Goal: Task Accomplishment & Management: Use online tool/utility

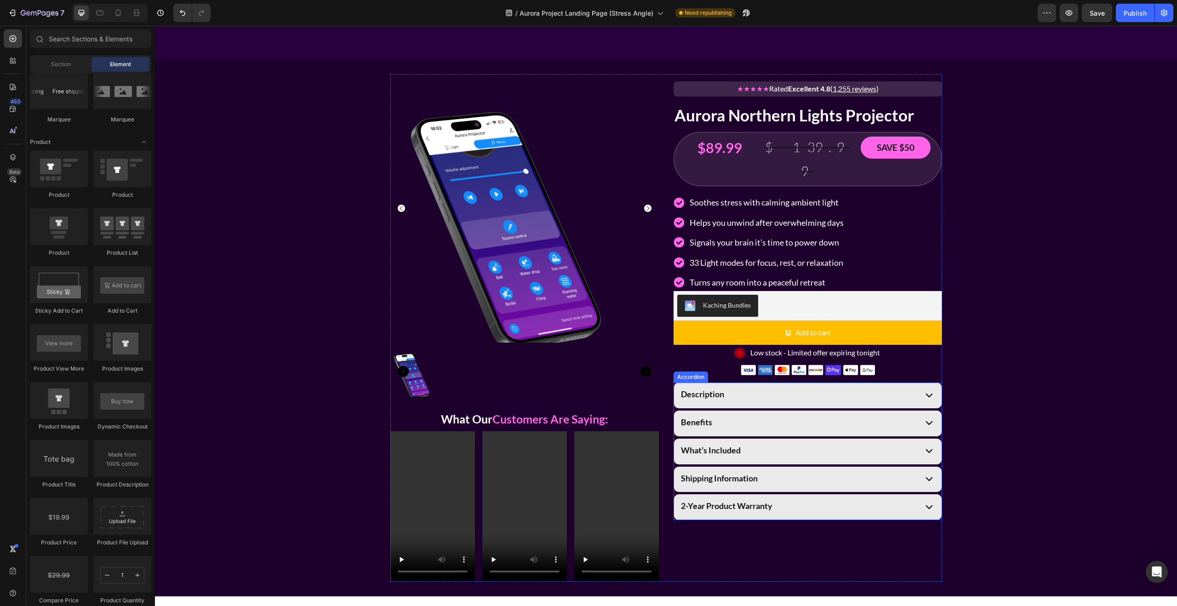
scroll to position [1364, 0]
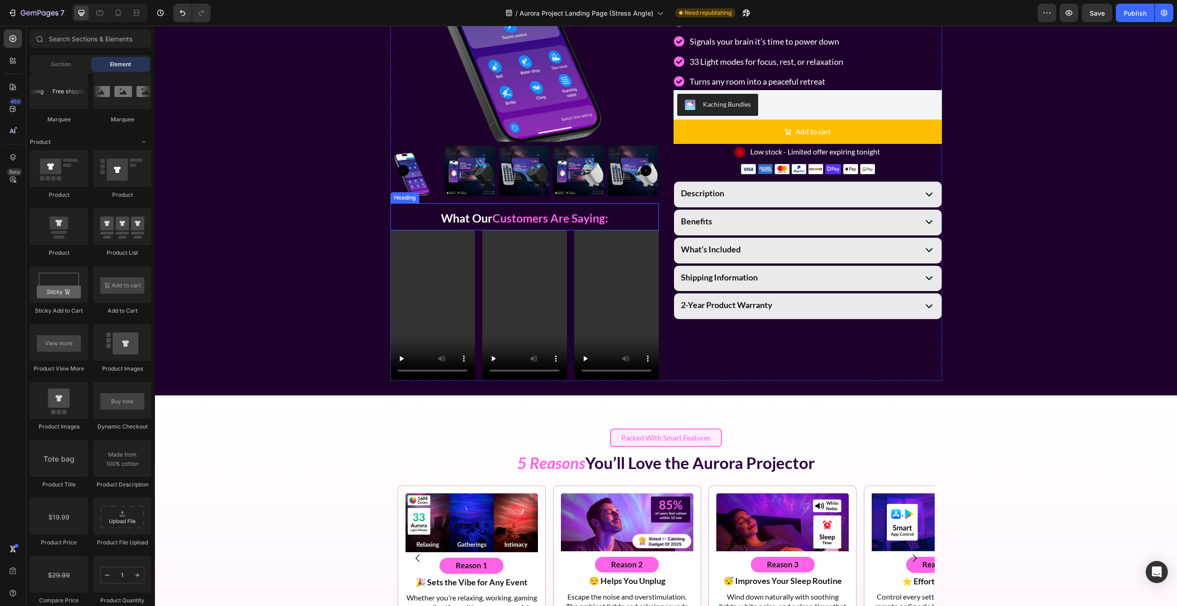
click at [603, 220] on strong "Customers Are Saying:" at bounding box center [550, 218] width 116 height 14
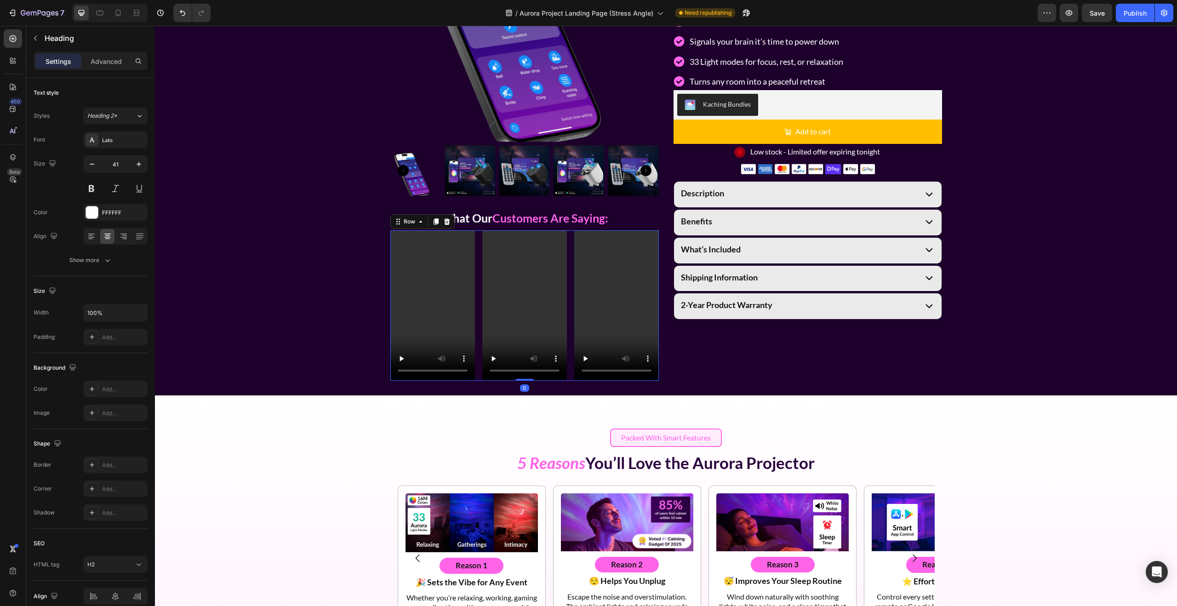
click at [571, 261] on div "Video Video Video Row 0" at bounding box center [524, 305] width 268 height 150
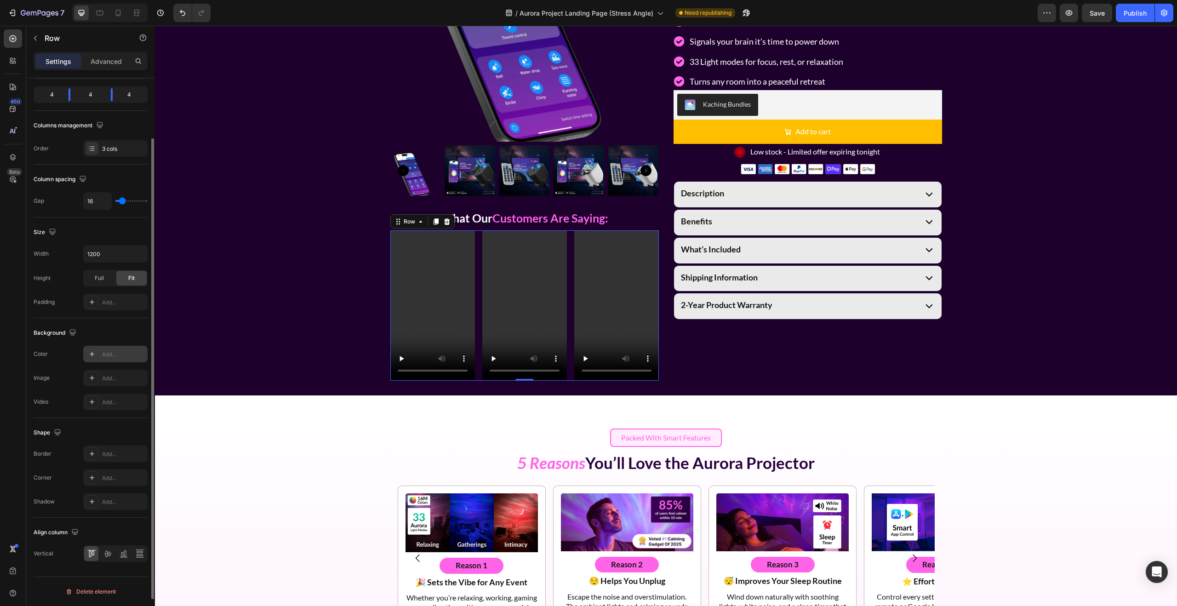
scroll to position [0, 0]
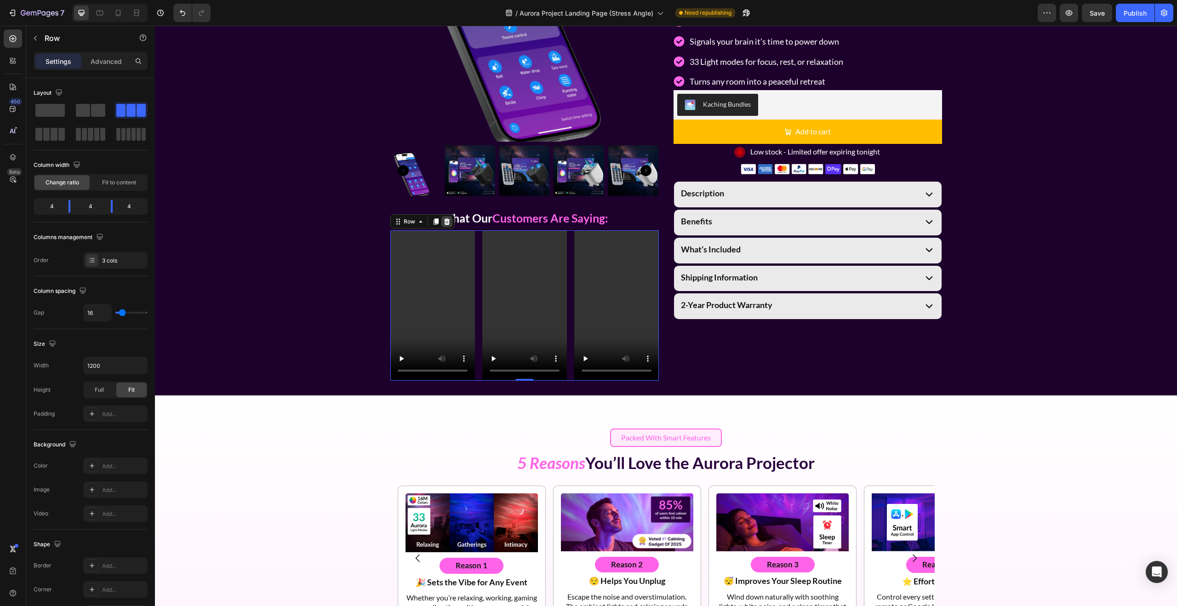
click at [449, 220] on icon at bounding box center [446, 221] width 7 height 7
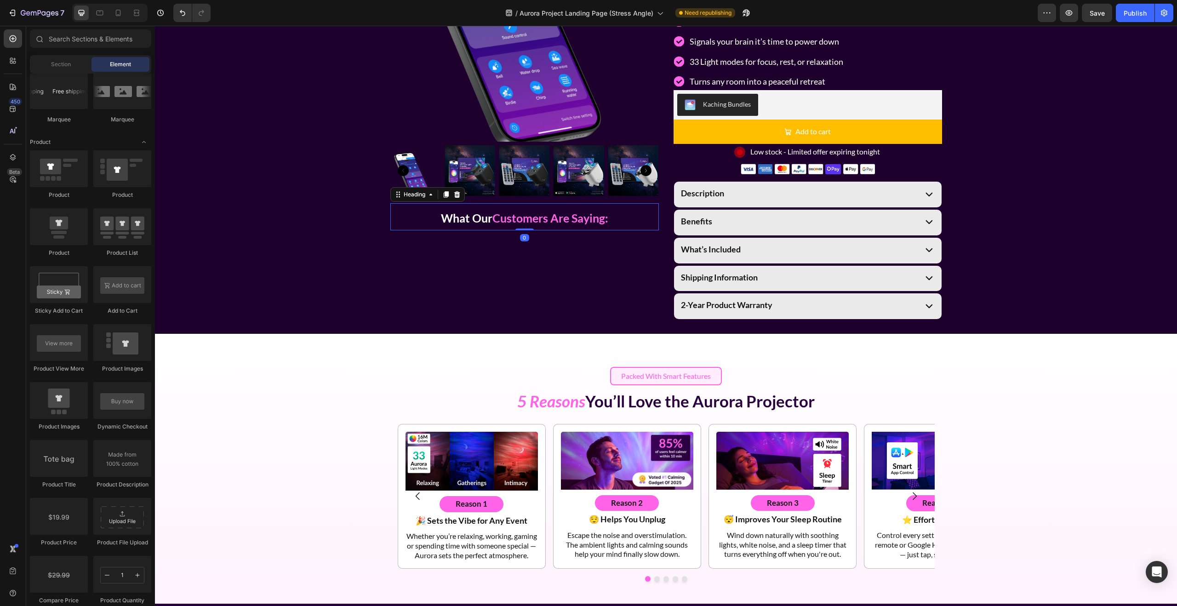
click at [647, 216] on h2 "What Our Customers Are Saying:" at bounding box center [524, 216] width 268 height 27
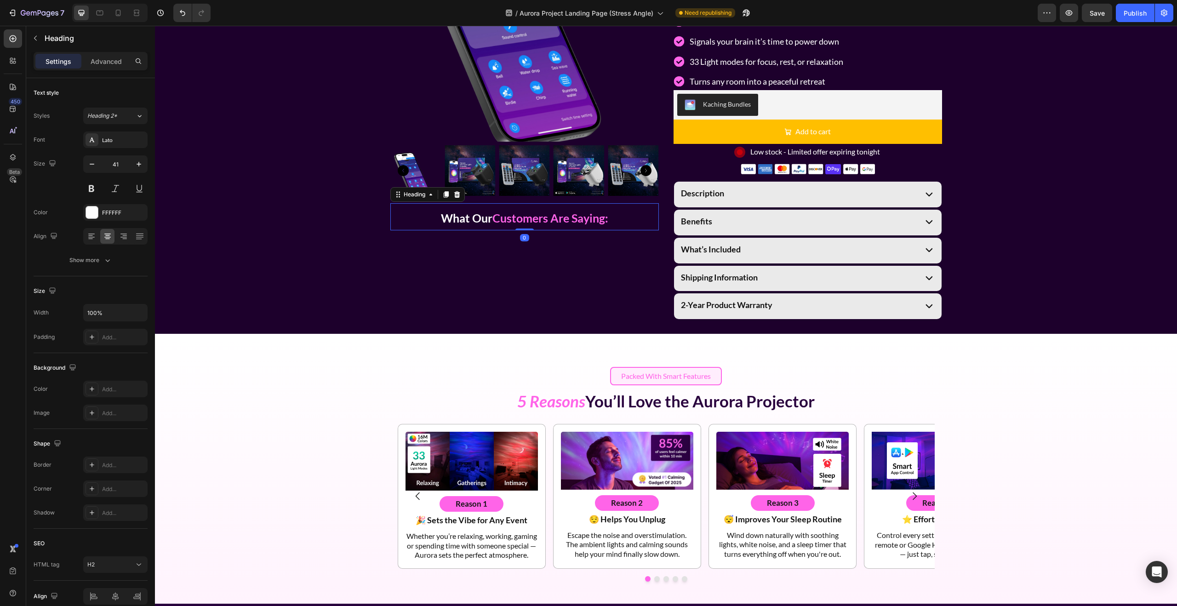
click at [462, 196] on div at bounding box center [456, 194] width 11 height 11
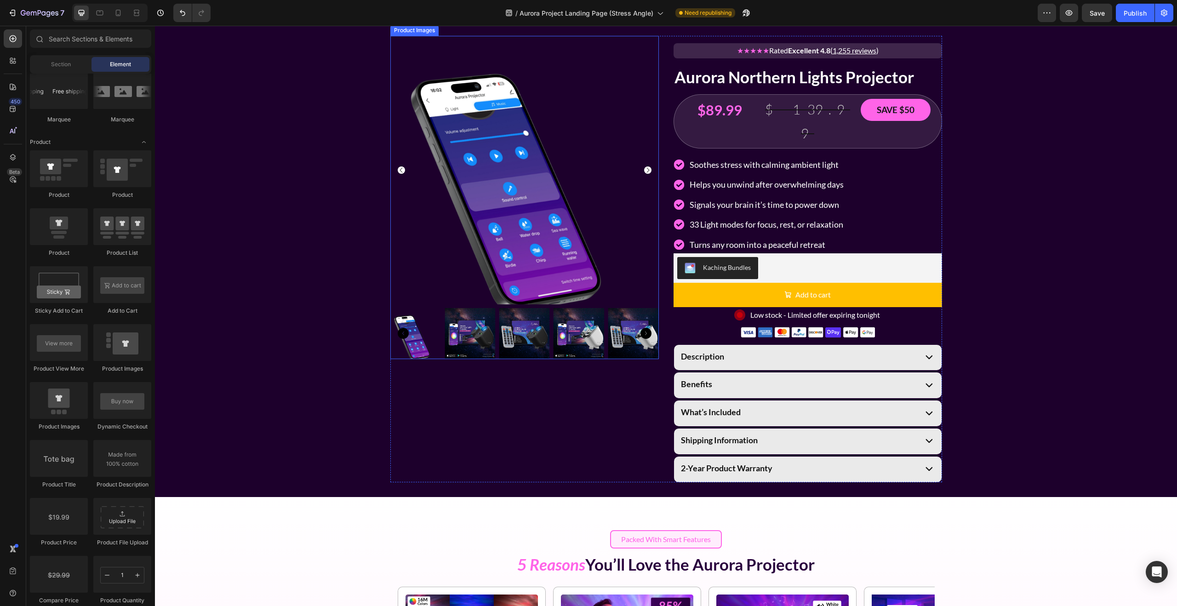
scroll to position [1072, 0]
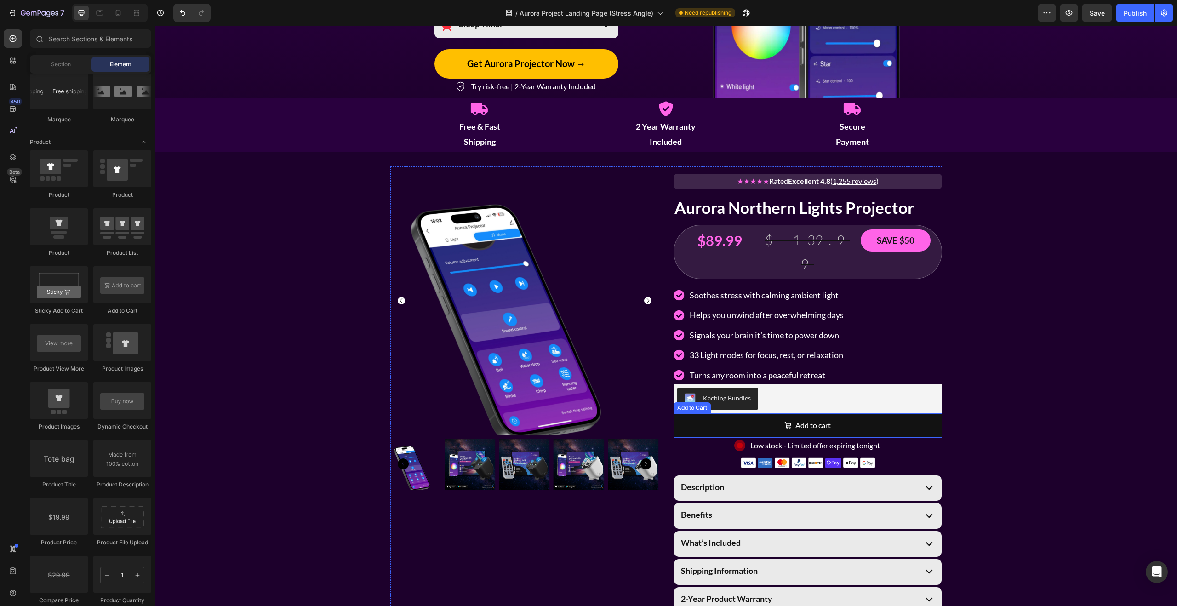
click at [881, 413] on button "Add to cart" at bounding box center [807, 425] width 268 height 24
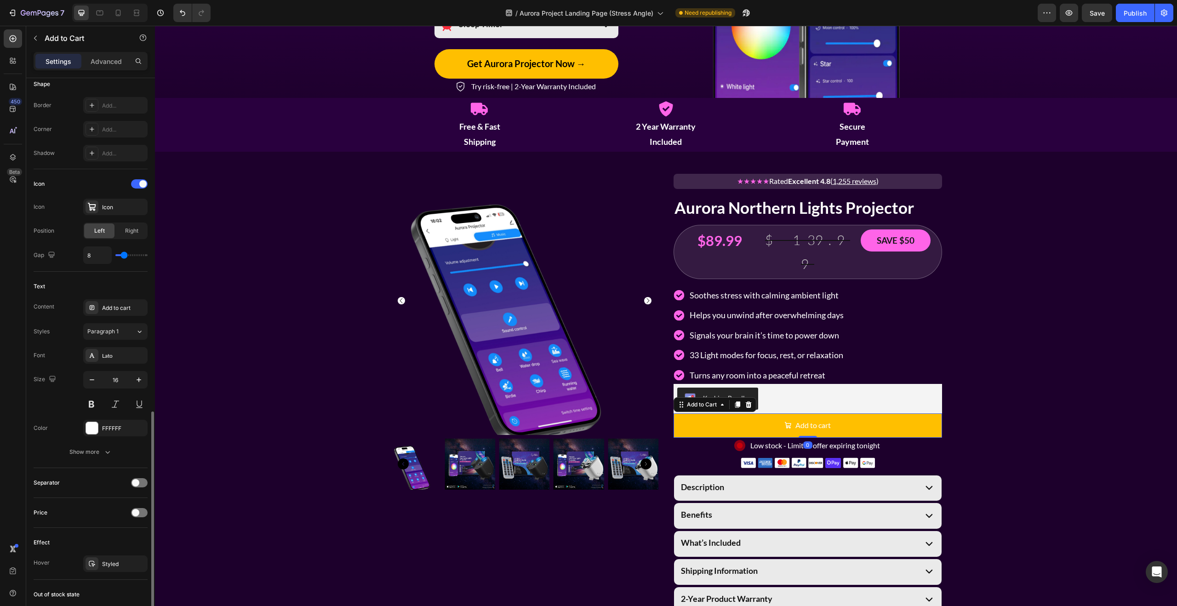
scroll to position [407, 0]
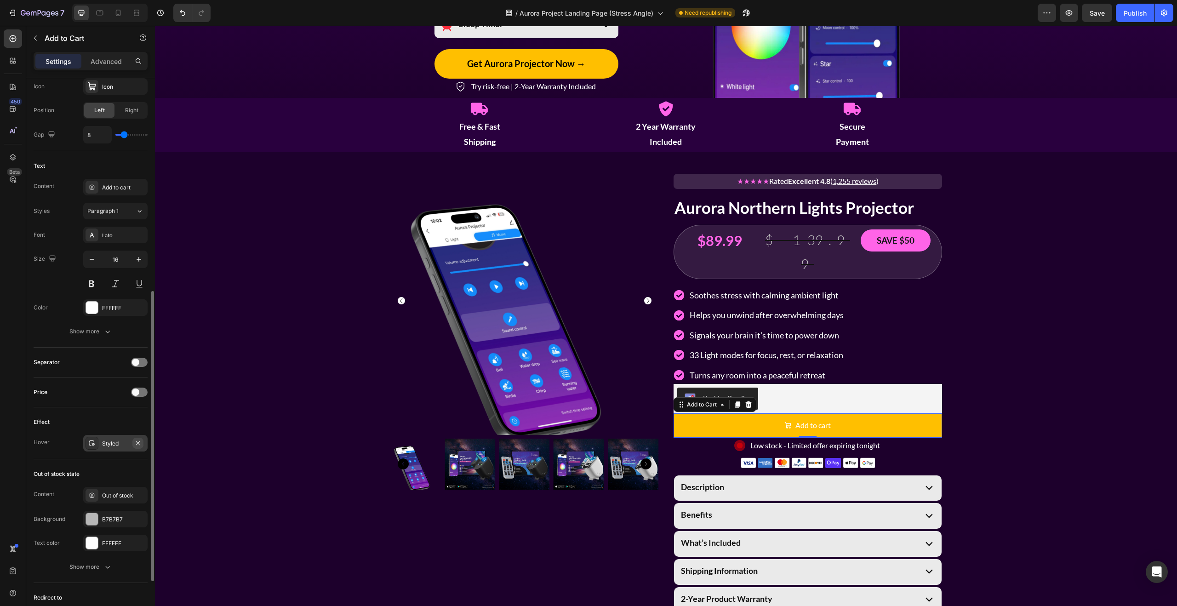
click at [137, 443] on icon "button" at bounding box center [138, 443] width 4 height 4
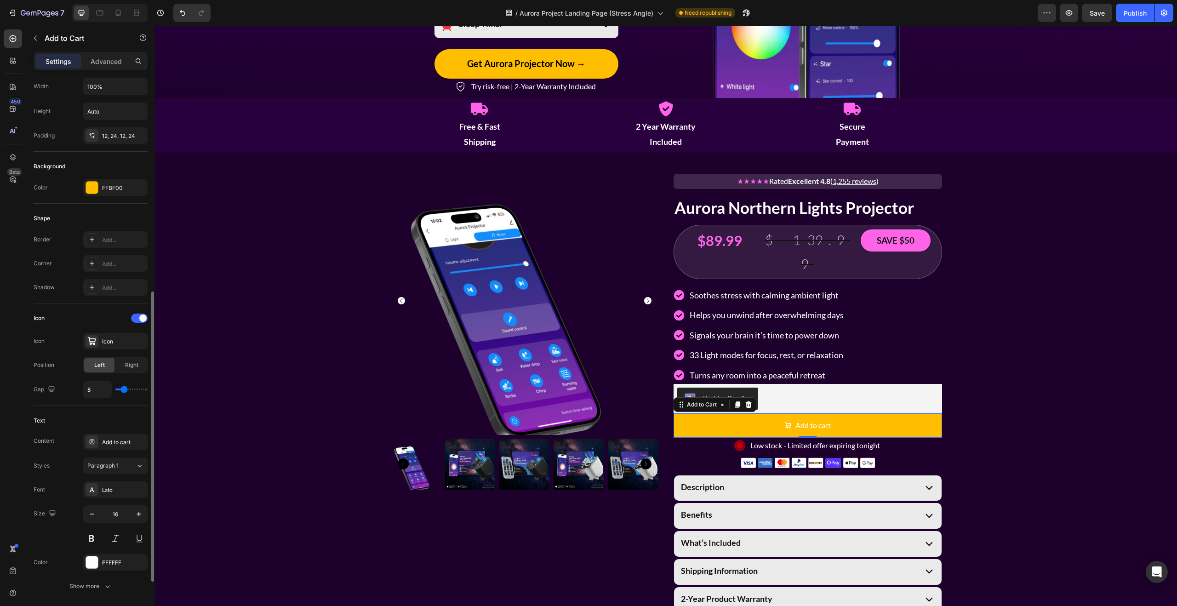
scroll to position [240, 0]
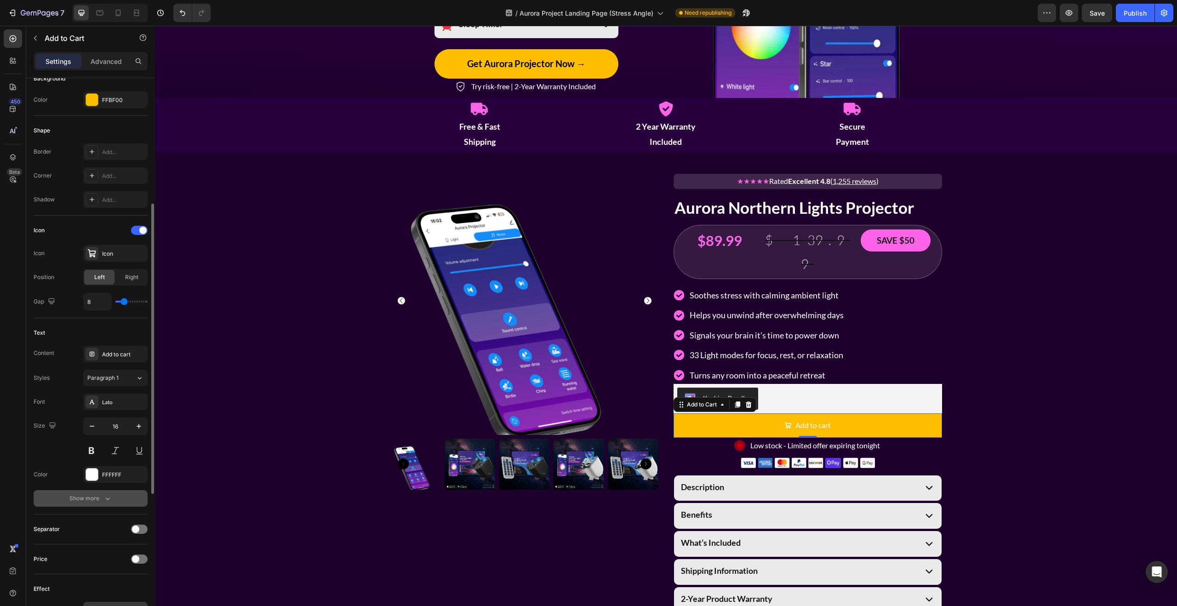
click at [98, 495] on div "Show more" at bounding box center [90, 498] width 43 height 9
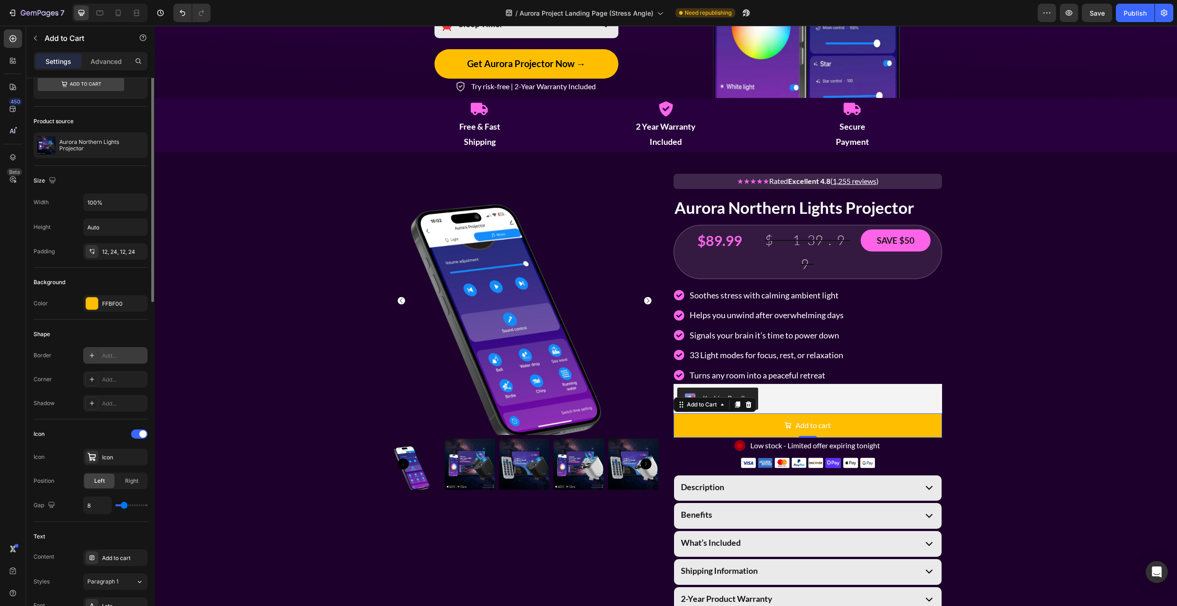
scroll to position [0, 0]
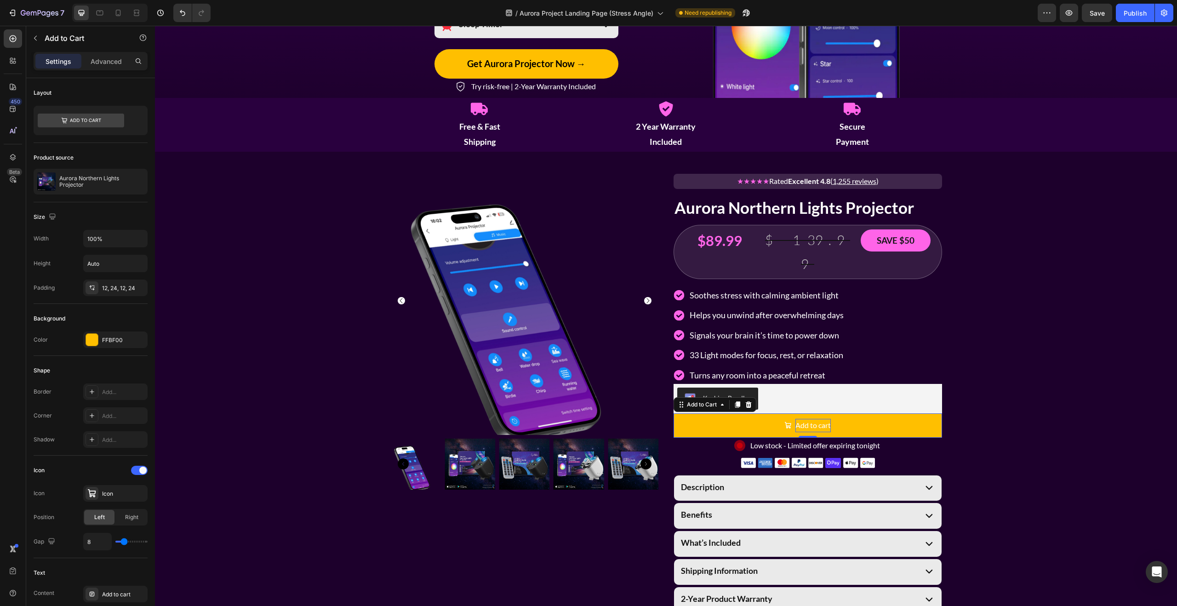
click at [808, 419] on div "Add to cart" at bounding box center [812, 425] width 35 height 13
click at [808, 419] on p "Add to cart" at bounding box center [812, 425] width 35 height 13
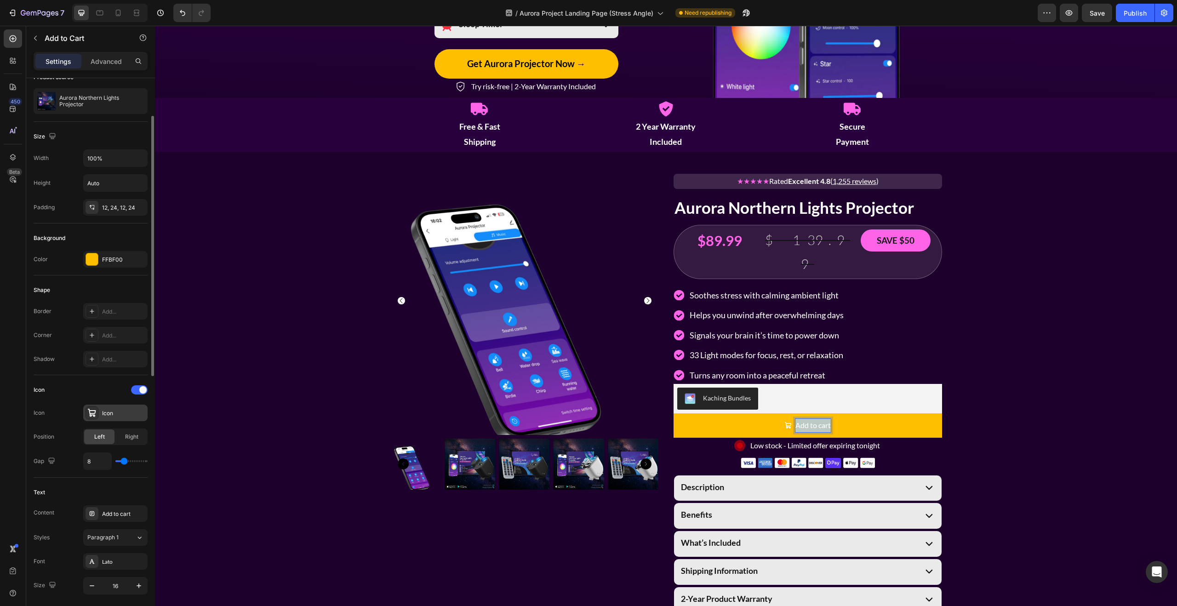
scroll to position [149, 0]
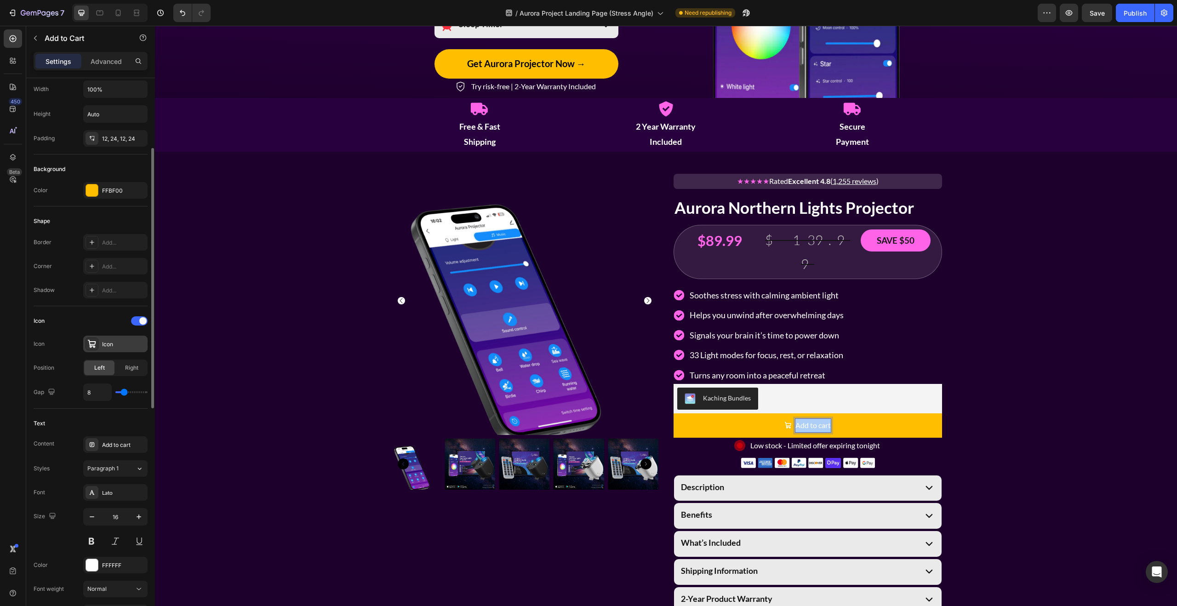
click at [98, 343] on div "Icon" at bounding box center [115, 344] width 64 height 17
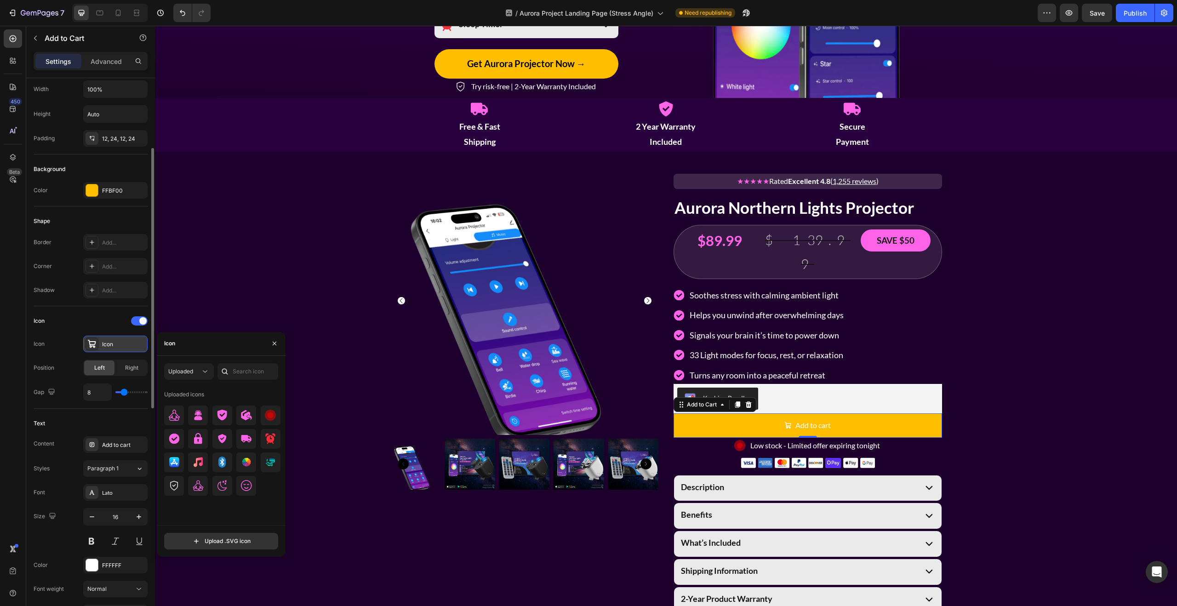
click at [95, 343] on icon at bounding box center [92, 344] width 8 height 8
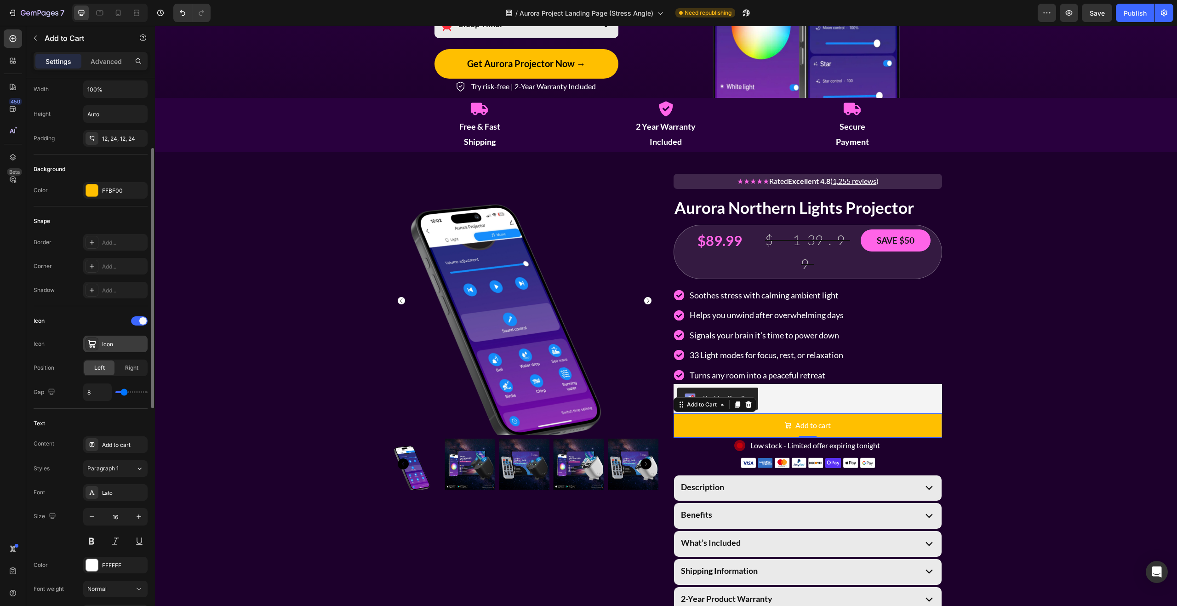
scroll to position [221, 0]
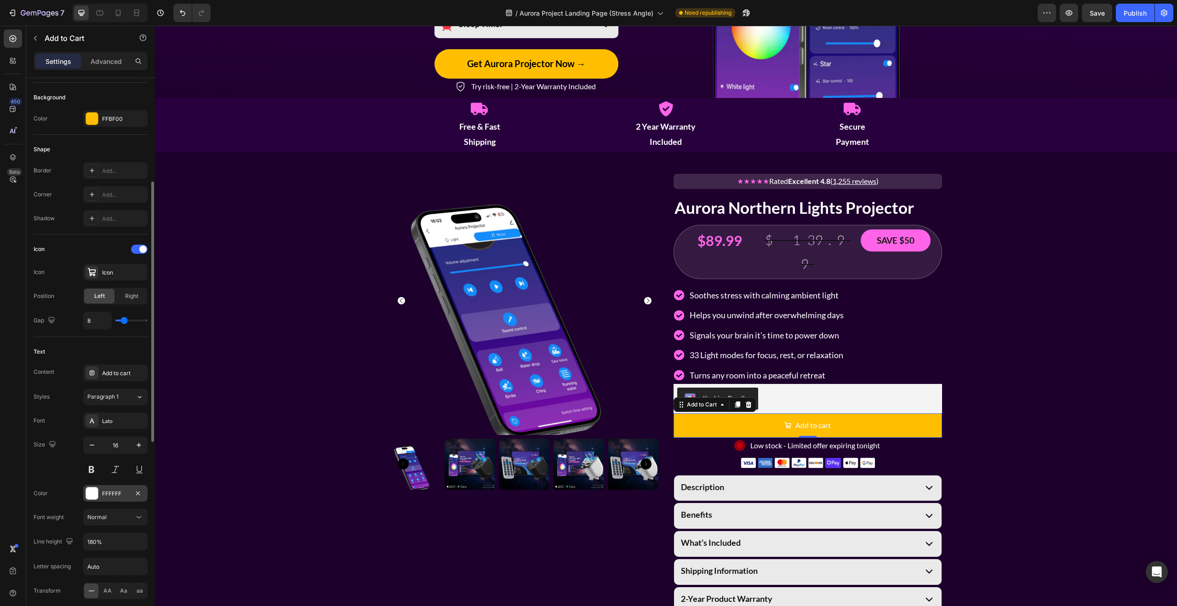
click at [96, 492] on div at bounding box center [92, 493] width 12 height 12
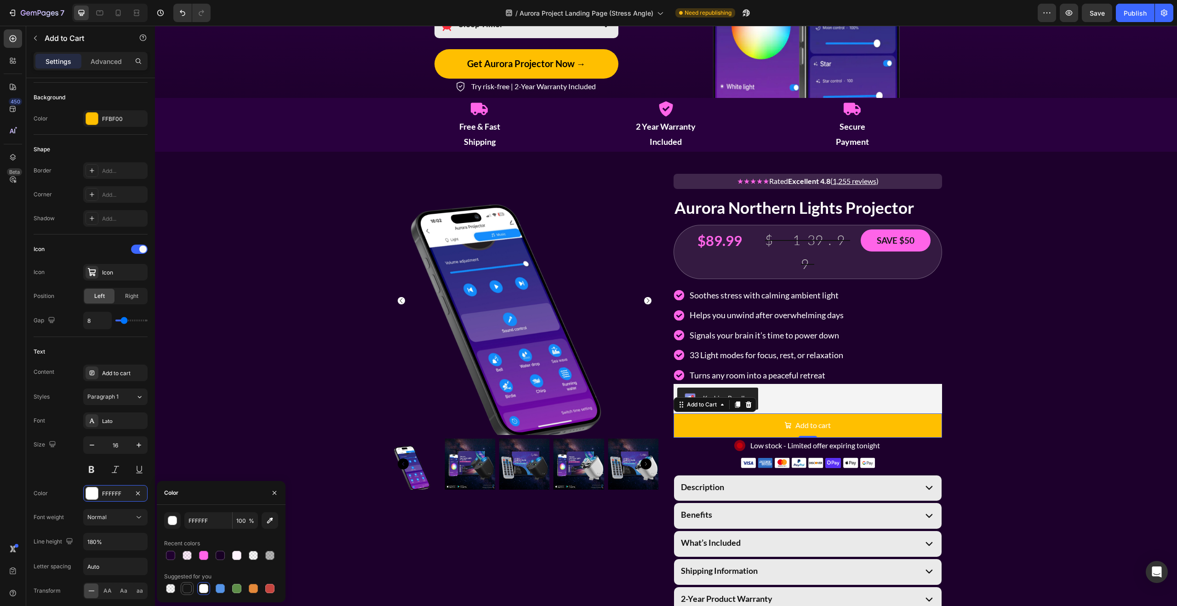
click at [187, 587] on div at bounding box center [186, 588] width 9 height 9
type input "151515"
click at [90, 467] on button at bounding box center [91, 469] width 17 height 17
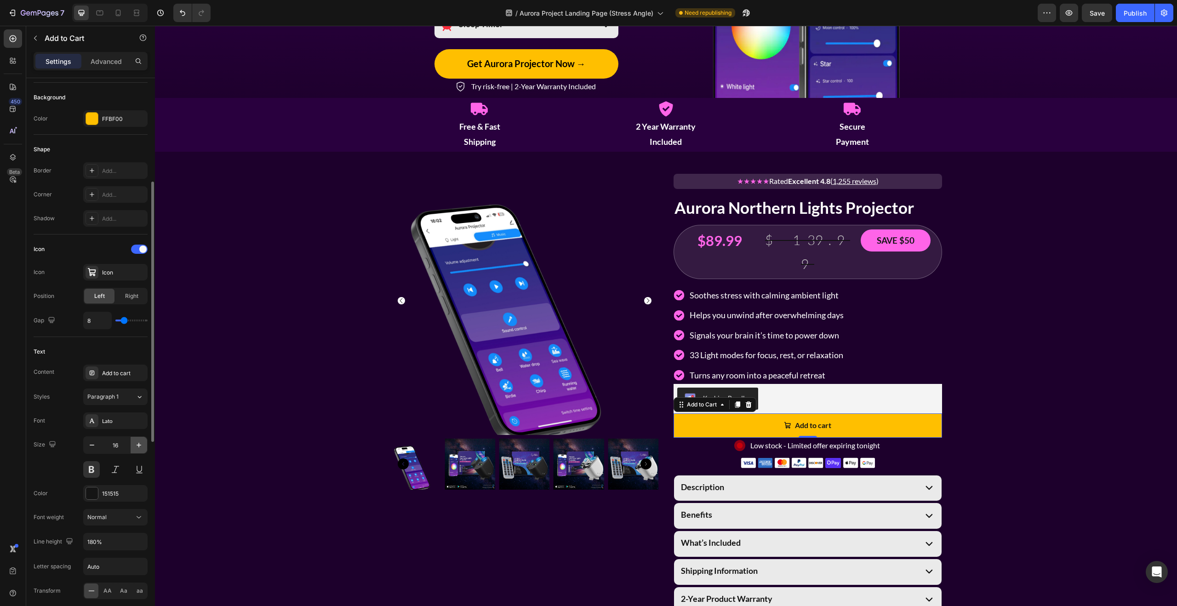
click at [135, 448] on icon "button" at bounding box center [138, 444] width 9 height 9
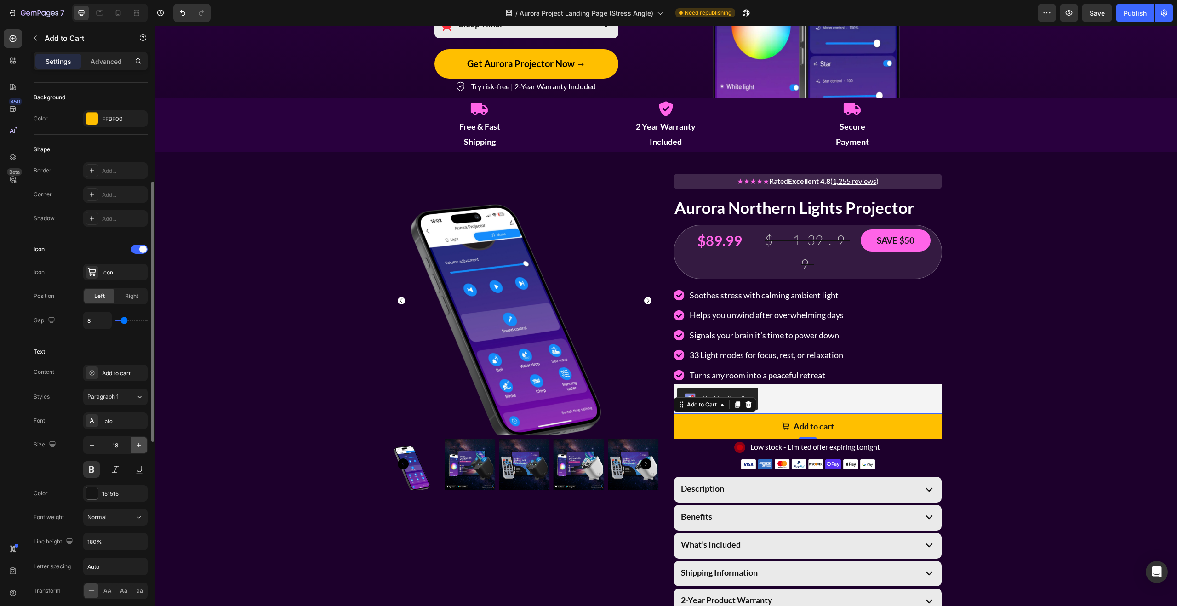
click at [135, 448] on icon "button" at bounding box center [138, 444] width 9 height 9
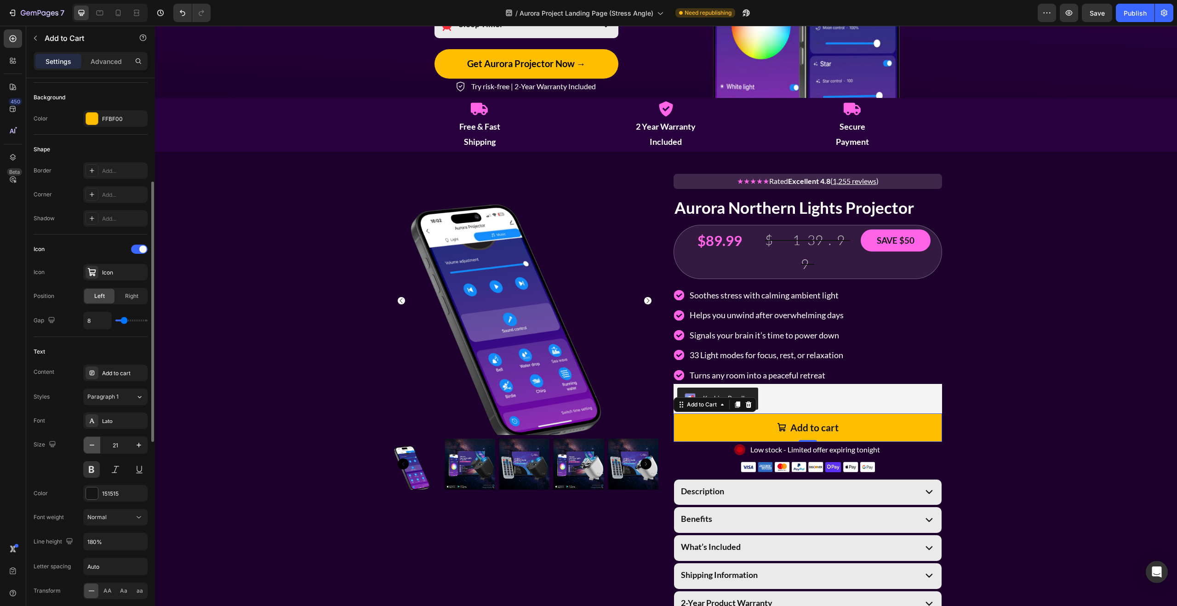
click at [93, 446] on icon "button" at bounding box center [91, 444] width 9 height 9
type input "20"
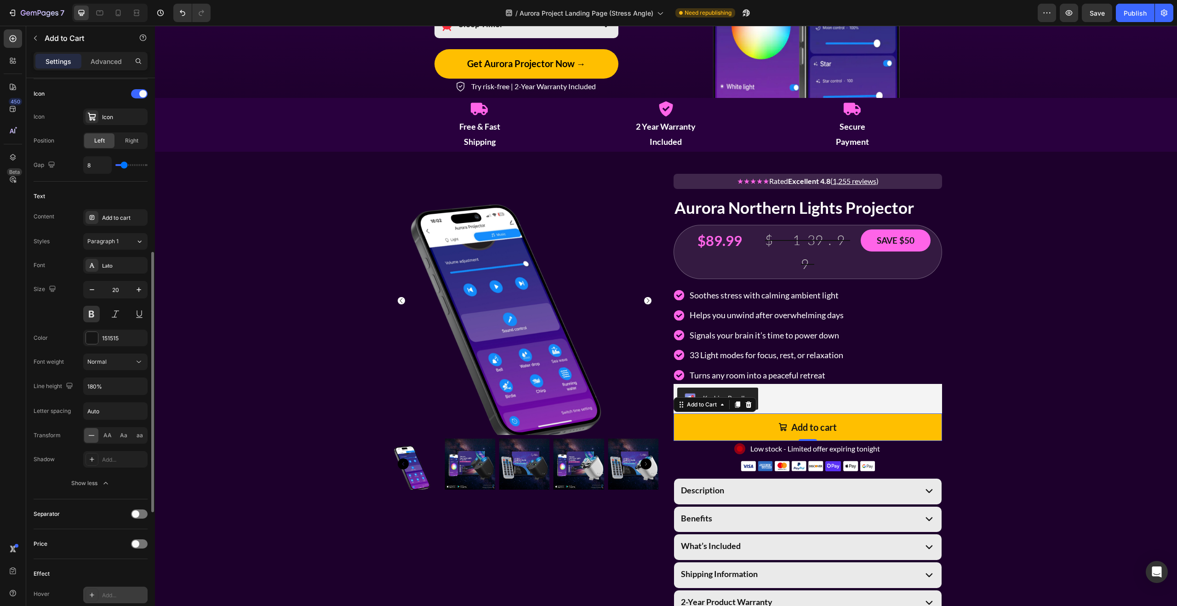
scroll to position [0, 0]
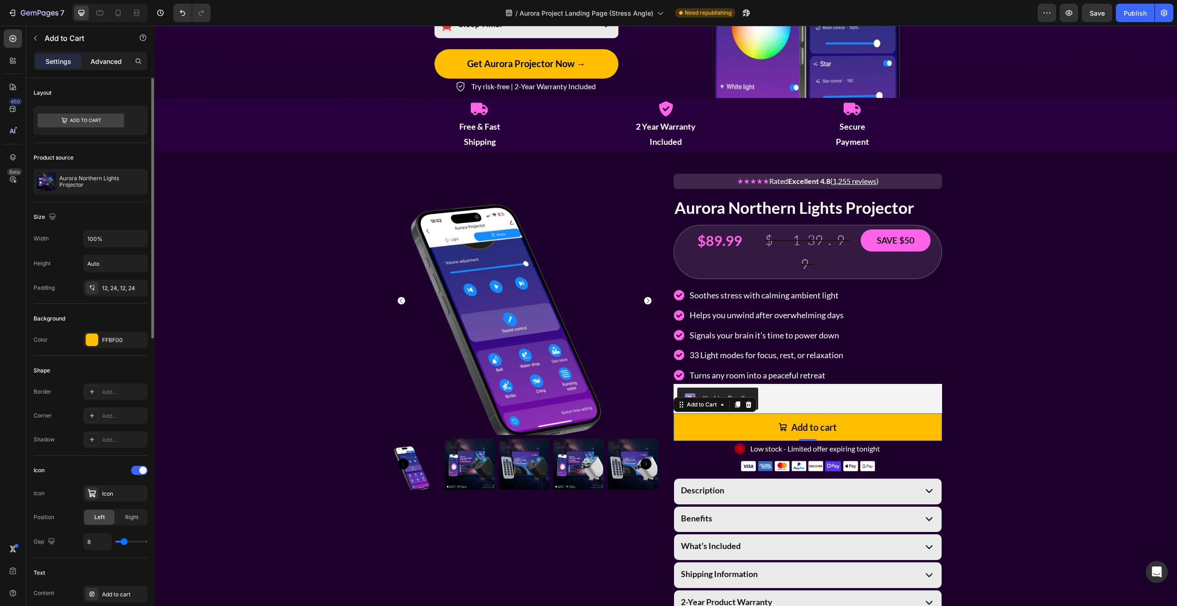
click at [102, 61] on p "Advanced" at bounding box center [106, 62] width 31 height 10
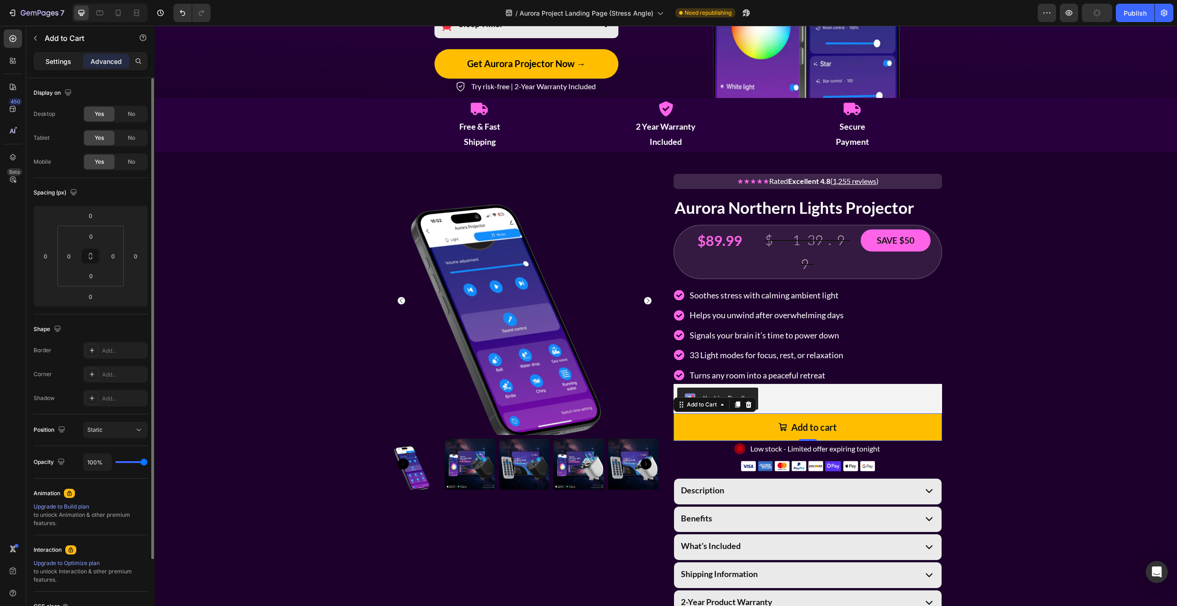
click at [57, 64] on p "Settings" at bounding box center [59, 62] width 26 height 10
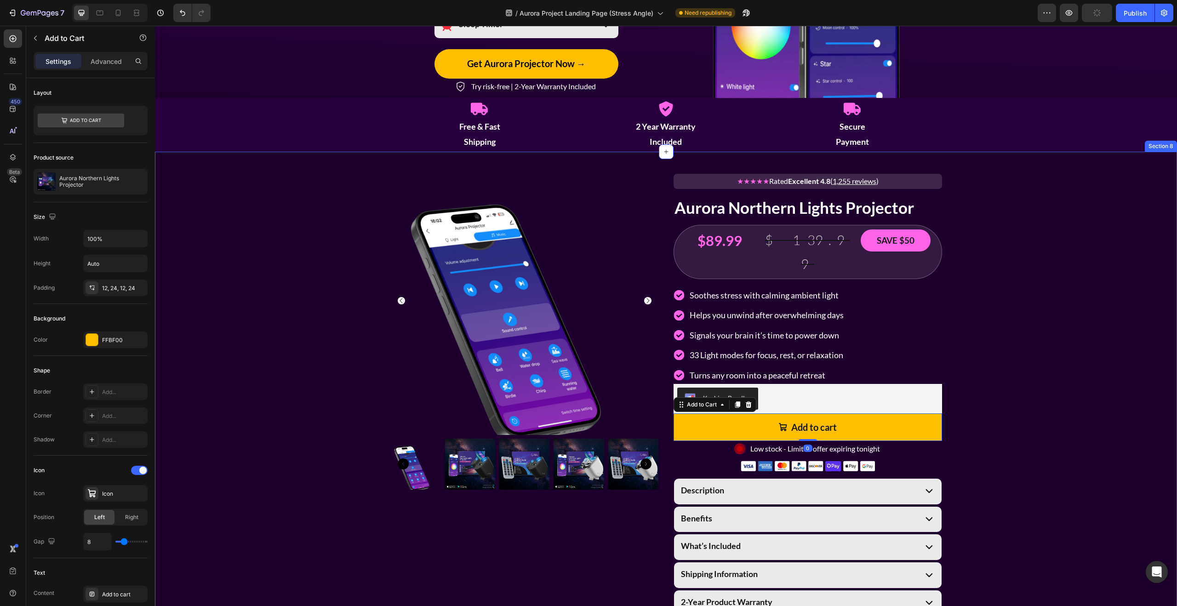
click at [964, 375] on div "Product Images ★★★★★ Rated Excellent 4.8 ( 1,255 reviews ) Text Block Aurora No…" at bounding box center [666, 391] width 1022 height 450
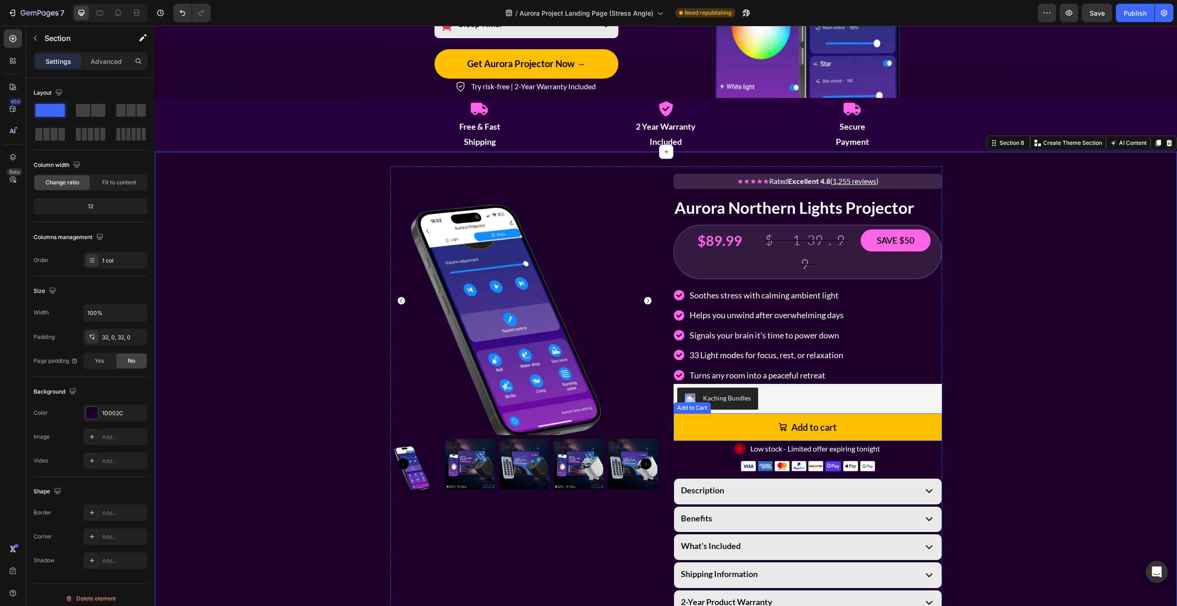
click at [912, 413] on button "Add to cart" at bounding box center [807, 427] width 268 height 28
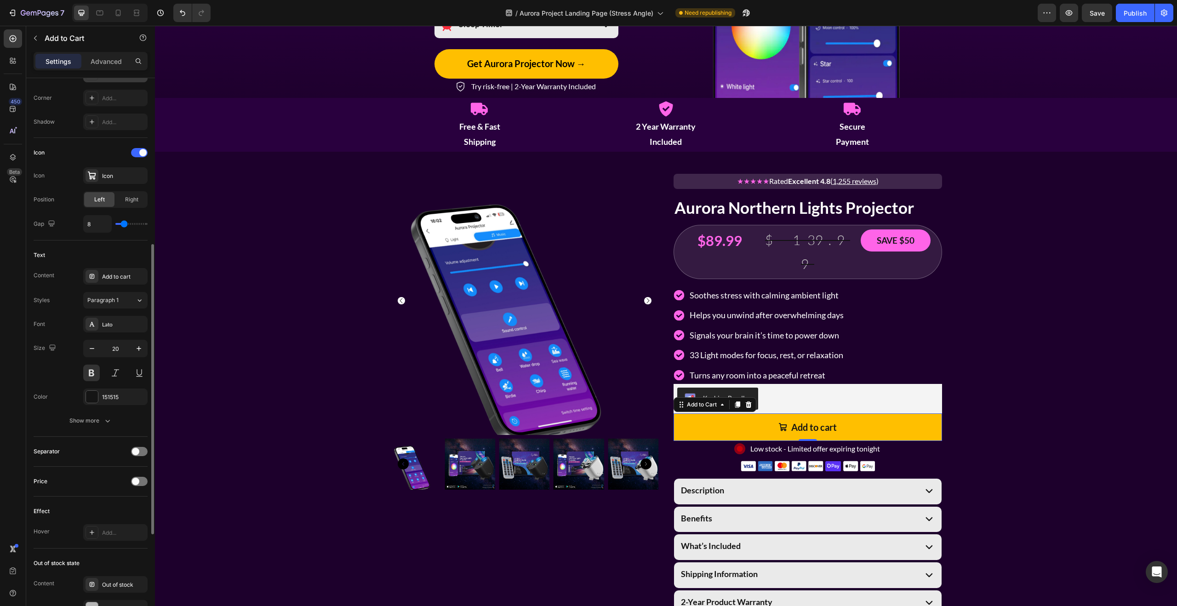
scroll to position [504, 0]
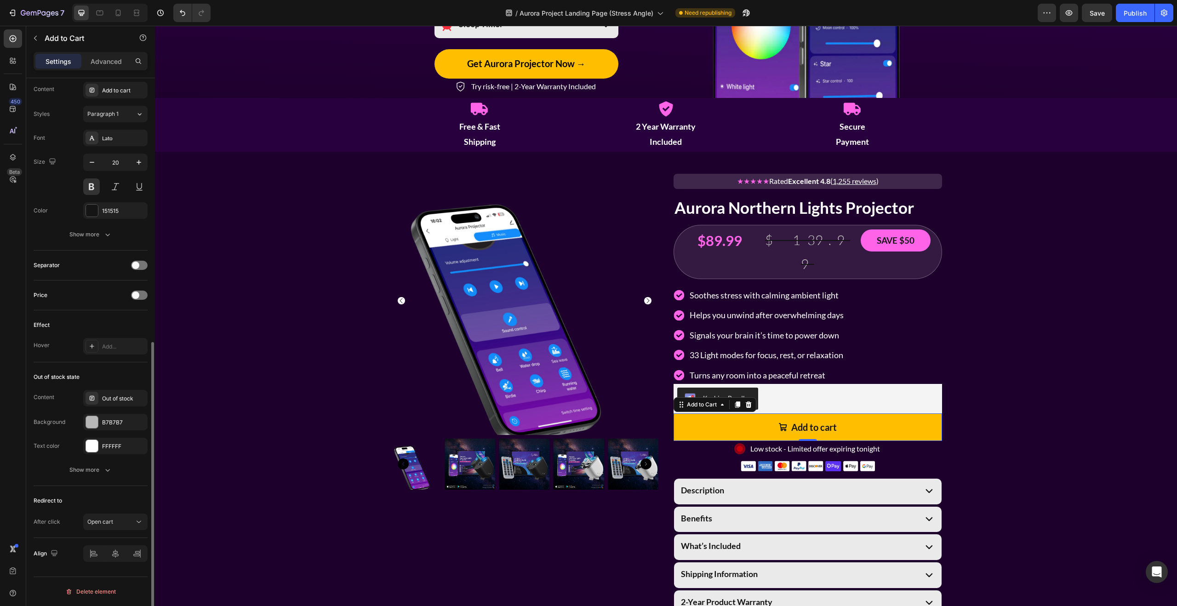
click at [103, 478] on div "Out of stock state Content Out of stock Background B7B7B7 Text color FFFFFF Sho…" at bounding box center [91, 424] width 114 height 124
click at [101, 474] on button "Show more" at bounding box center [91, 469] width 114 height 17
click at [41, 40] on button "button" at bounding box center [35, 38] width 15 height 15
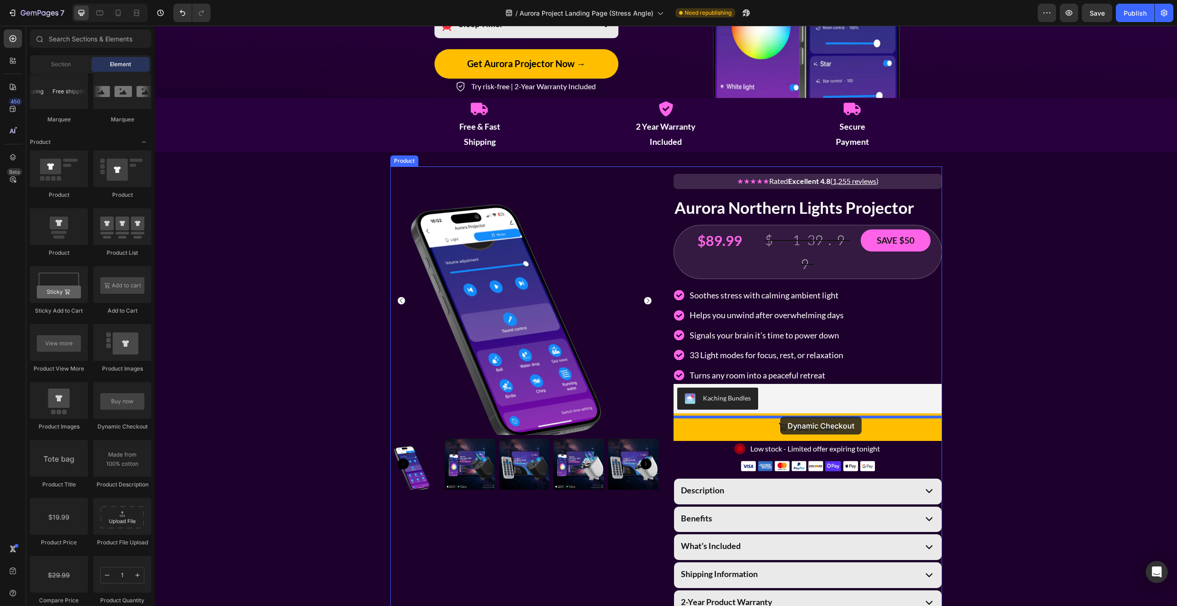
drag, startPoint x: 271, startPoint y: 435, endPoint x: 780, endPoint y: 416, distance: 509.6
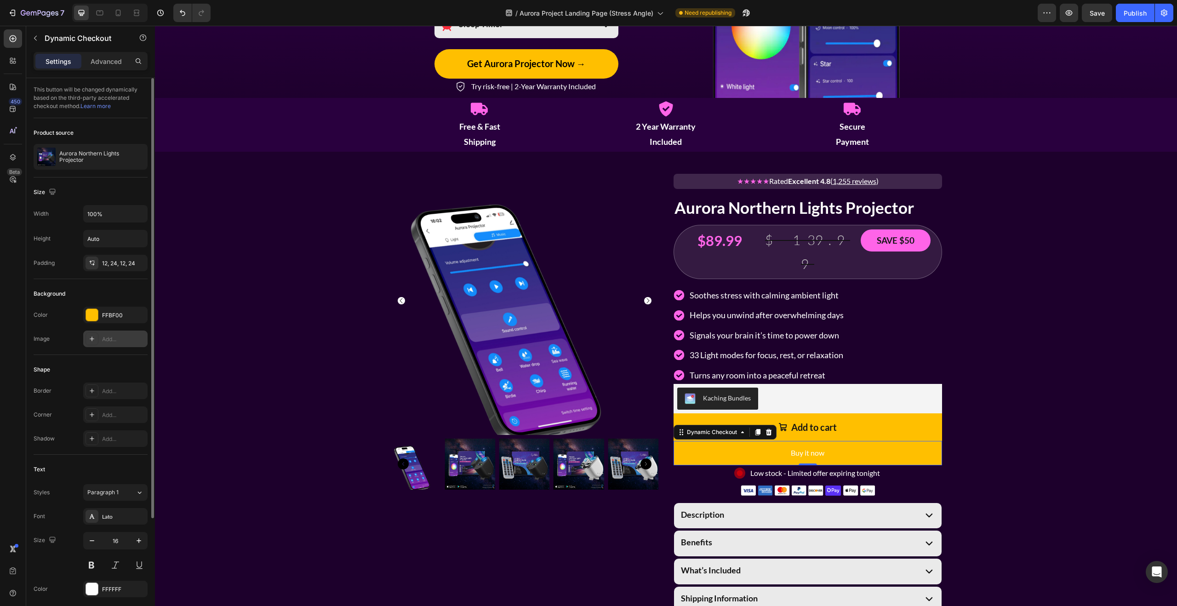
scroll to position [143, 0]
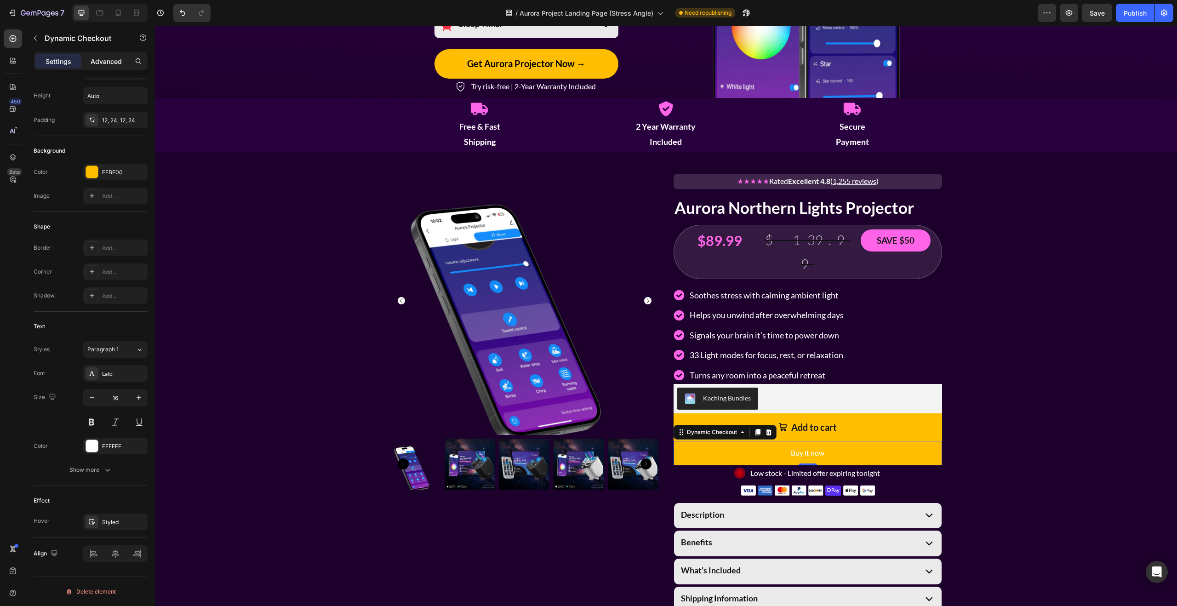
click at [110, 64] on p "Advanced" at bounding box center [106, 62] width 31 height 10
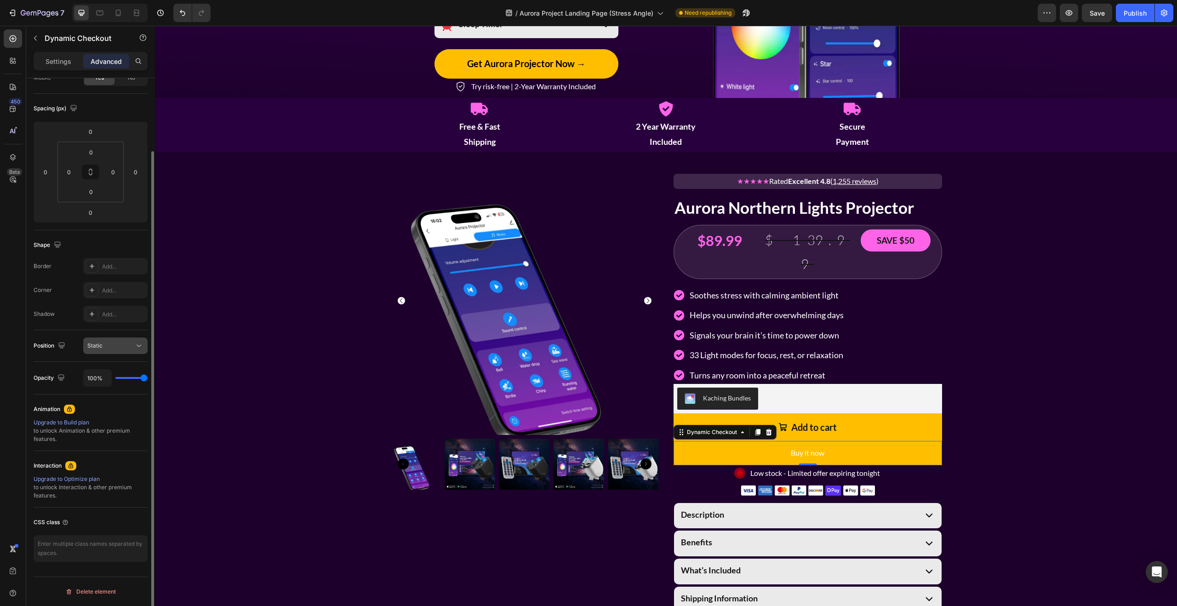
scroll to position [0, 0]
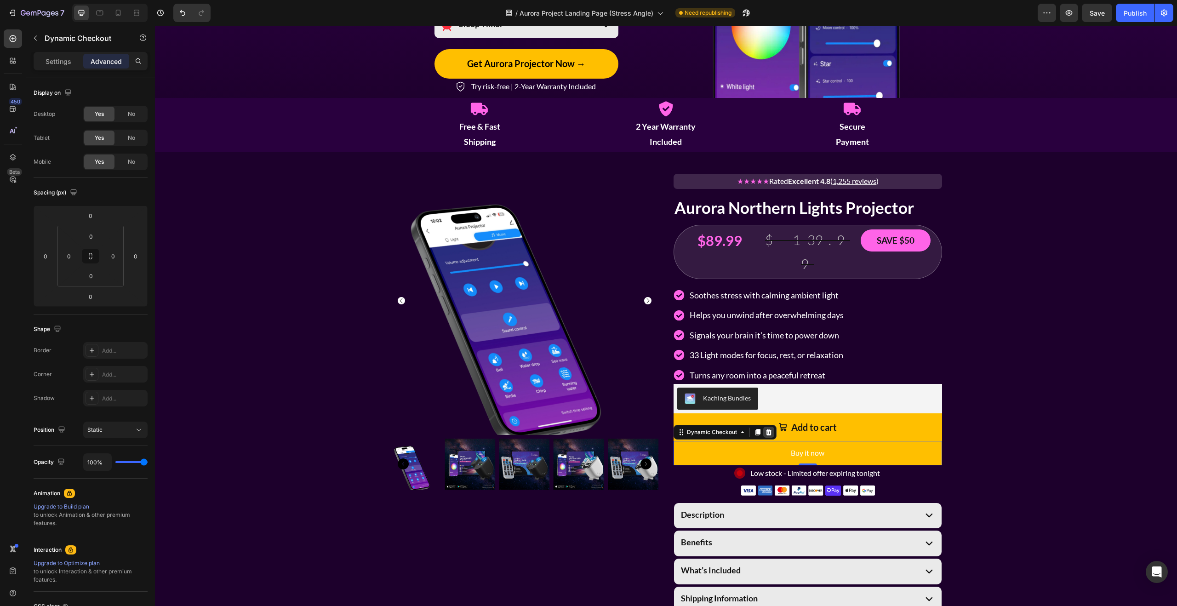
click at [771, 428] on icon at bounding box center [768, 431] width 7 height 7
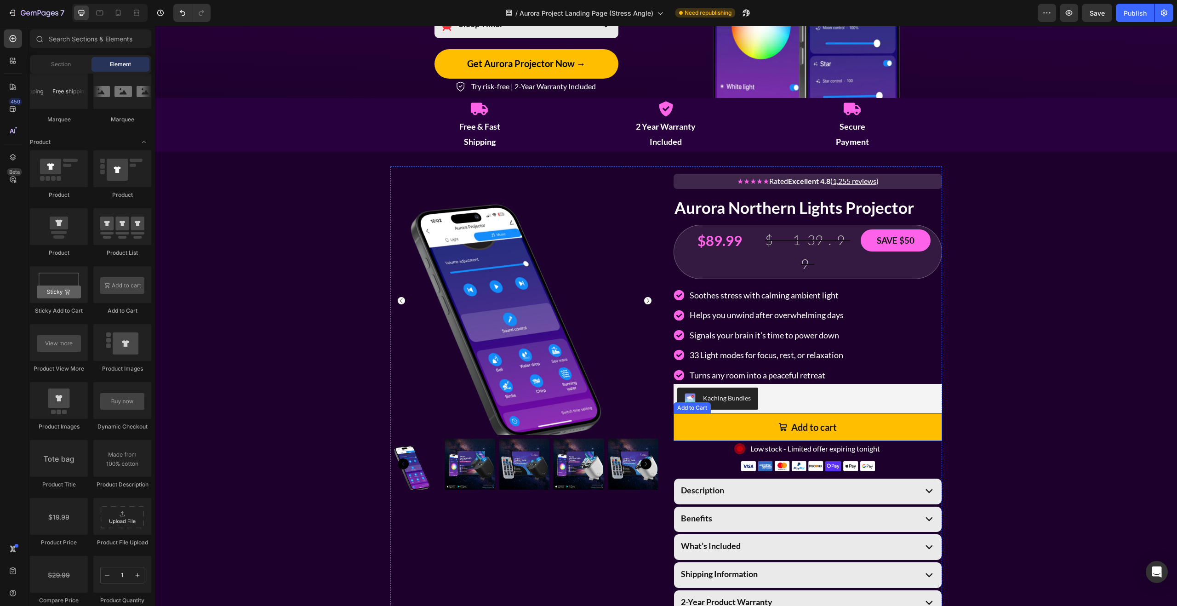
click at [919, 413] on button "Add to cart" at bounding box center [807, 427] width 268 height 28
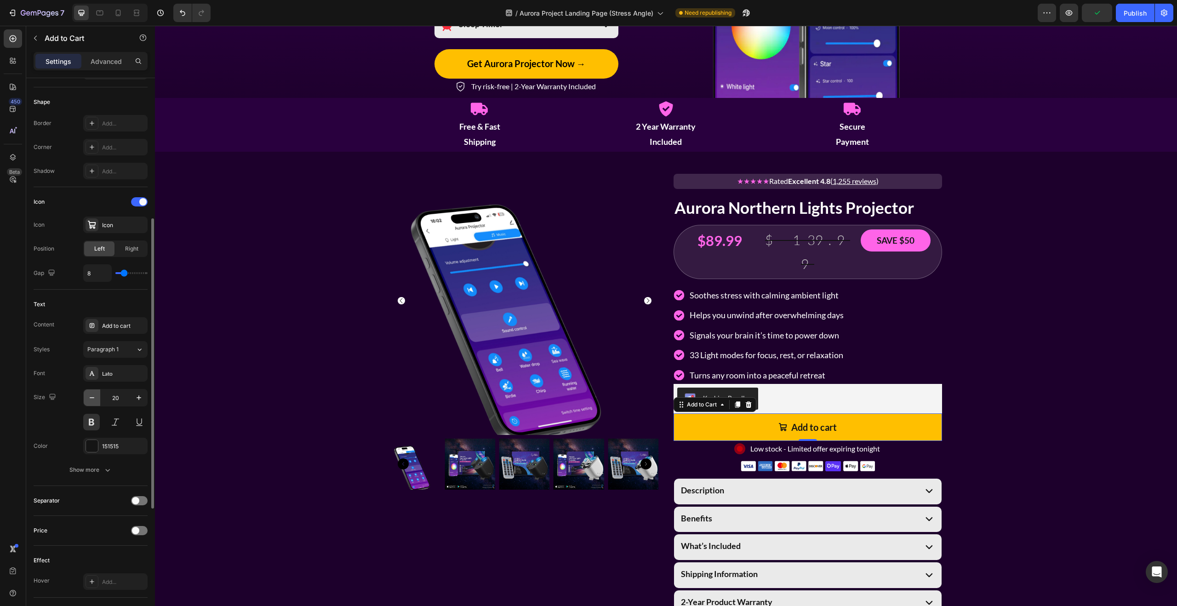
scroll to position [85, 0]
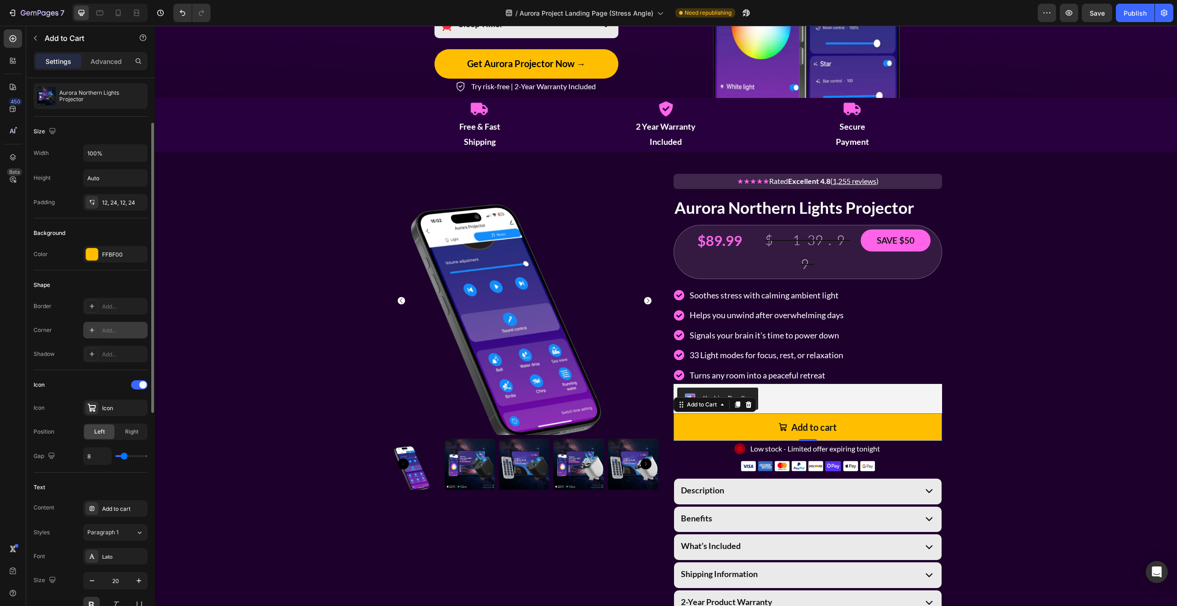
click at [94, 329] on icon at bounding box center [91, 329] width 7 height 7
type input "80"
click at [112, 194] on div "12, 24, 12, 24" at bounding box center [115, 202] width 64 height 17
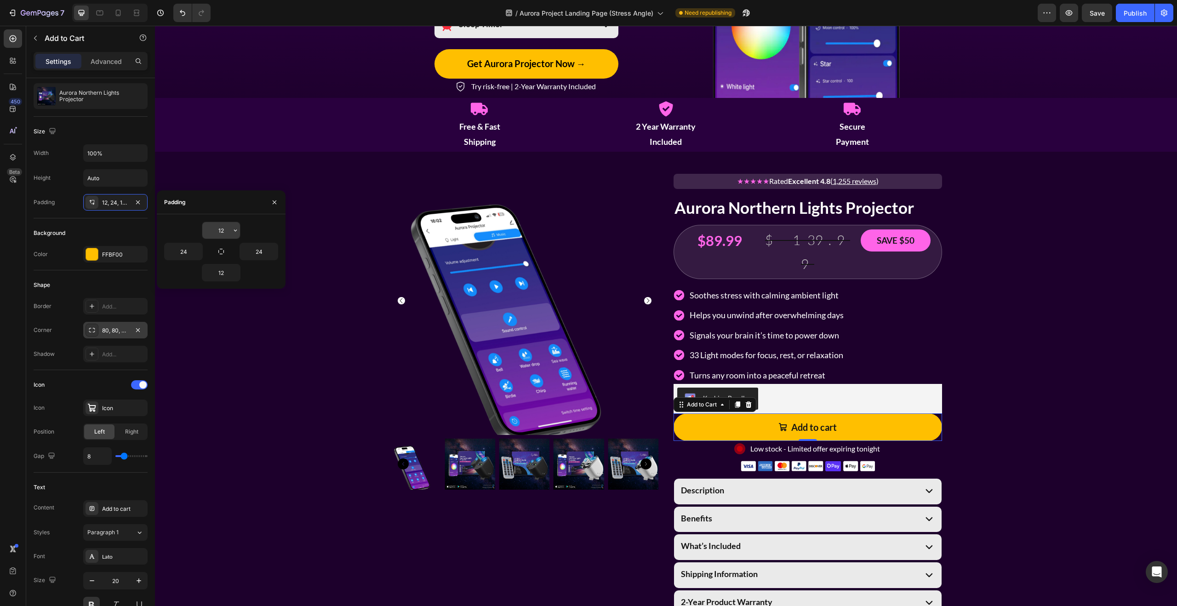
click at [227, 230] on input "12" at bounding box center [221, 230] width 38 height 17
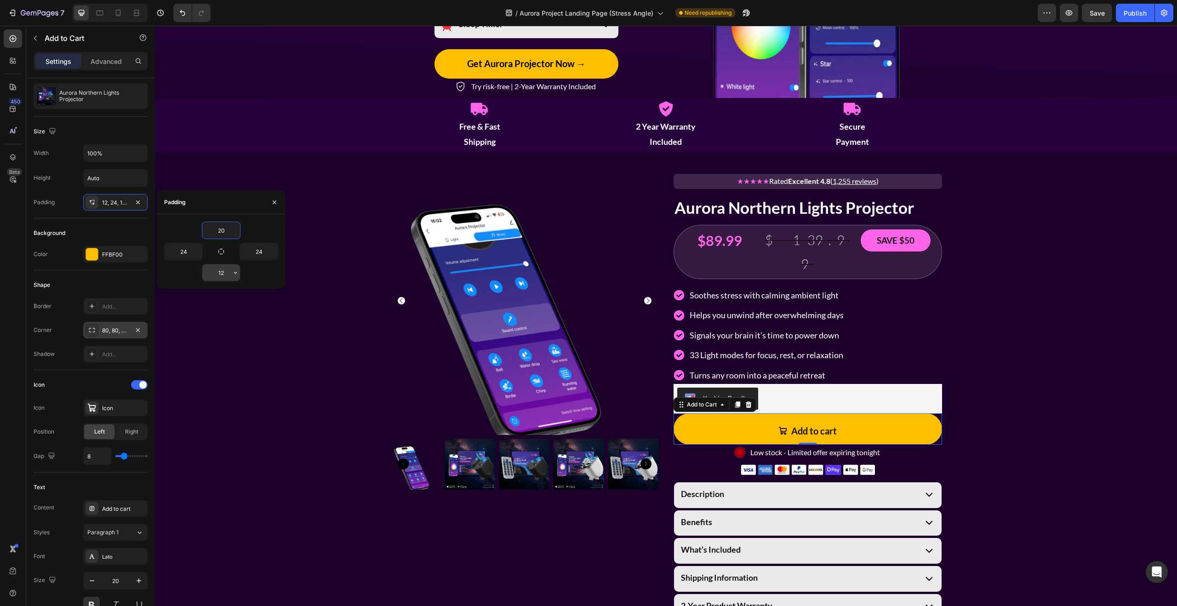
type input "20"
click at [222, 277] on input "12" at bounding box center [221, 272] width 38 height 17
type input "20"
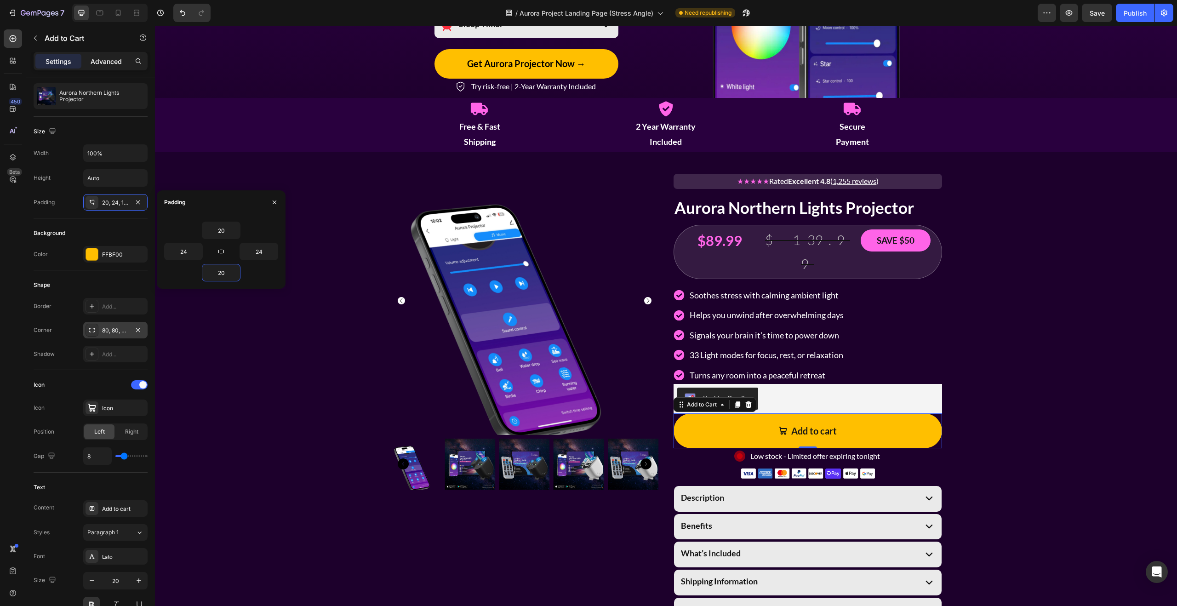
click at [90, 63] on div "Advanced" at bounding box center [106, 61] width 46 height 15
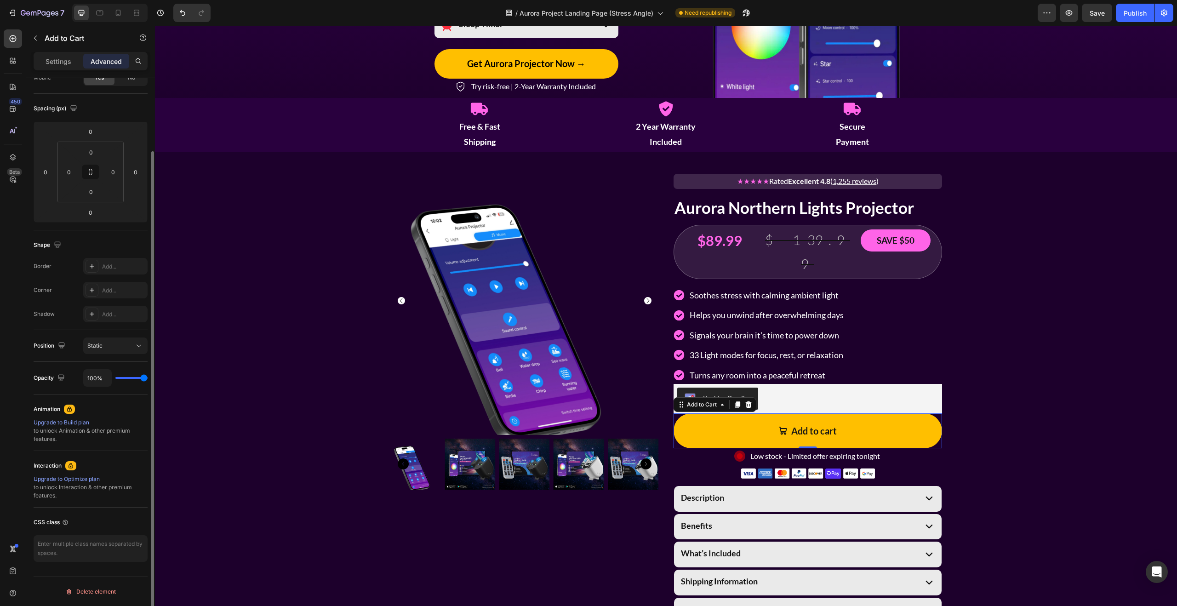
scroll to position [84, 0]
click at [91, 130] on input "0" at bounding box center [90, 132] width 18 height 14
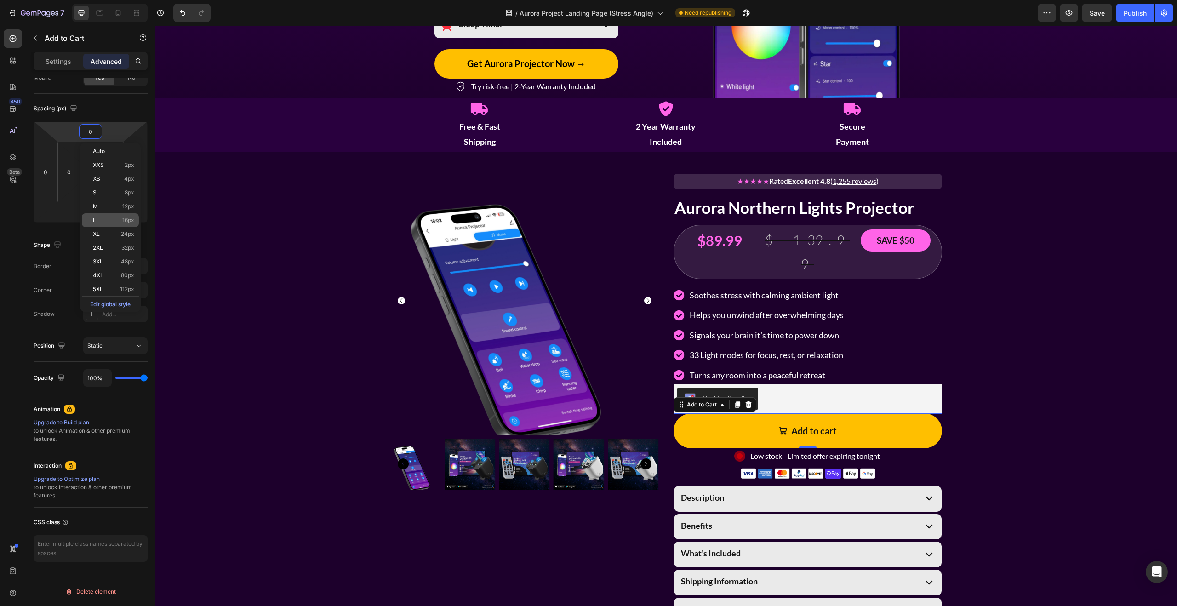
click at [108, 216] on div "L 16px" at bounding box center [110, 220] width 57 height 14
type input "16"
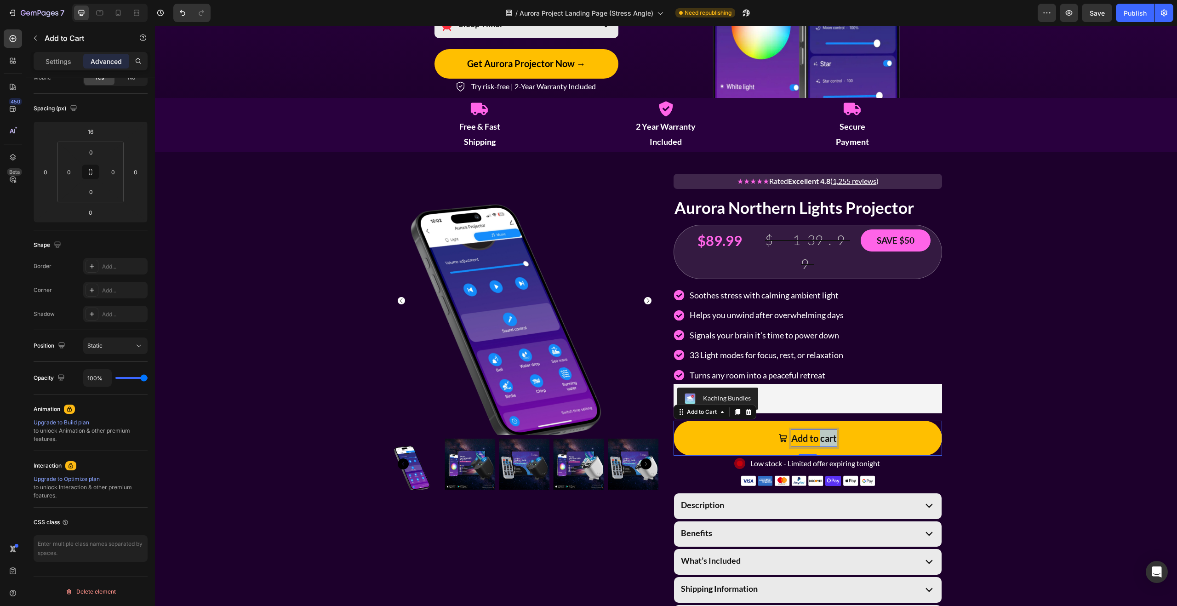
click at [831, 430] on p "Add to cart" at bounding box center [814, 438] width 46 height 17
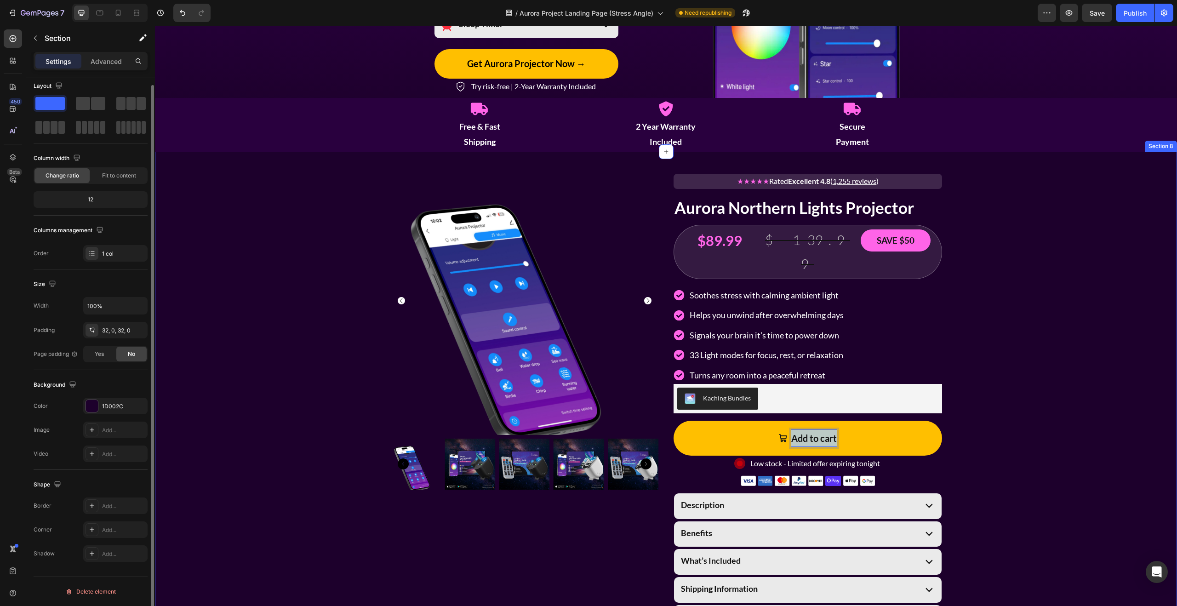
click at [1042, 386] on div "Product Images ★★★★★ Rated Excellent 4.8 ( 1,255 reviews ) Text Block Aurora No…" at bounding box center [666, 398] width 1022 height 464
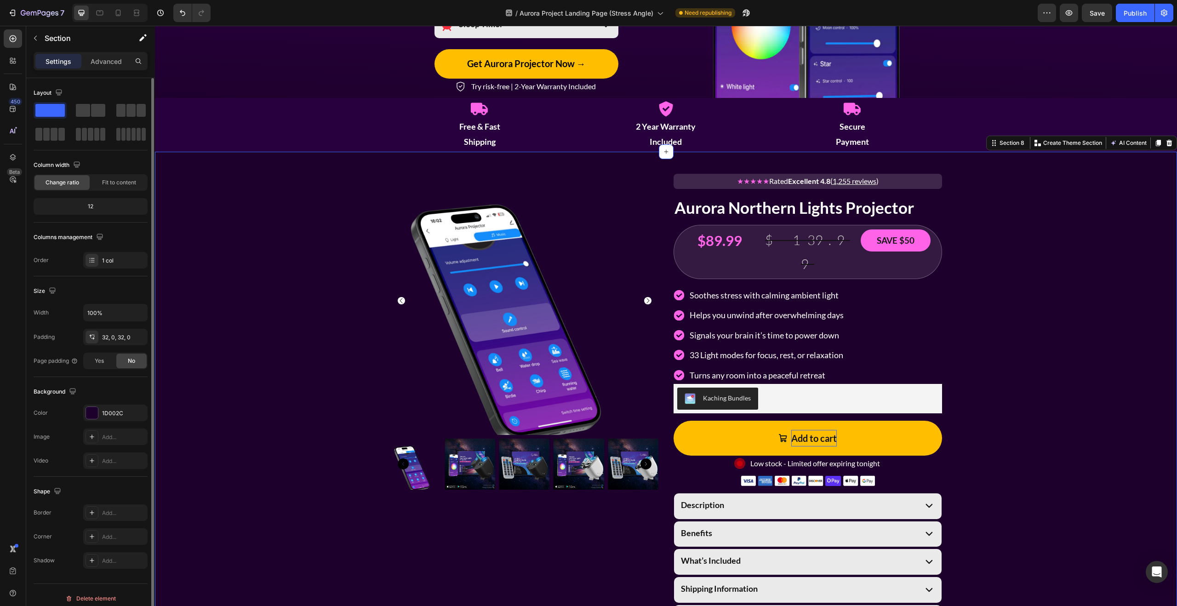
click at [987, 383] on div "Product Images ★★★★★ Rated Excellent 4.8 ( 1,255 reviews ) Text Block Aurora No…" at bounding box center [666, 398] width 1022 height 464
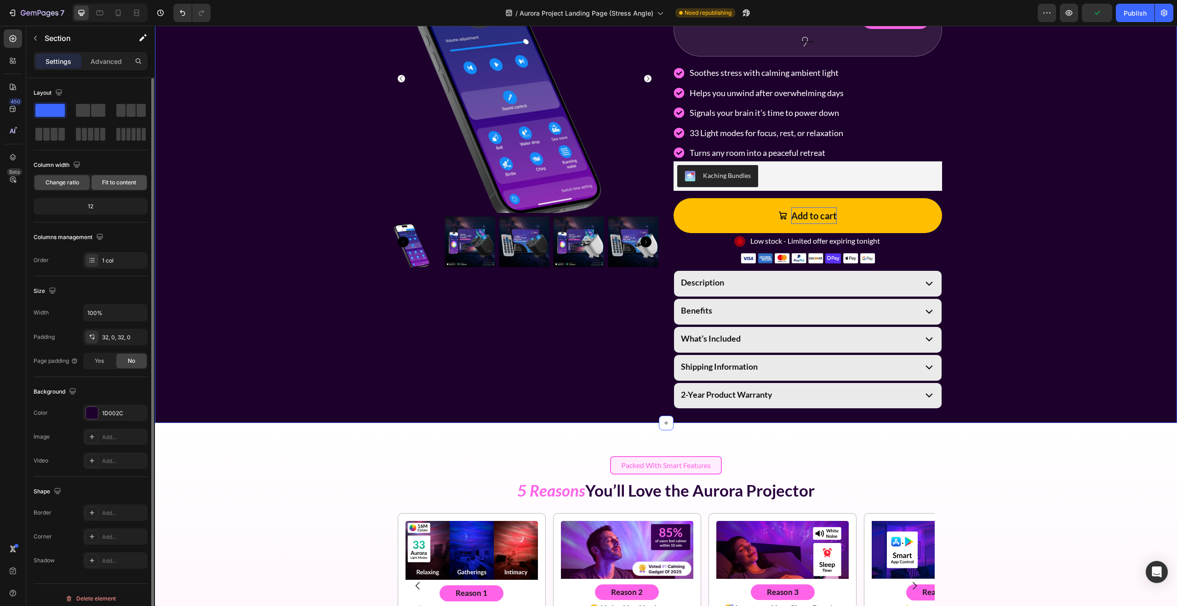
click at [108, 188] on div "Fit to content" at bounding box center [118, 182] width 55 height 15
click at [75, 185] on span "Change ratio" at bounding box center [63, 182] width 34 height 8
click at [107, 58] on p "Advanced" at bounding box center [106, 62] width 31 height 10
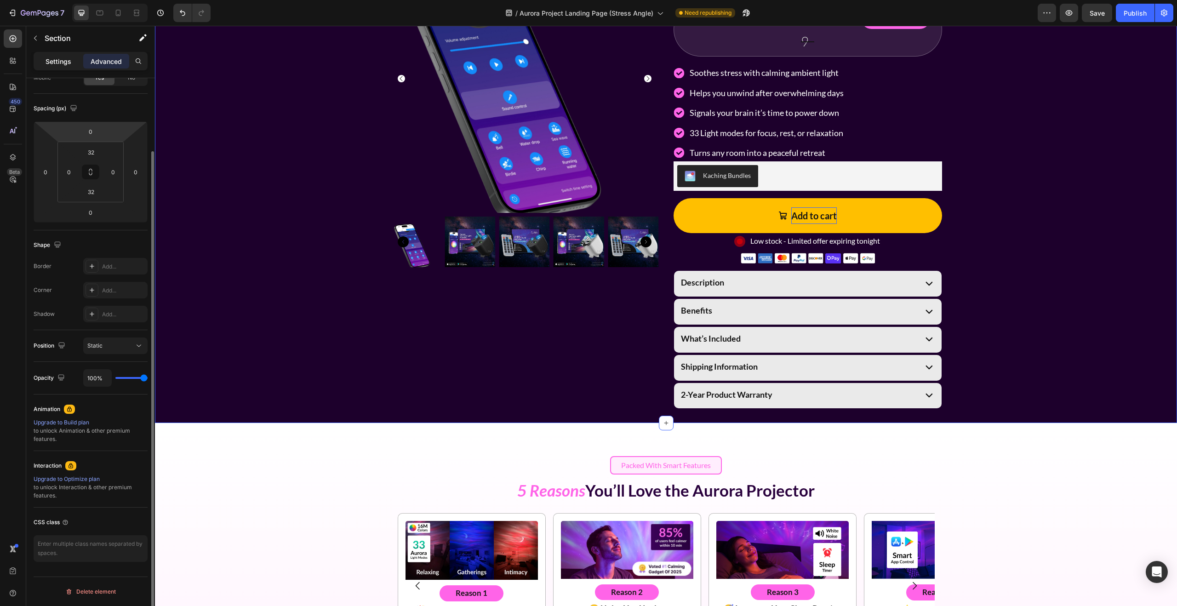
click at [67, 59] on p "Settings" at bounding box center [59, 62] width 26 height 10
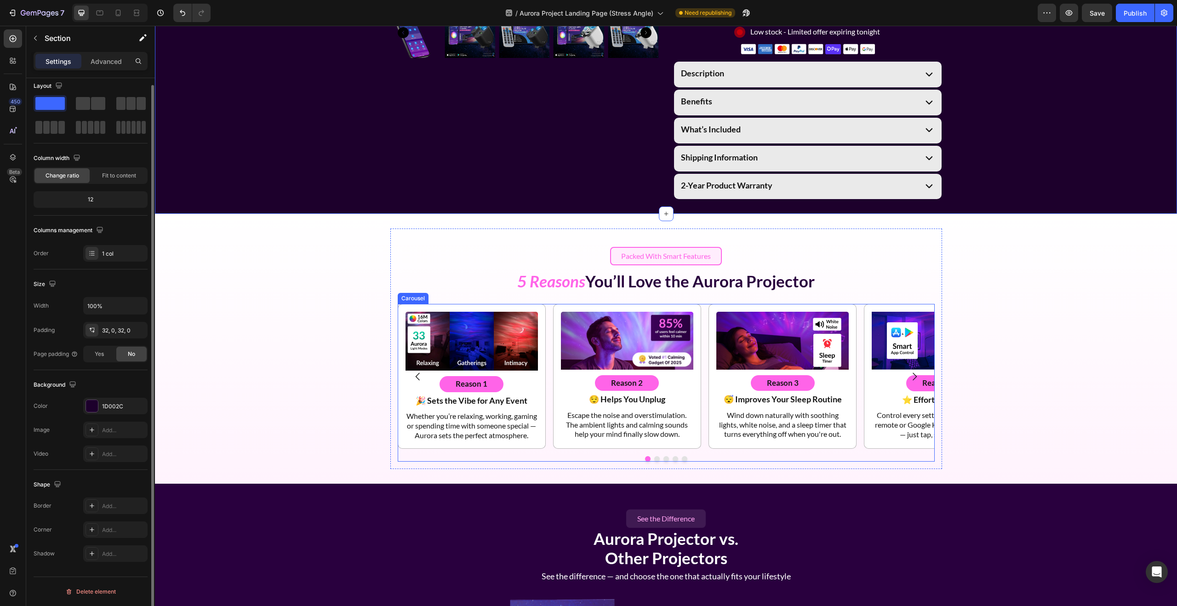
scroll to position [1586, 0]
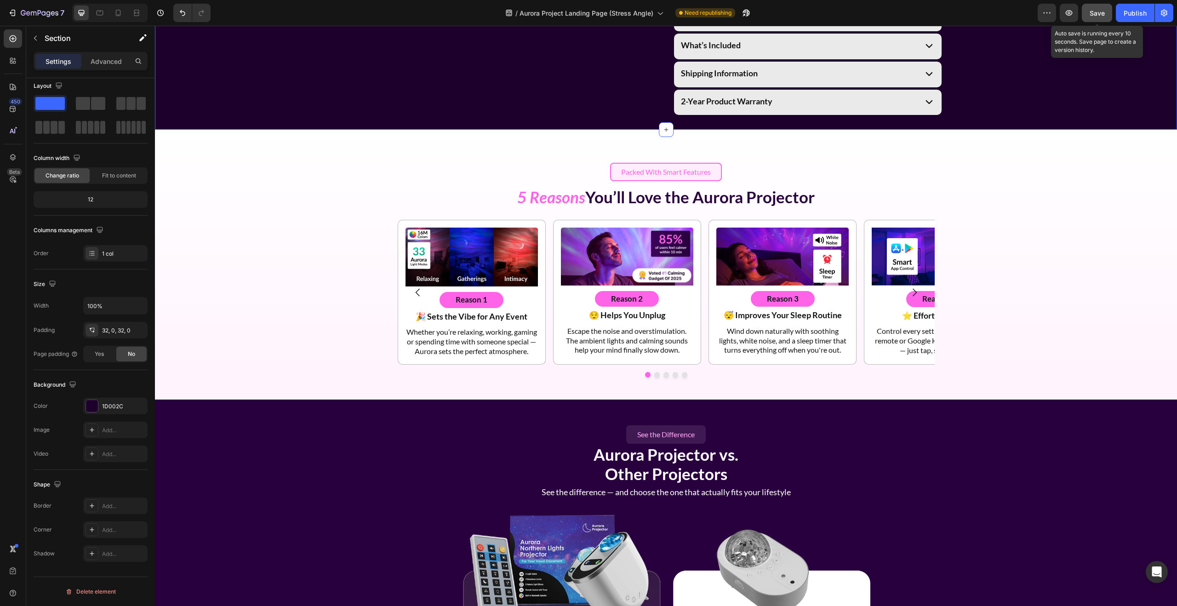
click at [1101, 20] on button "Save" at bounding box center [1097, 13] width 30 height 18
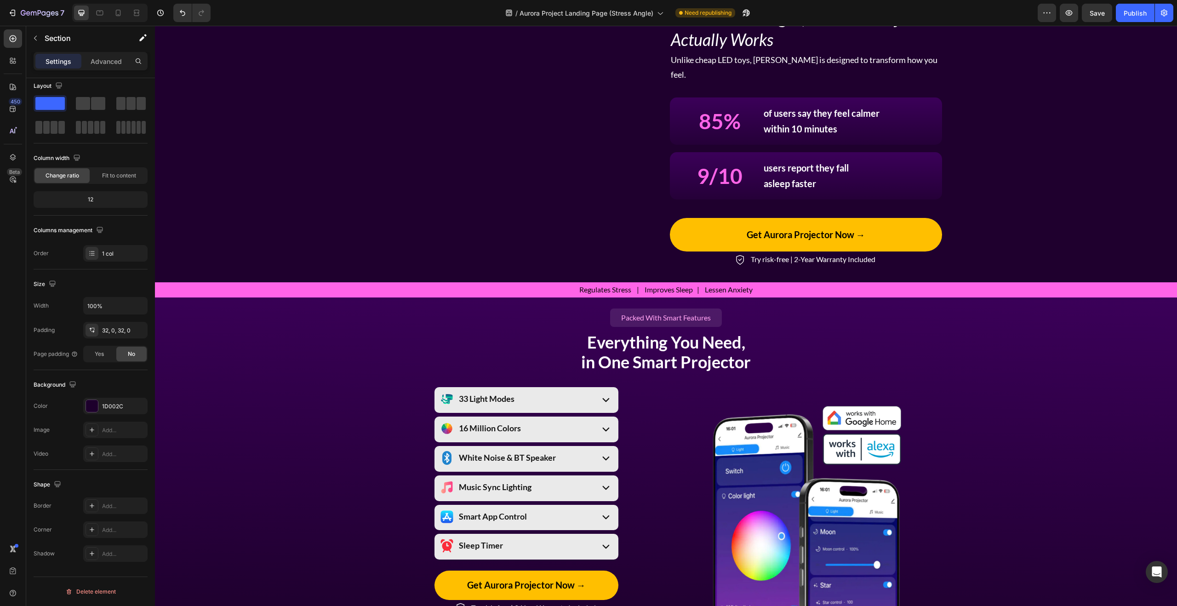
scroll to position [0, 0]
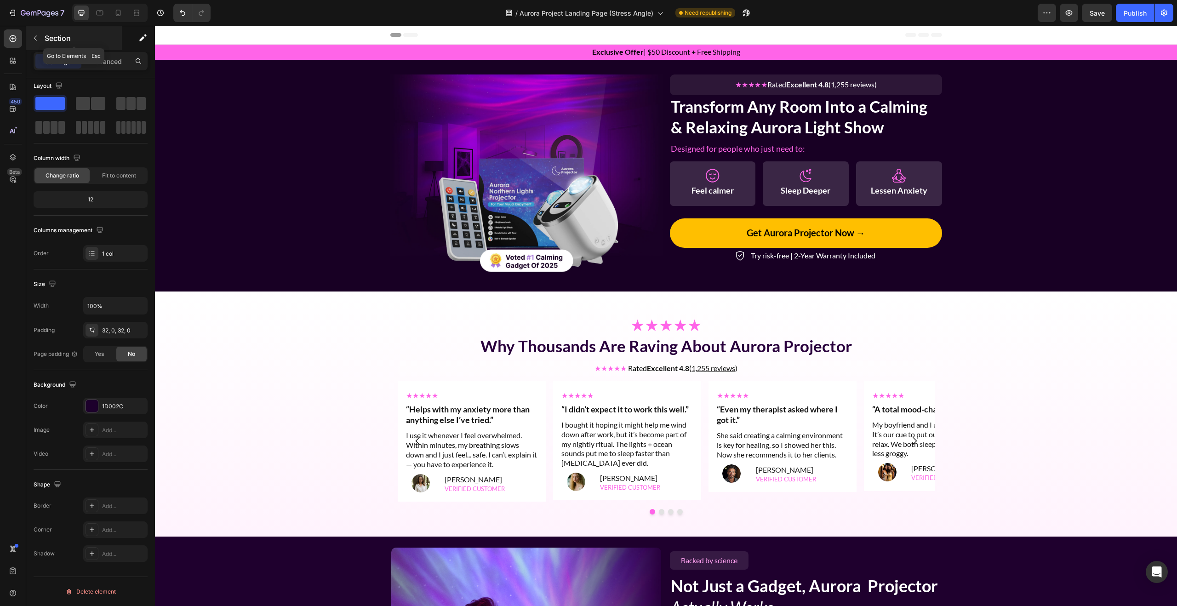
click at [50, 38] on p "Section" at bounding box center [82, 38] width 75 height 11
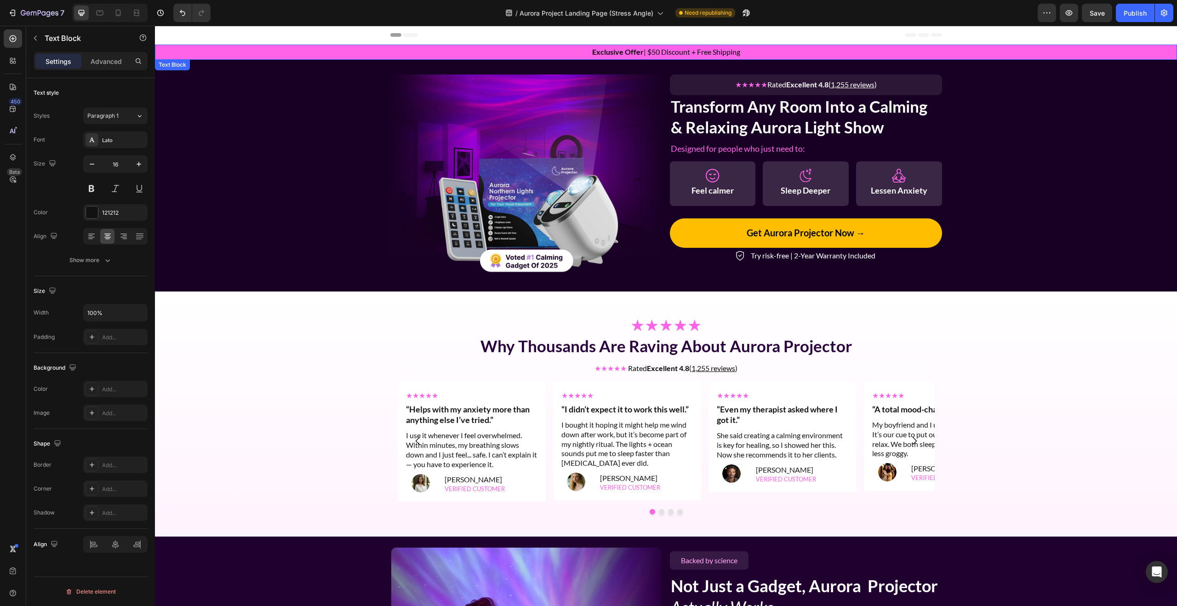
click at [811, 57] on p "Exclusive Offer | $50 Discount + Free Shipping" at bounding box center [666, 52] width 1020 height 13
click at [552, 51] on p "Exclusive Offer | $50 Discount + Free Shipping" at bounding box center [666, 52] width 1020 height 13
click at [624, 66] on div "Image ★★★★★ Rated Excellent 4.8 ( 1,255 reviews ) Text Block Row Transform Any …" at bounding box center [666, 176] width 1022 height 232
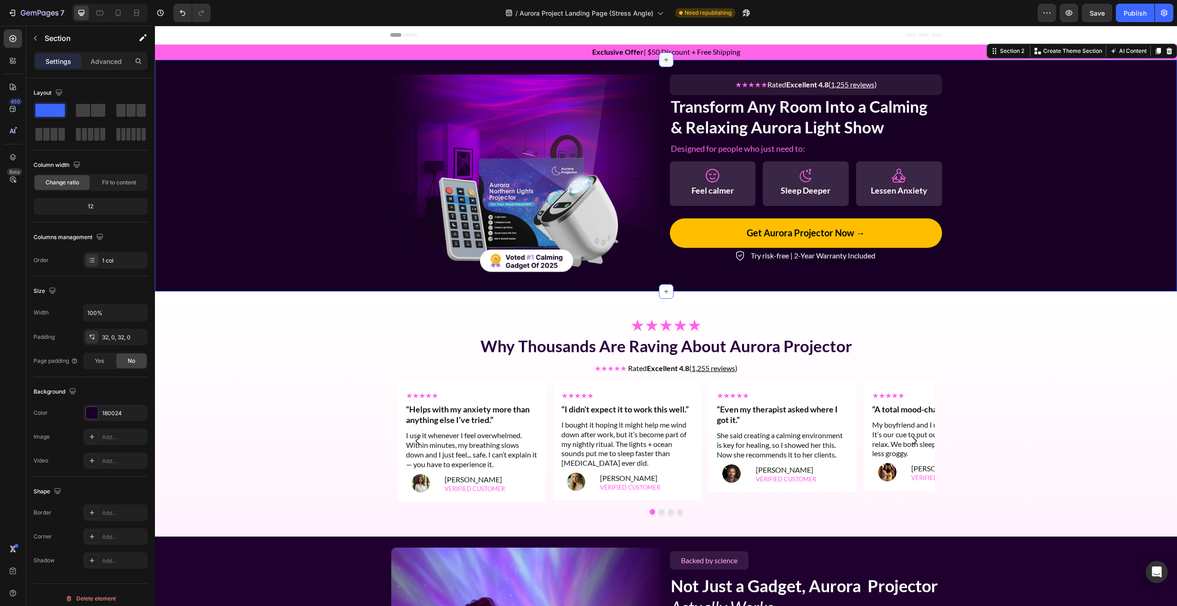
click at [672, 61] on div at bounding box center [666, 59] width 15 height 15
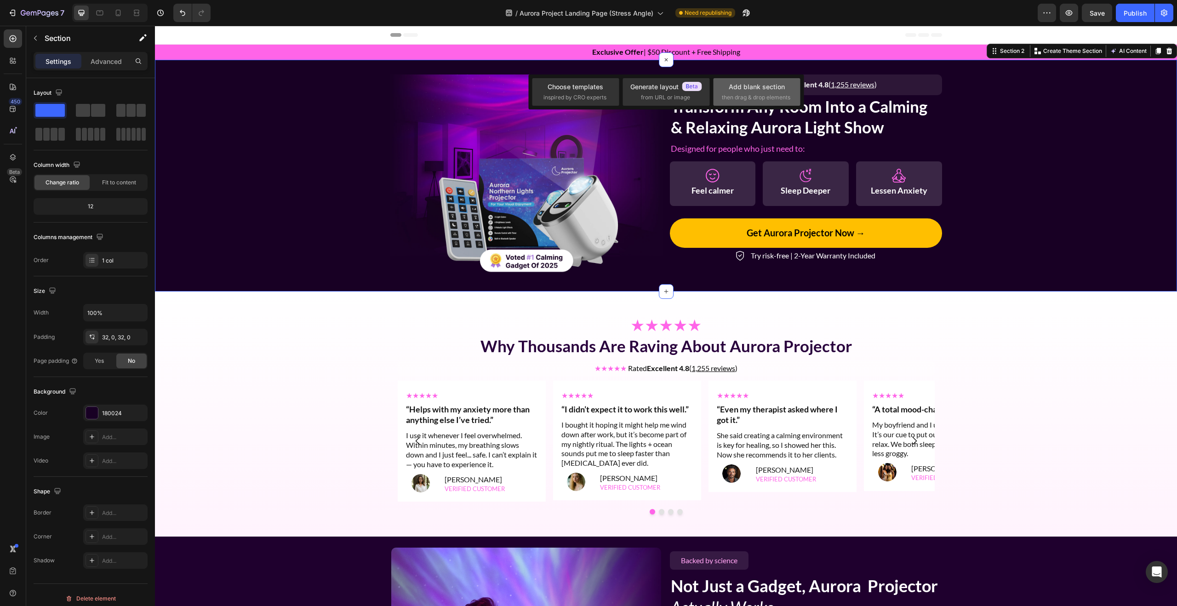
click at [764, 92] on div "Add blank section then drag & drop elements" at bounding box center [757, 92] width 70 height 20
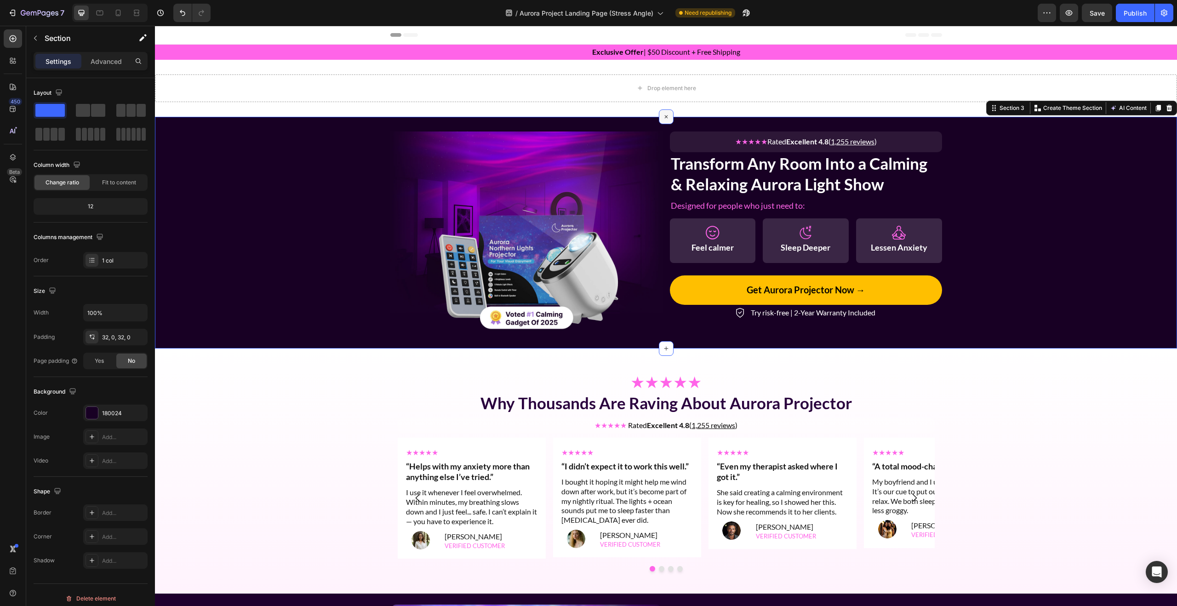
click at [668, 116] on icon at bounding box center [665, 116] width 11 height 11
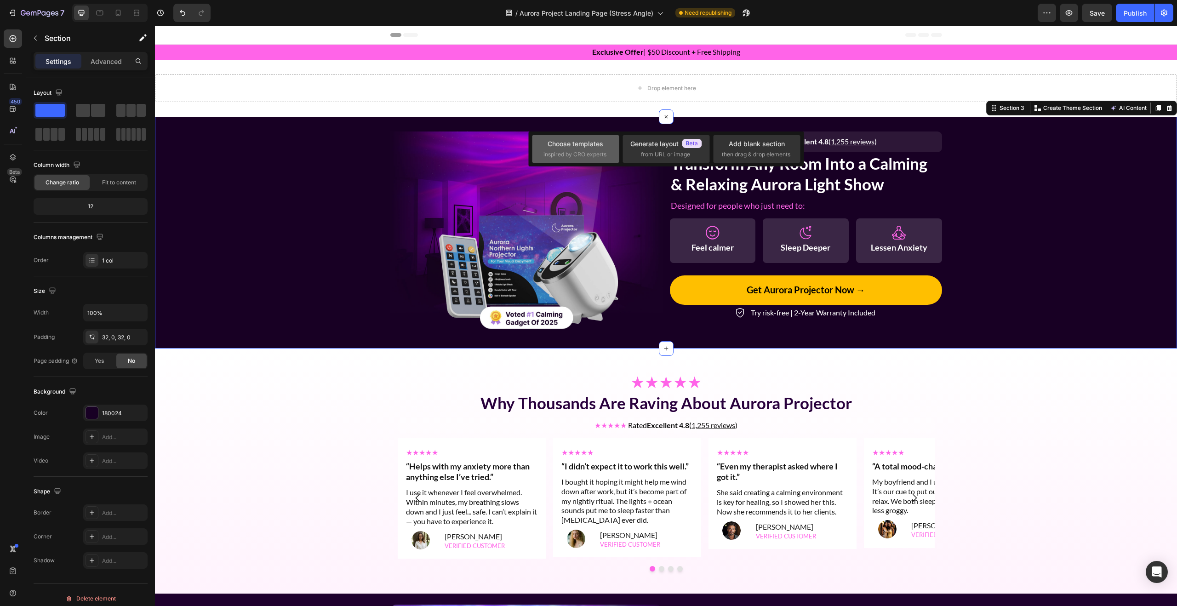
click at [593, 153] on span "inspired by CRO experts" at bounding box center [574, 154] width 63 height 8
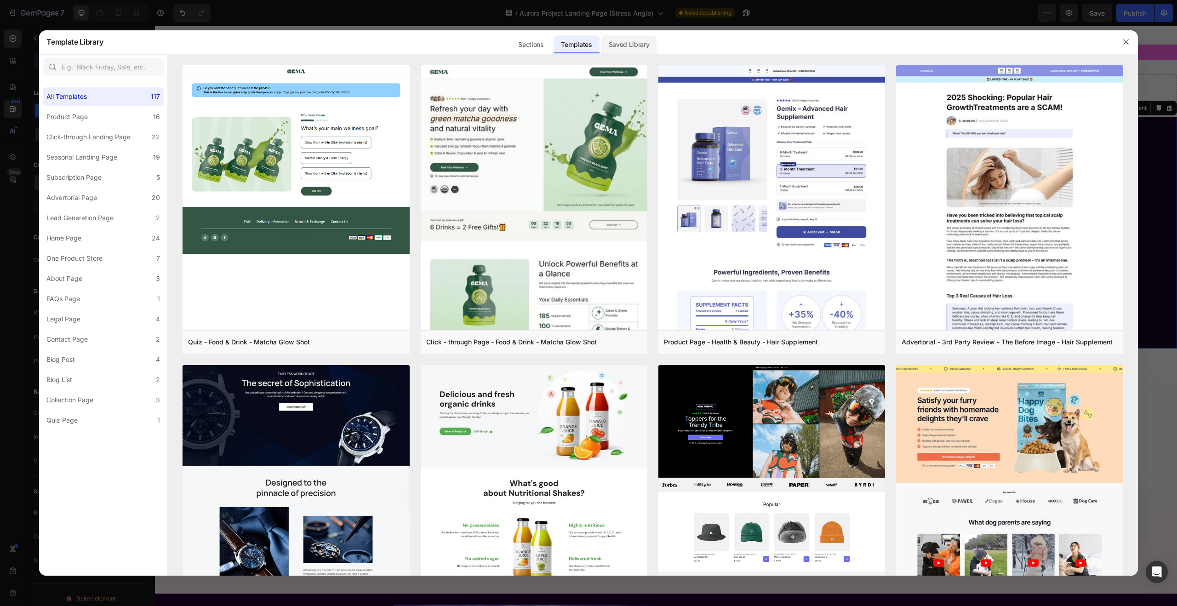
click at [615, 42] on div "Saved Library" at bounding box center [629, 44] width 56 height 18
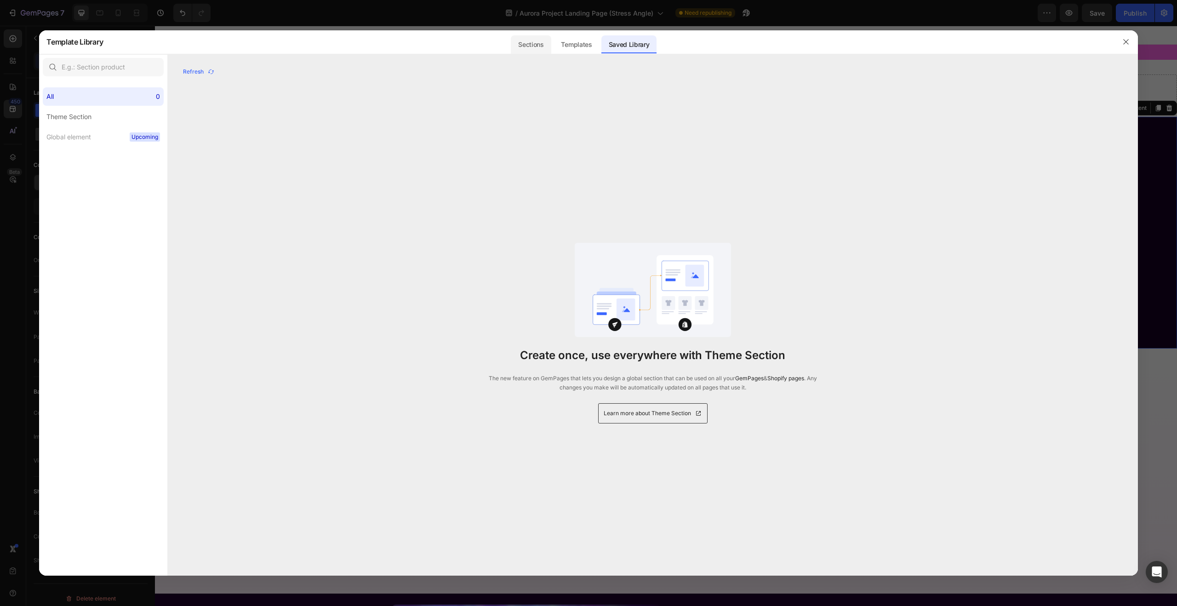
click at [539, 41] on div "Sections" at bounding box center [531, 44] width 40 height 18
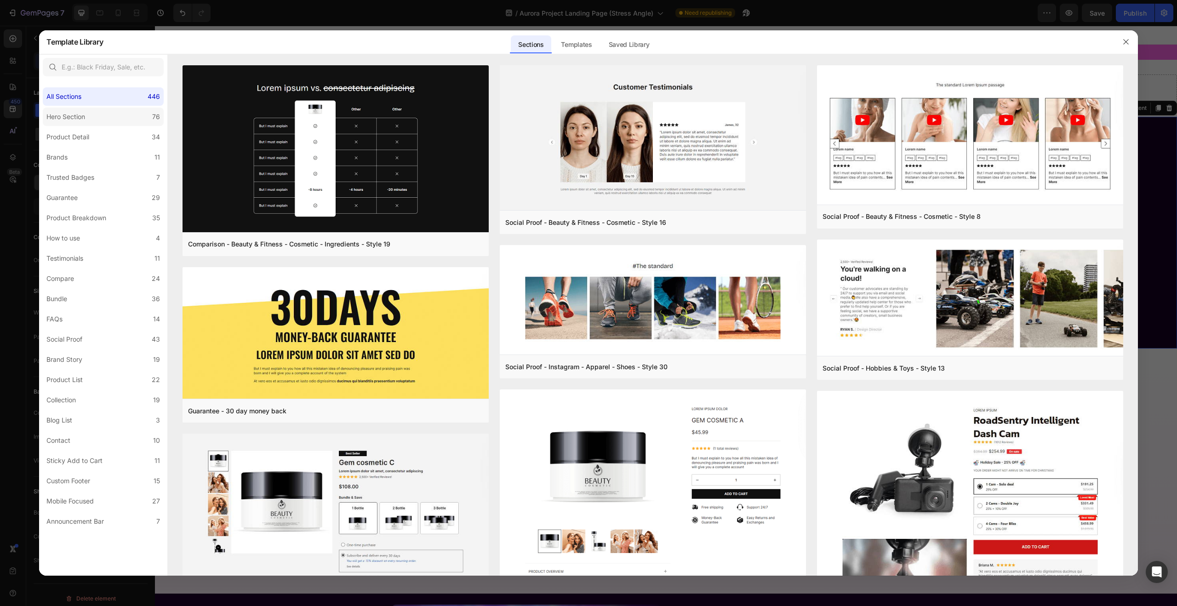
click at [91, 120] on label "Hero Section 76" at bounding box center [103, 117] width 121 height 18
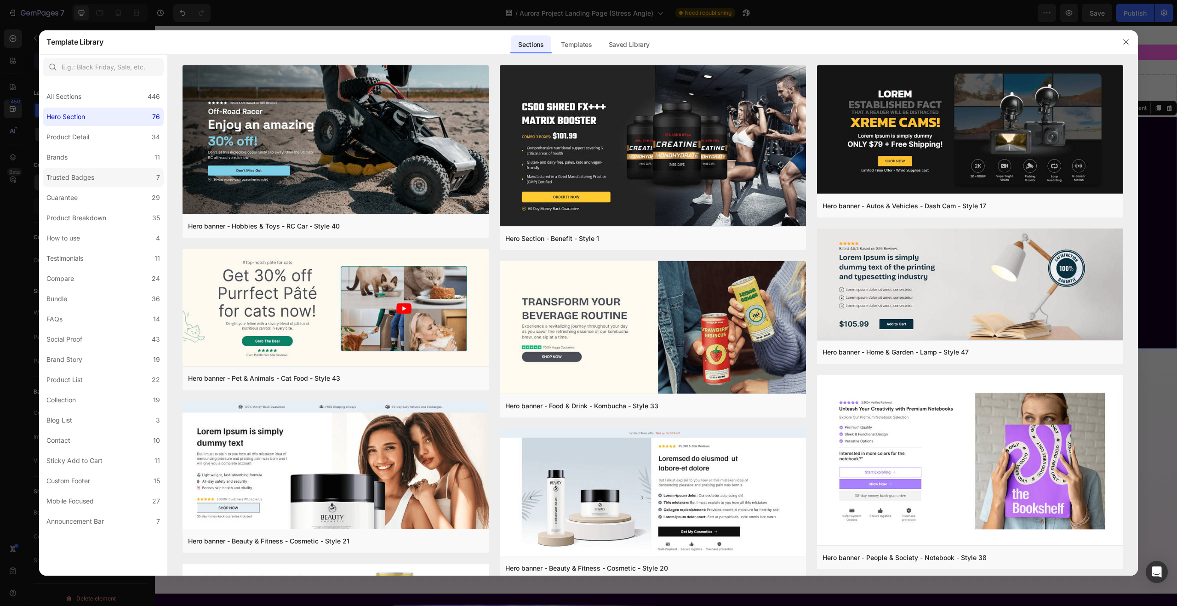
click at [88, 184] on label "Trusted Badges 7" at bounding box center [103, 177] width 121 height 18
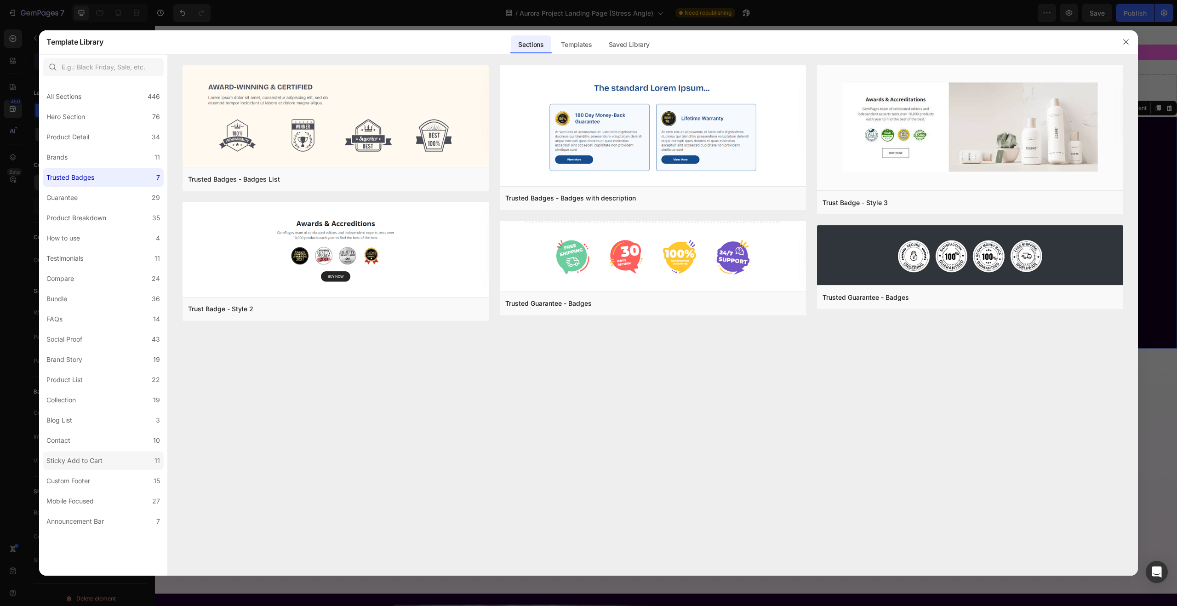
click at [87, 460] on div "Sticky Add to Cart" at bounding box center [74, 460] width 56 height 11
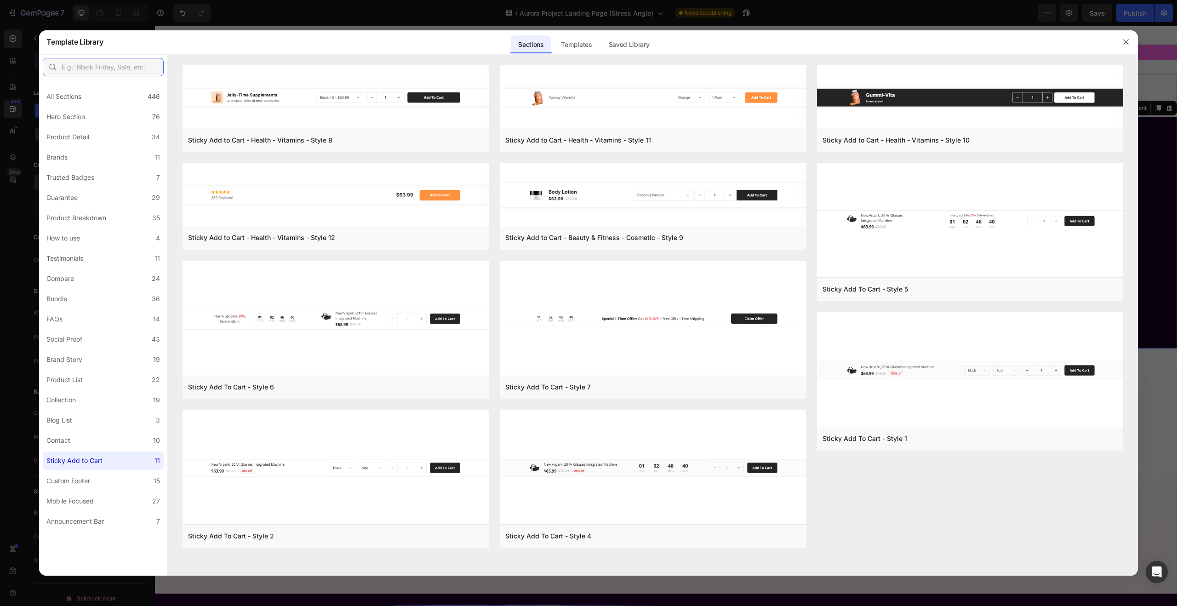
click at [85, 70] on input "text" at bounding box center [103, 67] width 121 height 18
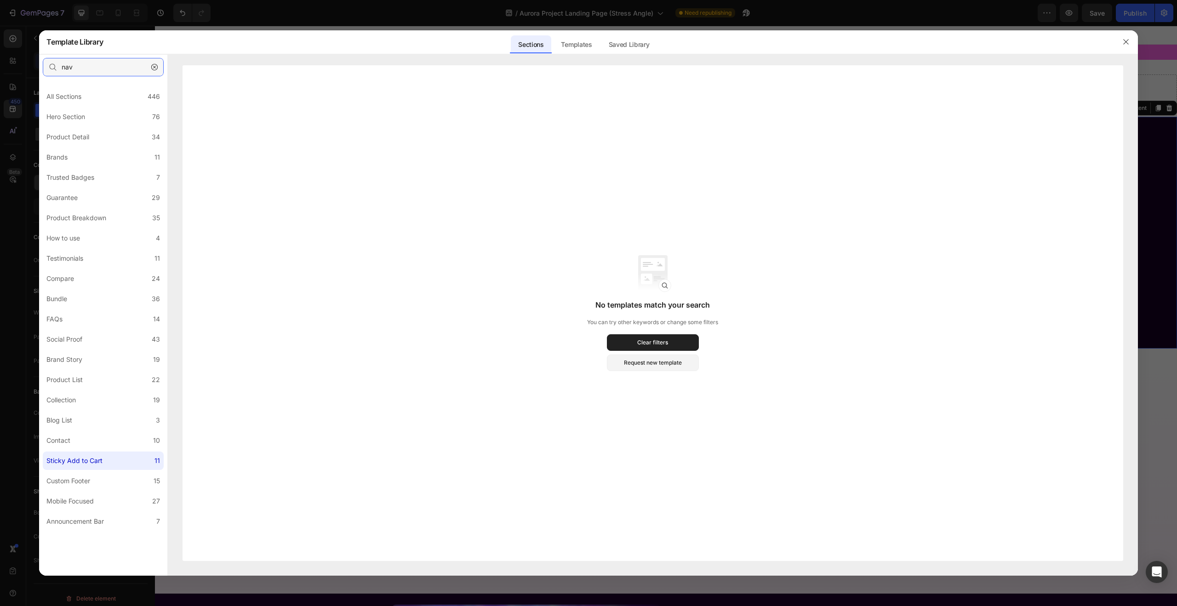
click at [92, 69] on input "nav" at bounding box center [103, 67] width 121 height 18
click at [92, 68] on input "nav" at bounding box center [103, 67] width 121 height 18
type input "header"
click at [89, 137] on div "Product Detail" at bounding box center [69, 136] width 46 height 11
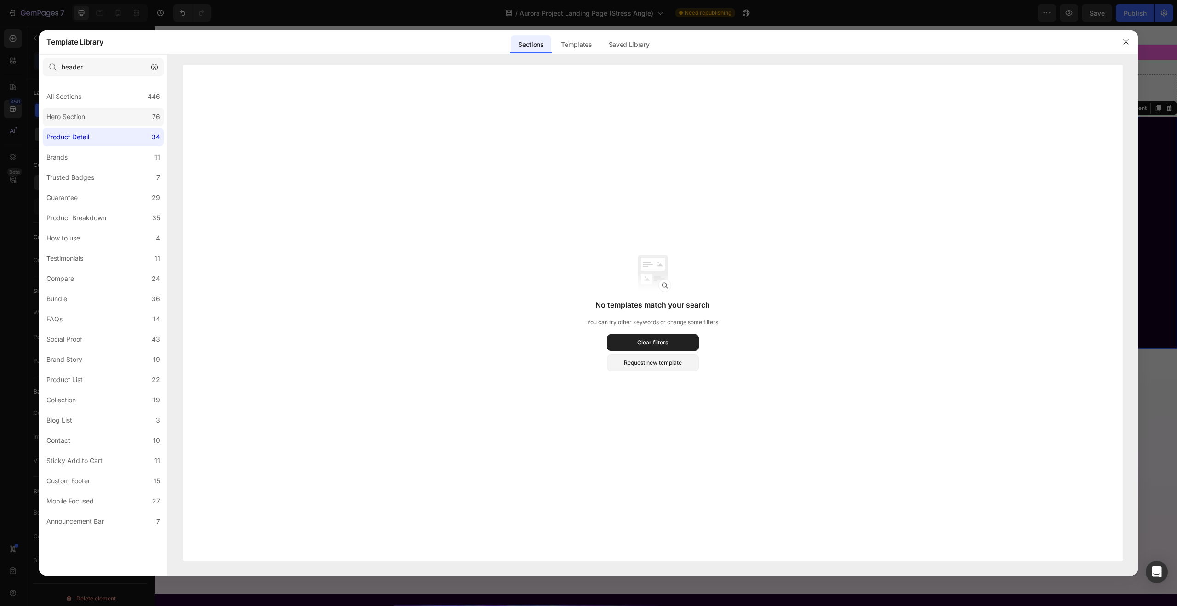
click at [91, 116] on label "Hero Section 76" at bounding box center [103, 117] width 121 height 18
click at [88, 99] on div "All Sections 446" at bounding box center [103, 96] width 121 height 18
click at [157, 66] on icon "button" at bounding box center [154, 67] width 6 height 6
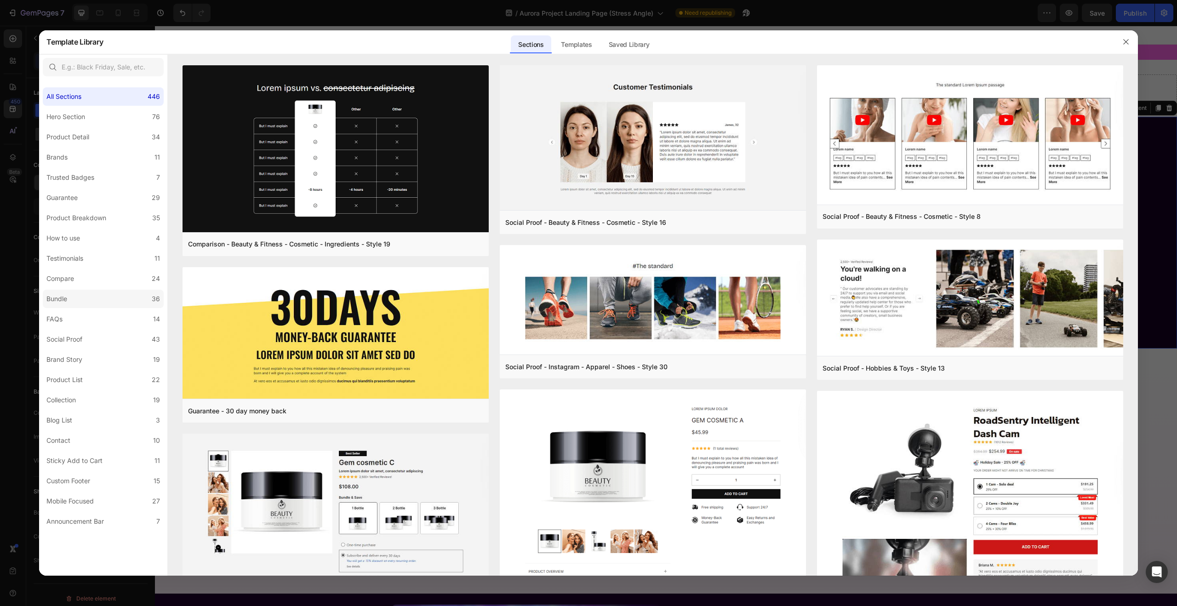
click at [90, 299] on label "Bundle 36" at bounding box center [103, 299] width 121 height 18
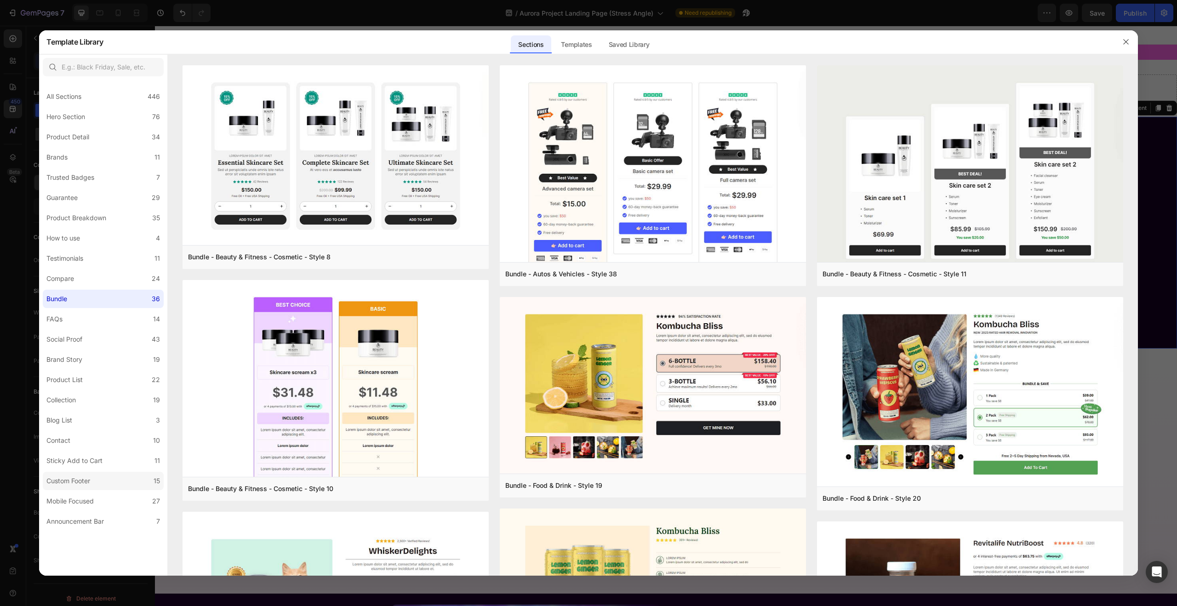
click at [88, 481] on div "Custom Footer" at bounding box center [68, 480] width 44 height 11
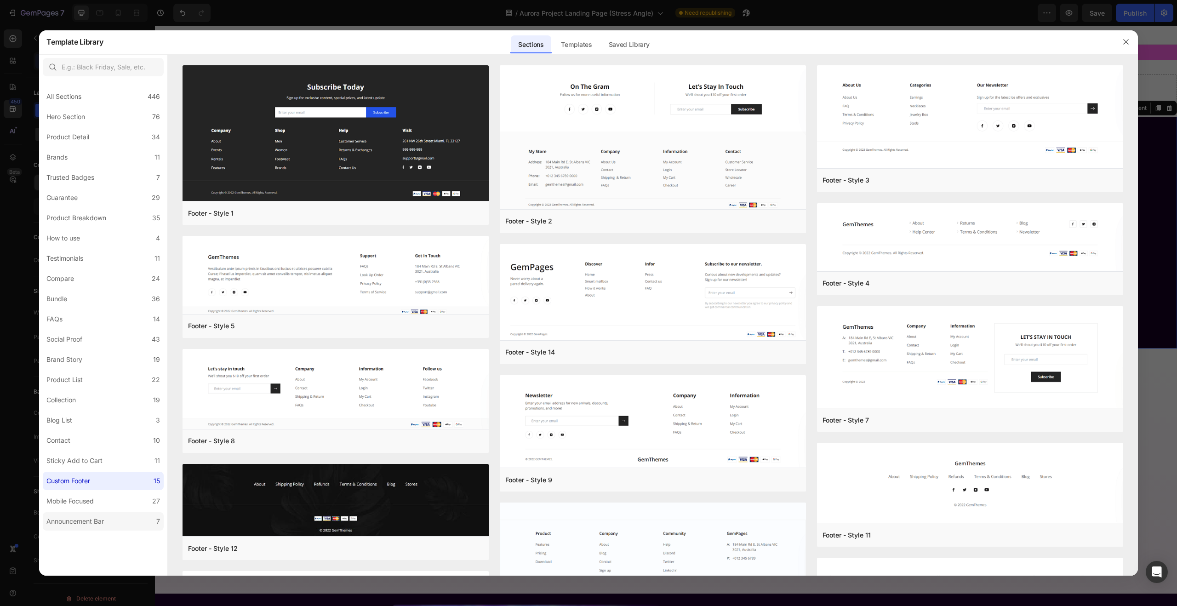
click at [91, 523] on div "Announcement Bar" at bounding box center [74, 521] width 57 height 11
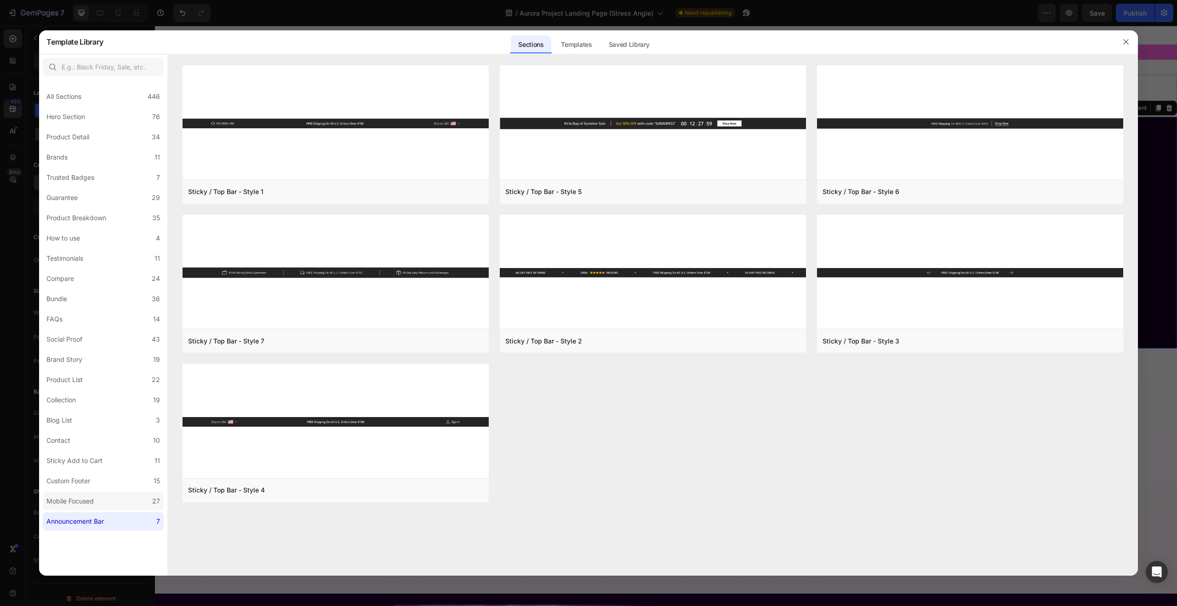
click at [97, 505] on div "Mobile Focused" at bounding box center [71, 500] width 51 height 11
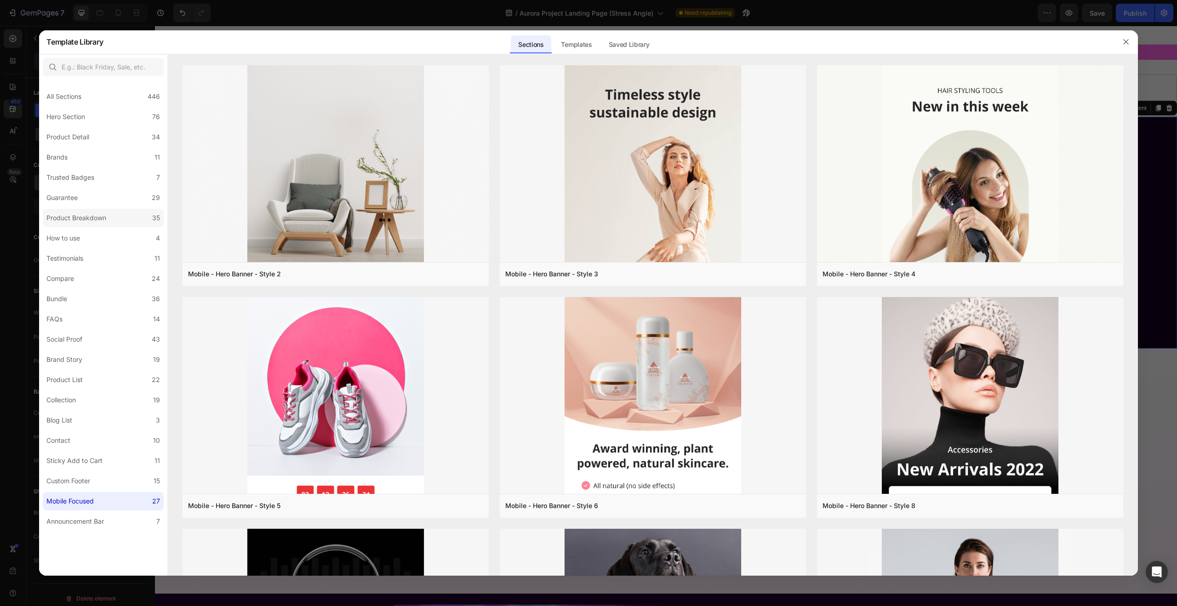
click at [81, 210] on label "Product Breakdown 35" at bounding box center [103, 218] width 121 height 18
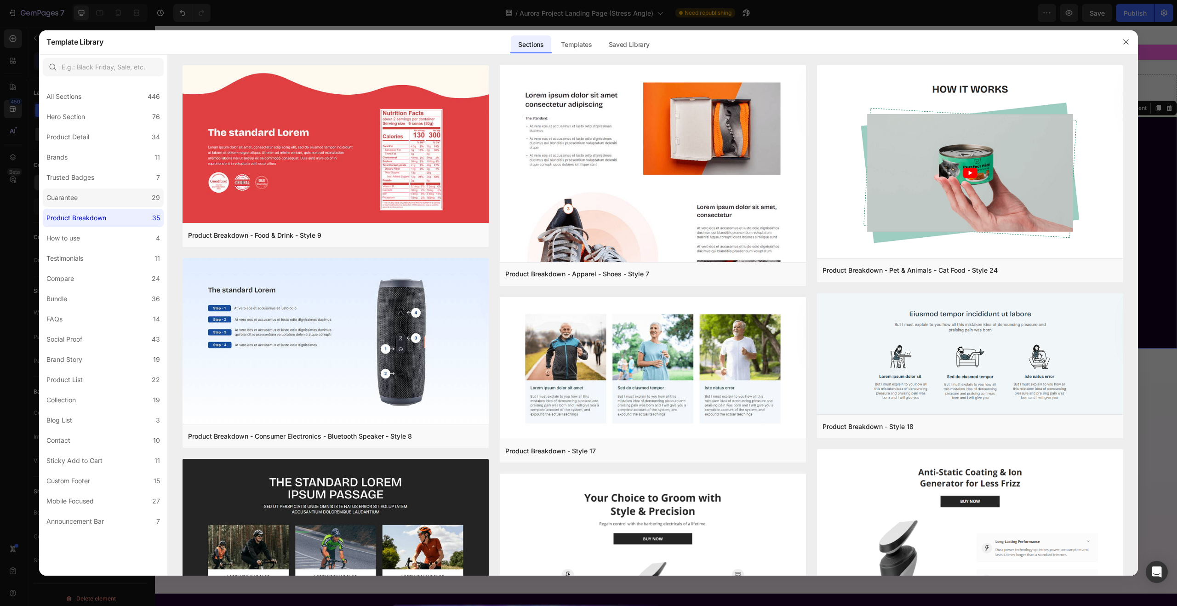
click at [77, 191] on label "Guarantee 29" at bounding box center [103, 197] width 121 height 18
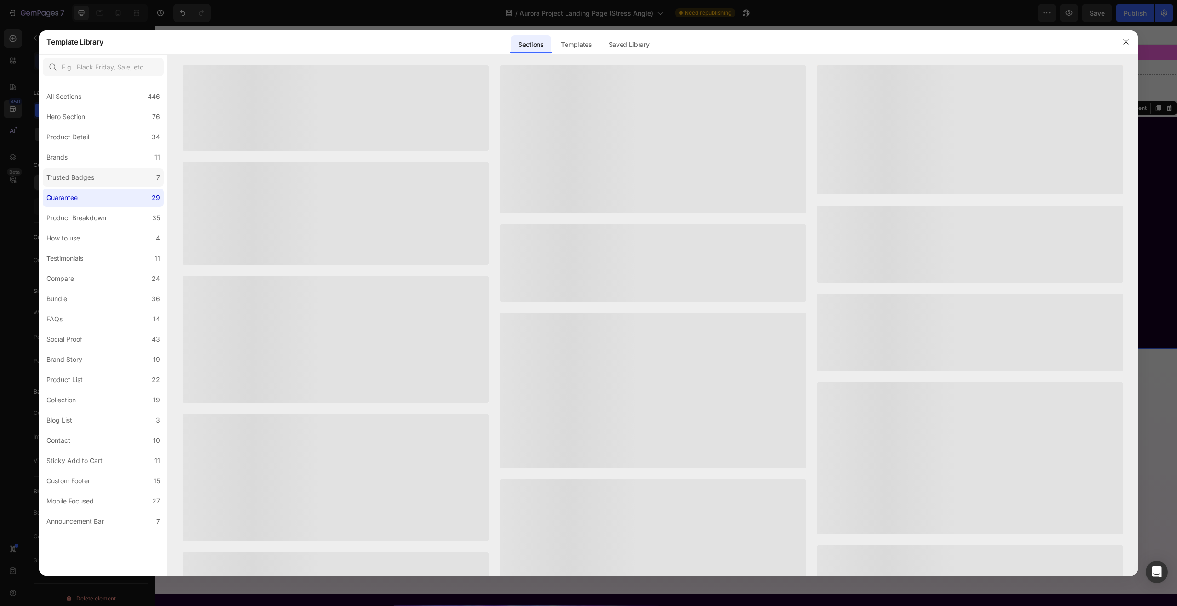
click at [76, 176] on div "Trusted Badges" at bounding box center [70, 177] width 48 height 11
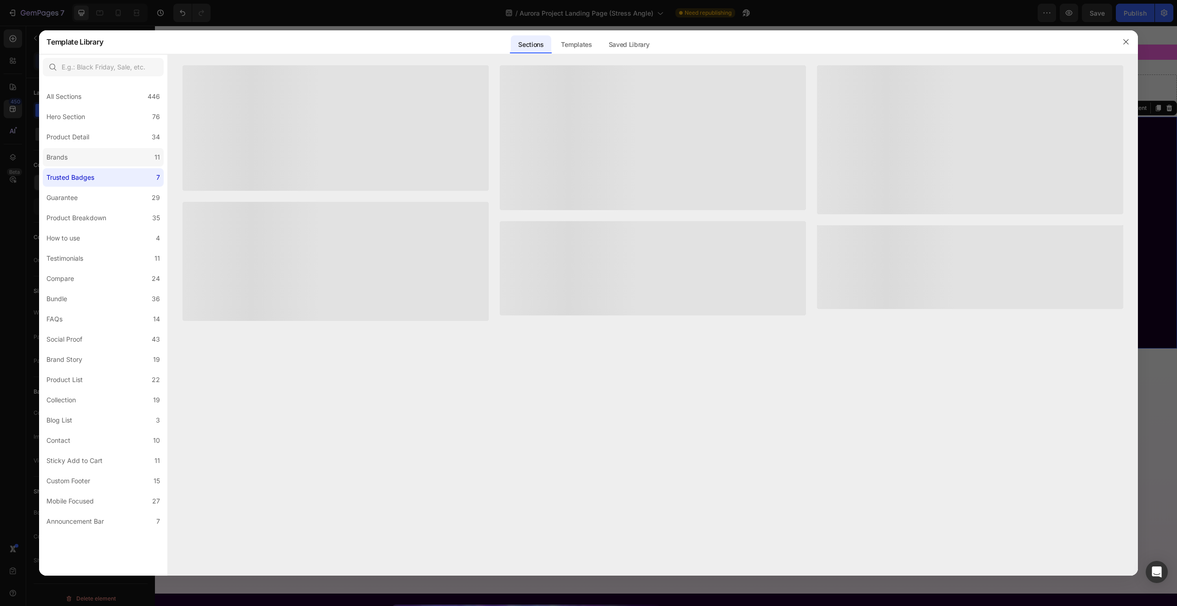
click at [69, 159] on div "Brands" at bounding box center [58, 157] width 25 height 11
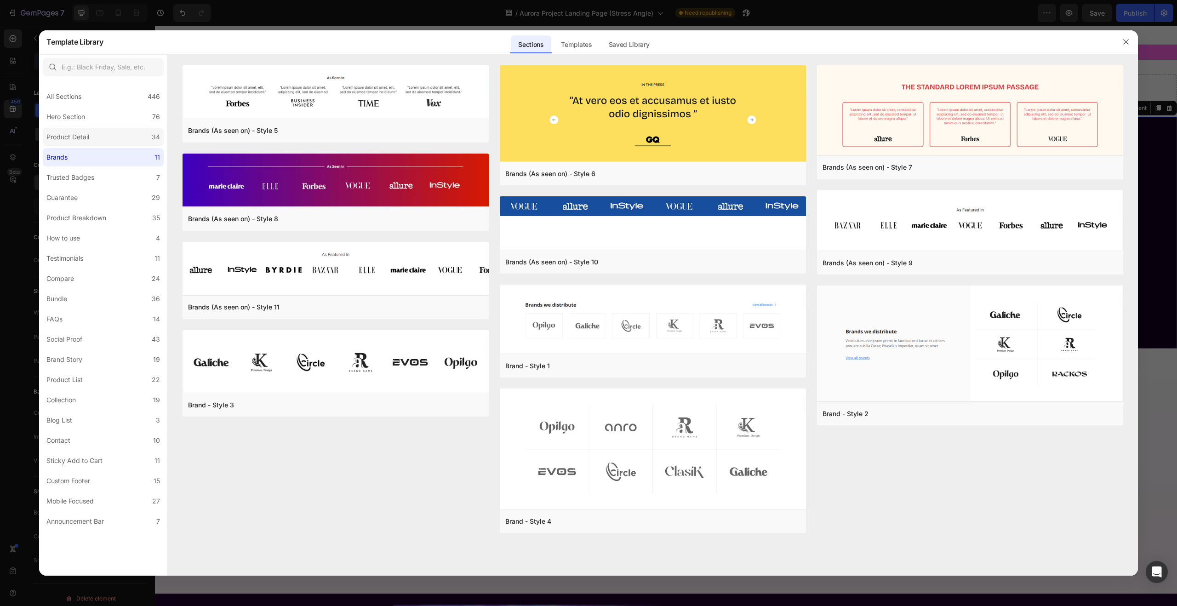
click at [79, 139] on div "Product Detail" at bounding box center [67, 136] width 43 height 11
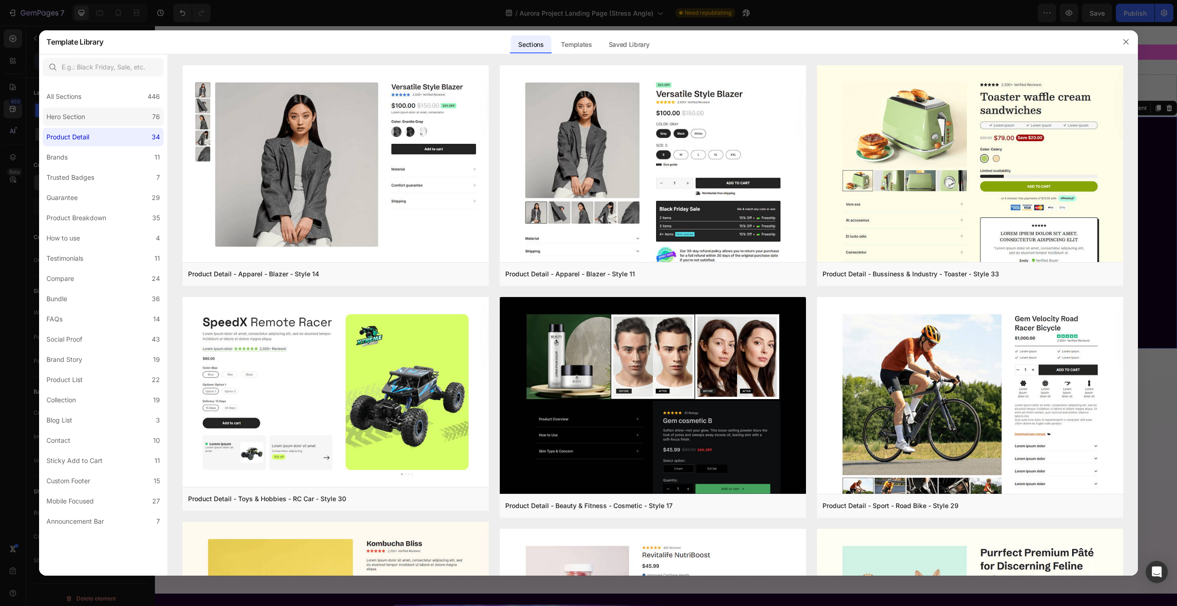
click at [91, 117] on label "Hero Section 76" at bounding box center [103, 117] width 121 height 18
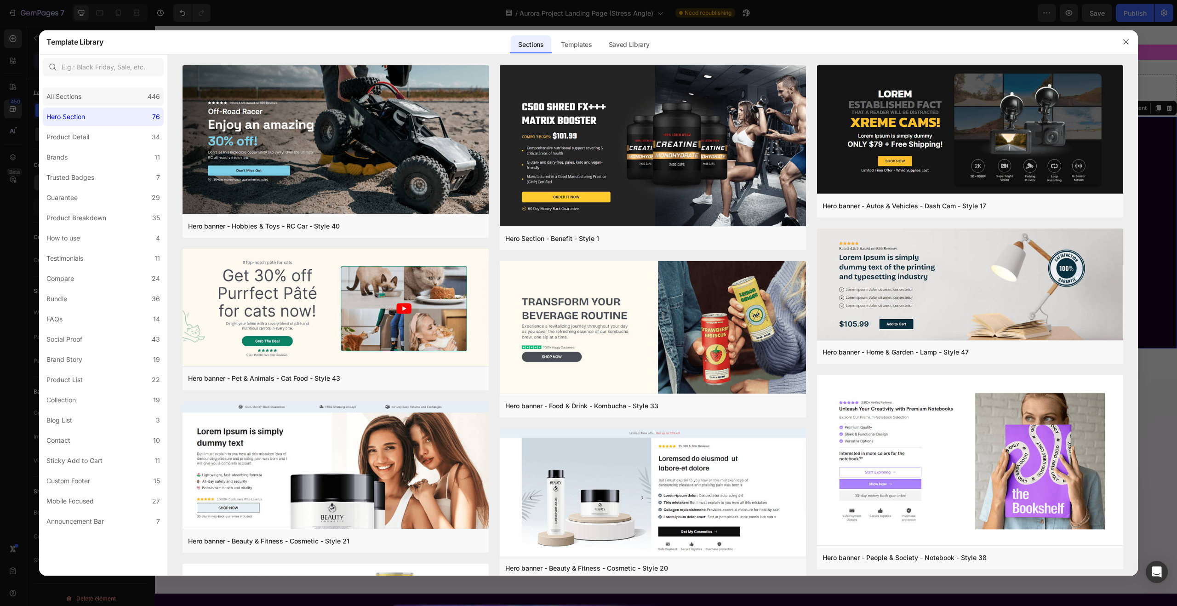
click at [89, 97] on div "All Sections 446" at bounding box center [103, 96] width 121 height 18
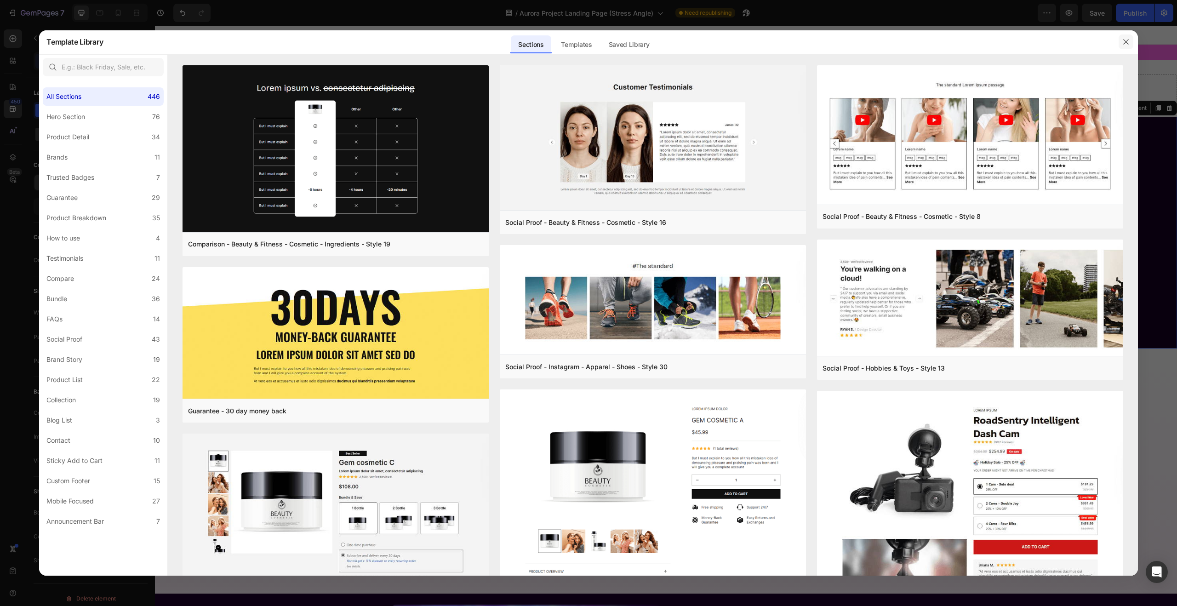
click at [1127, 44] on icon "button" at bounding box center [1125, 42] width 5 height 5
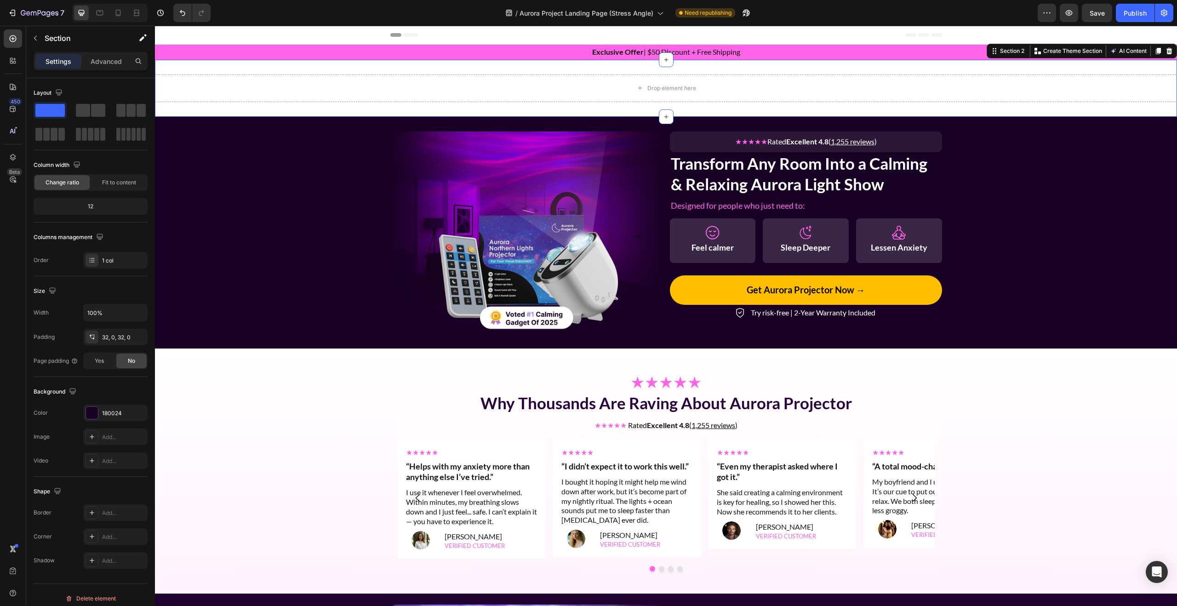
click at [700, 106] on div "Drop element here Section 2 You can create reusable sections Create Theme Secti…" at bounding box center [666, 88] width 1022 height 57
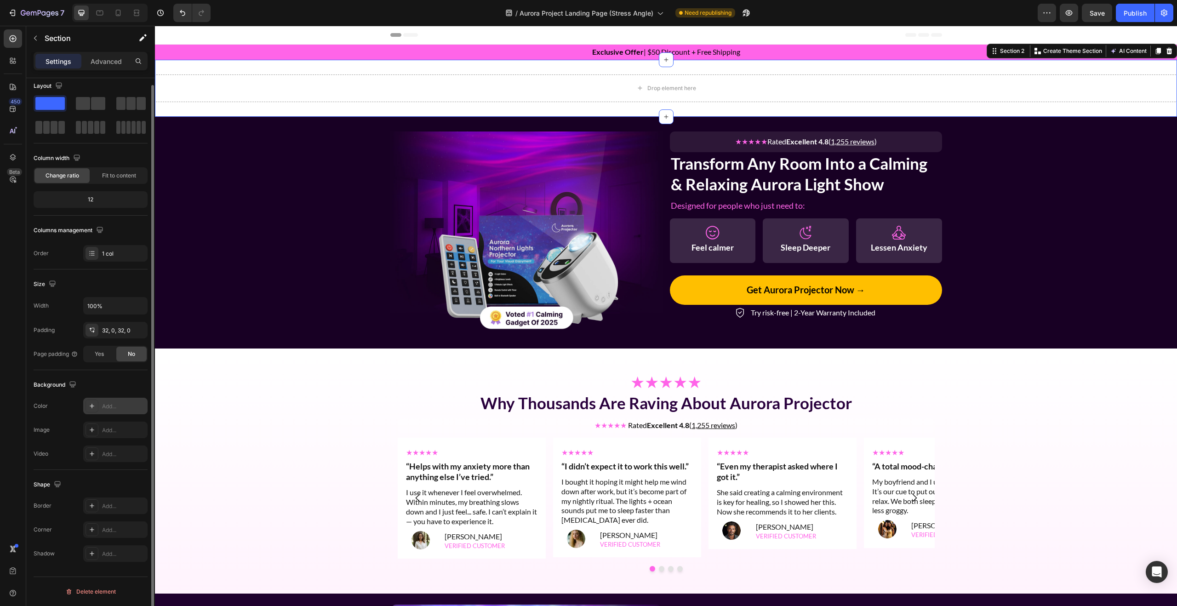
click at [93, 406] on icon at bounding box center [91, 405] width 7 height 7
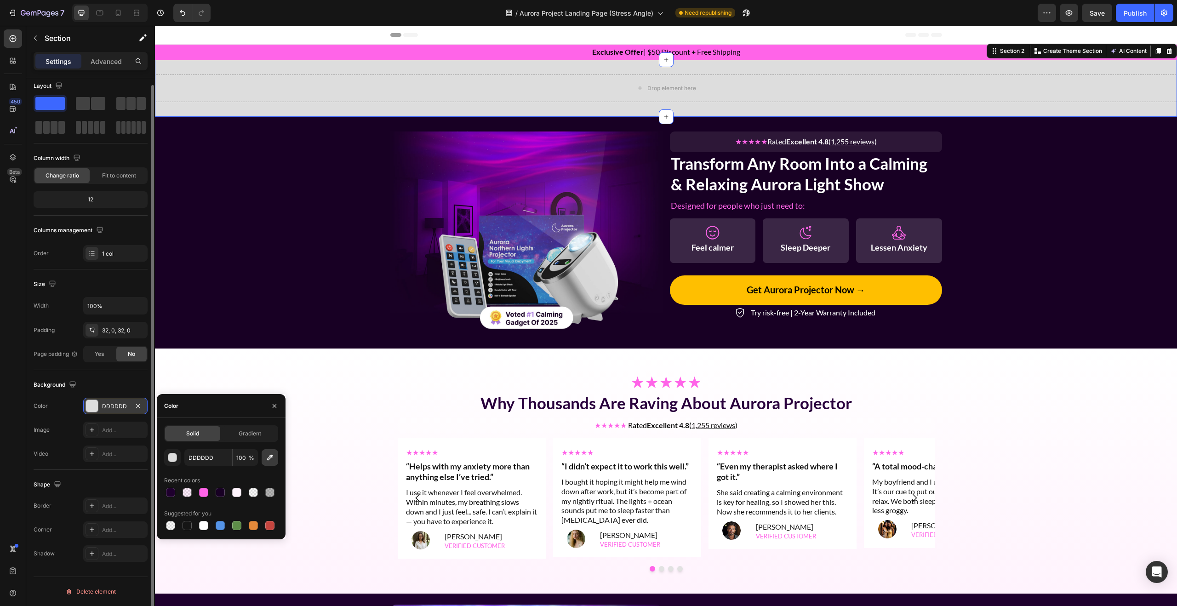
click at [266, 459] on icon "button" at bounding box center [269, 457] width 9 height 9
type input "180024"
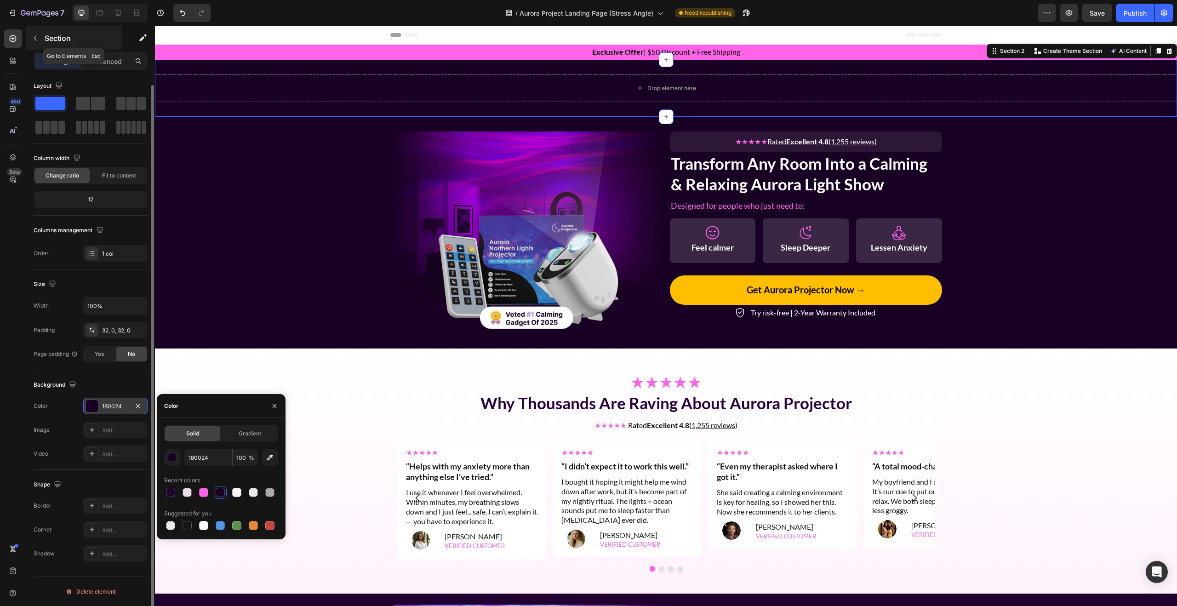
click at [42, 43] on button "button" at bounding box center [35, 38] width 15 height 15
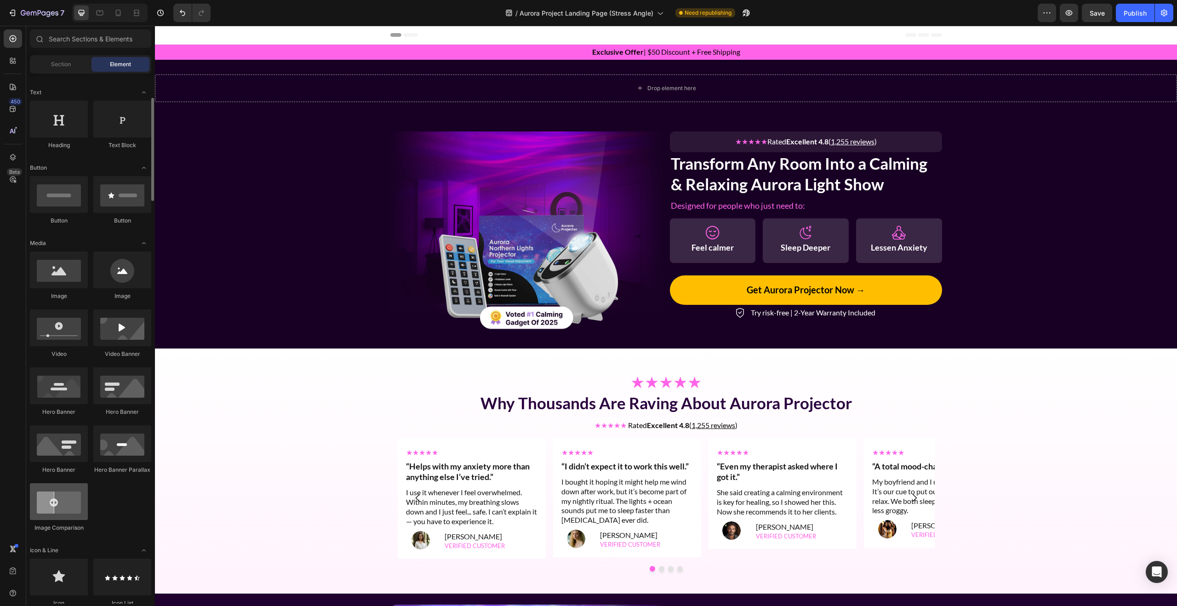
scroll to position [0, 0]
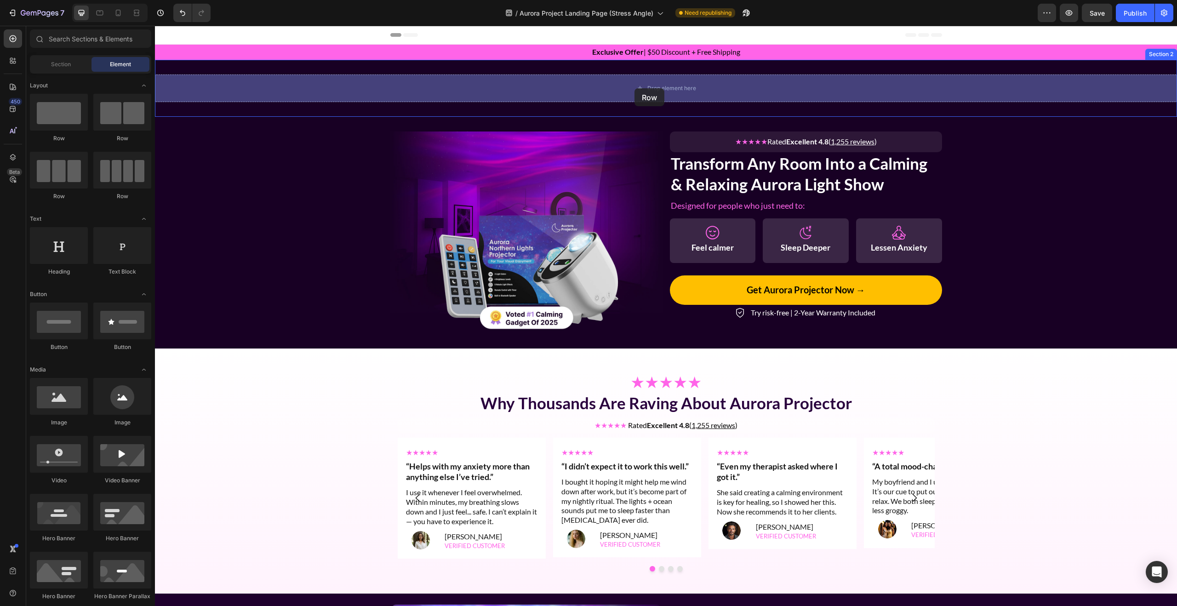
drag, startPoint x: 281, startPoint y: 145, endPoint x: 634, endPoint y: 88, distance: 357.6
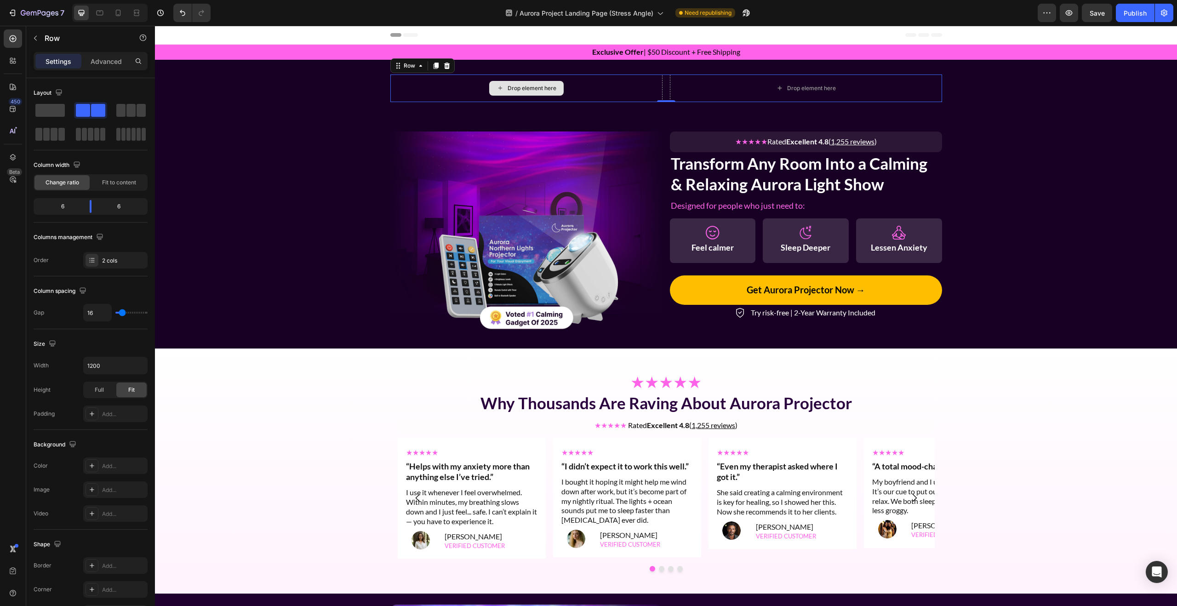
click at [549, 88] on div "Drop element here" at bounding box center [531, 88] width 49 height 7
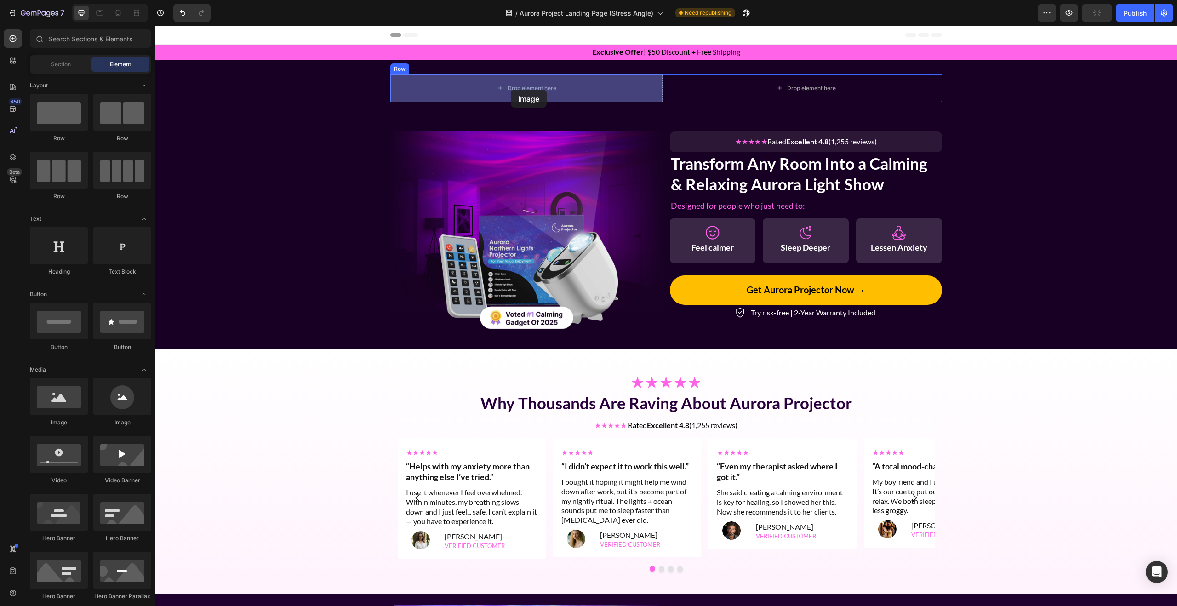
drag, startPoint x: 216, startPoint y: 431, endPoint x: 511, endPoint y: 90, distance: 450.7
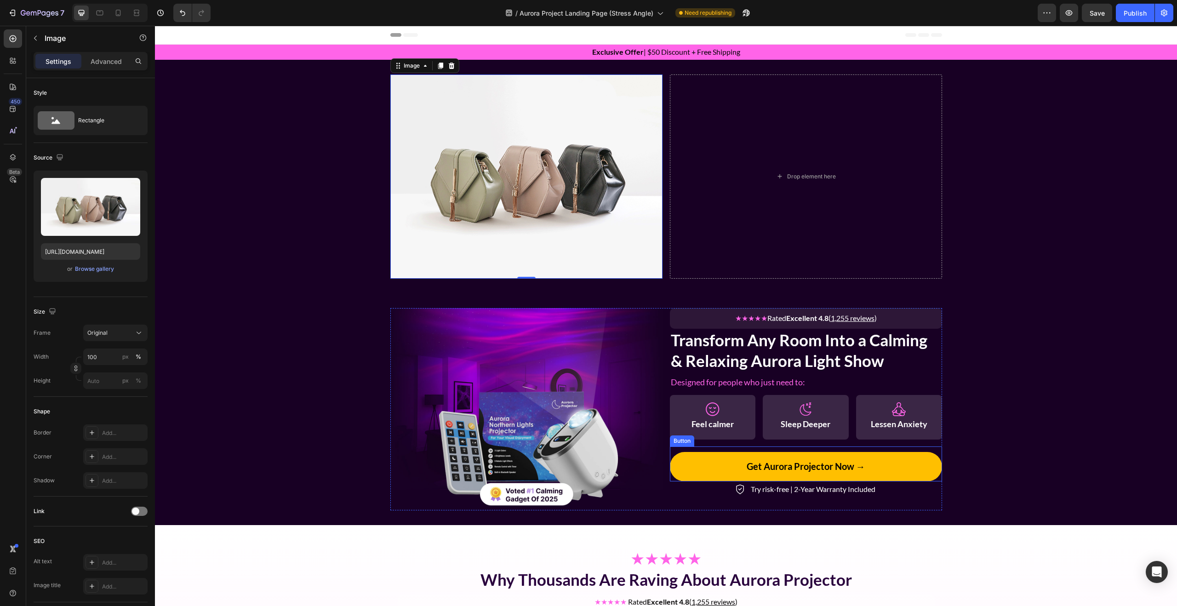
click at [911, 460] on button "Get Aurora Projector Now →" at bounding box center [806, 466] width 272 height 29
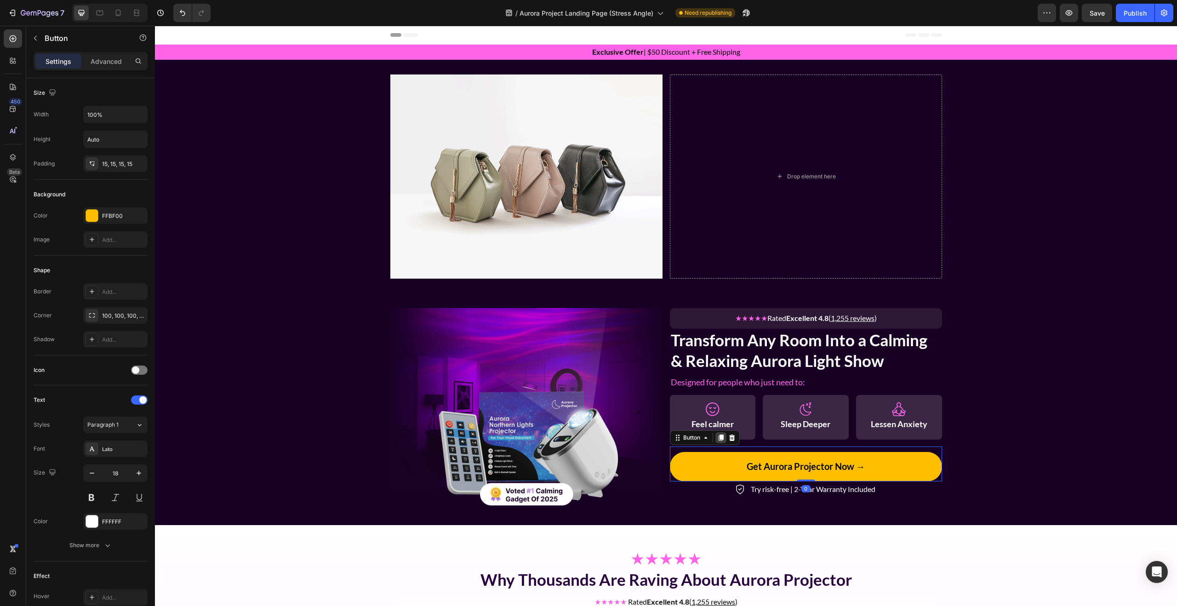
click at [724, 436] on icon at bounding box center [720, 437] width 7 height 7
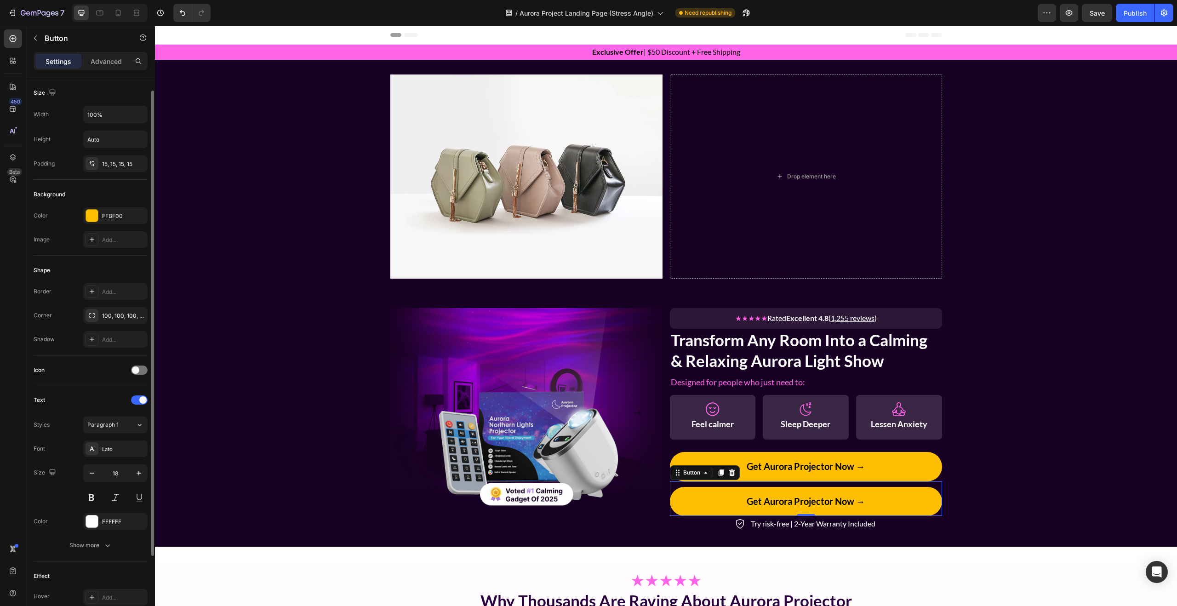
scroll to position [7, 0]
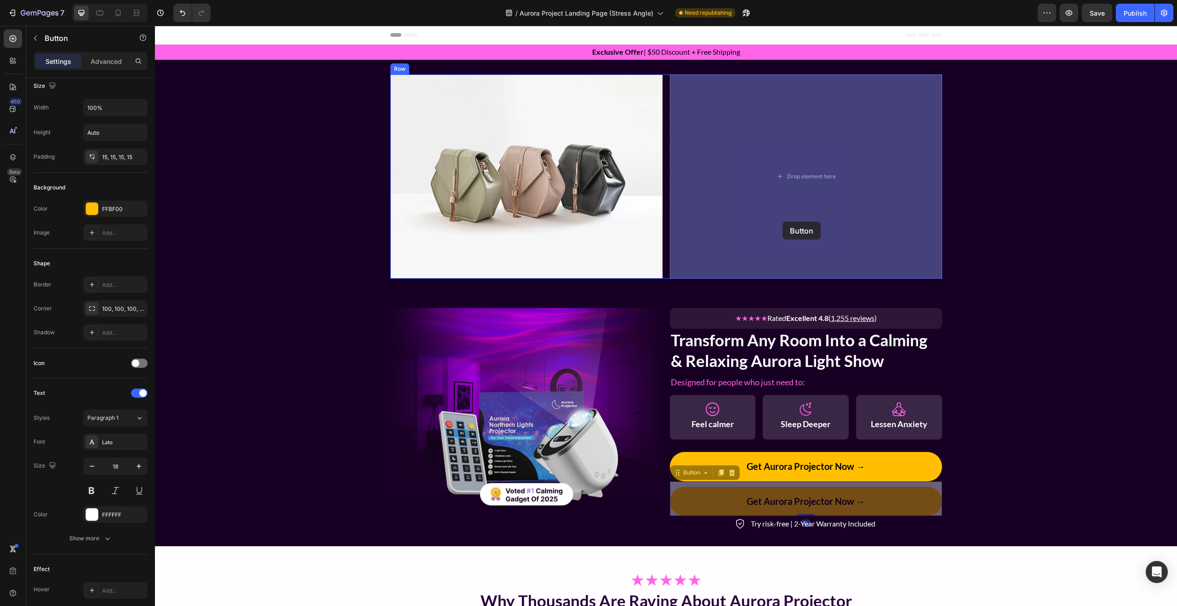
drag, startPoint x: 679, startPoint y: 474, endPoint x: 782, endPoint y: 222, distance: 272.5
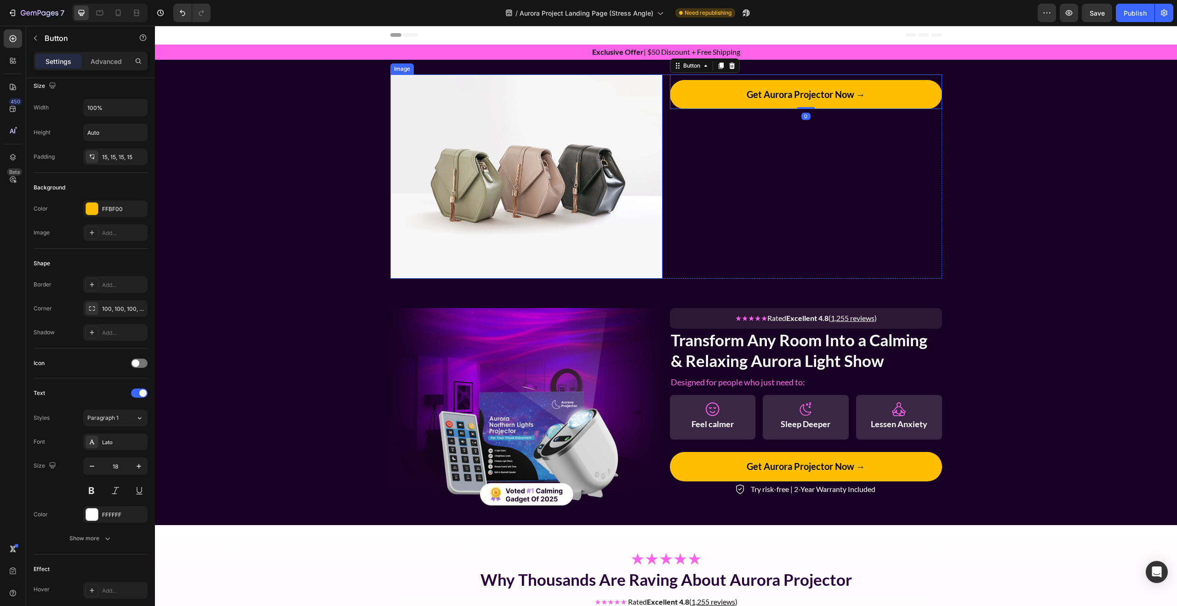
click at [541, 183] on img at bounding box center [526, 176] width 272 height 204
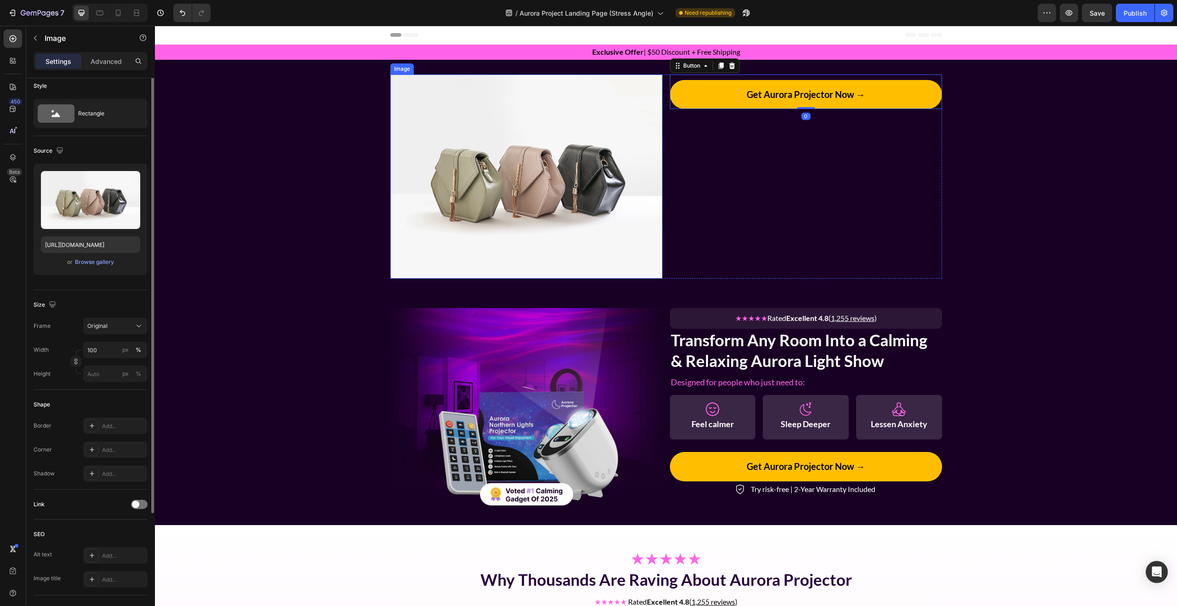
scroll to position [0, 0]
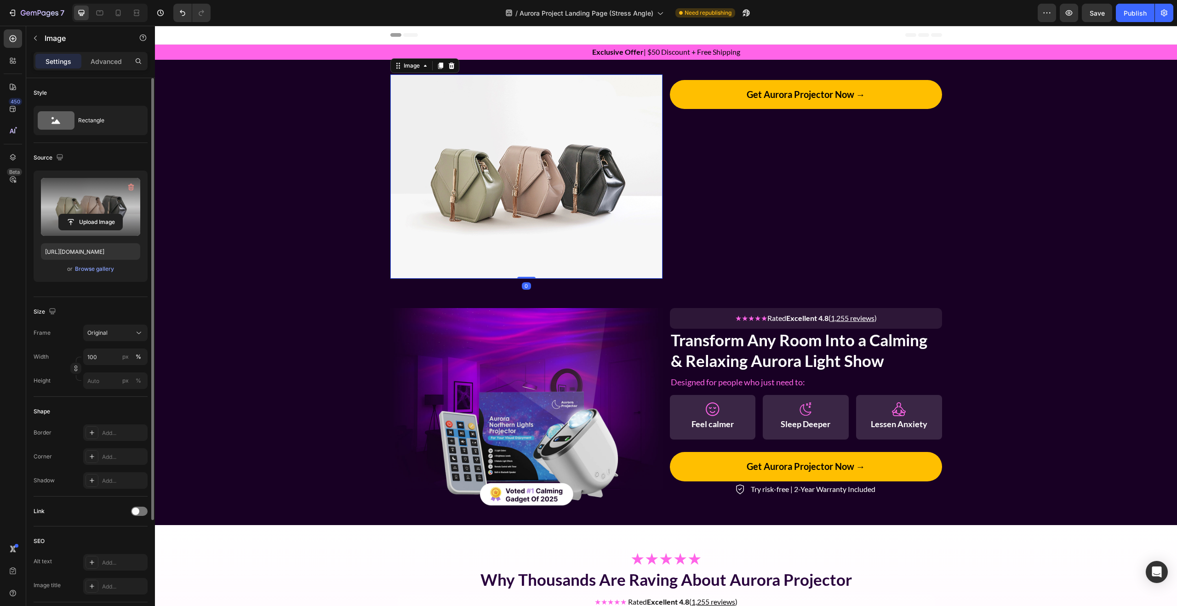
click at [98, 213] on label at bounding box center [90, 207] width 99 height 58
click at [98, 214] on input "file" at bounding box center [90, 222] width 63 height 16
type input "https://cdn.shopify.com/s/files/1/0777/9211/7024/files/gempages_580897066922804…"
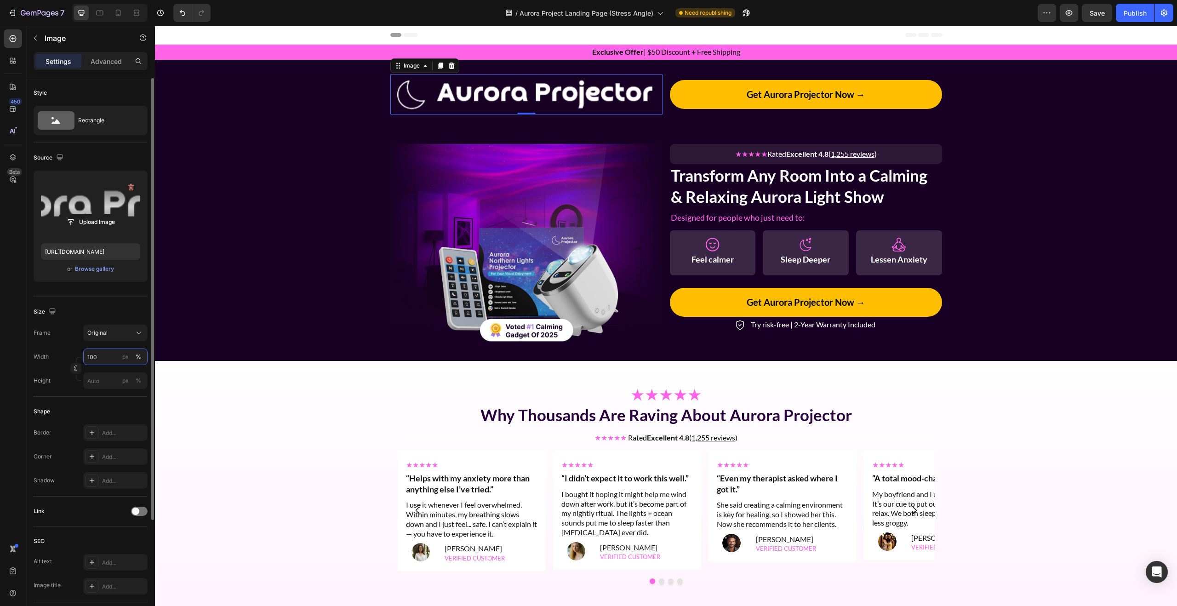
click at [97, 360] on input "100" at bounding box center [115, 356] width 64 height 17
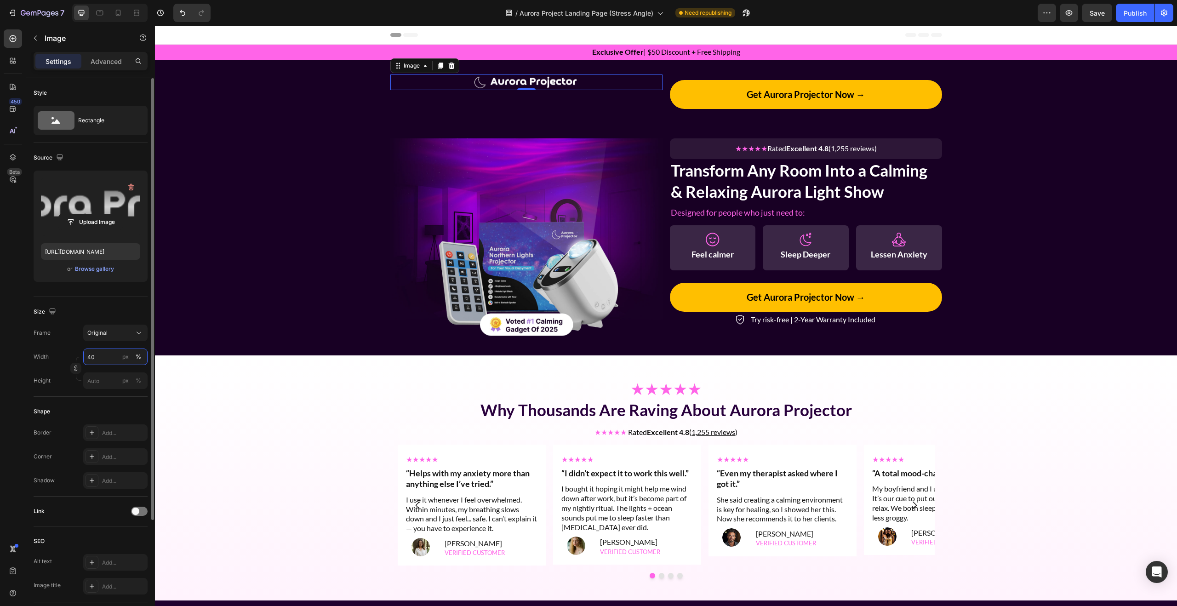
scroll to position [140, 0]
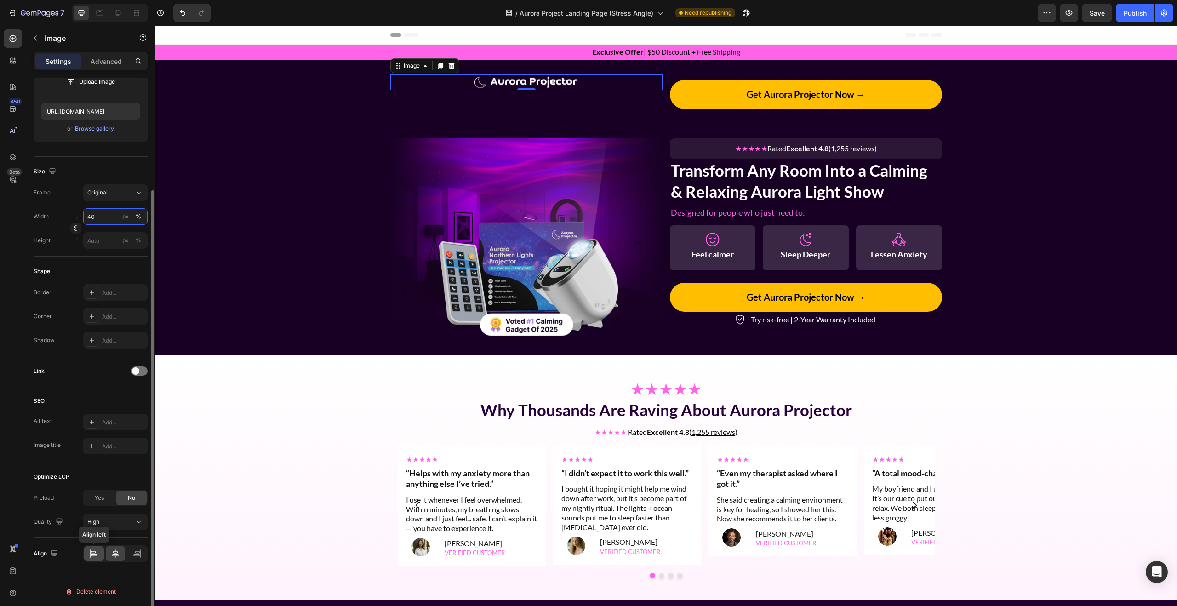
type input "40"
click at [91, 553] on icon at bounding box center [93, 553] width 9 height 9
click at [710, 100] on button "Get Aurora Projector Now →" at bounding box center [806, 94] width 272 height 29
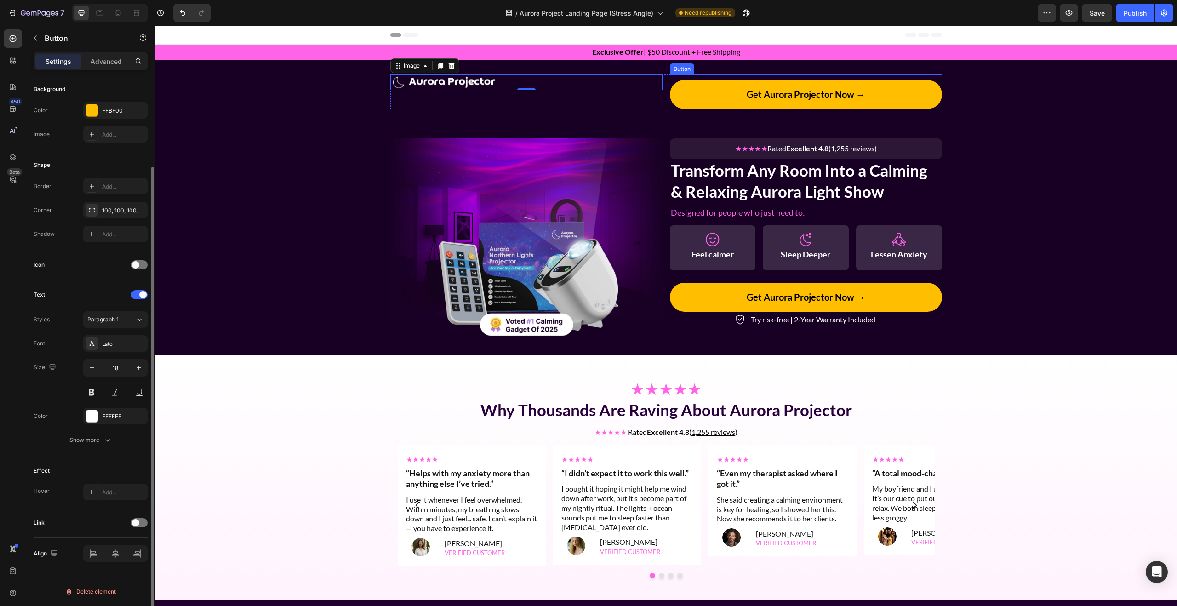
scroll to position [0, 0]
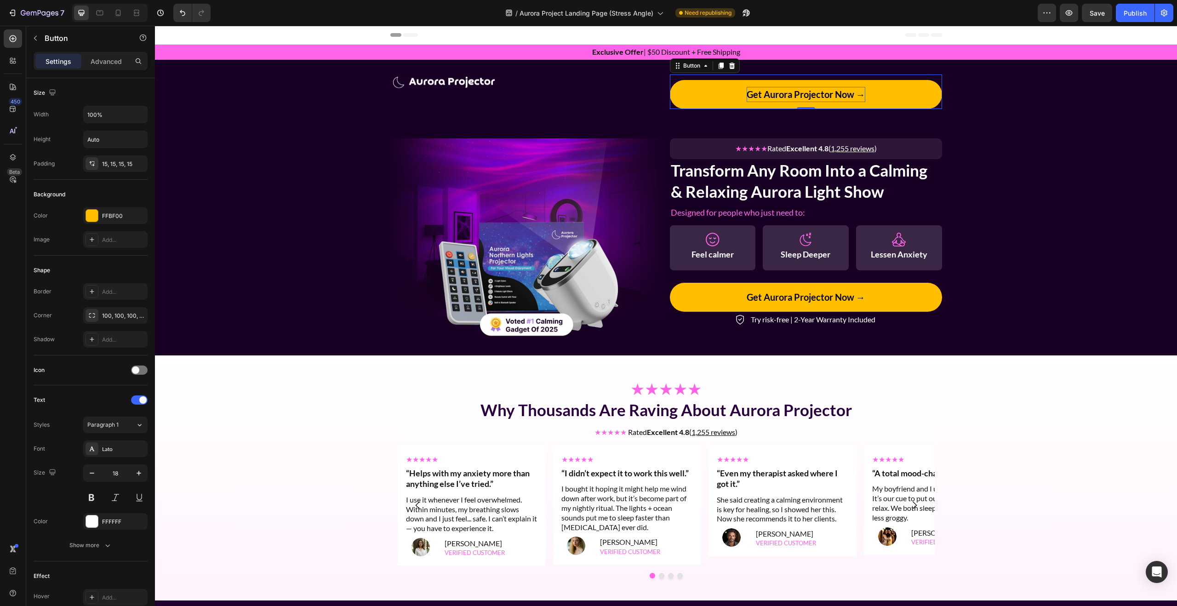
click at [844, 93] on strong "Get Aurora Projector Now →" at bounding box center [805, 94] width 119 height 11
click at [907, 83] on button "Shop Now →" at bounding box center [806, 94] width 272 height 29
click at [926, 88] on button "Shop Now →" at bounding box center [806, 94] width 272 height 29
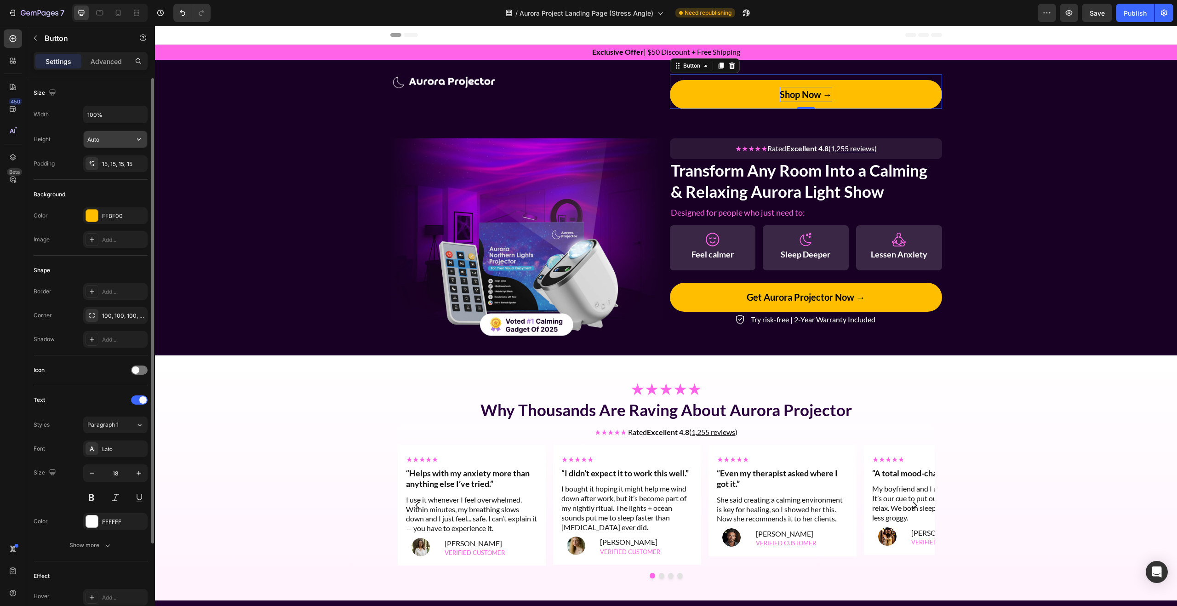
click at [111, 142] on input "Auto" at bounding box center [115, 139] width 63 height 17
click at [120, 111] on input "100%" at bounding box center [115, 114] width 63 height 17
click at [140, 114] on icon "button" at bounding box center [139, 115] width 4 height 2
click at [123, 136] on p "Fit content Auto" at bounding box center [113, 138] width 52 height 8
type input "Auto"
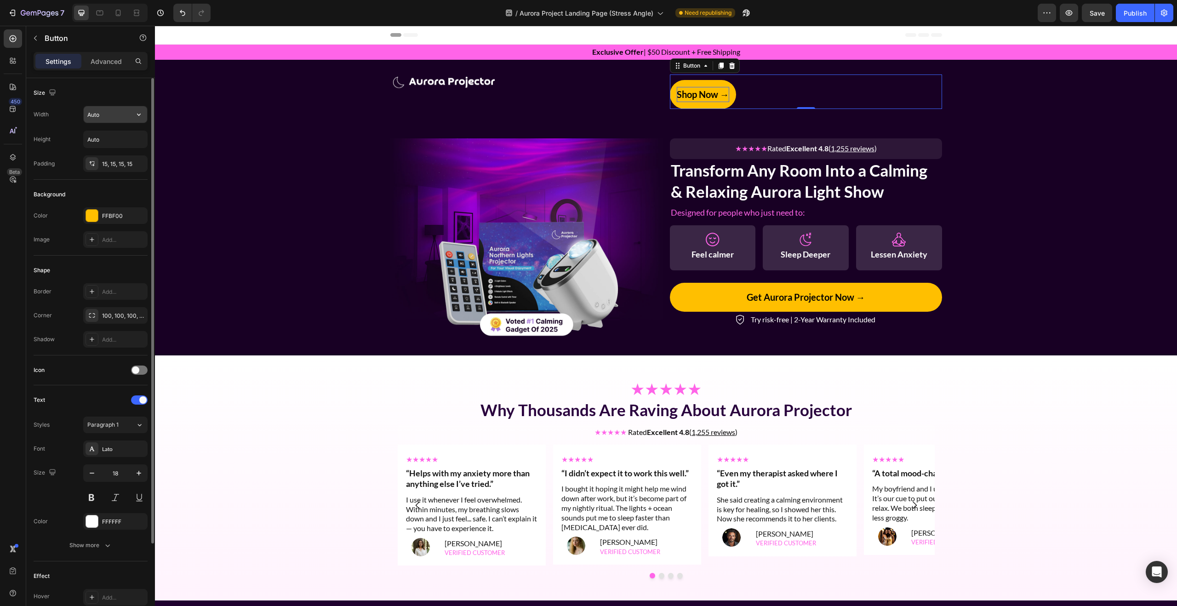
click at [128, 116] on input "Auto" at bounding box center [115, 114] width 63 height 17
click at [139, 115] on icon "button" at bounding box center [138, 114] width 9 height 9
click at [120, 114] on input "Auto" at bounding box center [115, 114] width 63 height 17
click at [117, 165] on div "15, 15, 15, 15" at bounding box center [115, 164] width 27 height 8
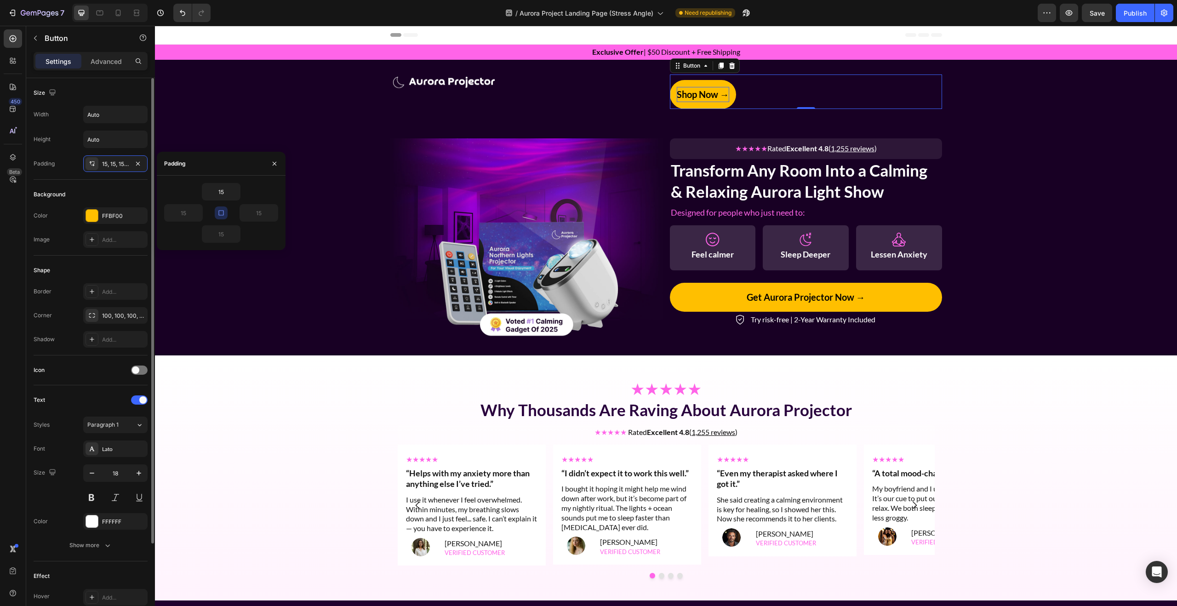
scroll to position [105, 0]
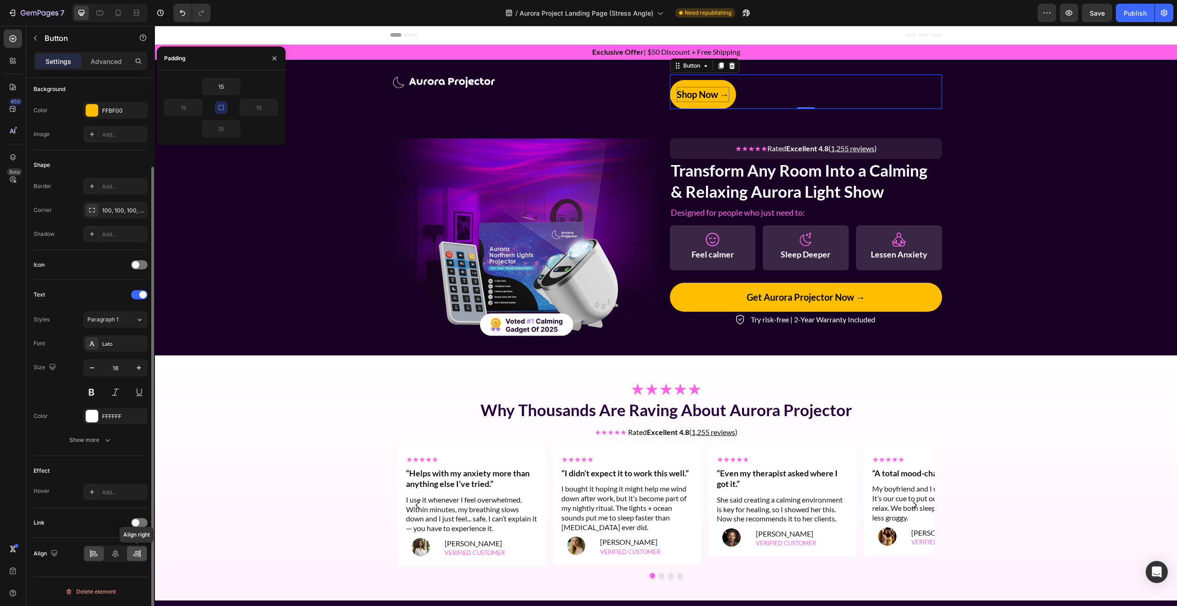
click at [136, 558] on icon at bounding box center [136, 553] width 9 height 9
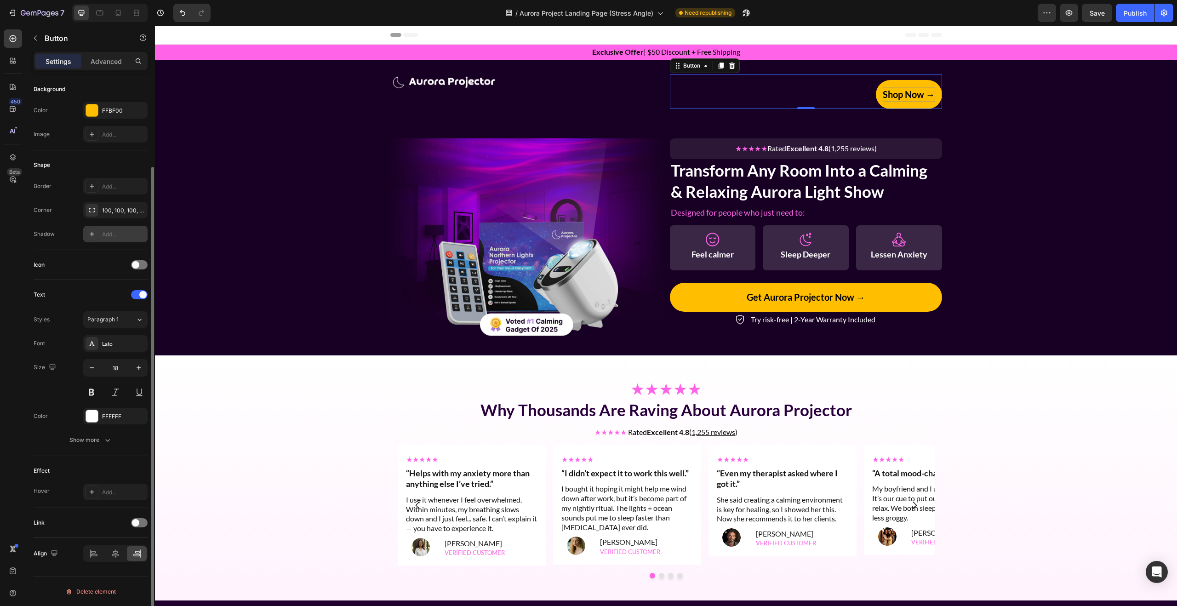
scroll to position [0, 0]
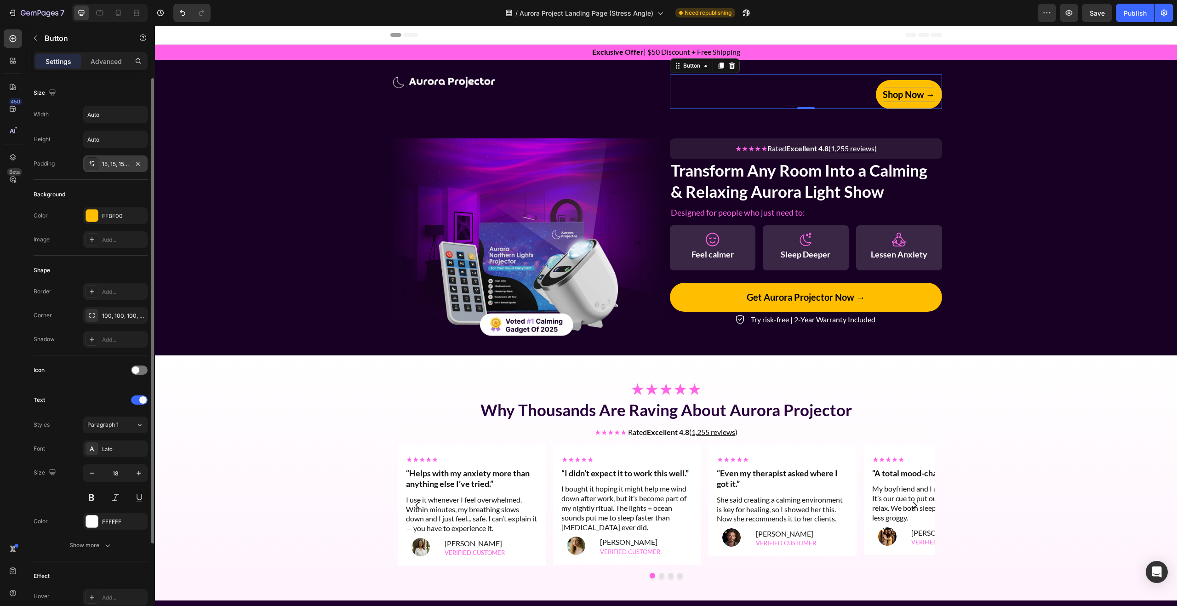
click at [97, 165] on div at bounding box center [91, 163] width 13 height 13
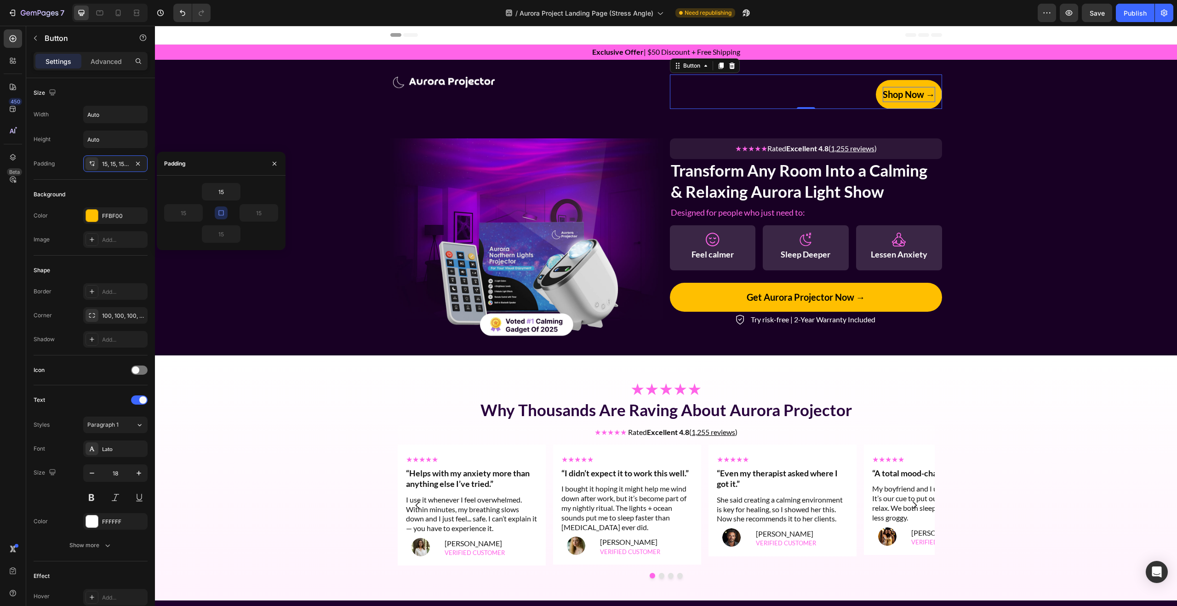
click at [222, 211] on icon "button" at bounding box center [220, 212] width 7 height 7
click at [254, 213] on input "15" at bounding box center [259, 213] width 38 height 17
click at [274, 213] on icon "button" at bounding box center [272, 212] width 7 height 7
click at [263, 213] on input "15" at bounding box center [259, 213] width 38 height 17
drag, startPoint x: 263, startPoint y: 213, endPoint x: 247, endPoint y: 214, distance: 15.7
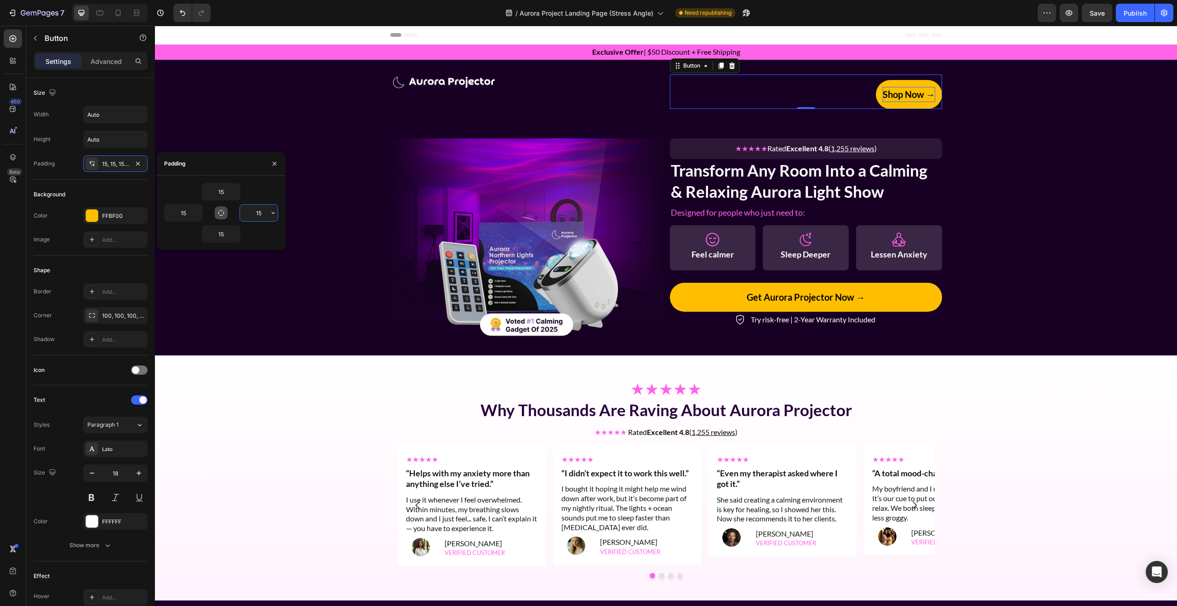
click at [247, 214] on input "15" at bounding box center [259, 213] width 38 height 17
type input "30"
click at [187, 216] on input "15" at bounding box center [184, 213] width 38 height 17
type input "39"
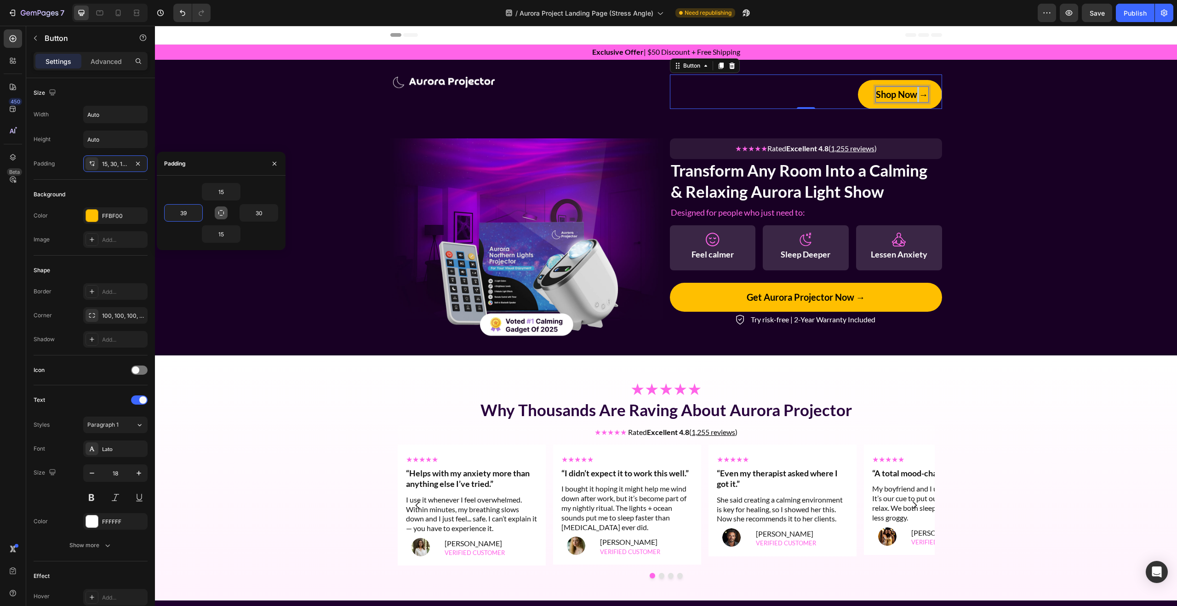
click at [913, 93] on strong "Shop Now →" at bounding box center [902, 94] width 52 height 11
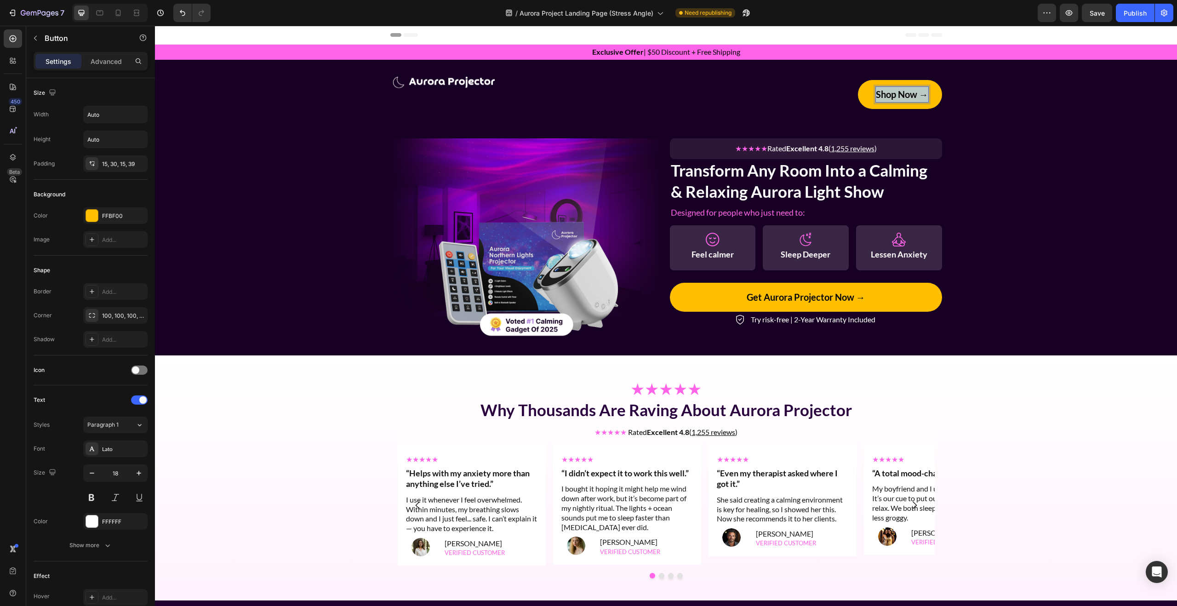
click at [913, 93] on strong "Shop Now →" at bounding box center [902, 94] width 52 height 11
click at [974, 107] on div "Image Shop Now → Button 0 Row" at bounding box center [666, 91] width 1022 height 34
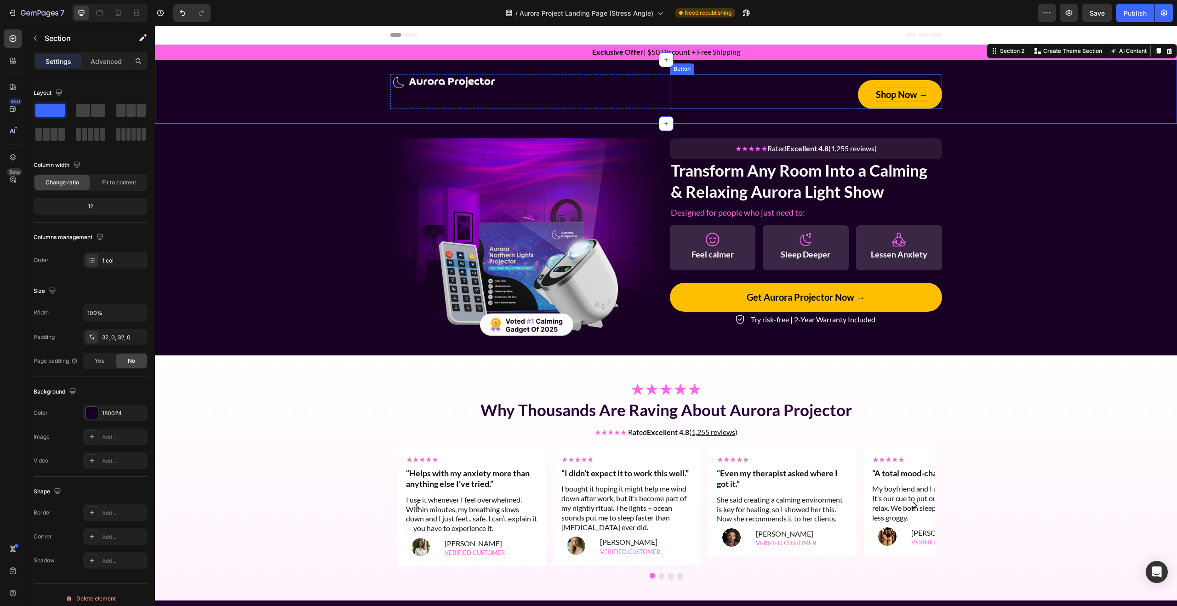
click at [909, 79] on div "Shop Now → Button" at bounding box center [806, 91] width 272 height 34
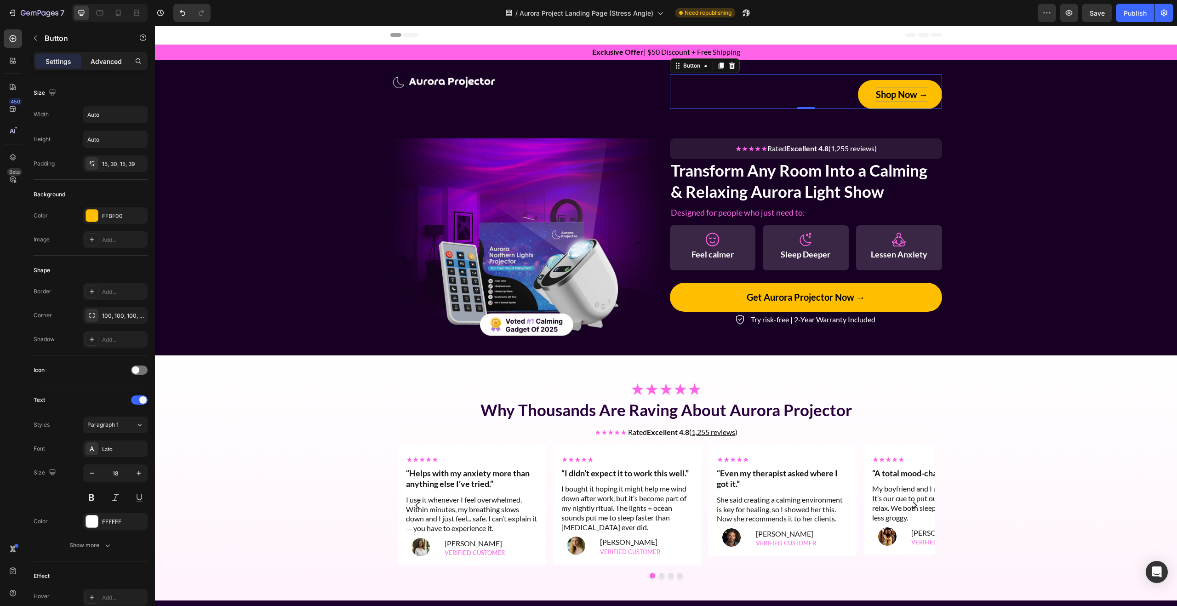
click at [117, 56] on div "Advanced" at bounding box center [106, 61] width 46 height 15
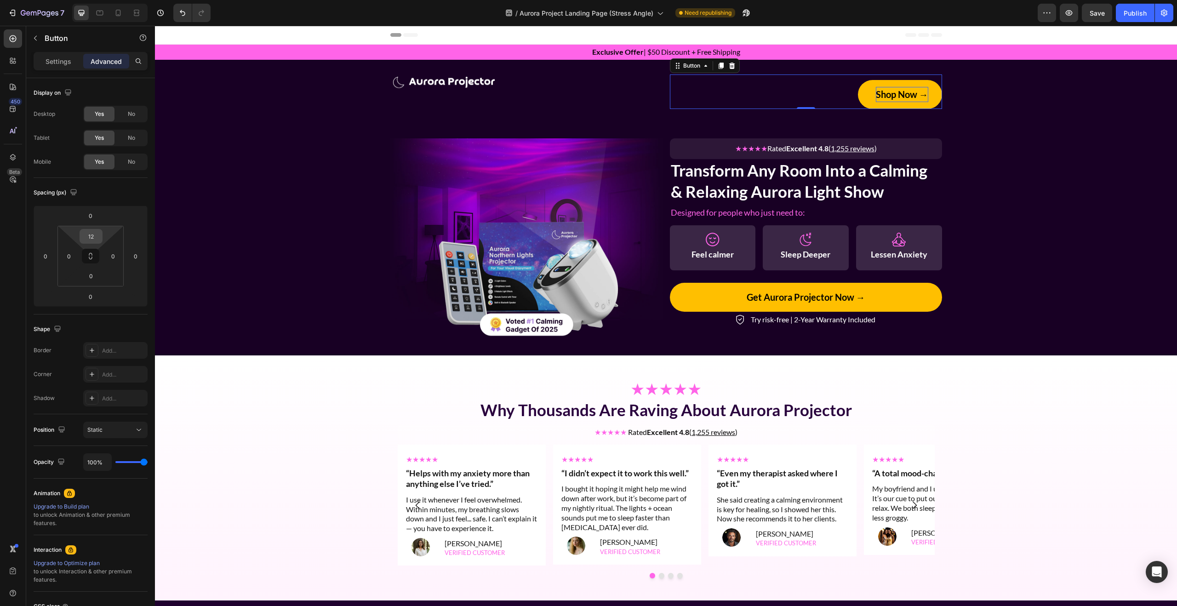
click at [91, 235] on input "12" at bounding box center [91, 236] width 18 height 14
click at [108, 257] on p "Auto" at bounding box center [113, 256] width 41 height 6
type input "Auto"
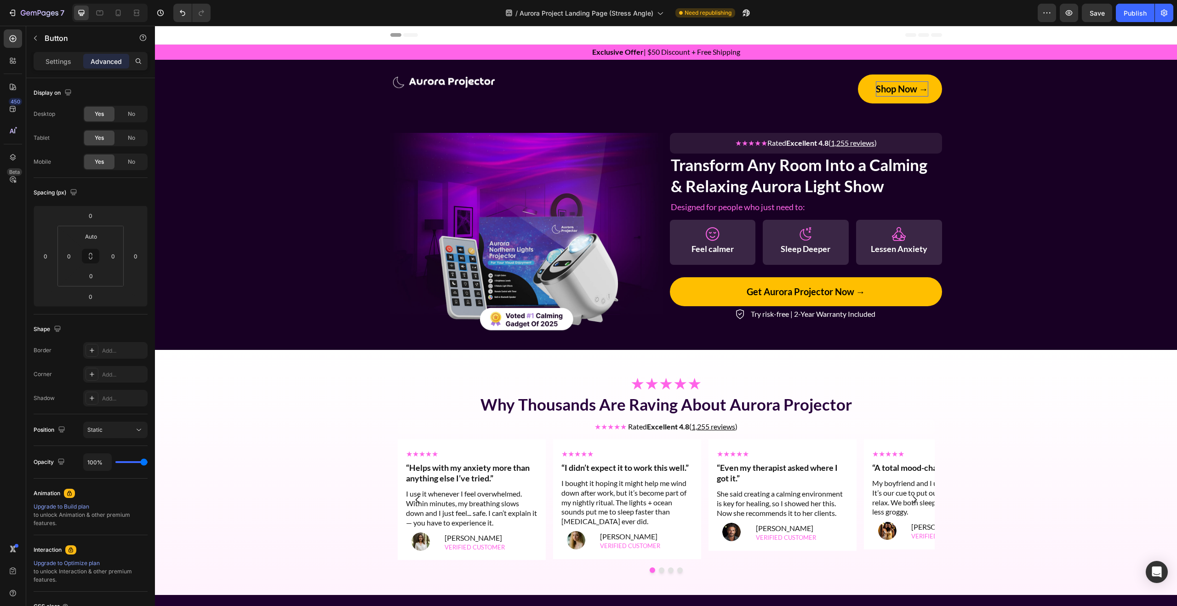
click at [908, 91] on strong "Shop Now →" at bounding box center [902, 88] width 52 height 11
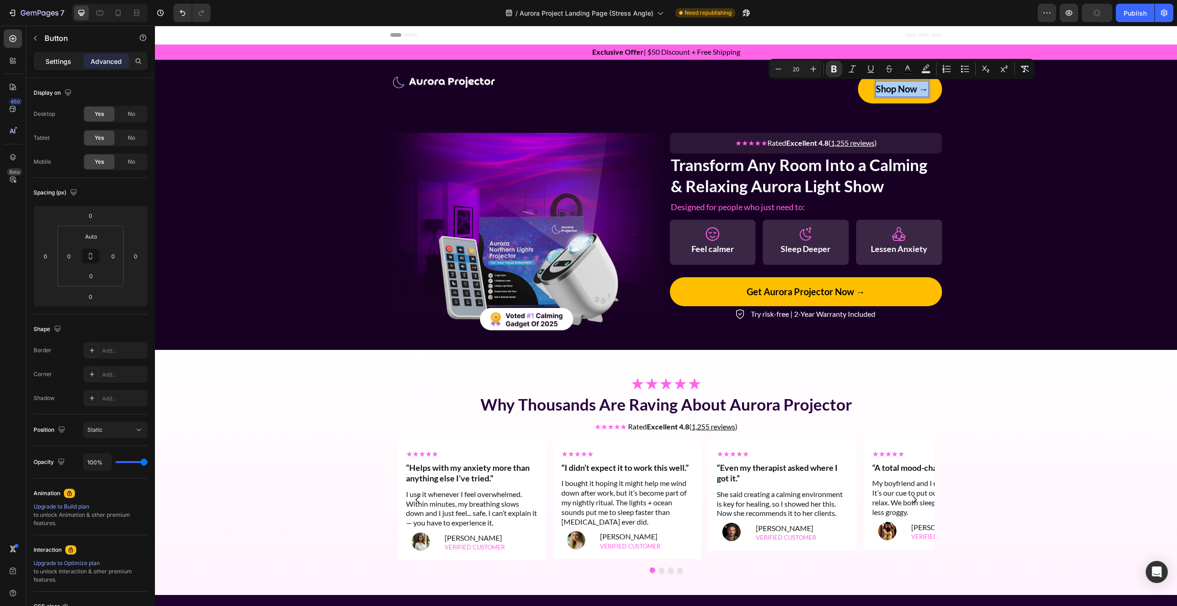
click at [55, 63] on p "Settings" at bounding box center [59, 62] width 26 height 10
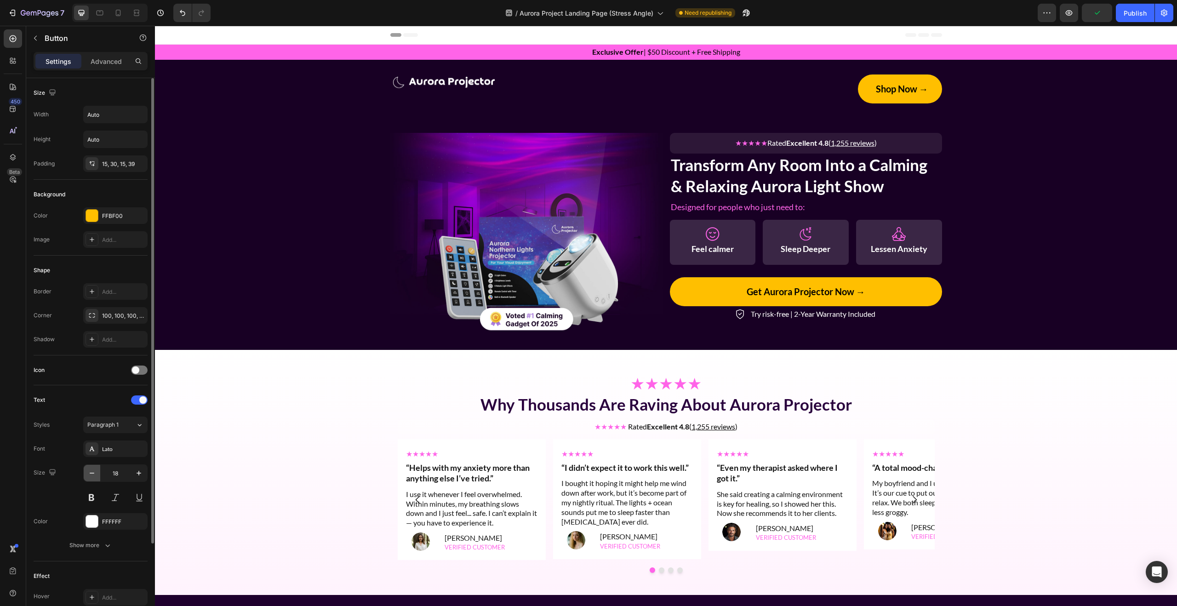
click at [91, 473] on icon "button" at bounding box center [92, 473] width 5 height 1
type input "16"
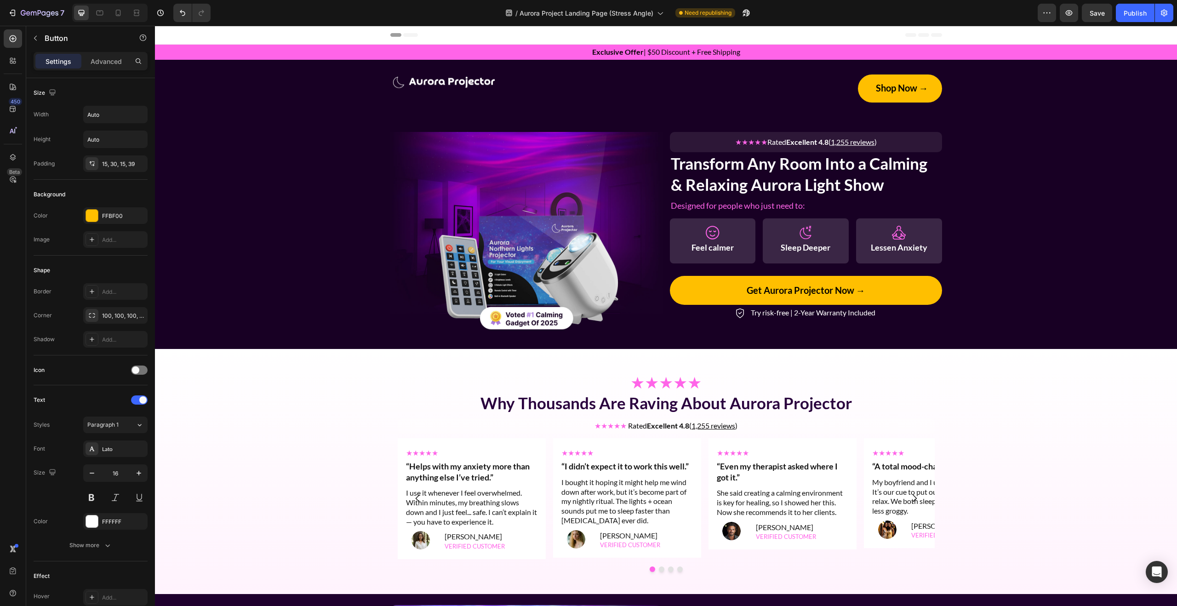
click at [921, 80] on button "Shop Now →" at bounding box center [900, 88] width 84 height 28
click at [927, 78] on button "Shop Now →" at bounding box center [900, 88] width 84 height 28
click at [52, 39] on p "Button" at bounding box center [84, 38] width 78 height 11
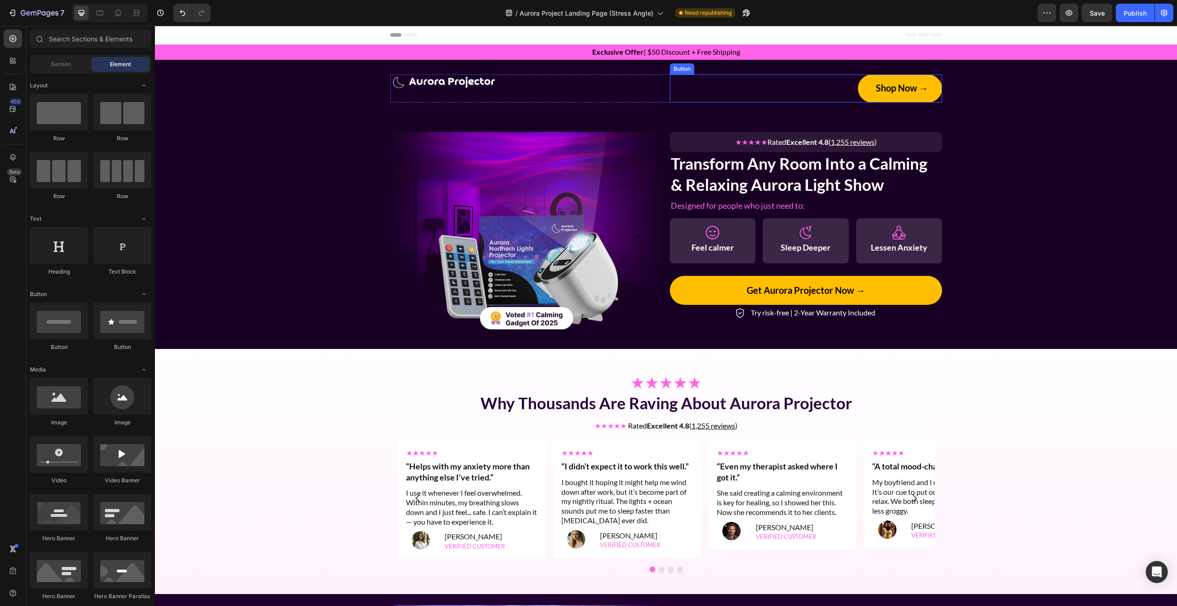
click at [901, 98] on button "Shop Now →" at bounding box center [900, 88] width 84 height 28
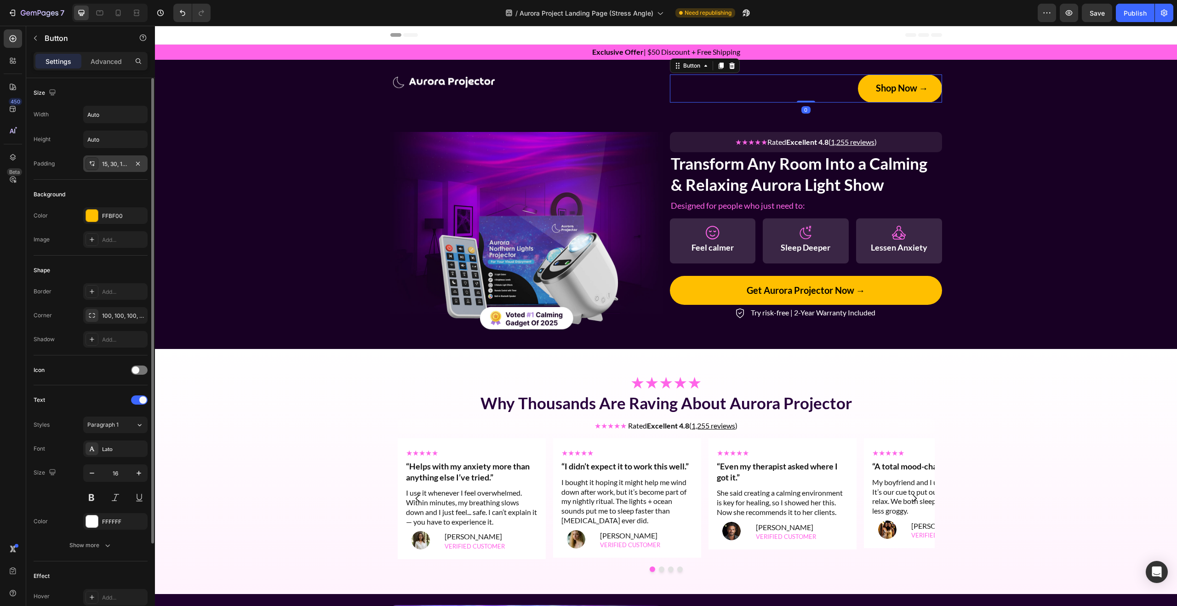
click at [119, 164] on div "15, 30, 15, 39" at bounding box center [115, 164] width 27 height 8
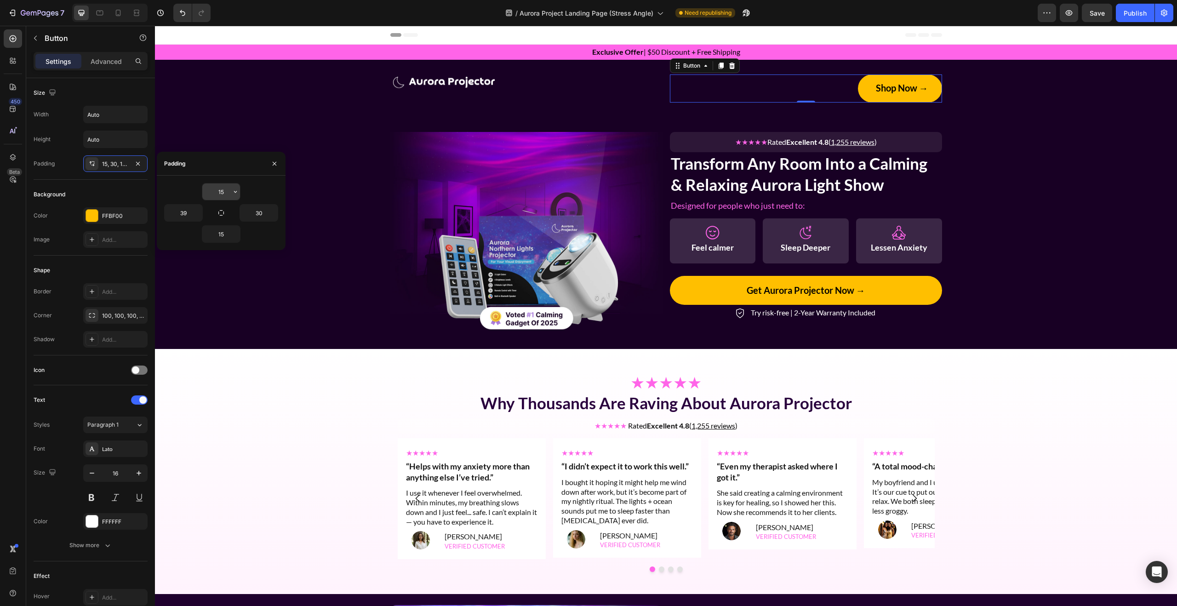
click at [221, 192] on input "15" at bounding box center [221, 191] width 38 height 17
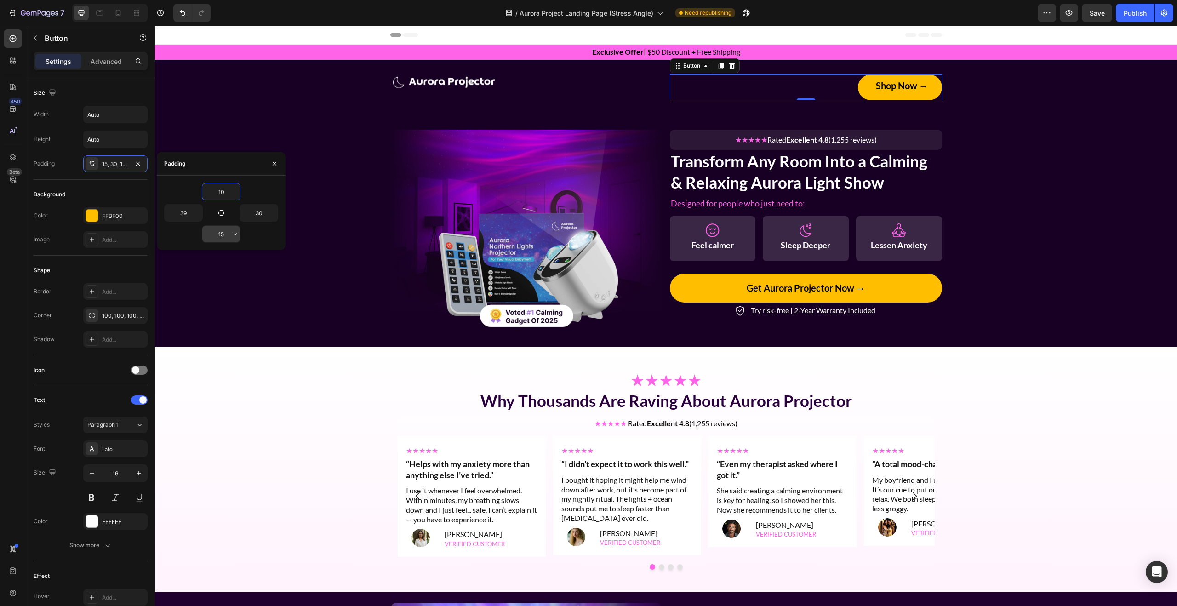
type input "10"
click at [221, 234] on input "15" at bounding box center [221, 234] width 38 height 17
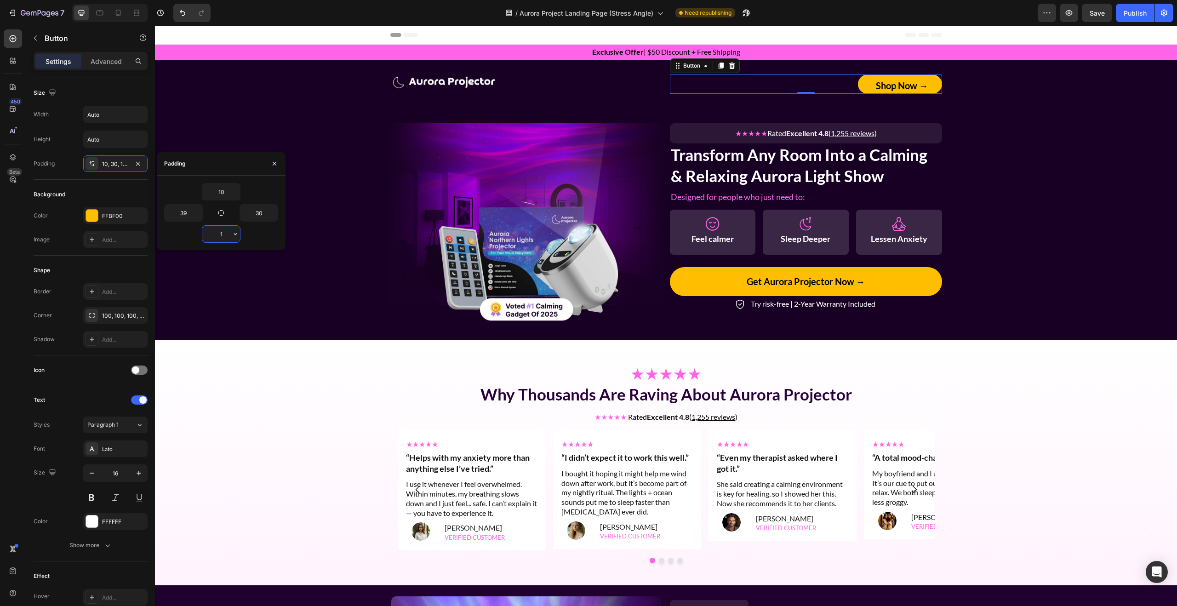
type input "10"
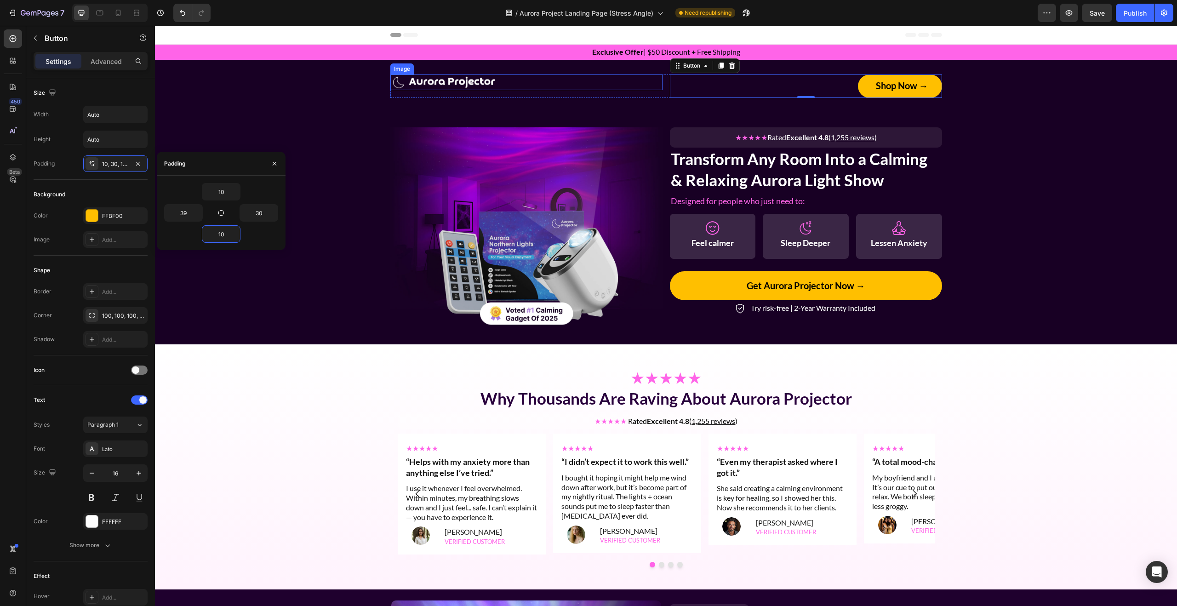
click at [463, 78] on img at bounding box center [444, 82] width 109 height 16
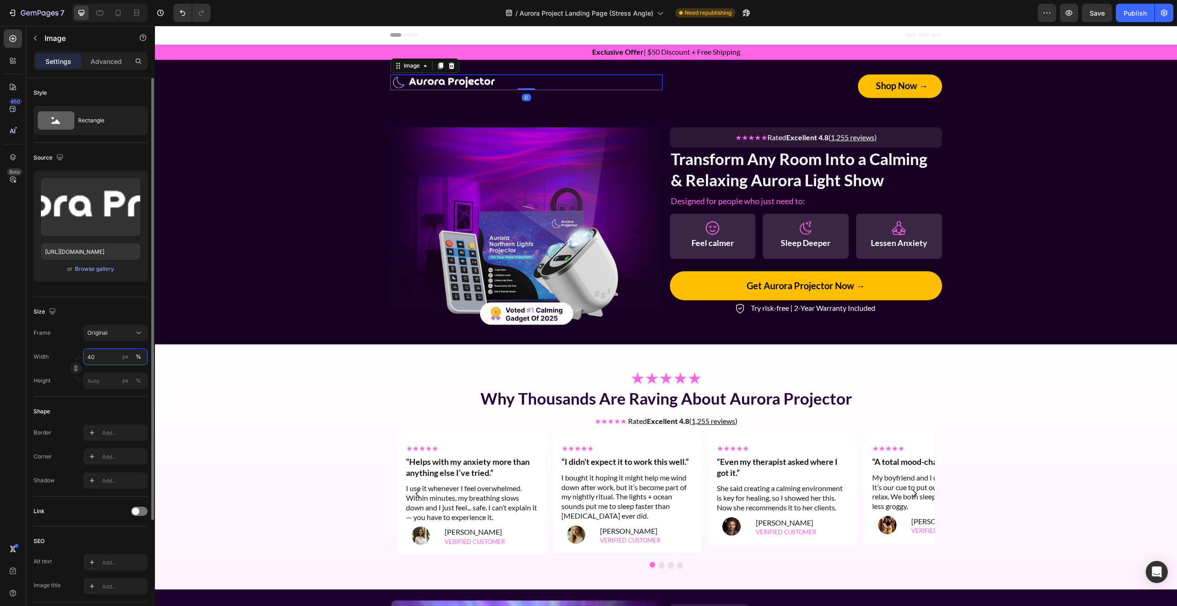
click at [102, 355] on input "40" at bounding box center [115, 356] width 64 height 17
type input "50"
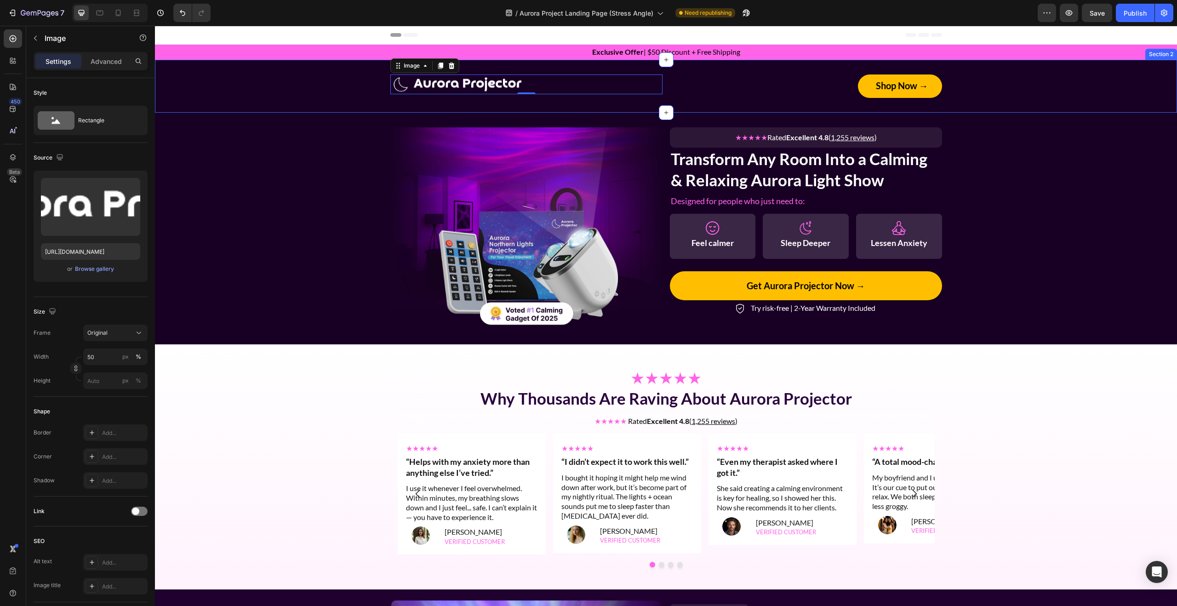
click at [1023, 108] on div "Image 0 Shop Now → Button Row Section 2" at bounding box center [666, 86] width 1022 height 53
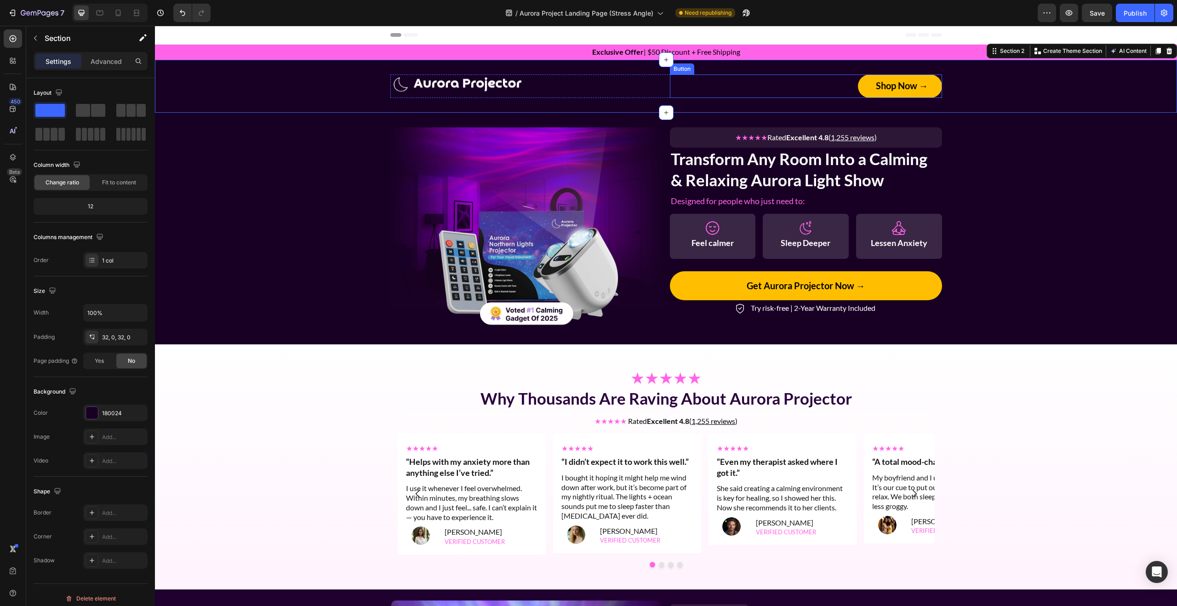
click at [931, 92] on button "Shop Now →" at bounding box center [900, 85] width 84 height 23
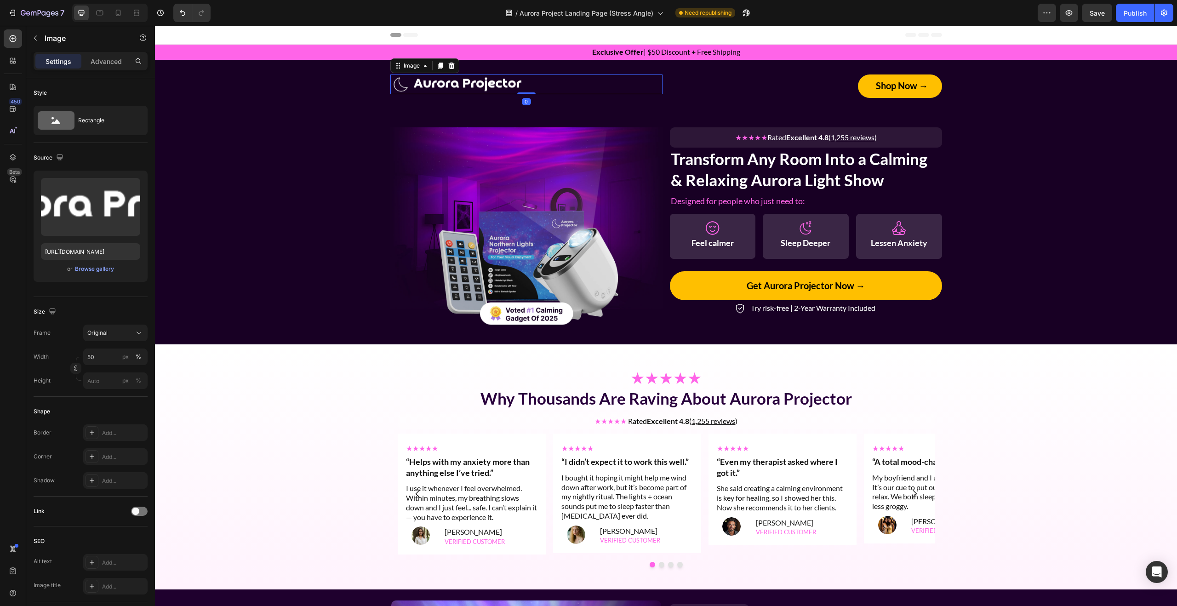
click at [524, 90] on img at bounding box center [458, 84] width 136 height 20
click at [99, 357] on input "50" at bounding box center [115, 356] width 64 height 17
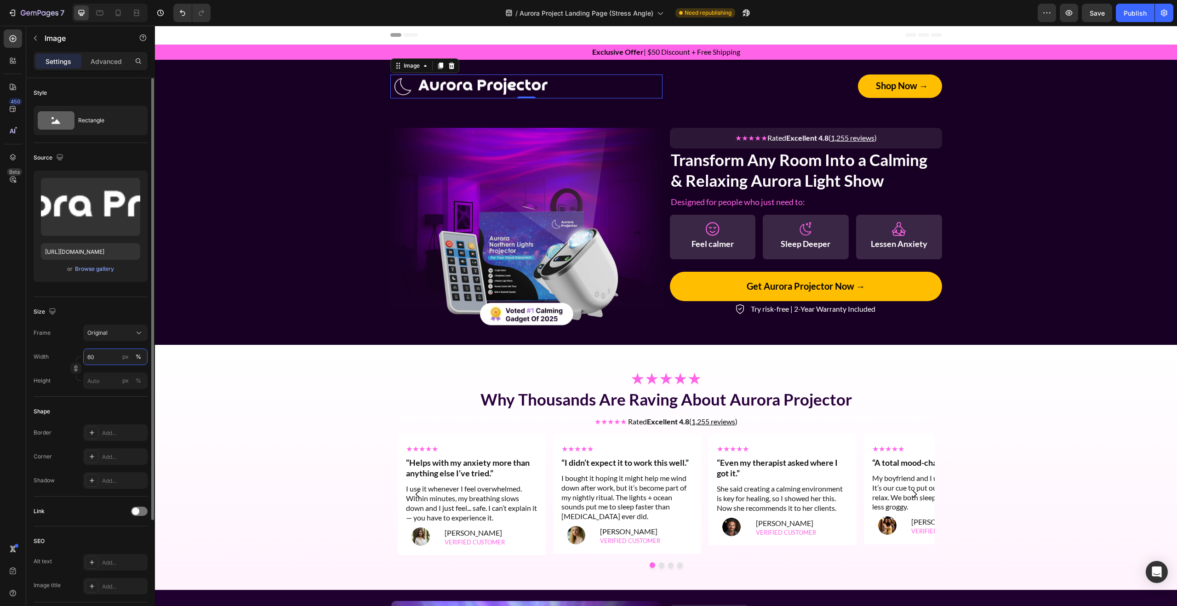
click at [109, 353] on input "60" at bounding box center [115, 356] width 64 height 17
type input "50"
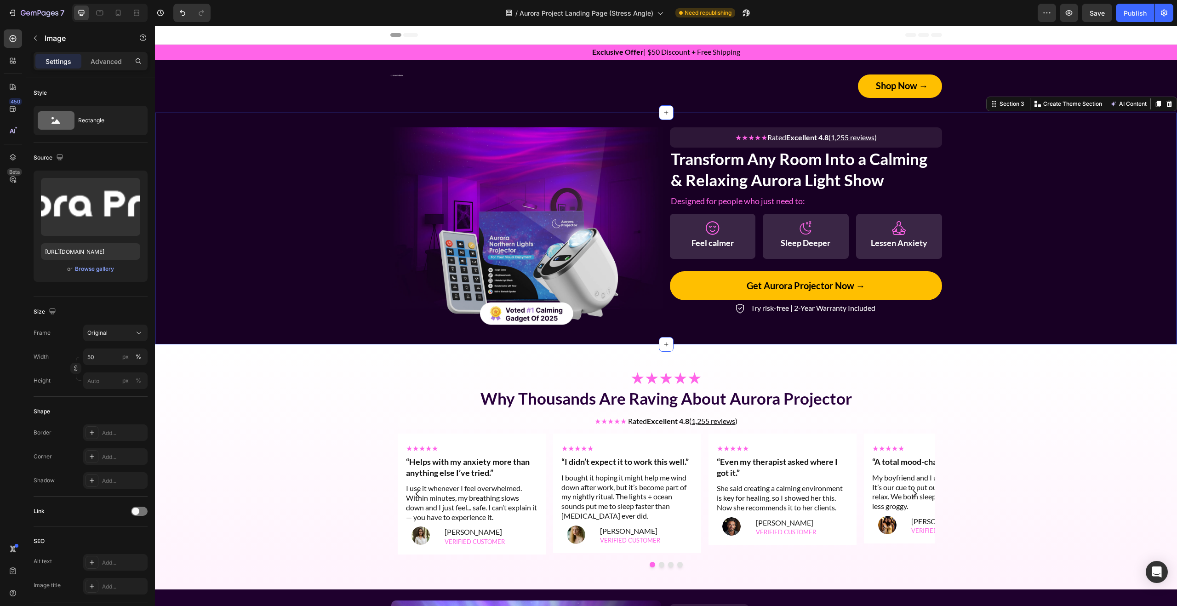
click at [351, 214] on div "Image ★★★★★ Rated Excellent 4.8 ( 1,255 reviews ) Text Block Row Transform Any …" at bounding box center [666, 228] width 1022 height 202
click at [500, 85] on img at bounding box center [458, 84] width 136 height 20
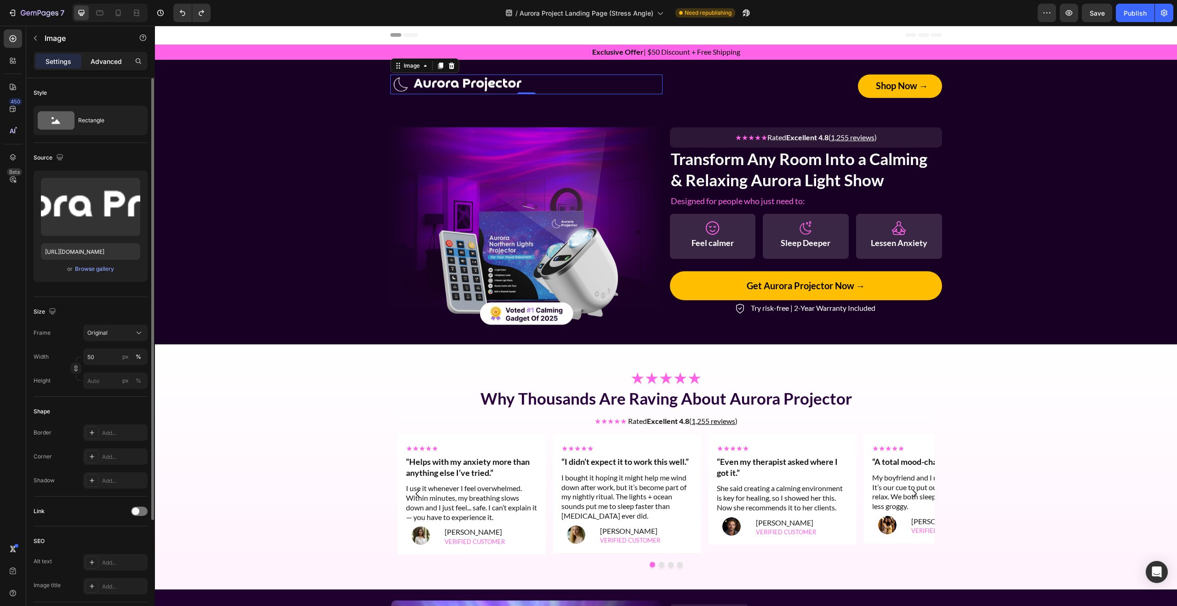
click at [98, 62] on p "Advanced" at bounding box center [106, 62] width 31 height 10
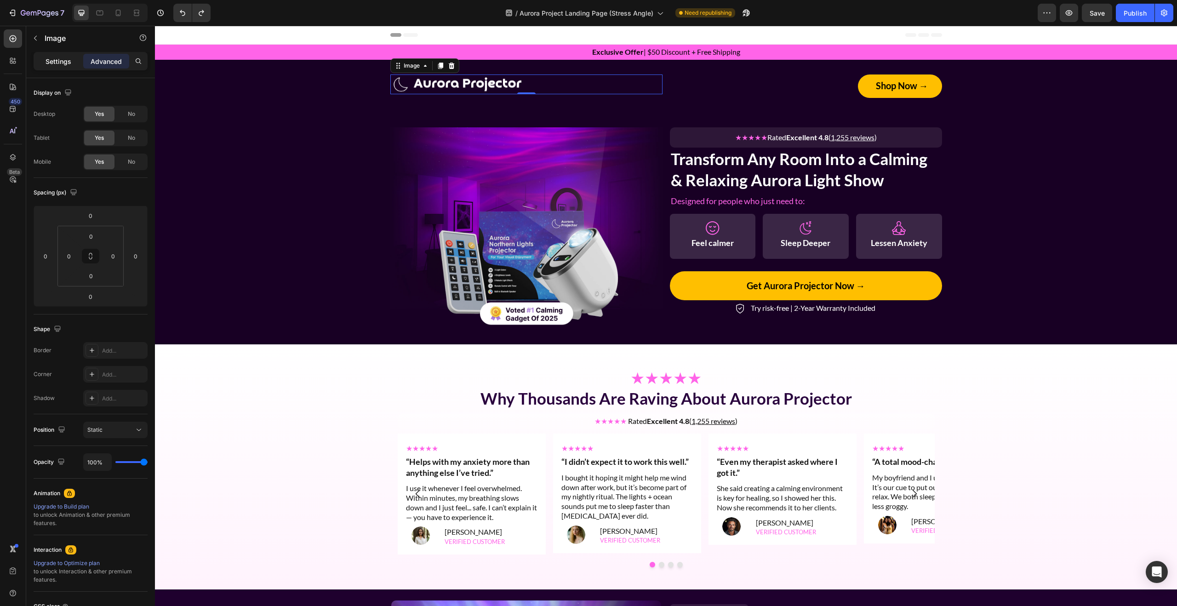
click at [65, 64] on p "Settings" at bounding box center [59, 62] width 26 height 10
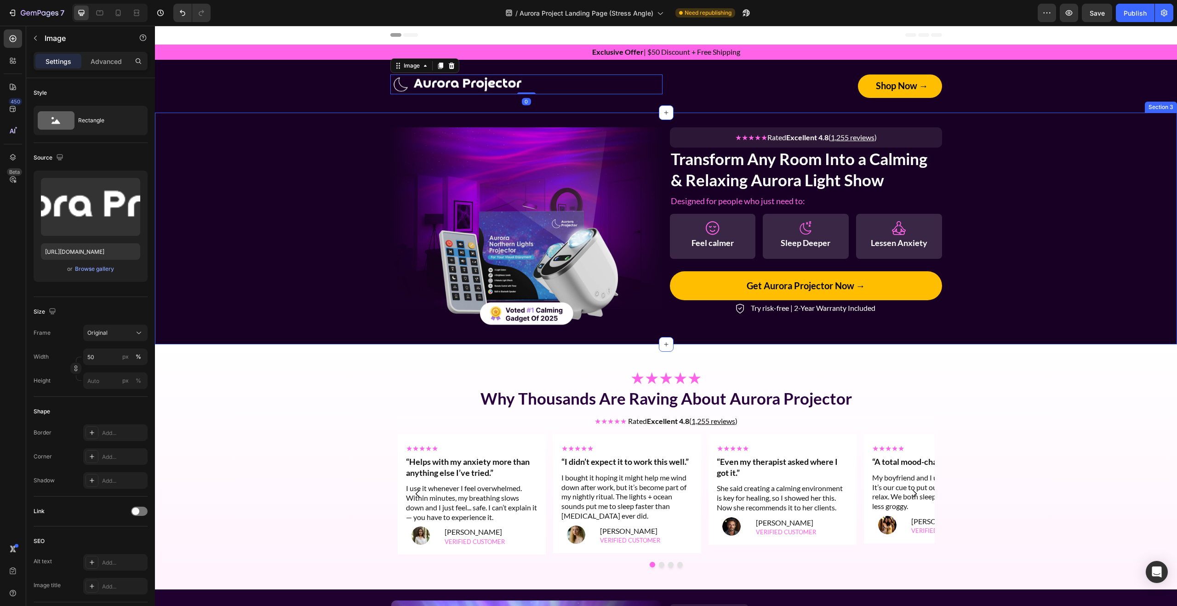
click at [965, 124] on div "Image ★★★★★ Rated Excellent 4.8 ( 1,255 reviews ) Text Block Row Transform Any …" at bounding box center [666, 229] width 1022 height 232
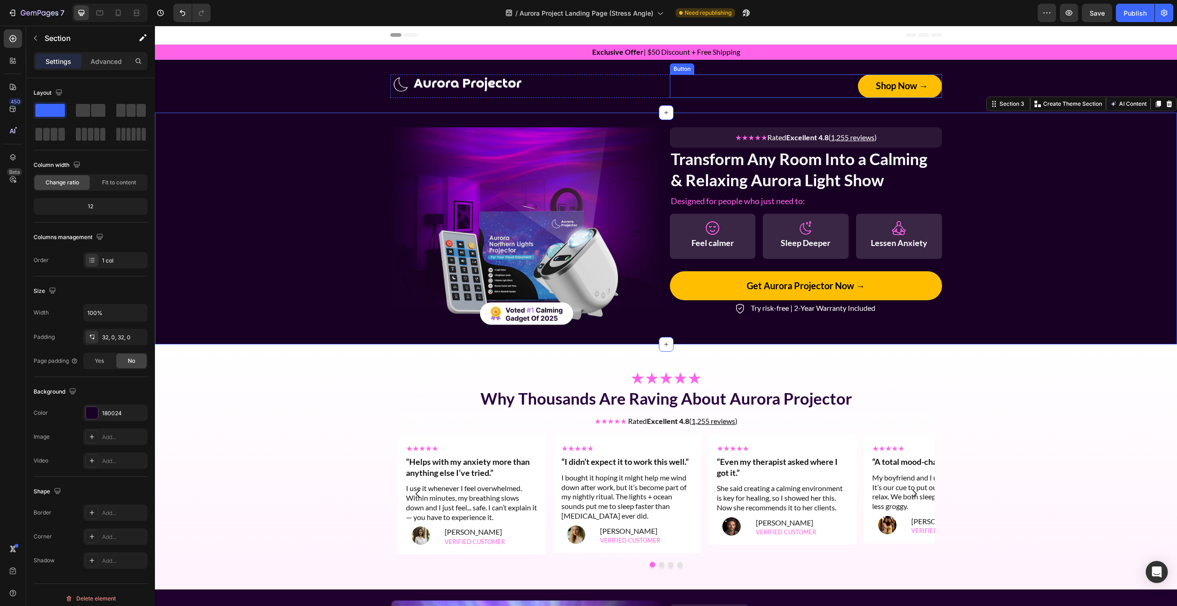
click at [936, 85] on button "Shop Now →" at bounding box center [900, 85] width 84 height 23
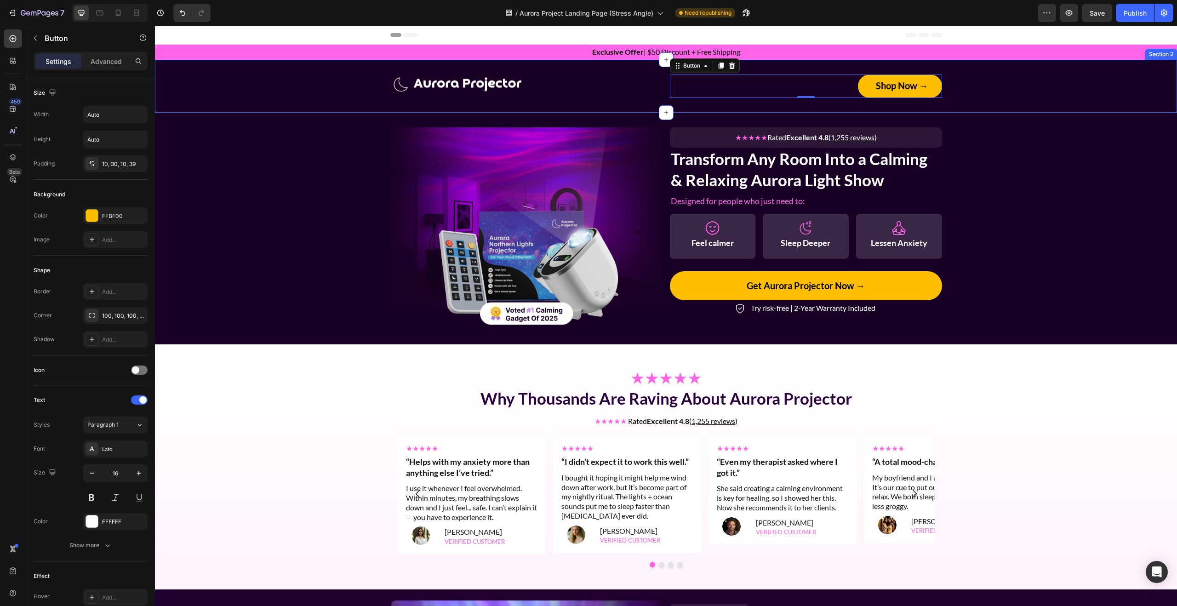
click at [1004, 88] on div "Image Shop Now → Button 0 Row" at bounding box center [666, 85] width 1022 height 23
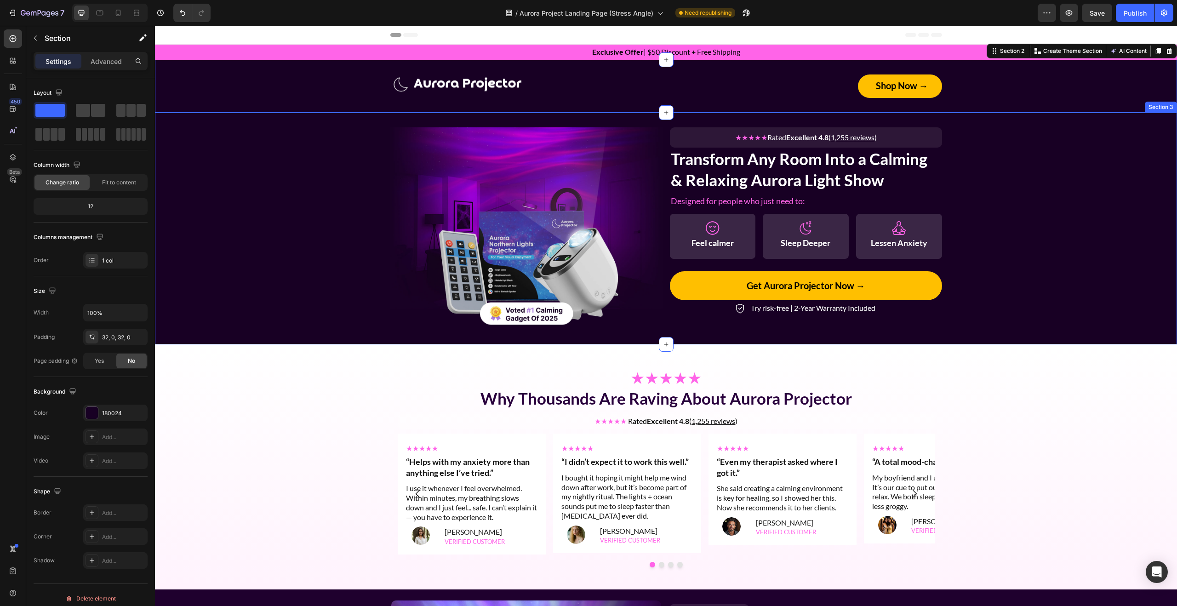
click at [1032, 257] on div "Image ★★★★★ Rated Excellent 4.8 ( 1,255 reviews ) Text Block Row Transform Any …" at bounding box center [666, 228] width 1022 height 202
click at [783, 95] on div "Shop Now → Button" at bounding box center [806, 85] width 272 height 23
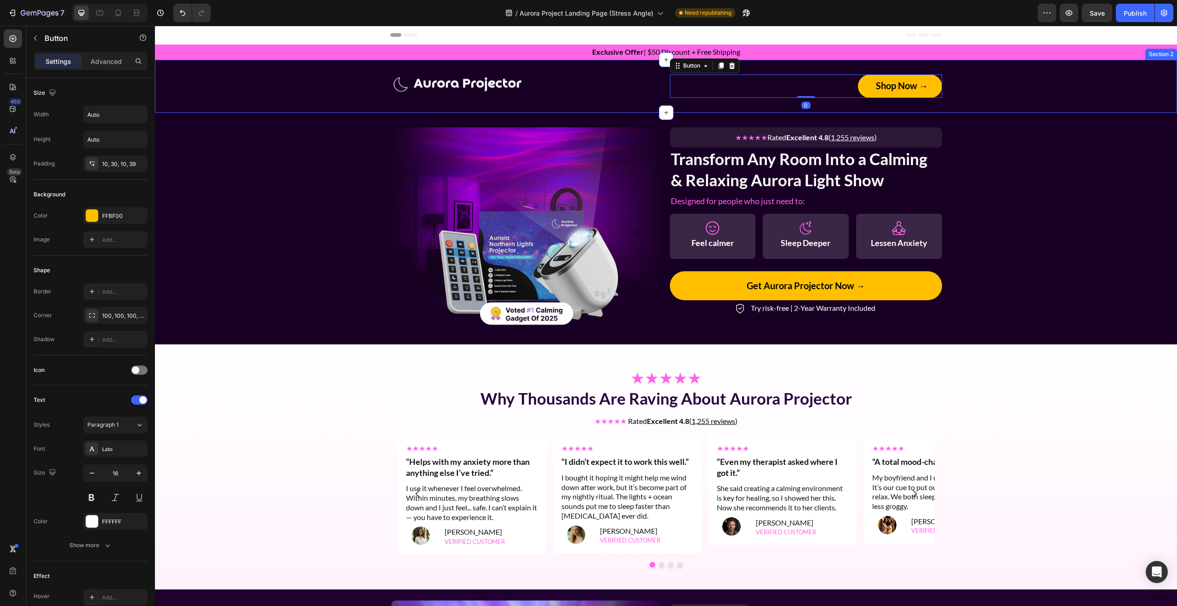
click at [966, 102] on div "Image Shop Now → Button 0 Row Section 2" at bounding box center [666, 86] width 1022 height 53
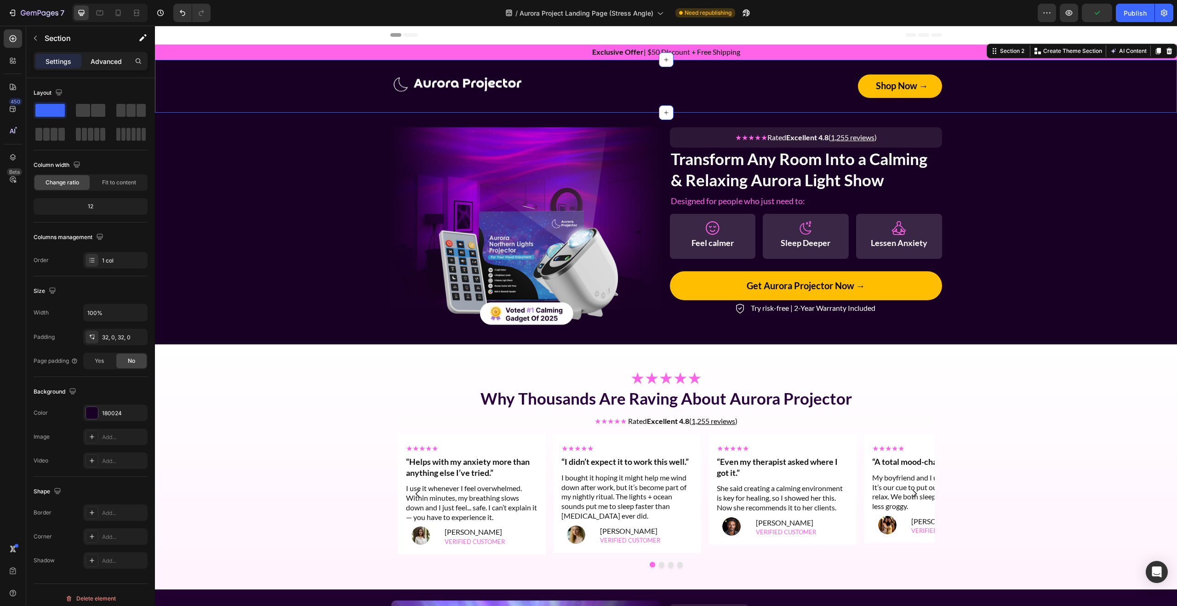
click at [108, 59] on p "Advanced" at bounding box center [106, 62] width 31 height 10
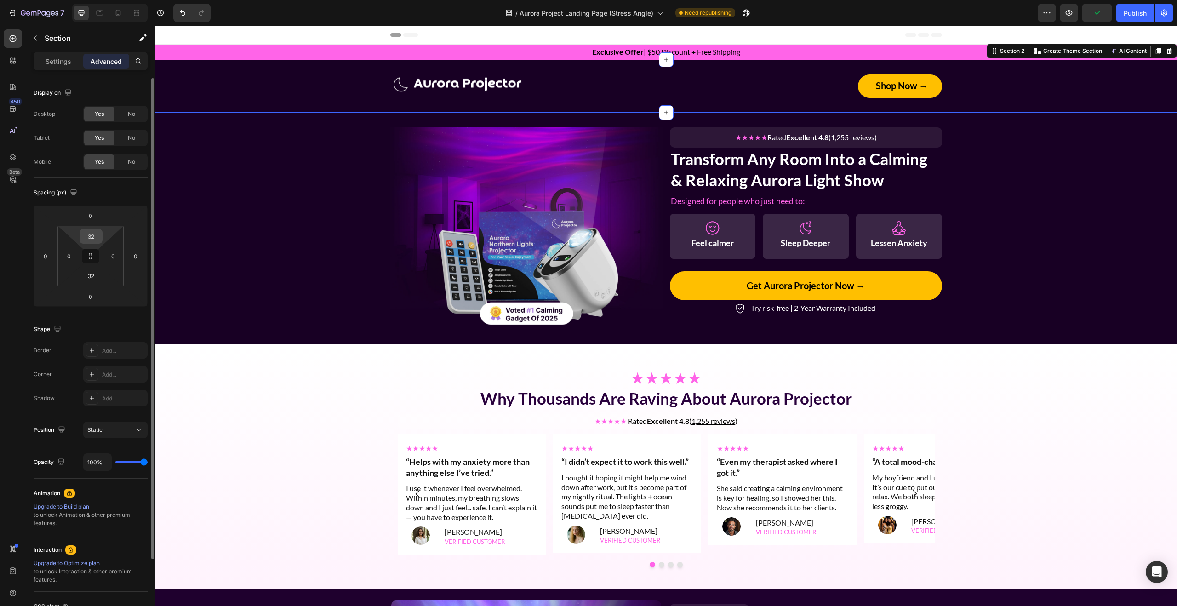
click at [93, 233] on input "32" at bounding box center [91, 236] width 18 height 14
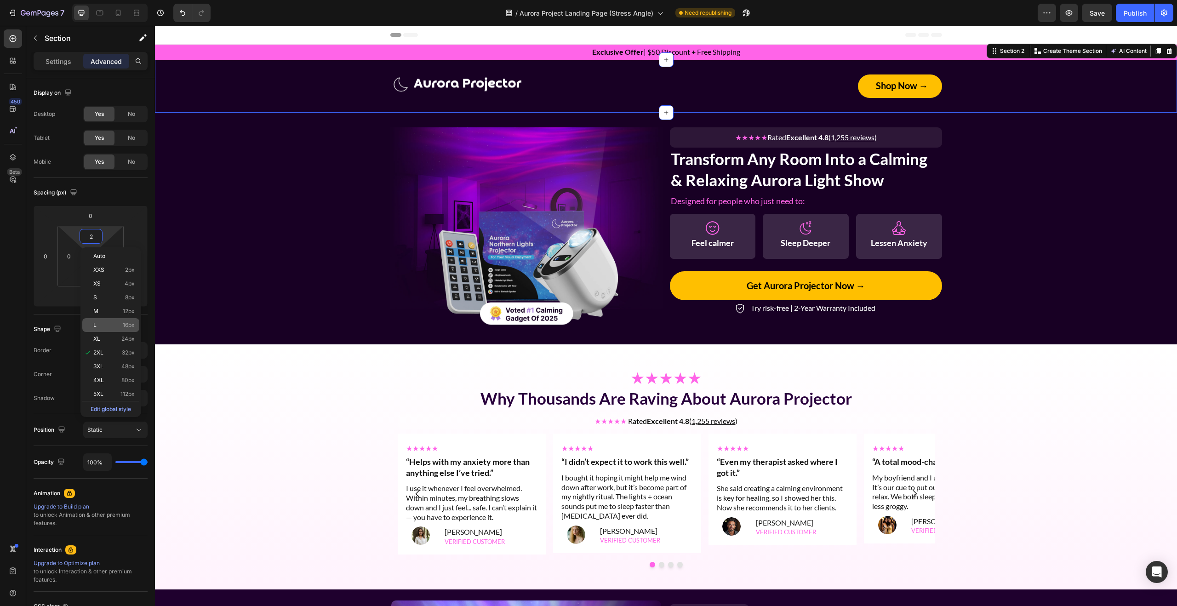
click at [114, 325] on p "L 16px" at bounding box center [113, 325] width 41 height 6
type input "16"
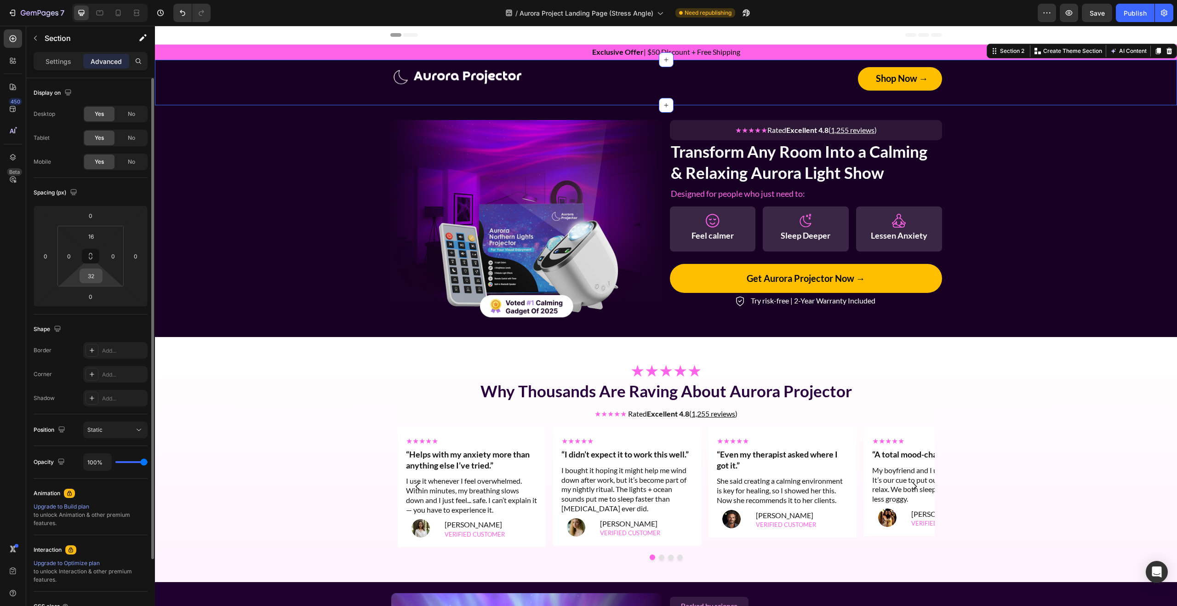
click at [89, 278] on input "32" at bounding box center [91, 276] width 18 height 14
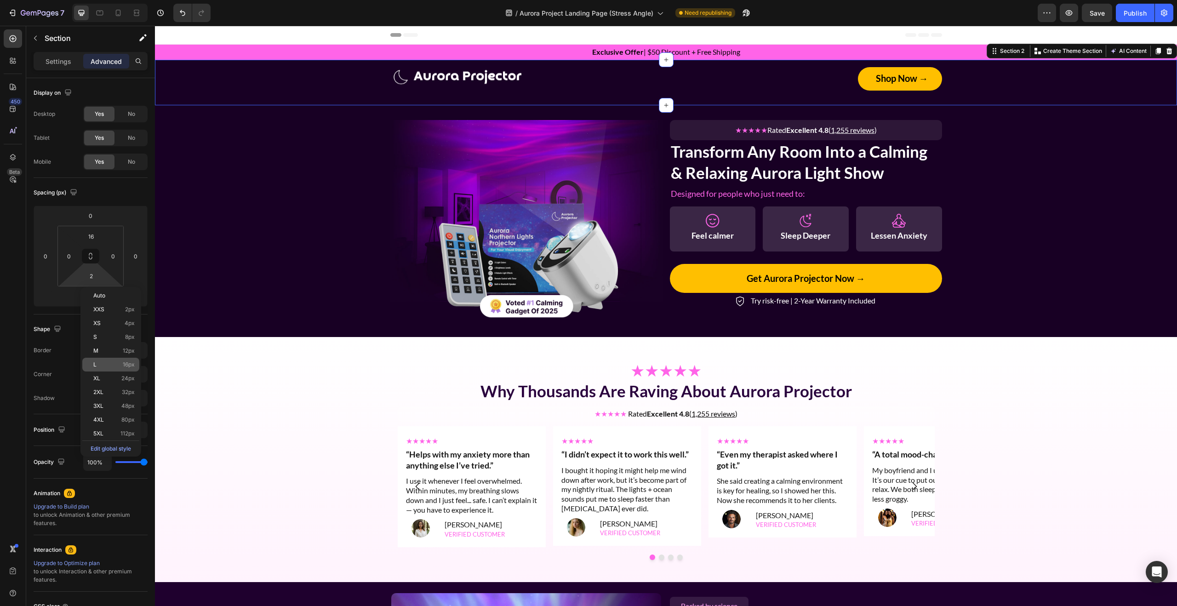
click at [113, 366] on p "L 16px" at bounding box center [113, 364] width 41 height 6
type input "16"
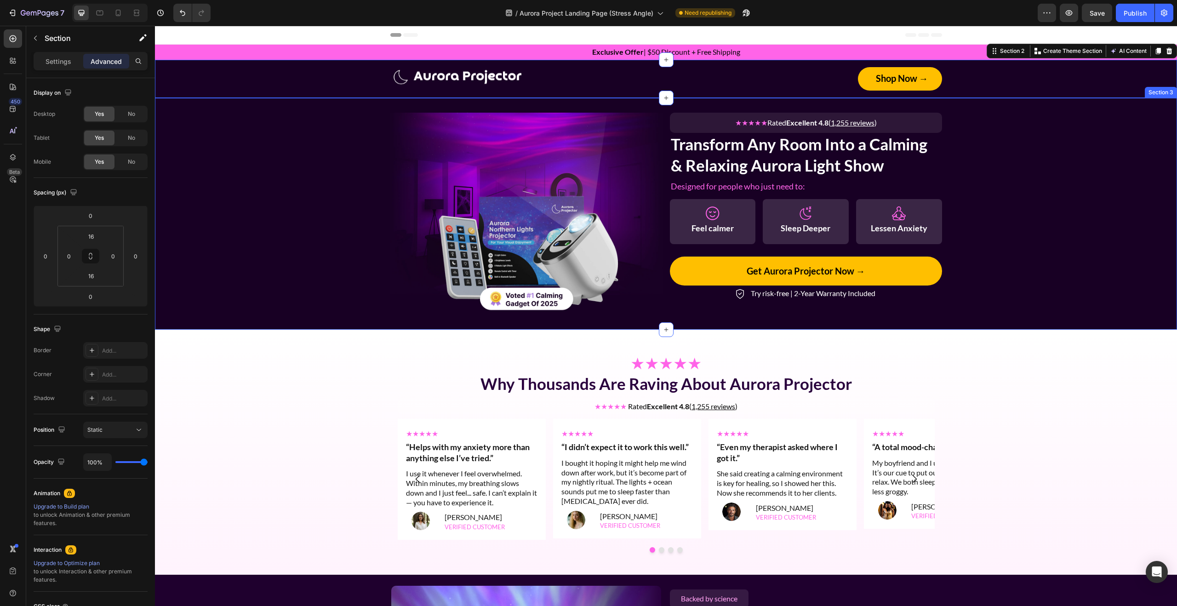
click at [1040, 115] on div "Image ★★★★★ Rated Excellent 4.8 ( 1,255 reviews ) Text Block Row Transform Any …" at bounding box center [666, 214] width 1022 height 202
click at [969, 73] on div "Image Shop Now → Button Row" at bounding box center [666, 78] width 1022 height 23
click at [93, 352] on icon at bounding box center [91, 350] width 7 height 7
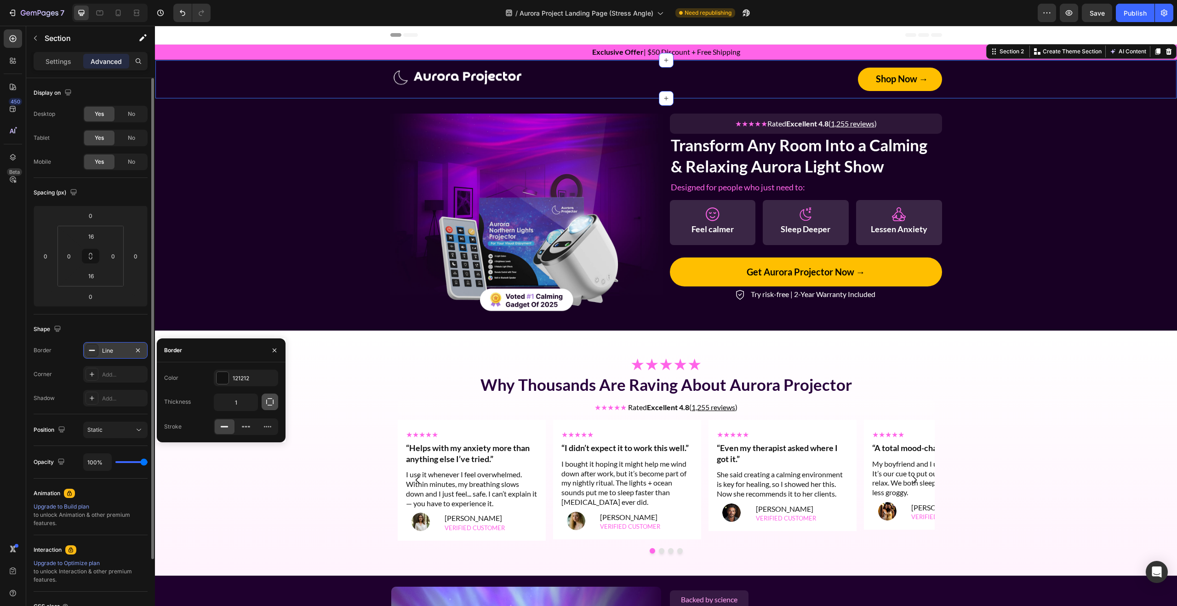
click at [270, 404] on icon "button" at bounding box center [269, 401] width 9 height 9
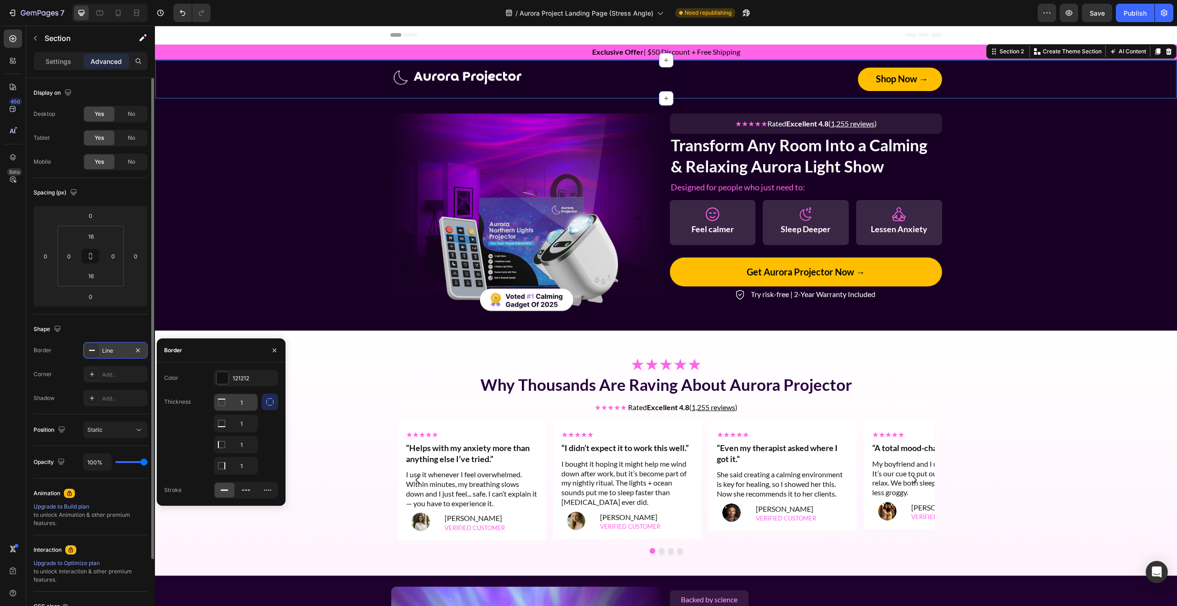
click at [242, 407] on input "1" at bounding box center [235, 402] width 43 height 17
type input "0"
click at [243, 432] on input "1" at bounding box center [235, 423] width 43 height 17
type input "0"
click at [243, 469] on input "1" at bounding box center [235, 465] width 43 height 17
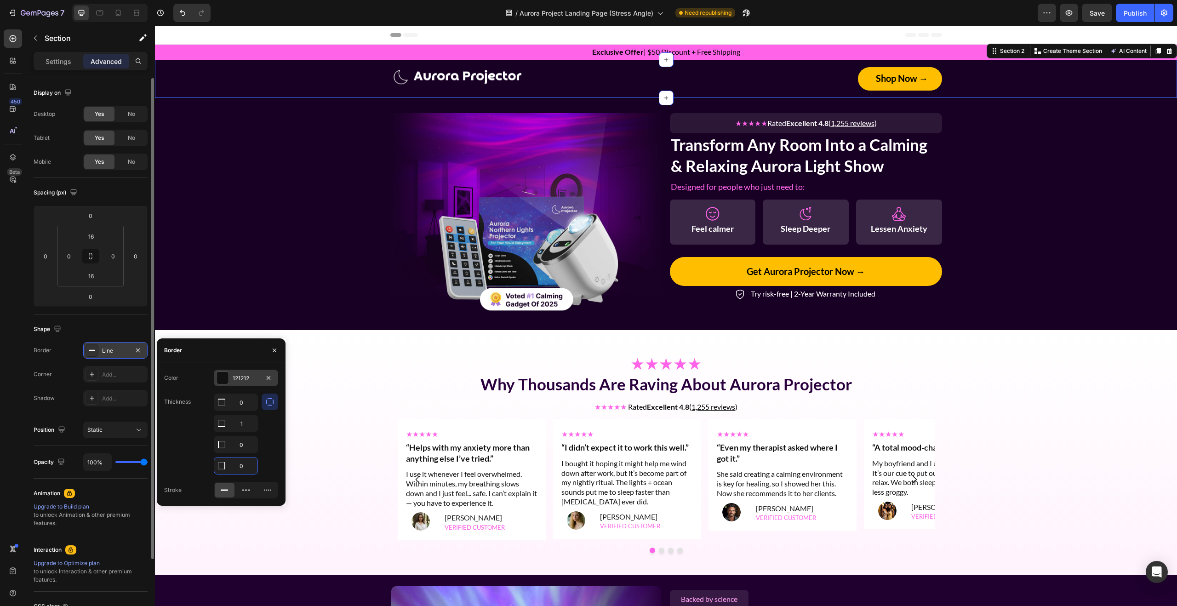
type input "0"
click at [224, 381] on div at bounding box center [222, 378] width 12 height 12
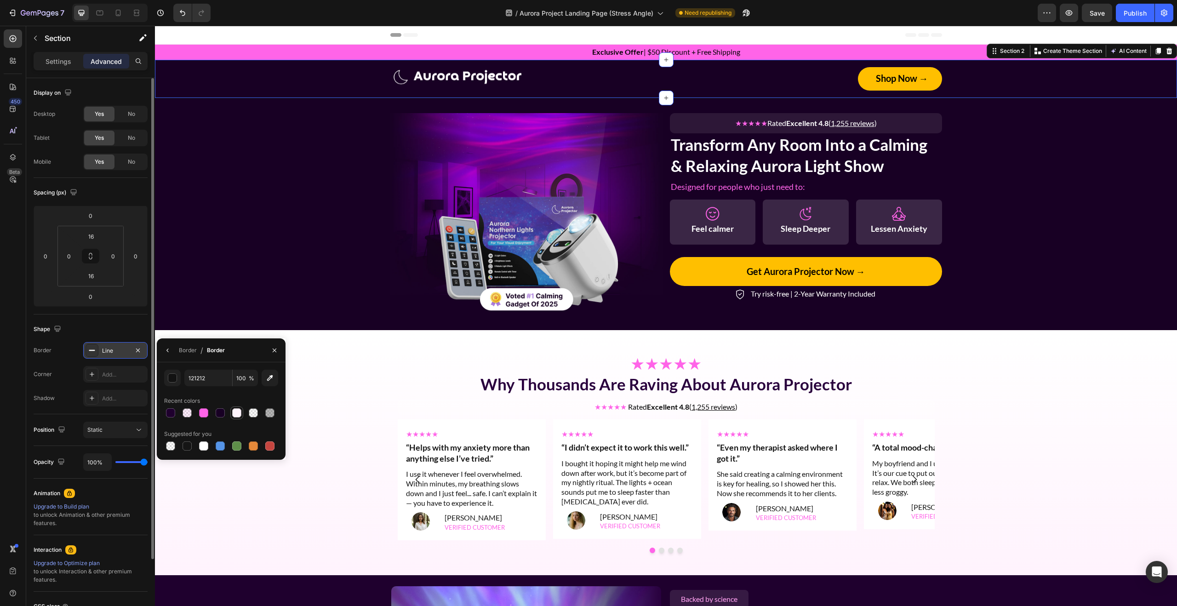
click at [236, 410] on div at bounding box center [236, 412] width 9 height 9
type input "FFF4FD"
click at [88, 347] on icon at bounding box center [91, 350] width 7 height 7
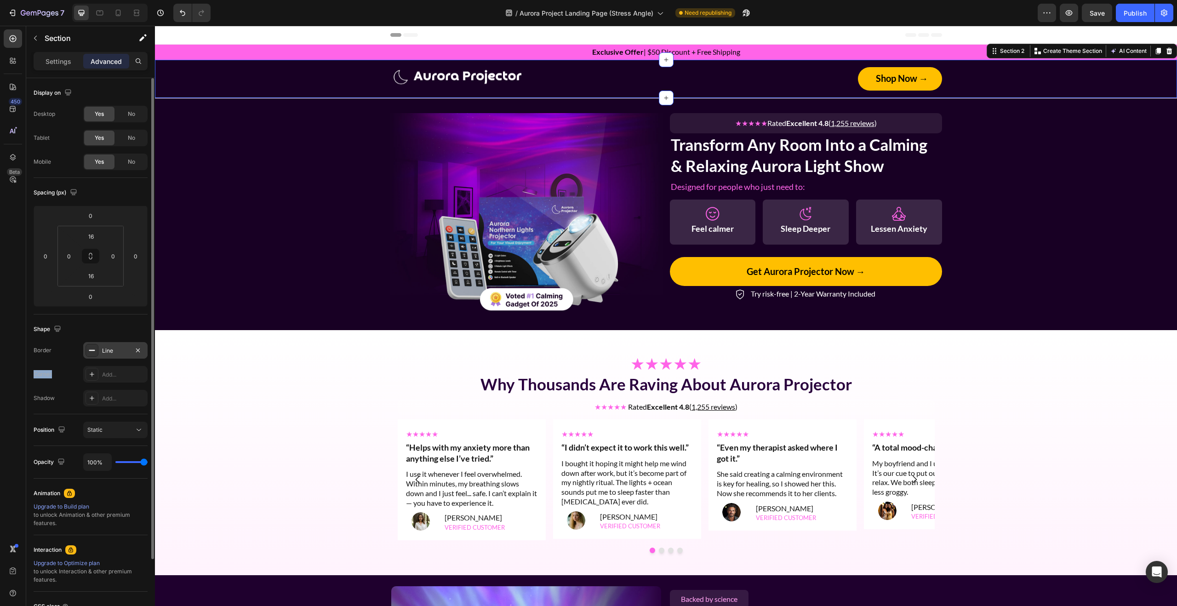
click at [89, 347] on icon at bounding box center [91, 350] width 7 height 7
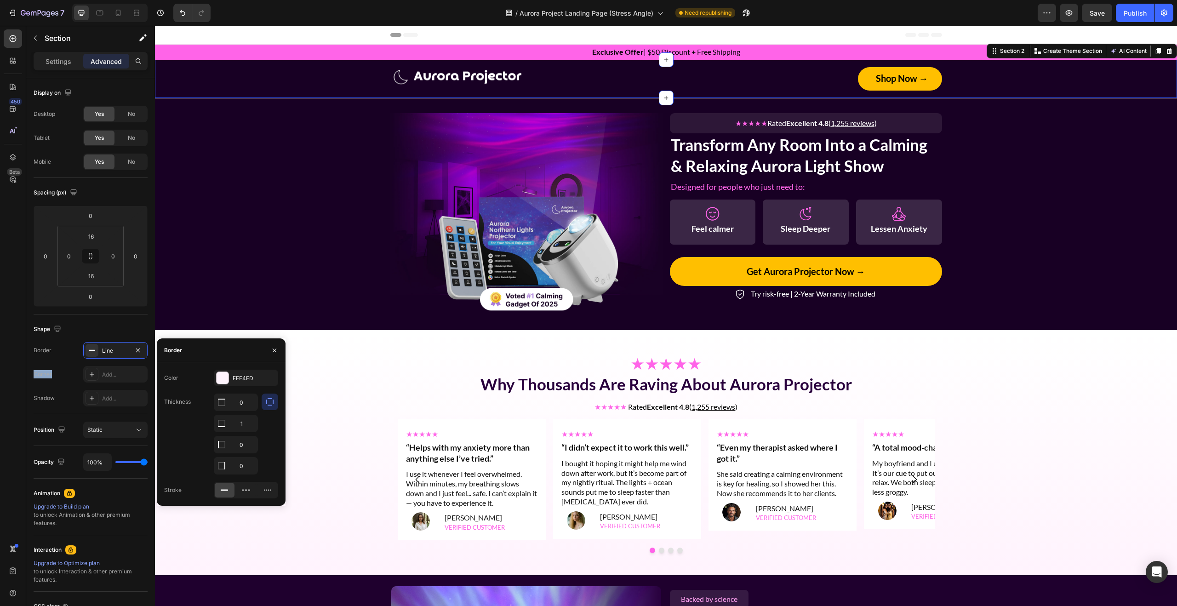
click at [270, 402] on icon "button" at bounding box center [269, 401] width 9 height 9
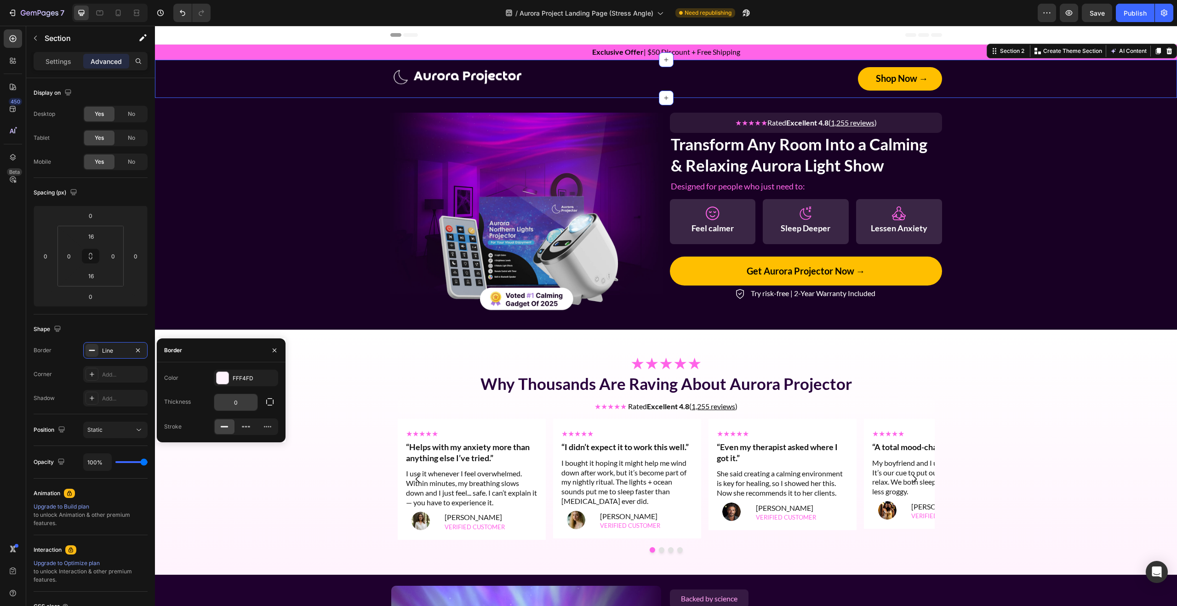
click at [244, 404] on input "0" at bounding box center [235, 402] width 43 height 17
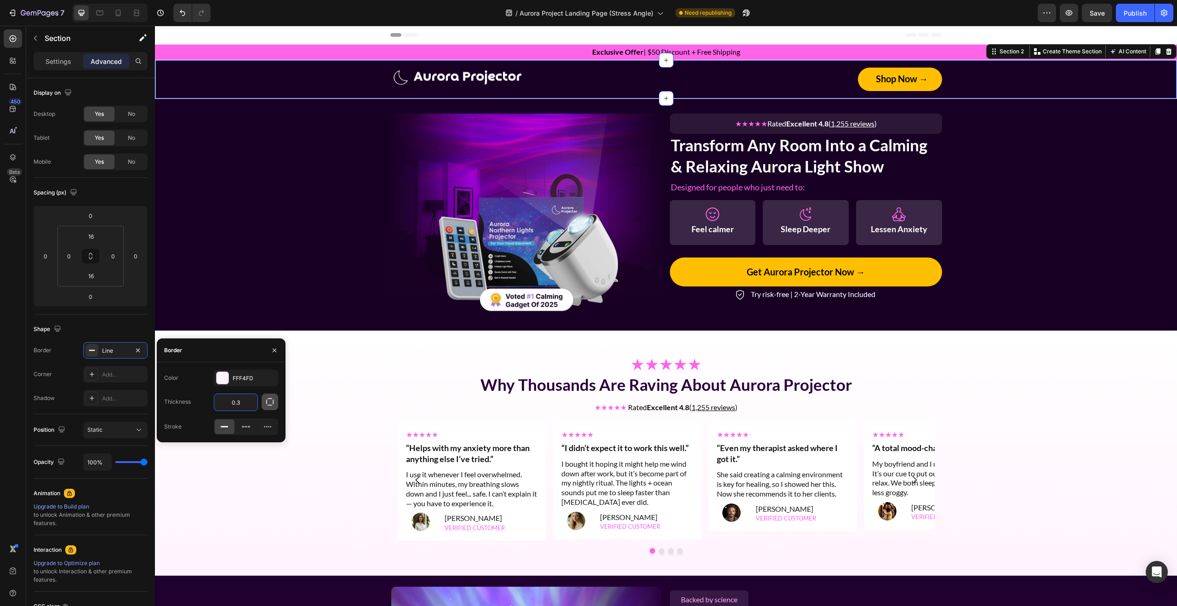
click at [263, 400] on button "button" at bounding box center [270, 401] width 17 height 17
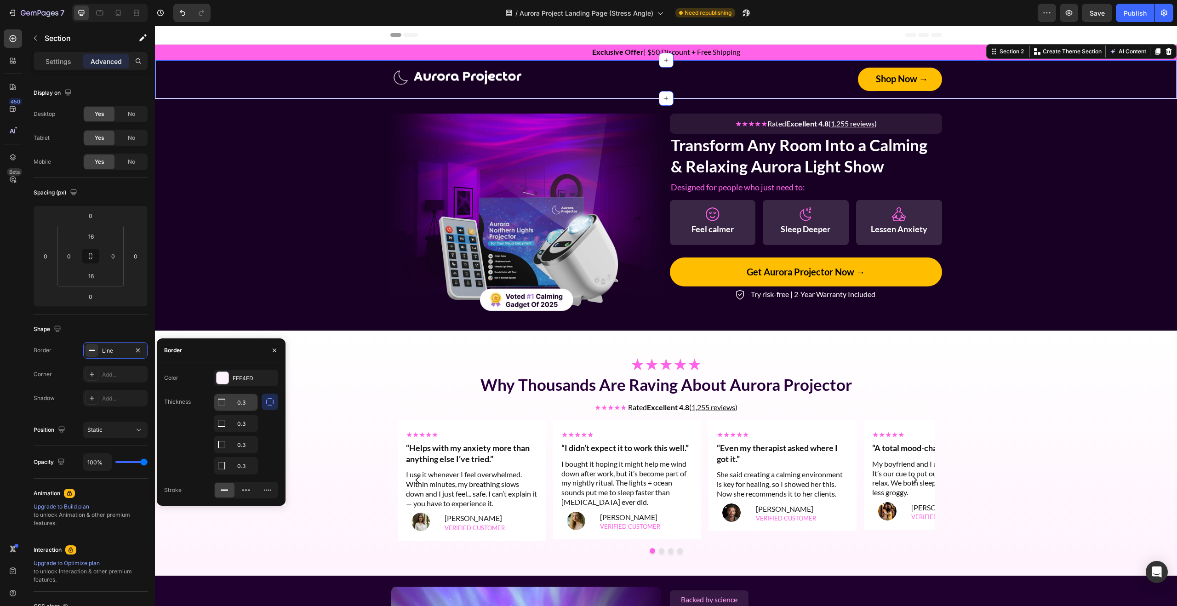
click at [245, 403] on input "0.3" at bounding box center [235, 402] width 43 height 17
type input "0"
click at [243, 422] on input "0.3" at bounding box center [235, 423] width 43 height 17
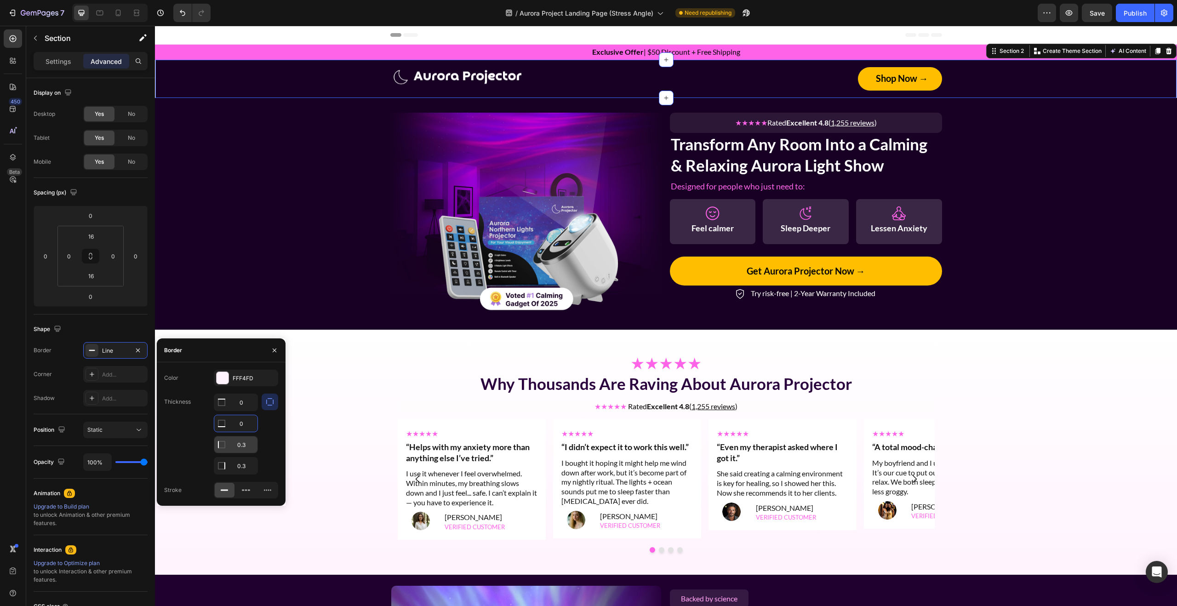
type input "0"
click at [244, 410] on input "0.3" at bounding box center [235, 402] width 43 height 17
type input "0"
click at [243, 410] on input "0.3" at bounding box center [235, 402] width 43 height 17
type input "3"
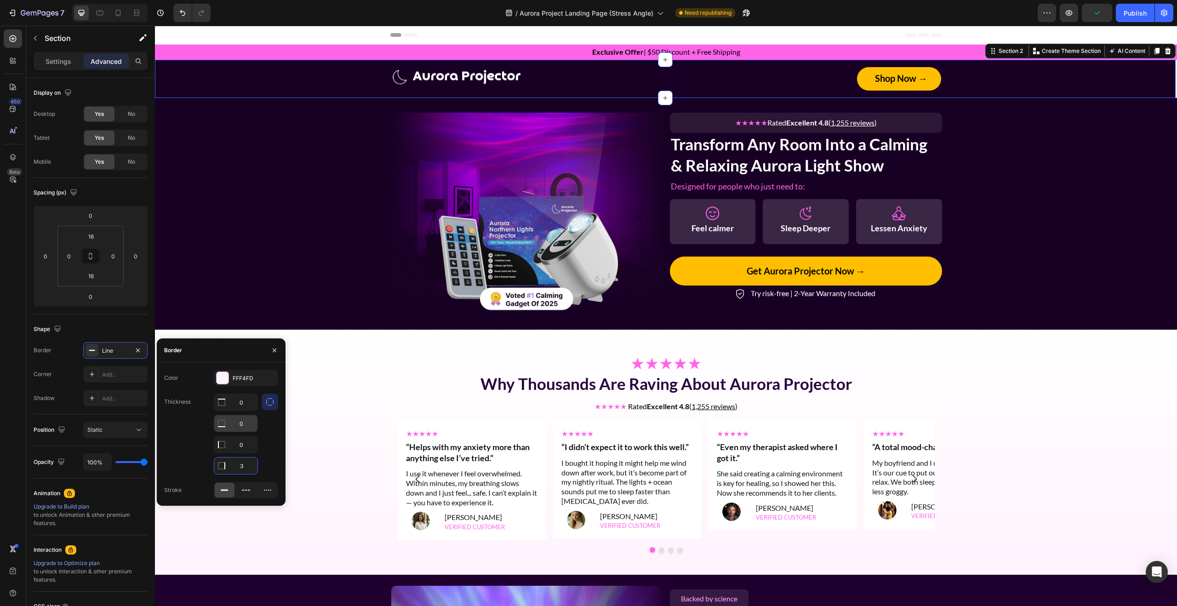
click at [243, 410] on input "0" at bounding box center [235, 402] width 43 height 17
type input "0.3"
click at [188, 437] on div "Thickness 0 0.3 0 3" at bounding box center [221, 433] width 114 height 81
click at [278, 349] on button "button" at bounding box center [274, 350] width 15 height 15
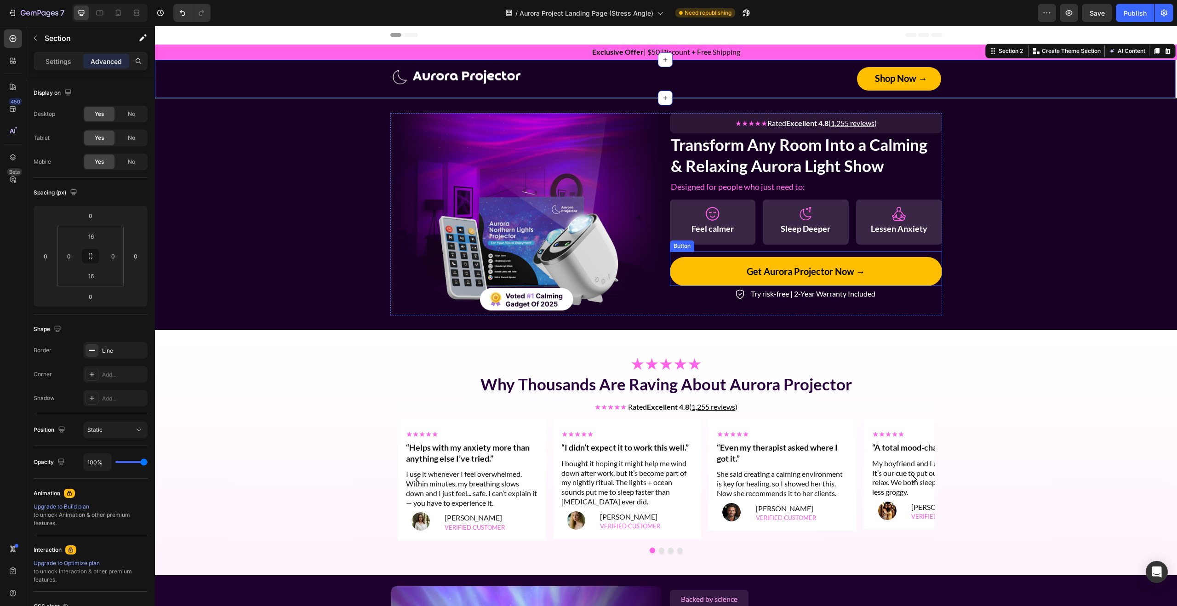
click at [1056, 274] on div "Image ★★★★★ Rated Excellent 4.8 ( 1,255 reviews ) Text Block Row Transform Any …" at bounding box center [666, 214] width 1022 height 202
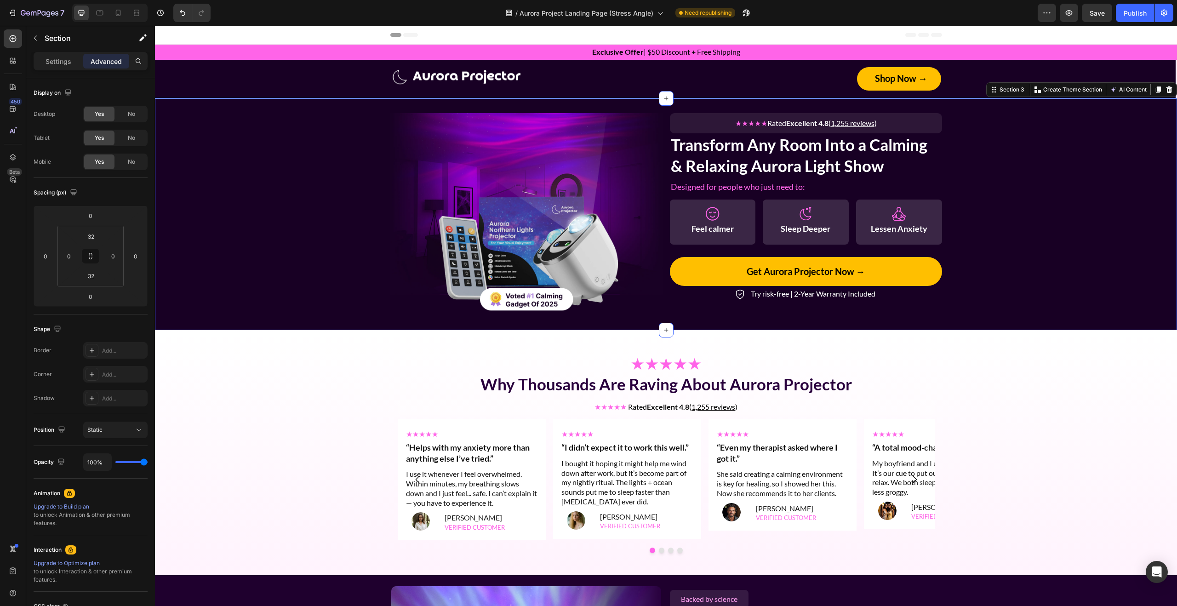
click at [1056, 274] on div "Image ★★★★★ Rated Excellent 4.8 ( 1,255 reviews ) Text Block Row Transform Any …" at bounding box center [666, 214] width 1022 height 202
click at [565, 168] on img at bounding box center [526, 214] width 272 height 202
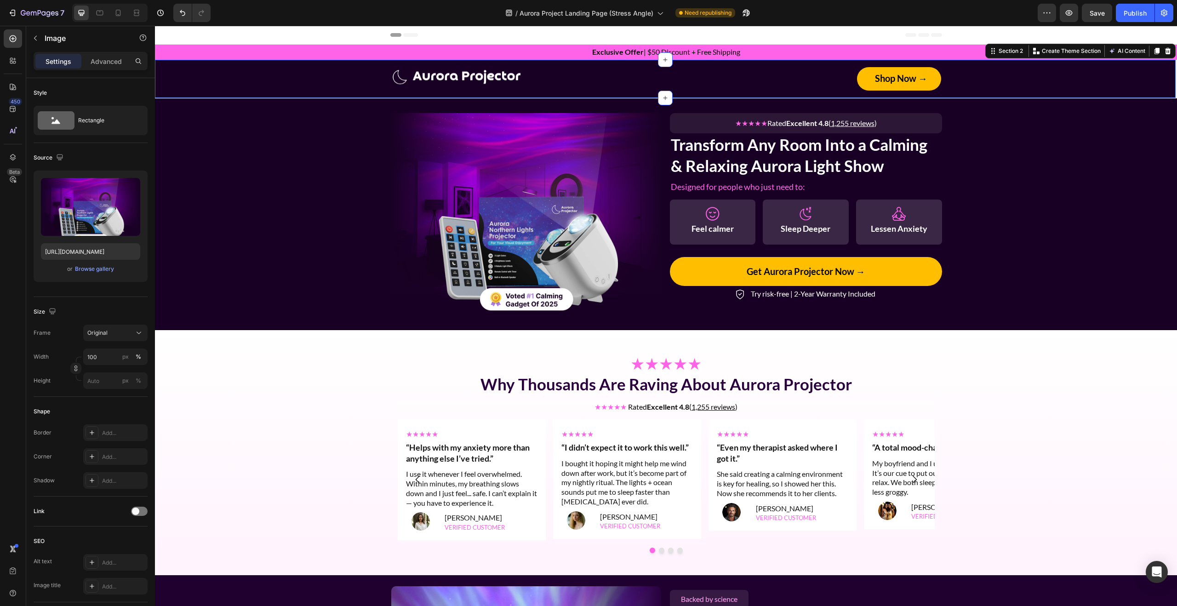
click at [599, 97] on div "Image Shop Now → Button Row Section 2 You can create reusable sections Create T…" at bounding box center [666, 79] width 1022 height 39
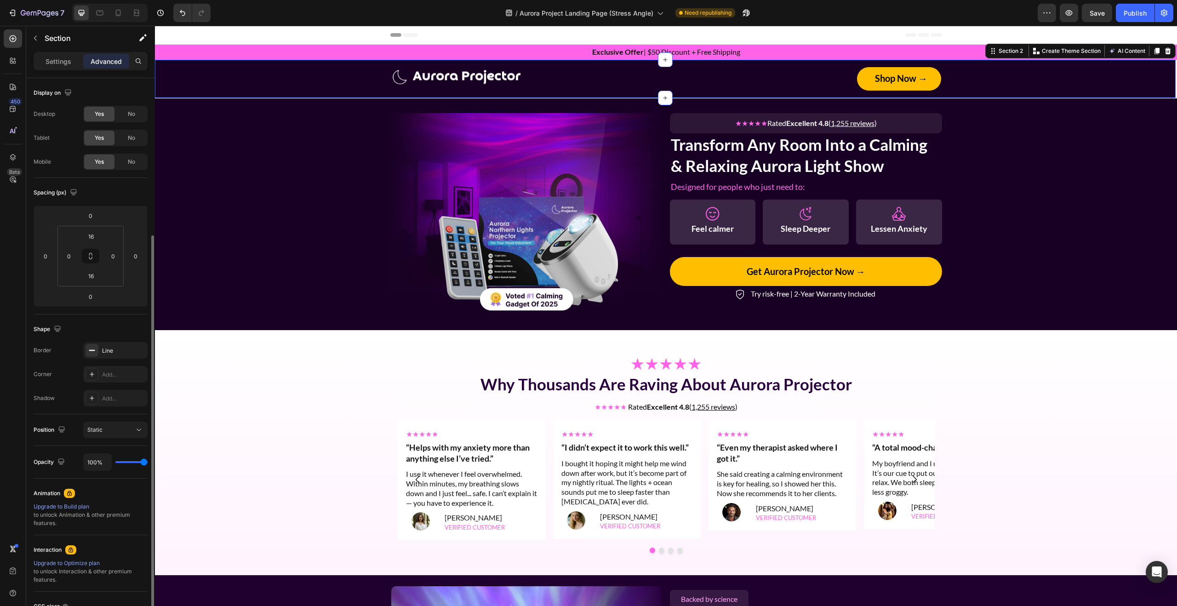
scroll to position [84, 0]
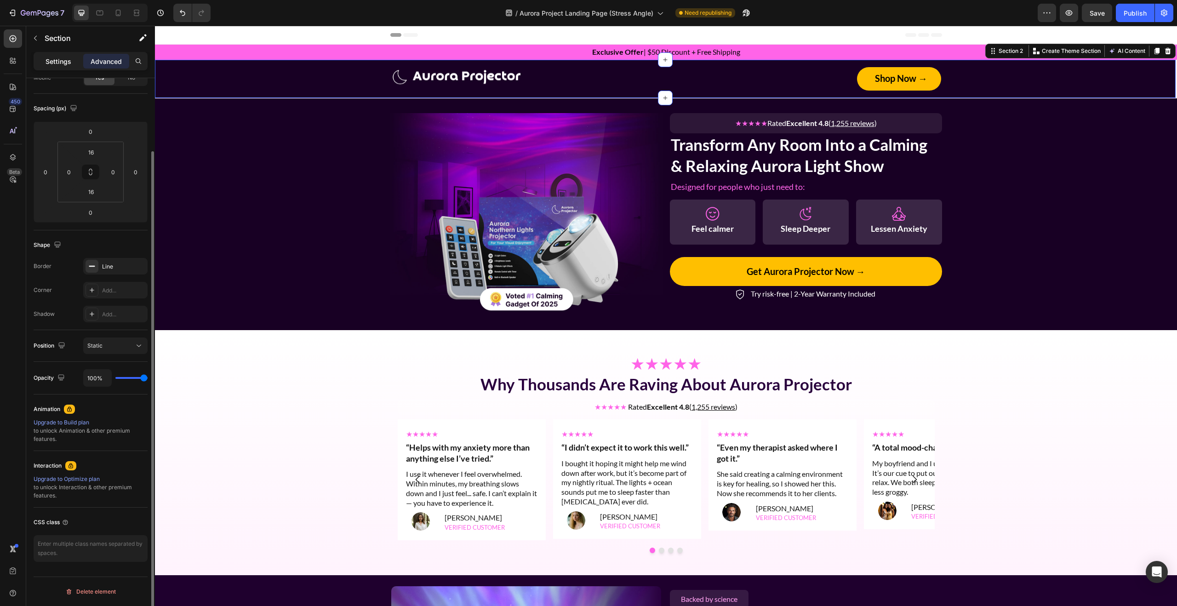
click at [68, 61] on p "Settings" at bounding box center [59, 62] width 26 height 10
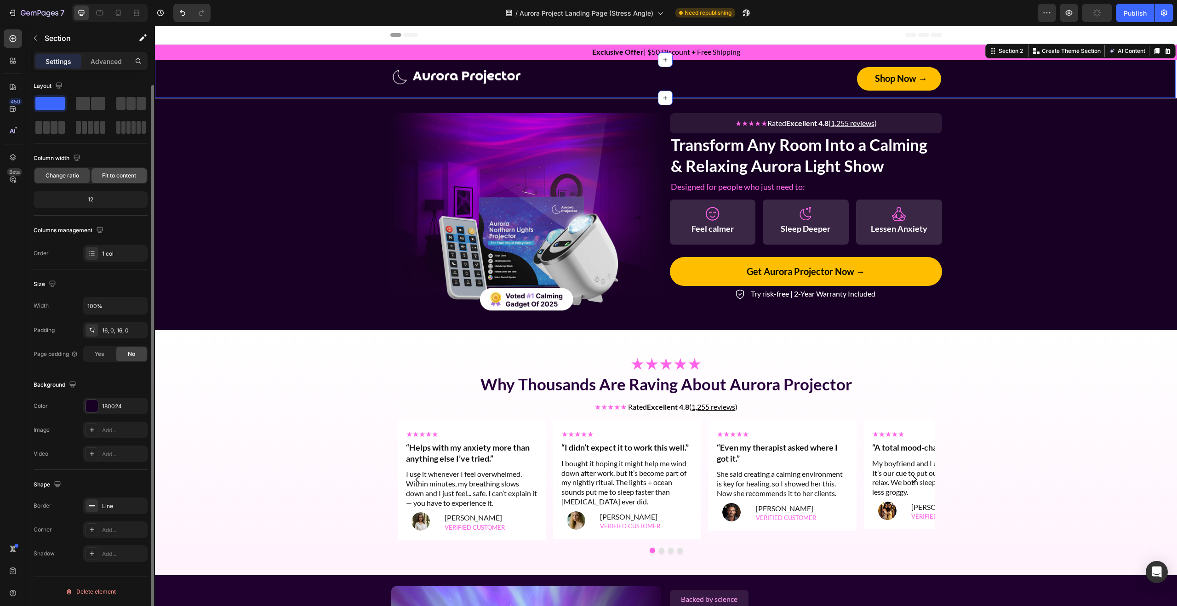
scroll to position [7, 0]
click at [108, 505] on div "Line" at bounding box center [115, 506] width 27 height 8
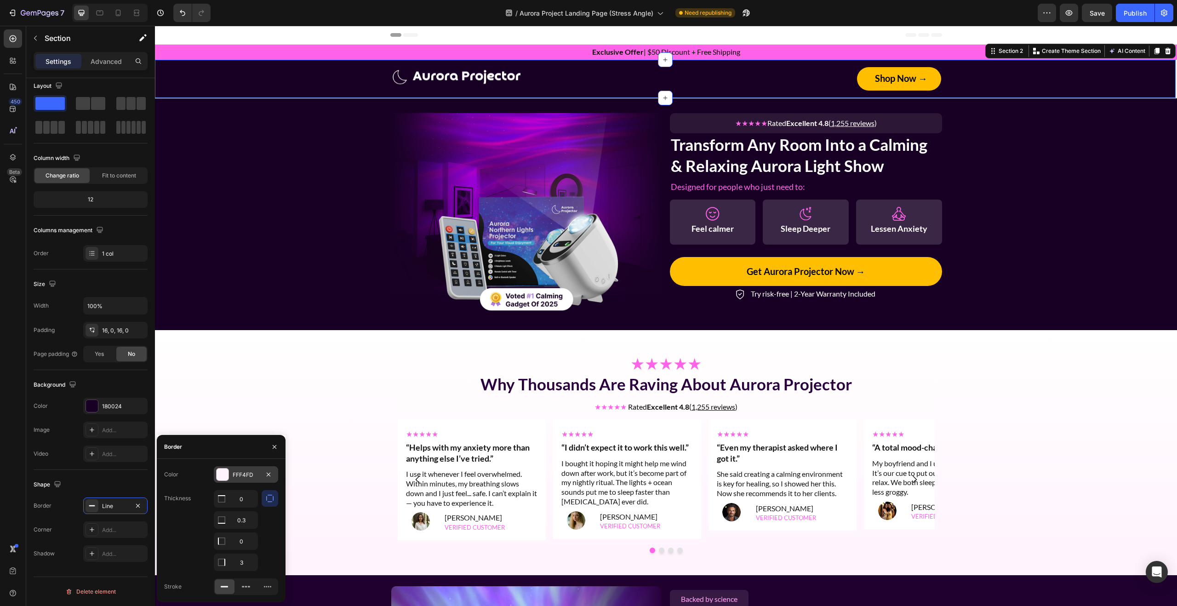
click at [223, 473] on div at bounding box center [222, 474] width 12 height 12
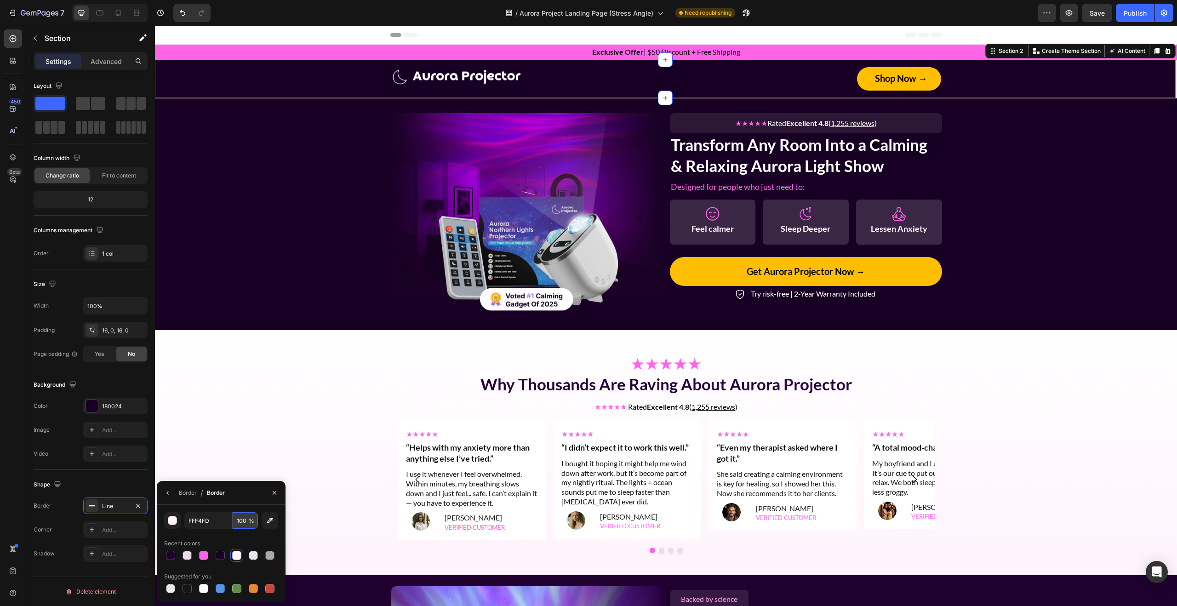
click at [245, 518] on input "100" at bounding box center [245, 520] width 25 height 17
type input "30"
click at [271, 491] on icon "button" at bounding box center [274, 492] width 7 height 7
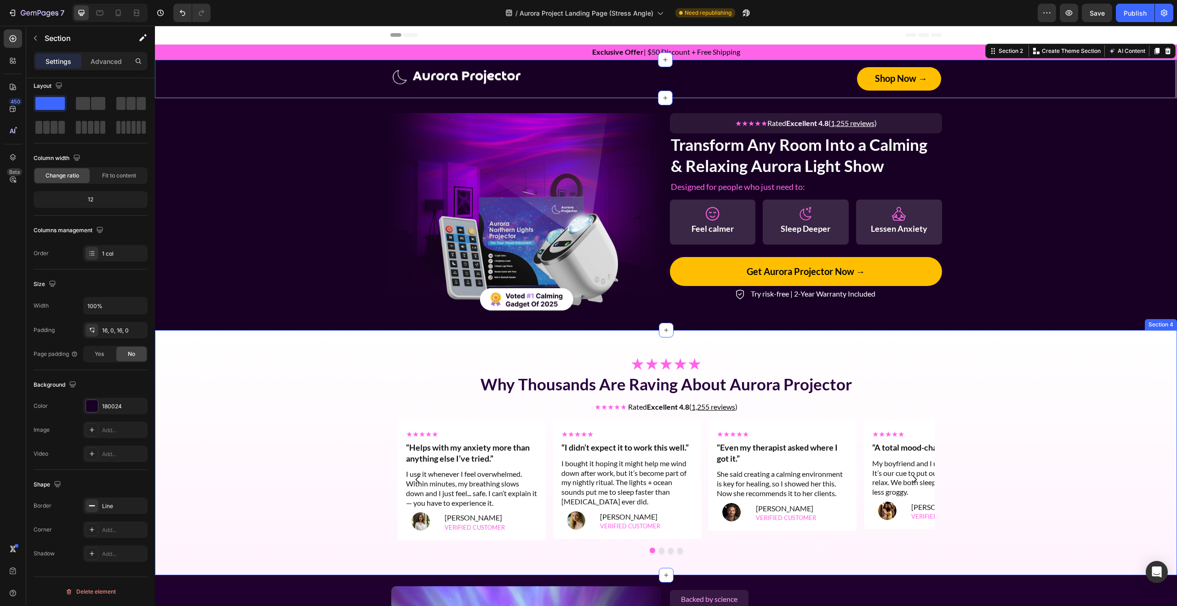
click at [392, 324] on div "Image ★★★★★ Rated Excellent 4.8 ( 1,255 reviews ) Text Block Row Transform Any …" at bounding box center [666, 214] width 1022 height 232
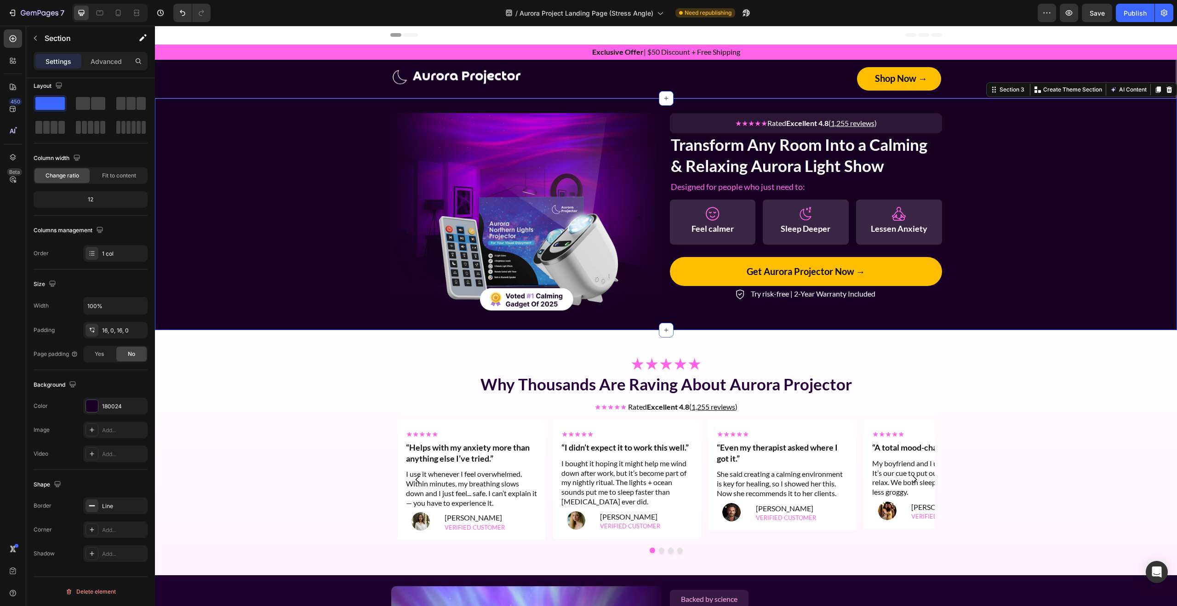
scroll to position [0, 0]
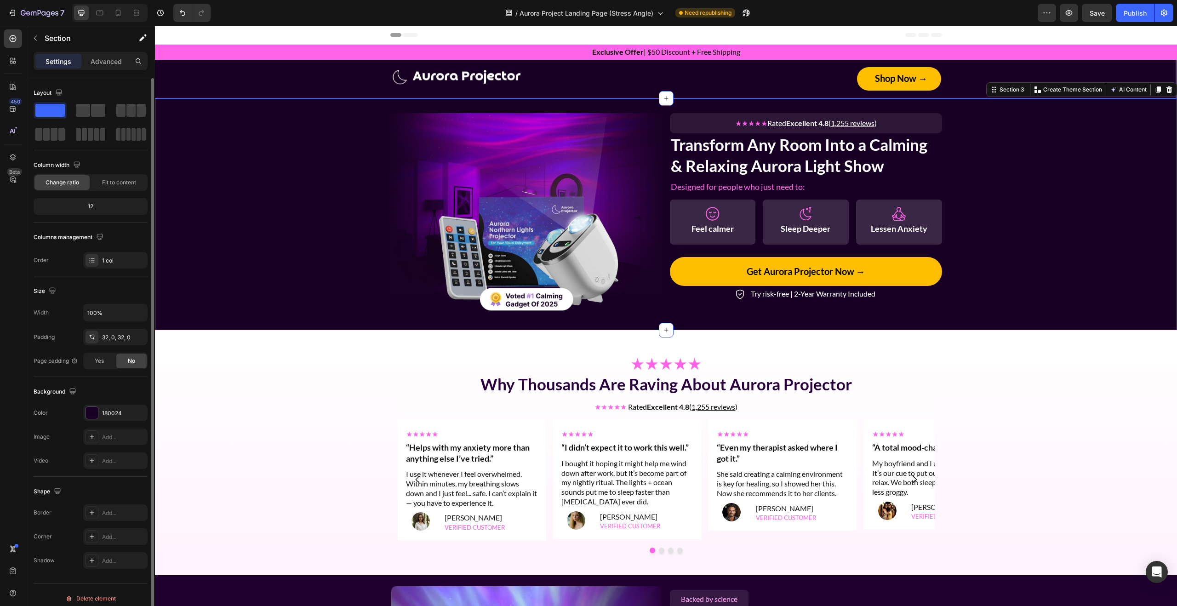
click at [337, 113] on div "Image ★★★★★ Rated Excellent 4.8 ( 1,255 reviews ) Text Block Row Transform Any …" at bounding box center [666, 214] width 1022 height 202
click at [292, 76] on div "Image Shop Now → Button Row" at bounding box center [665, 78] width 1020 height 23
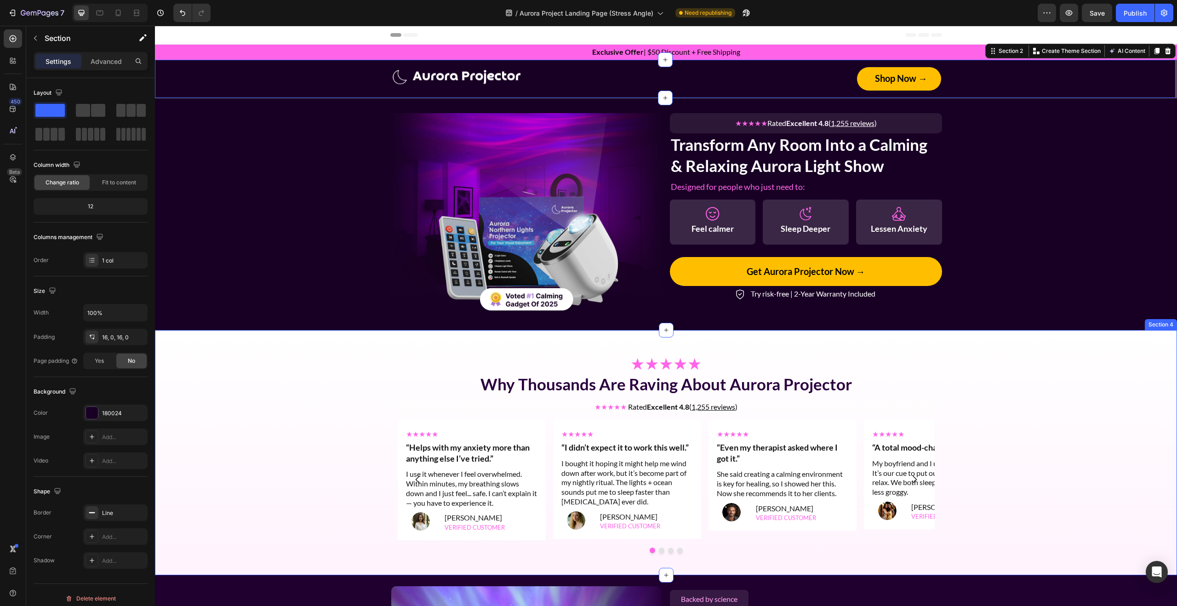
click at [345, 371] on div "★★★★★ Why Thousands Are Raving About Aurora Projector Heading ★★★★★ Rated Excel…" at bounding box center [666, 453] width 1022 height 216
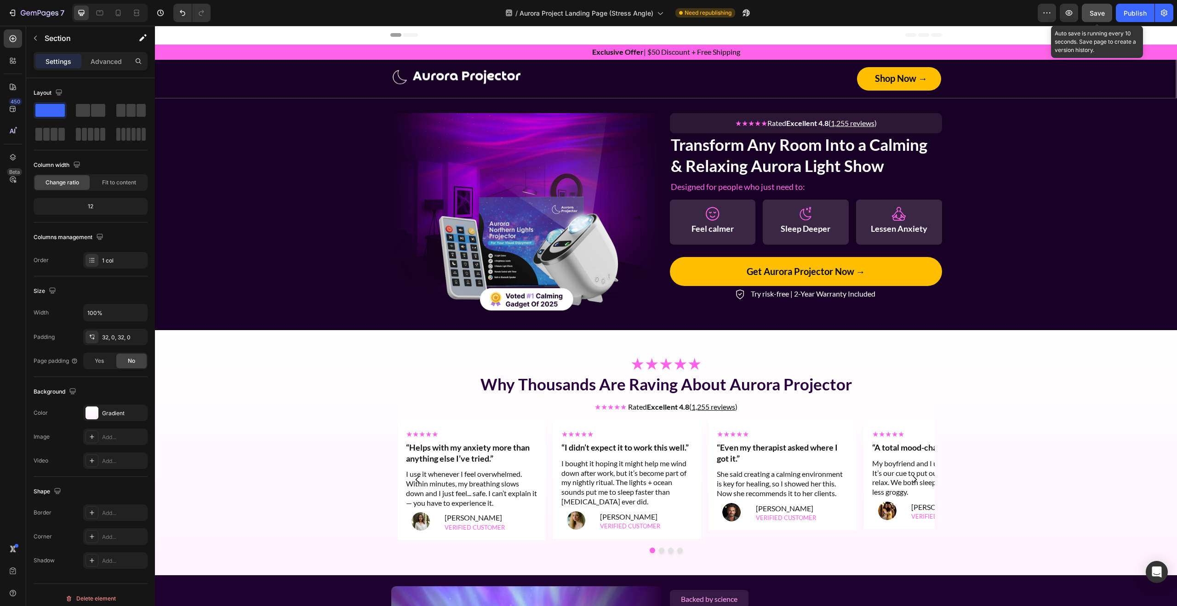
click at [1086, 12] on button "Save" at bounding box center [1097, 13] width 30 height 18
click at [894, 269] on button "Get Aurora Projector Now →" at bounding box center [806, 271] width 272 height 29
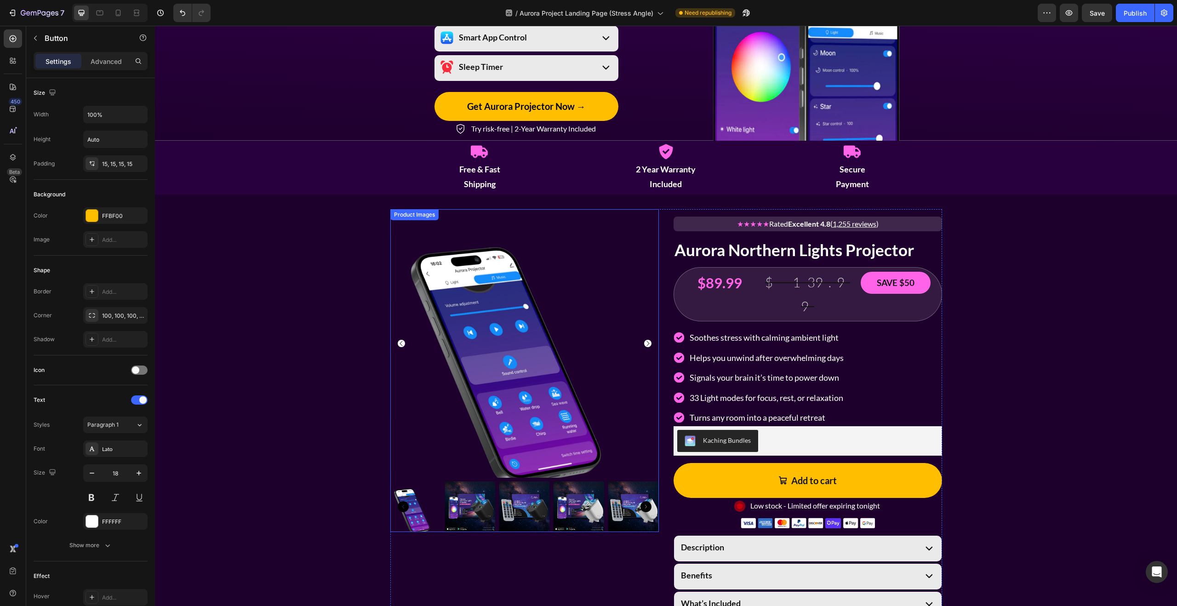
scroll to position [1053, 0]
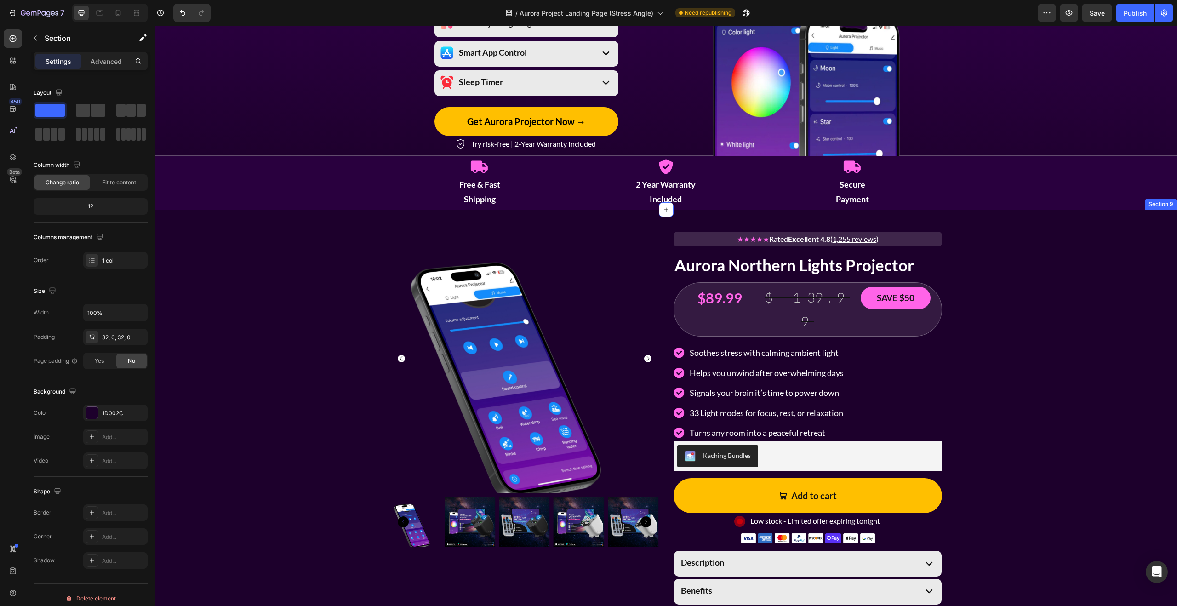
click at [326, 289] on div "Product Images ★★★★★ Rated Excellent 4.8 ( 1,255 reviews ) Text Block Aurora No…" at bounding box center [666, 456] width 1022 height 464
click at [545, 310] on img at bounding box center [524, 358] width 268 height 268
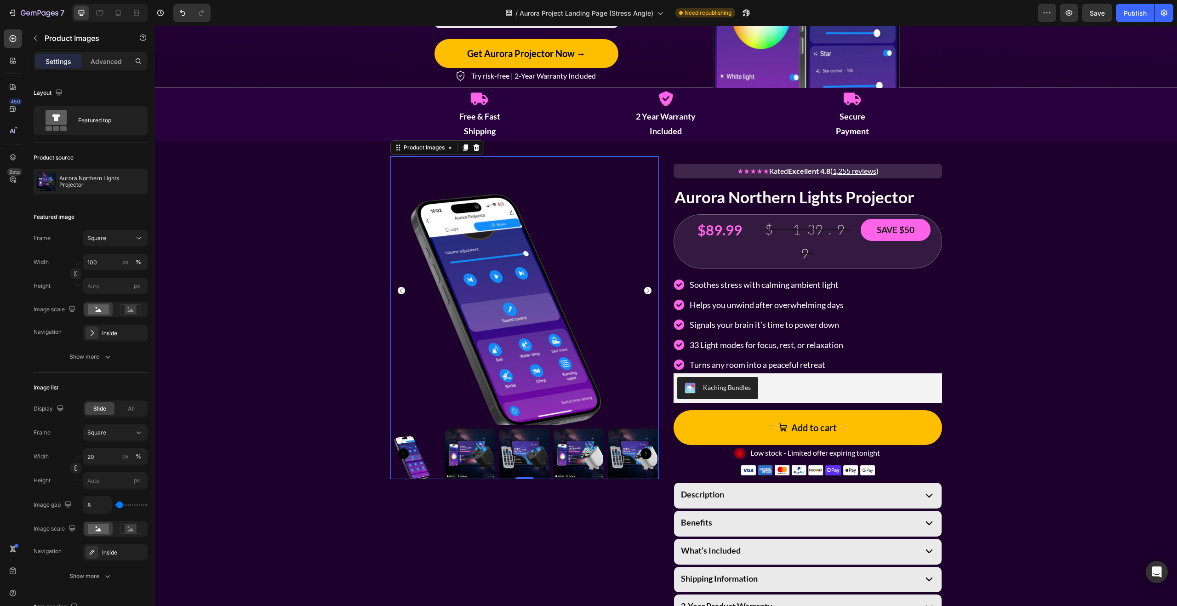
scroll to position [1139, 0]
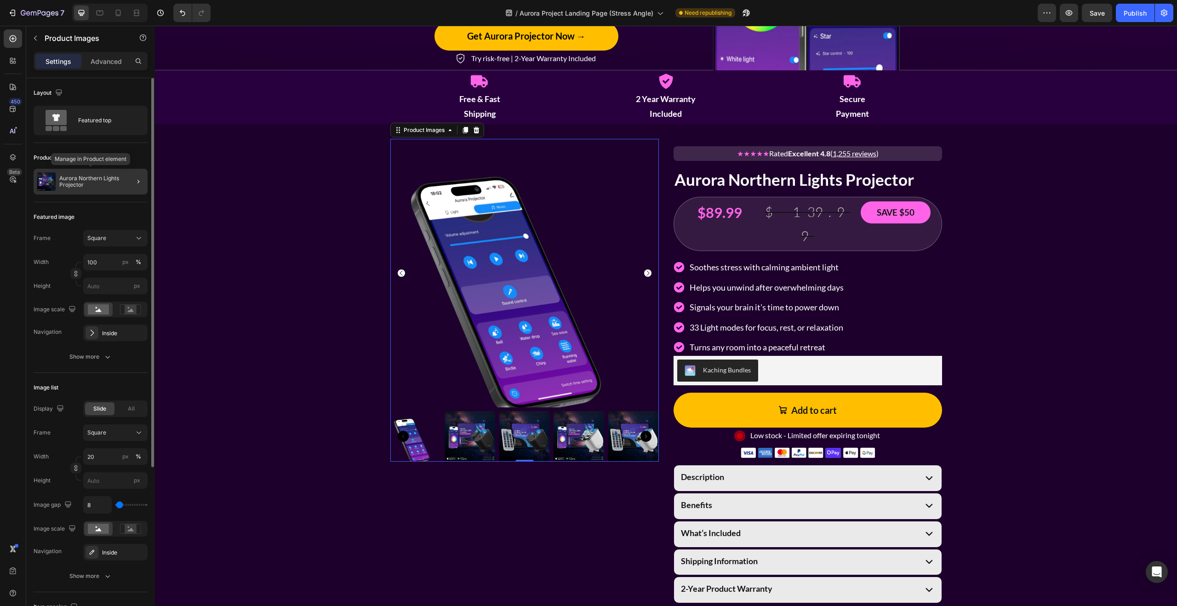
click at [72, 177] on p "Aurora Northern Lights Projector" at bounding box center [101, 181] width 85 height 13
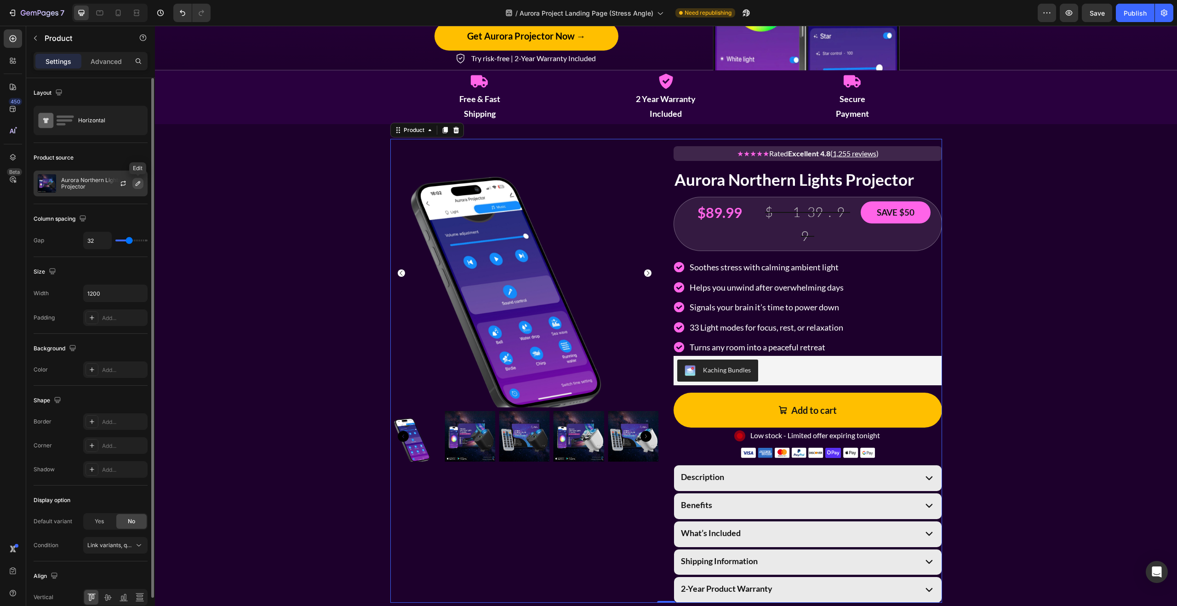
click at [141, 184] on icon "button" at bounding box center [137, 183] width 7 height 7
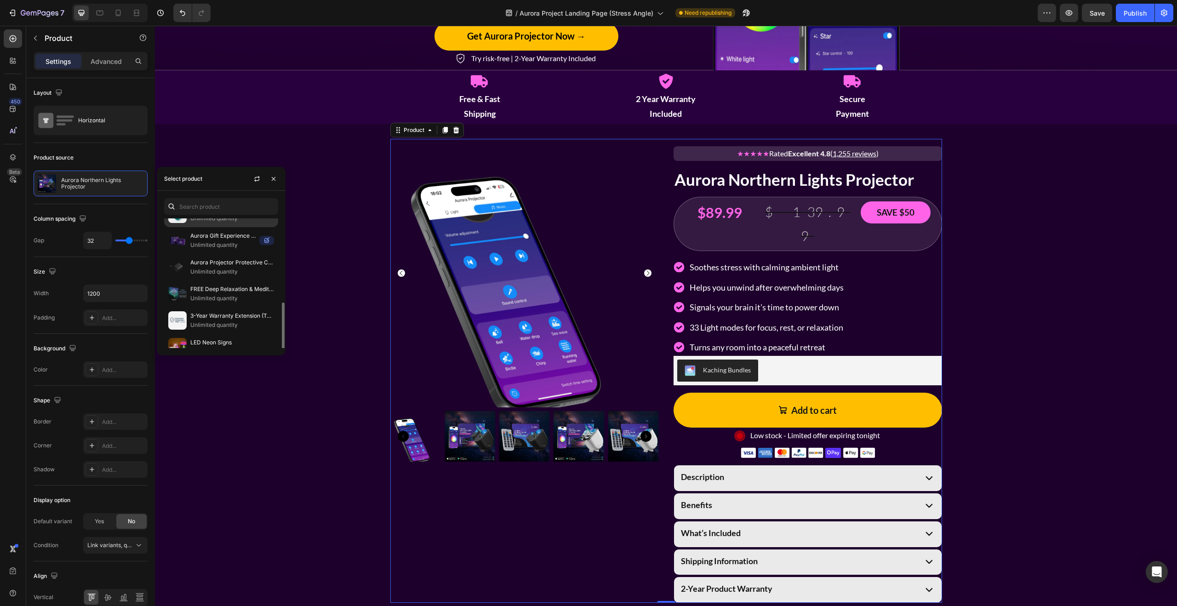
scroll to position [0, 0]
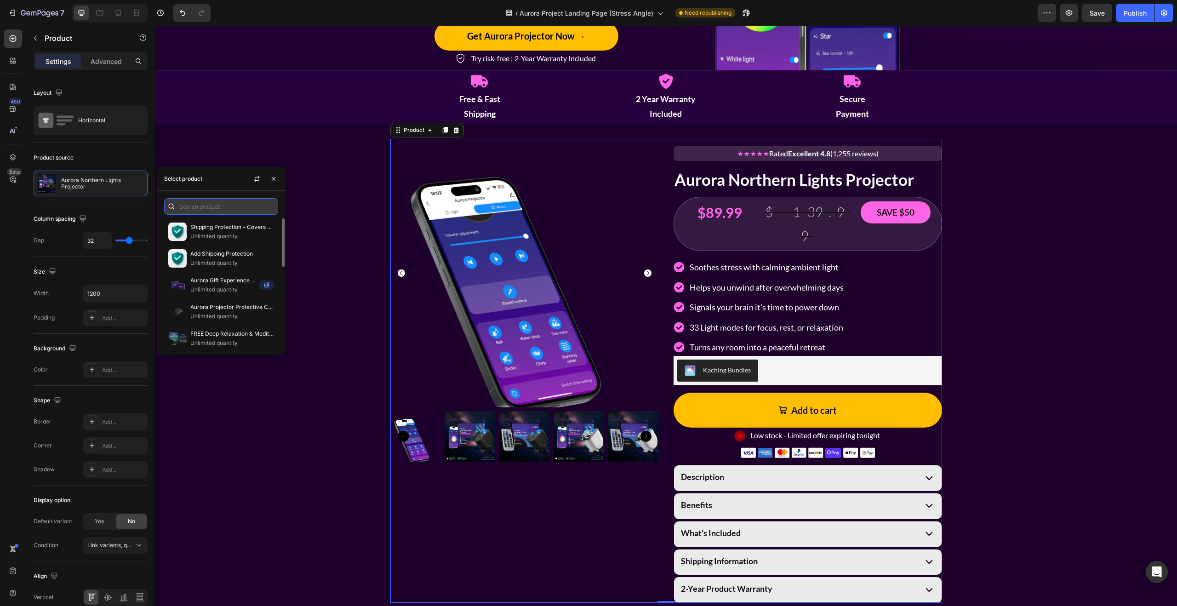
click at [205, 206] on input "text" at bounding box center [221, 206] width 114 height 17
type input "aurora"
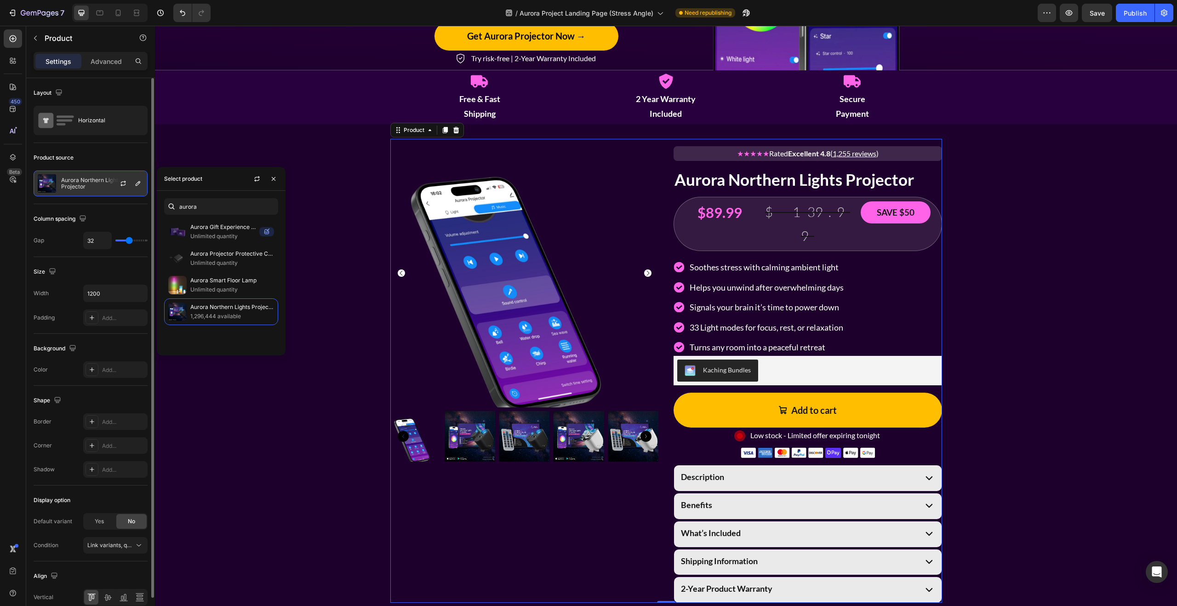
click at [68, 180] on p "Aurora Northern Lights Projector" at bounding box center [102, 183] width 82 height 13
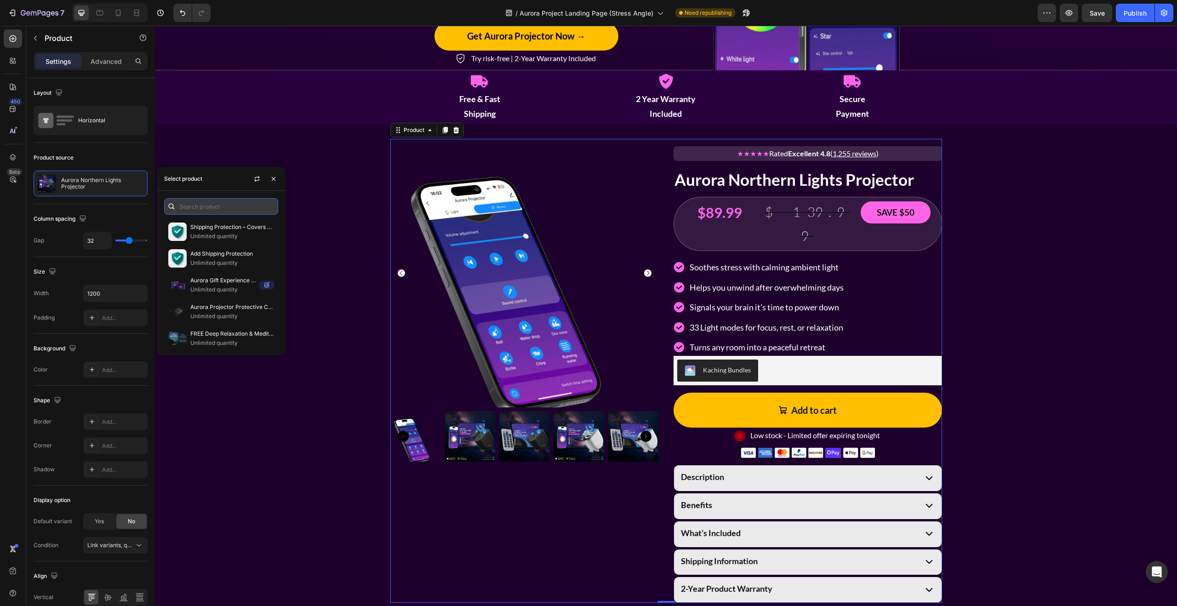
click at [198, 212] on input "text" at bounding box center [221, 206] width 114 height 17
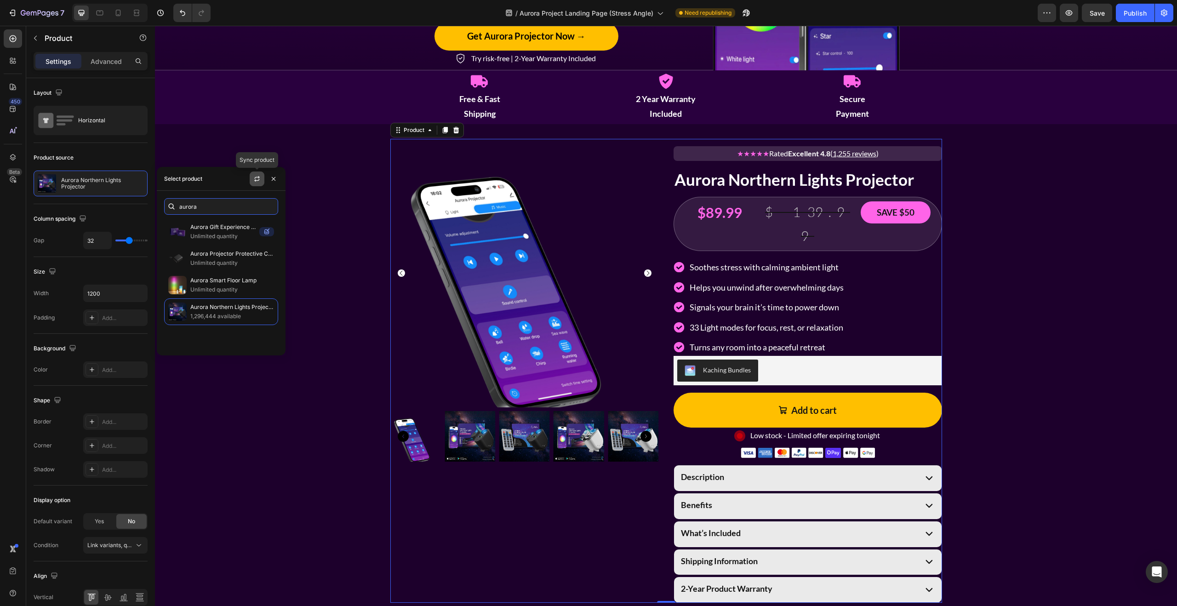
type input "aurora"
click at [255, 178] on icon "button" at bounding box center [256, 178] width 7 height 7
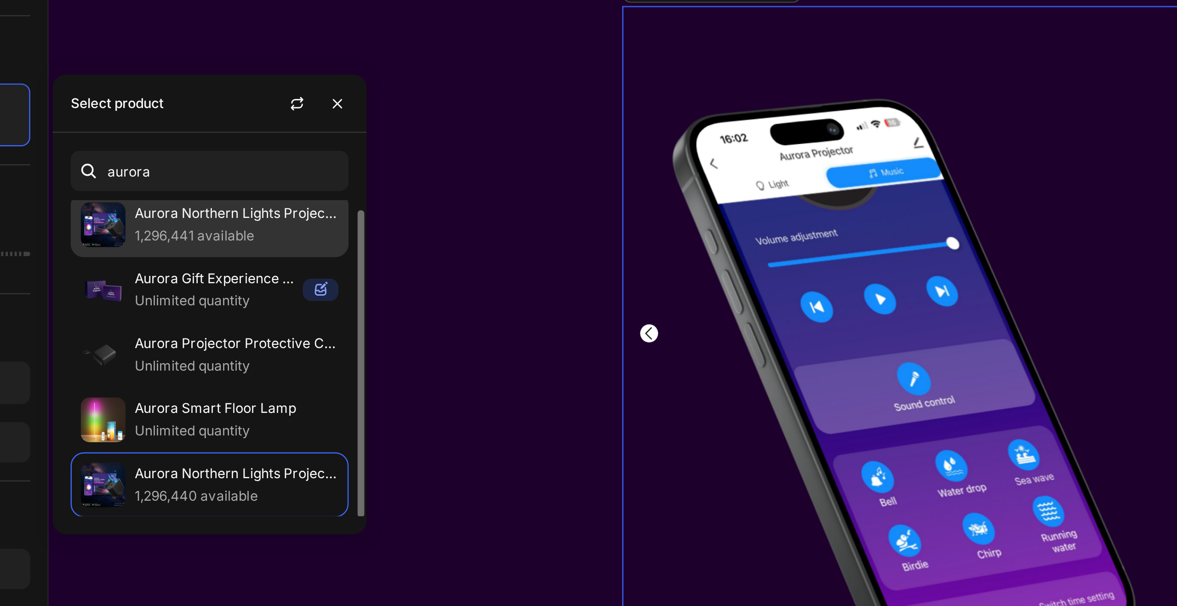
scroll to position [4, 0]
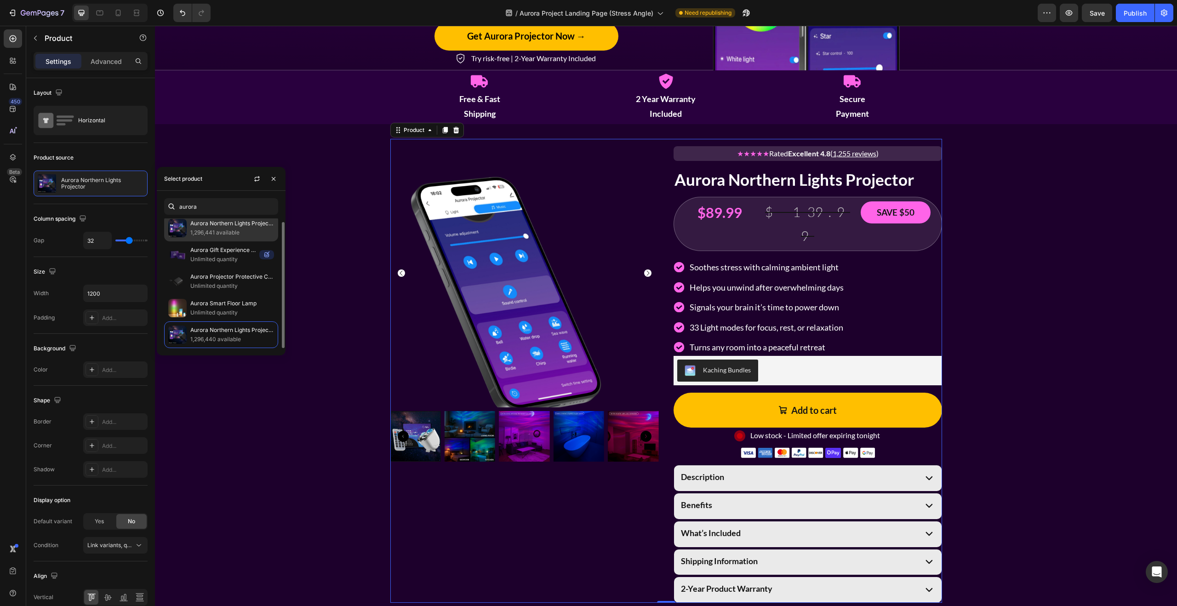
click at [229, 231] on p "1,296,441 available" at bounding box center [232, 232] width 84 height 9
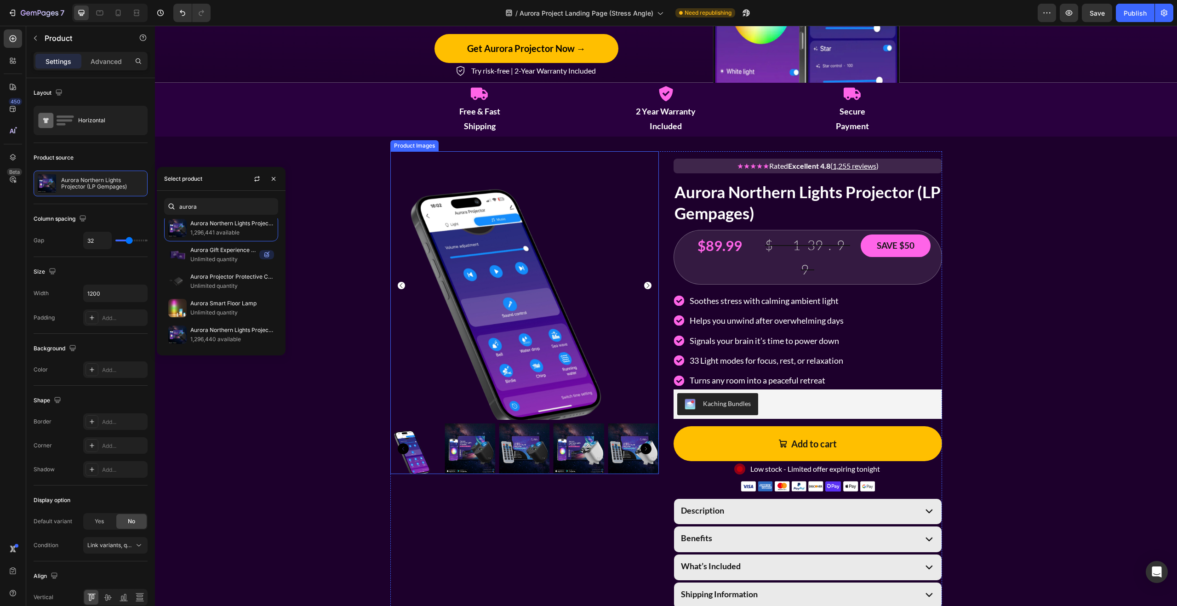
scroll to position [1126, 0]
click at [403, 284] on icon "Carousel Back Arrow" at bounding box center [401, 285] width 7 height 7
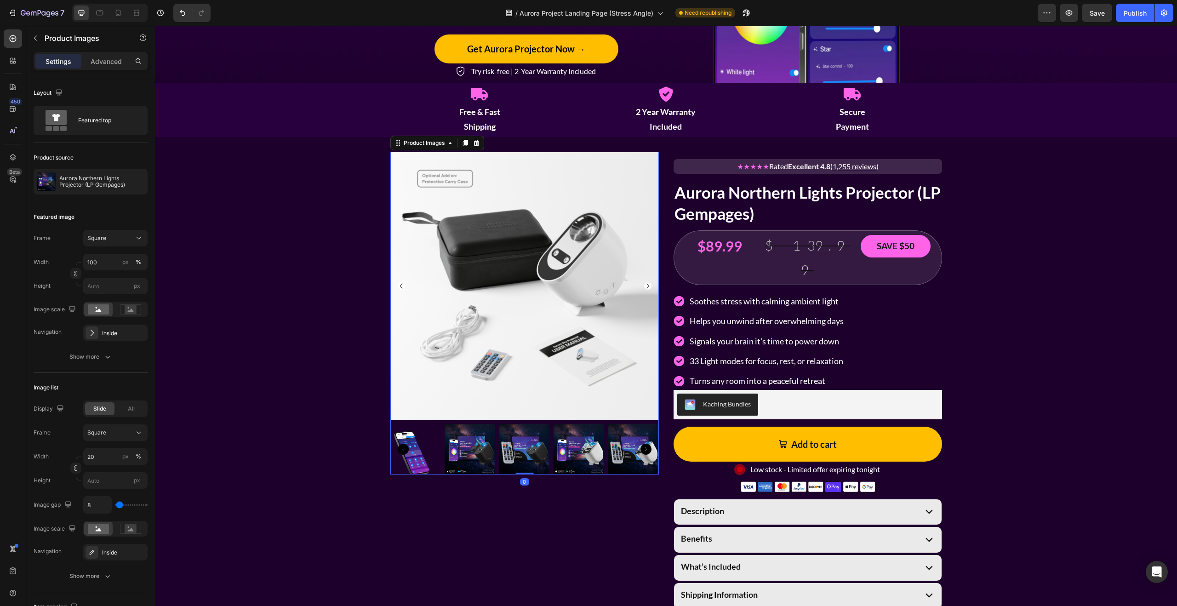
click at [403, 284] on icon "Carousel Back Arrow" at bounding box center [401, 285] width 7 height 7
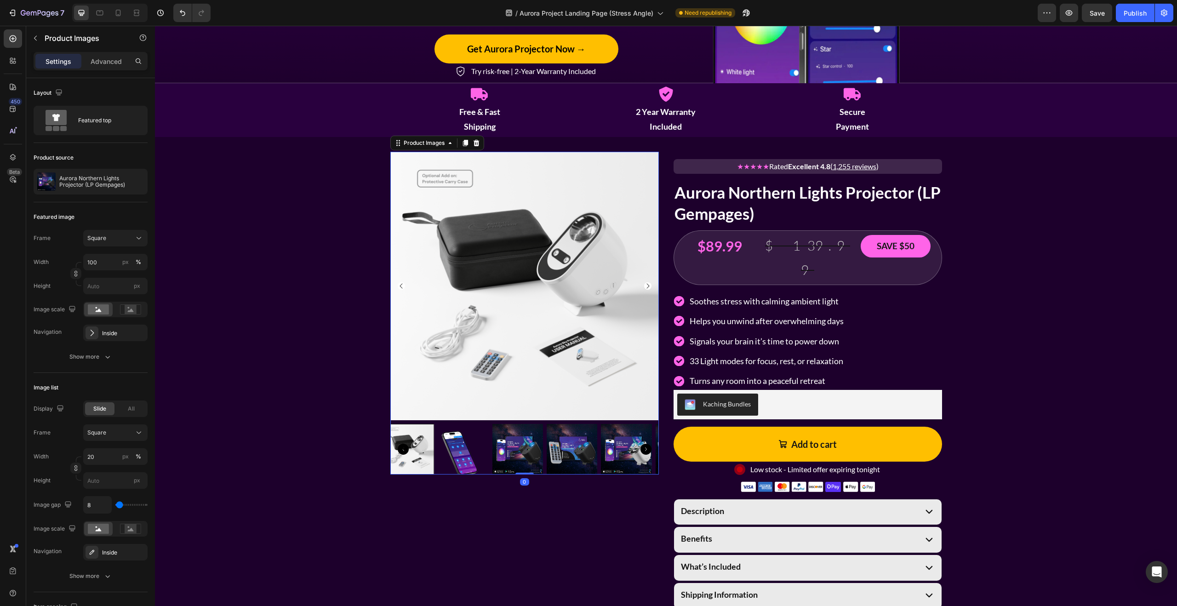
click at [403, 284] on icon "Carousel Back Arrow" at bounding box center [401, 285] width 7 height 7
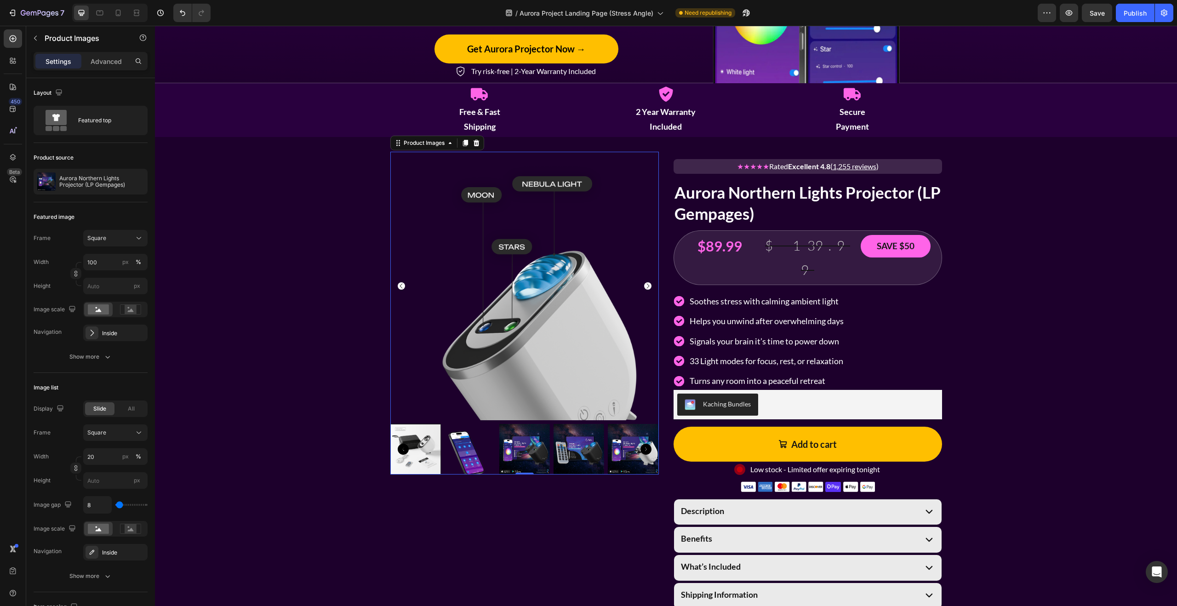
click at [403, 284] on icon "Carousel Back Arrow" at bounding box center [401, 285] width 7 height 7
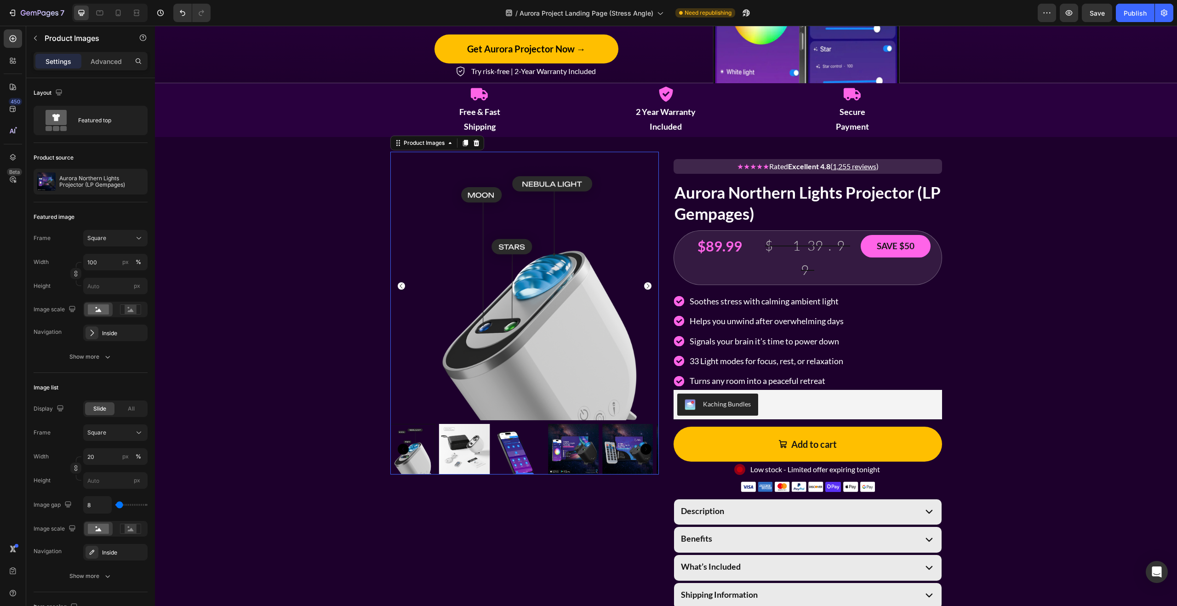
click at [403, 284] on icon "Carousel Back Arrow" at bounding box center [401, 285] width 7 height 7
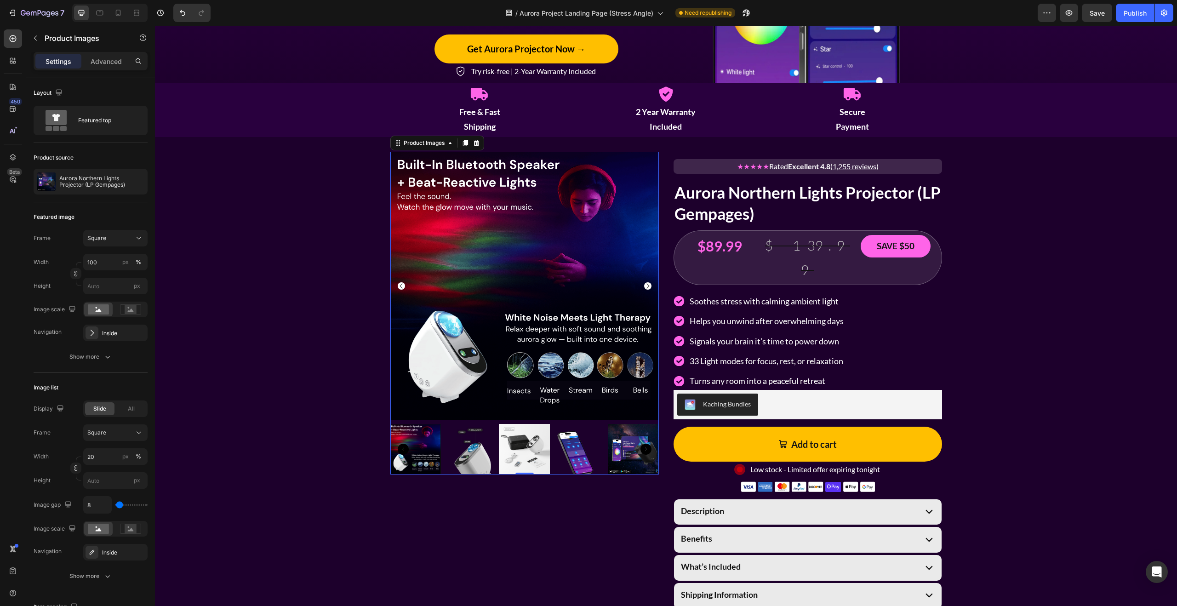
click at [404, 286] on icon "Carousel Back Arrow" at bounding box center [401, 285] width 7 height 7
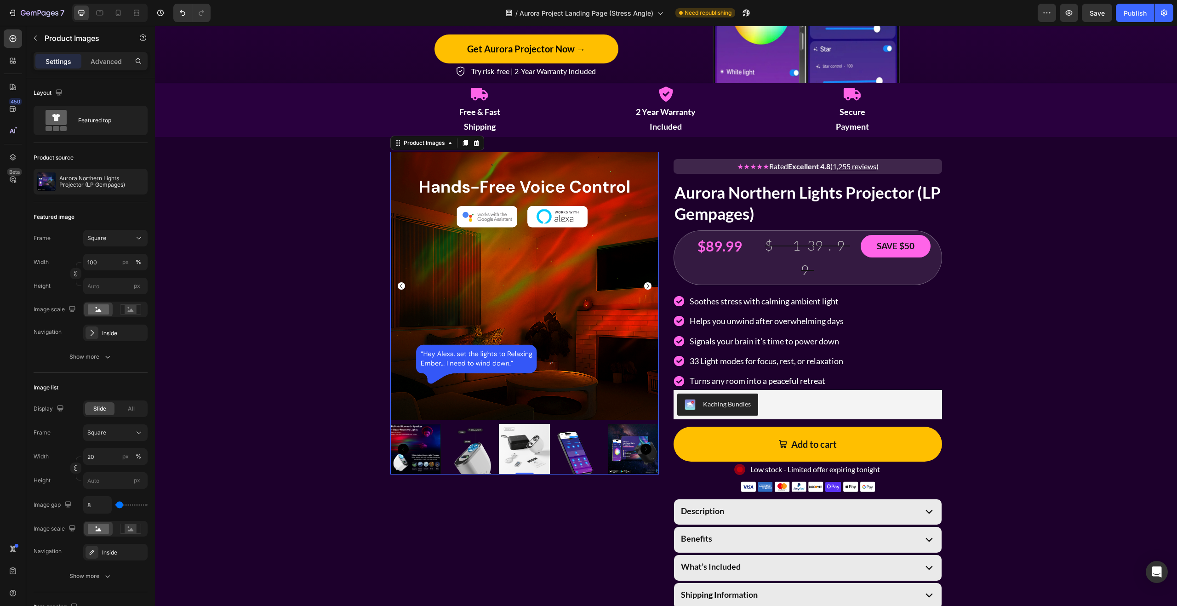
click at [404, 286] on icon "Carousel Back Arrow" at bounding box center [401, 285] width 7 height 7
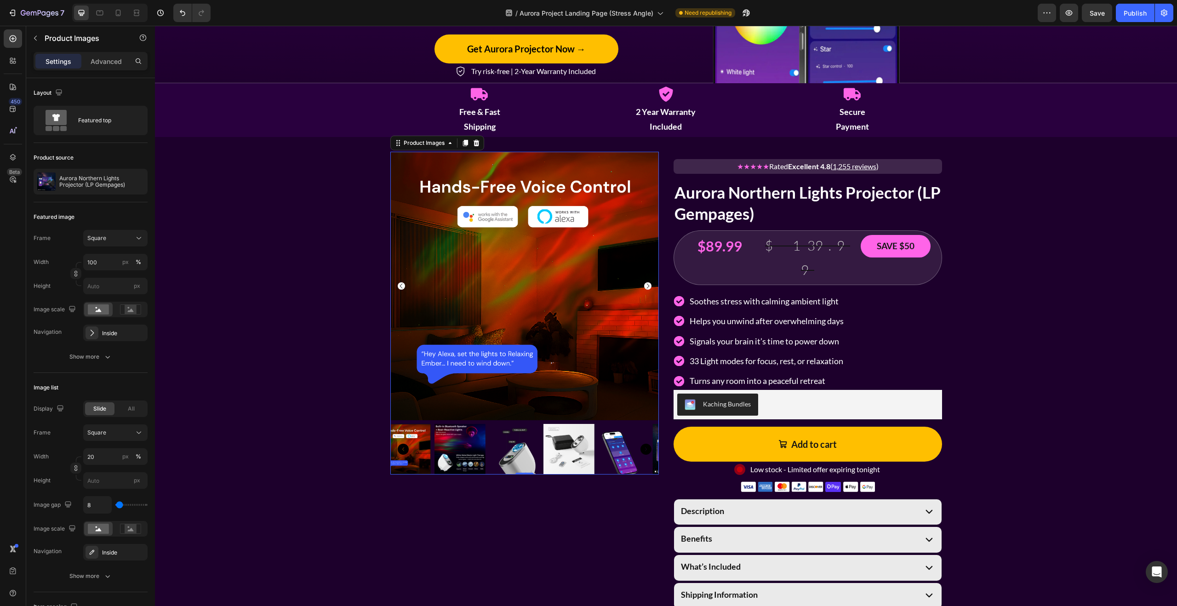
click at [404, 286] on icon "Carousel Back Arrow" at bounding box center [401, 285] width 7 height 7
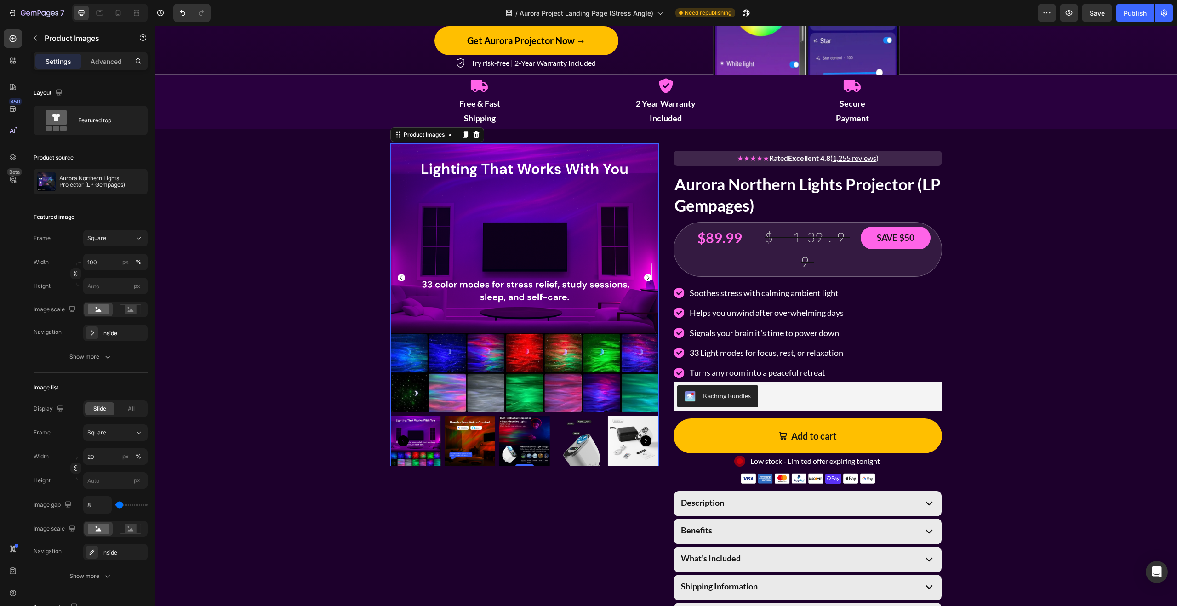
scroll to position [1204, 0]
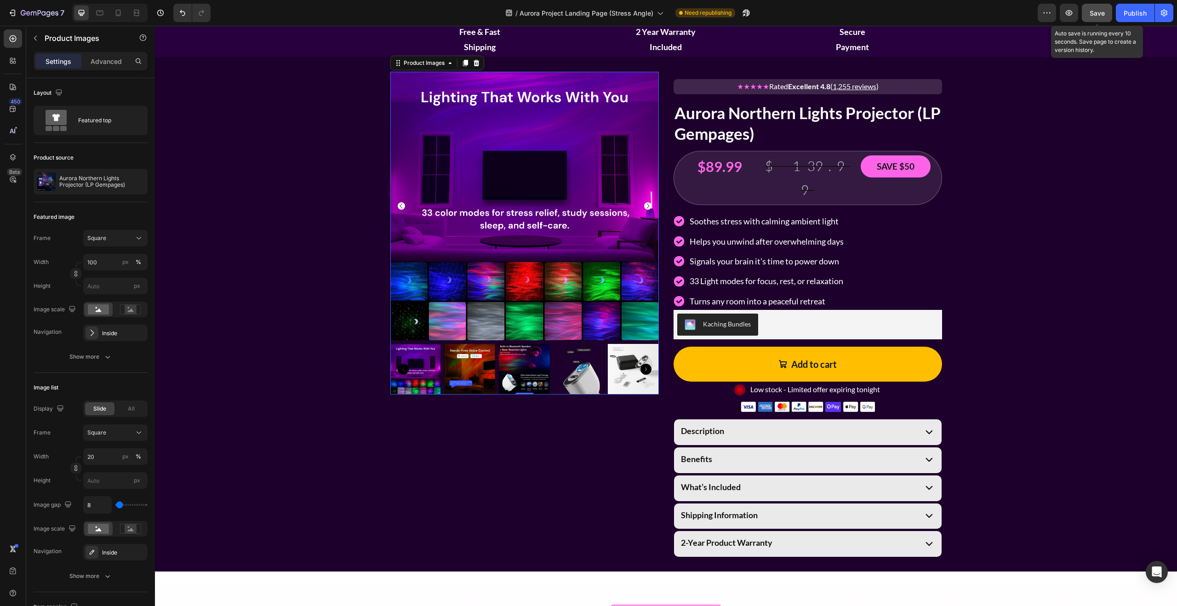
click at [1105, 16] on button "Save" at bounding box center [1097, 13] width 30 height 18
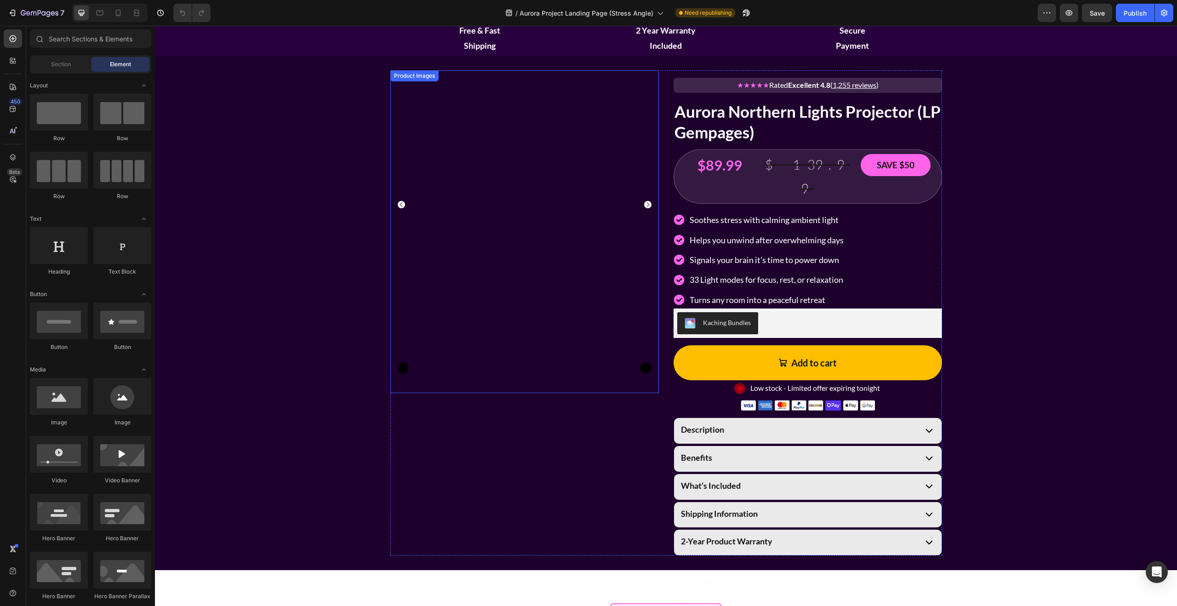
scroll to position [1173, 0]
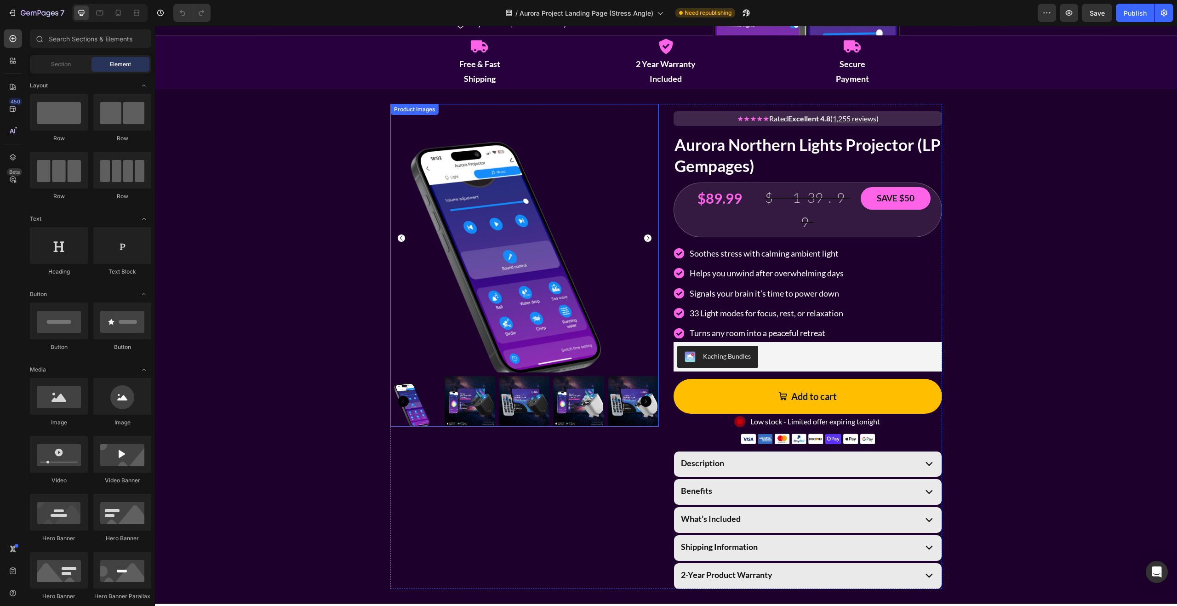
click at [649, 234] on icon "Carousel Next Arrow" at bounding box center [647, 237] width 7 height 7
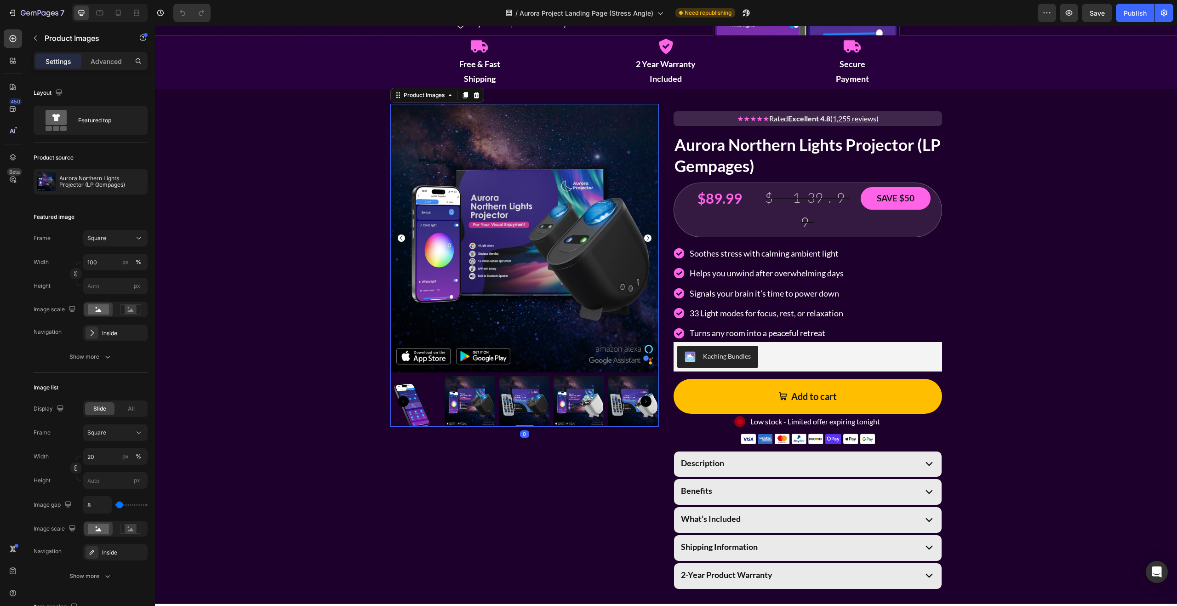
click at [649, 234] on icon "Carousel Next Arrow" at bounding box center [647, 237] width 7 height 7
click at [650, 235] on icon "Carousel Next Arrow" at bounding box center [647, 237] width 7 height 7
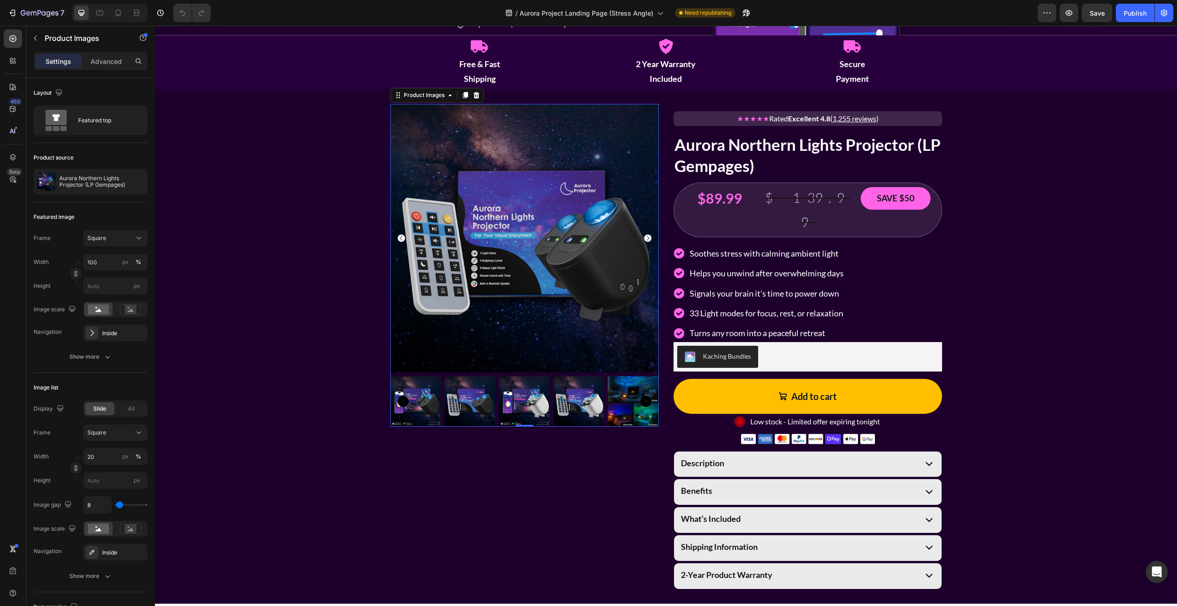
click at [650, 235] on icon "Carousel Next Arrow" at bounding box center [647, 237] width 7 height 7
click at [649, 238] on icon "Carousel Next Arrow" at bounding box center [647, 237] width 7 height 7
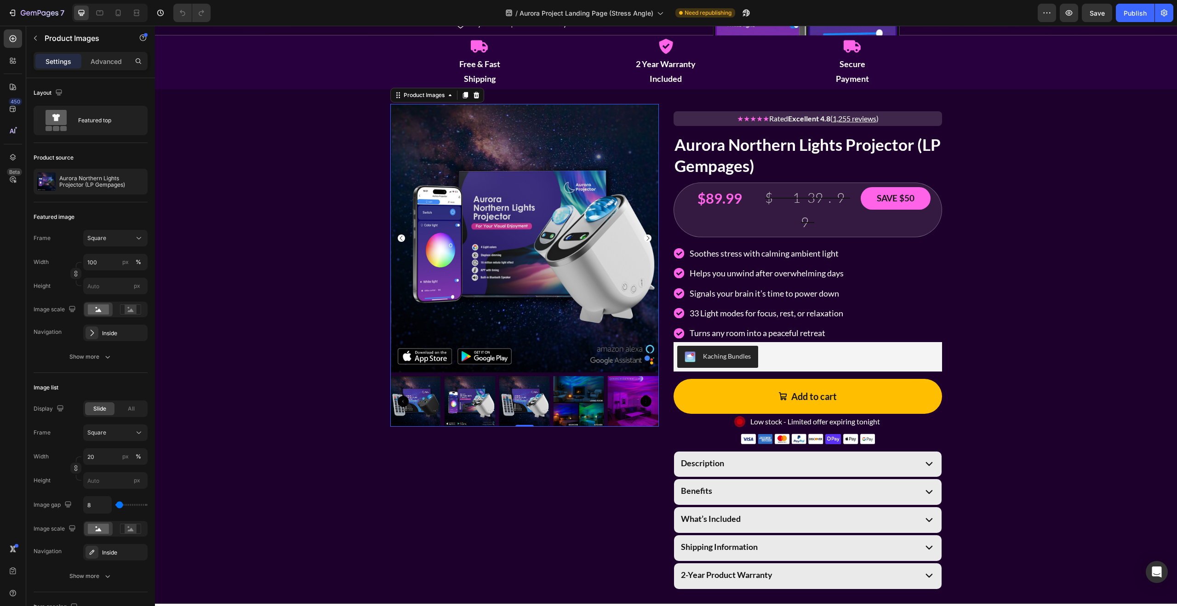
click at [649, 238] on icon "Carousel Next Arrow" at bounding box center [647, 237] width 7 height 7
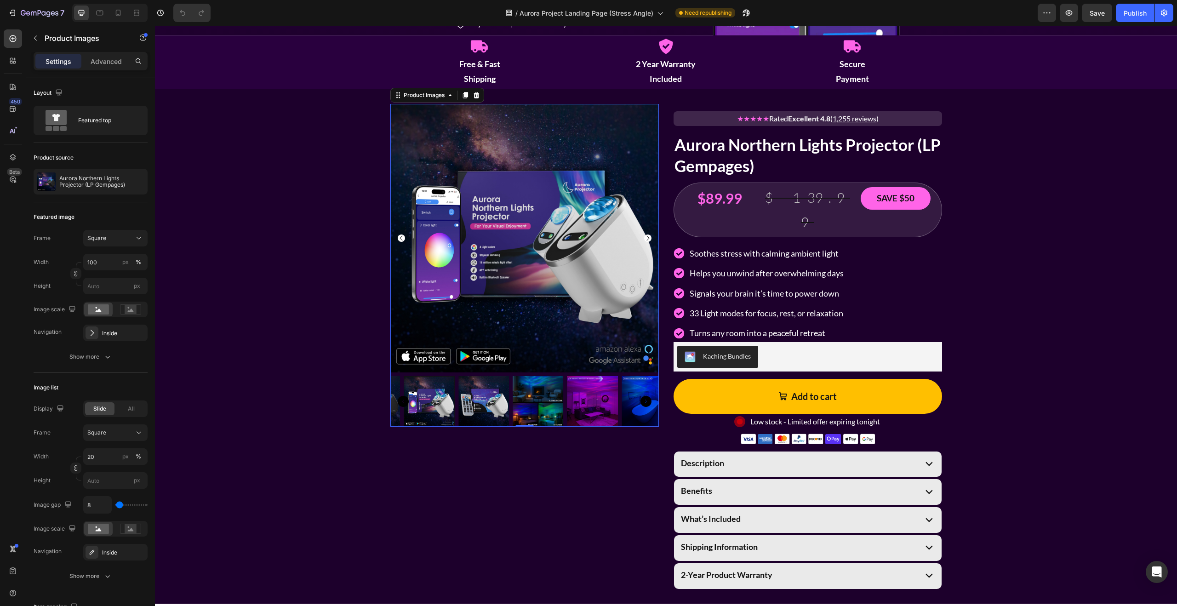
click at [649, 238] on icon "Carousel Next Arrow" at bounding box center [647, 237] width 7 height 7
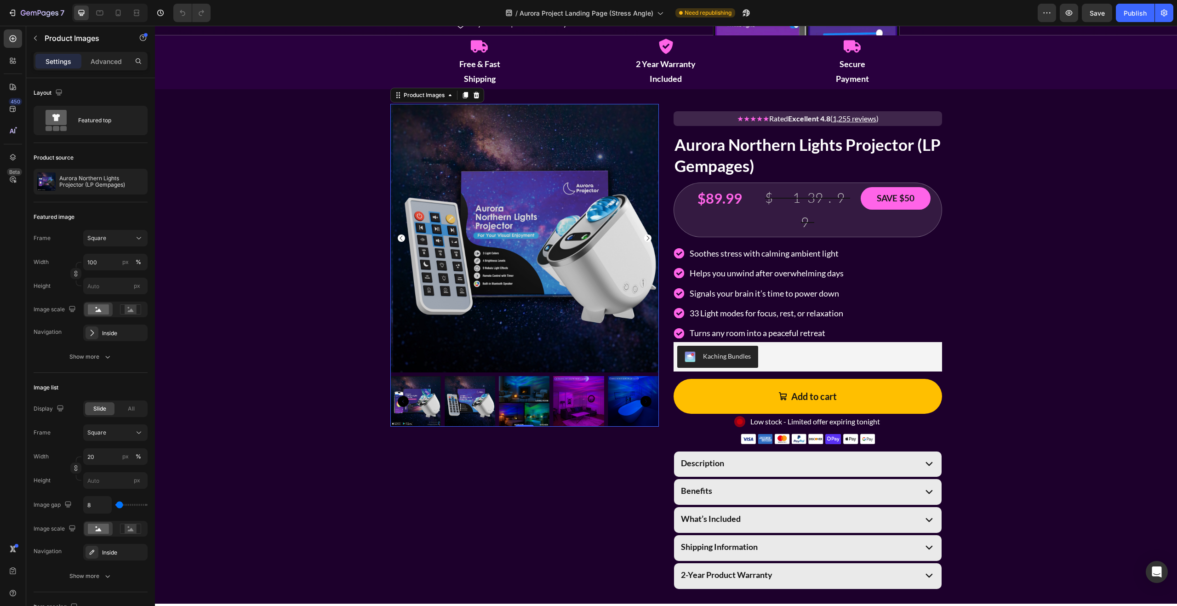
click at [649, 238] on icon "Carousel Next Arrow" at bounding box center [647, 237] width 7 height 7
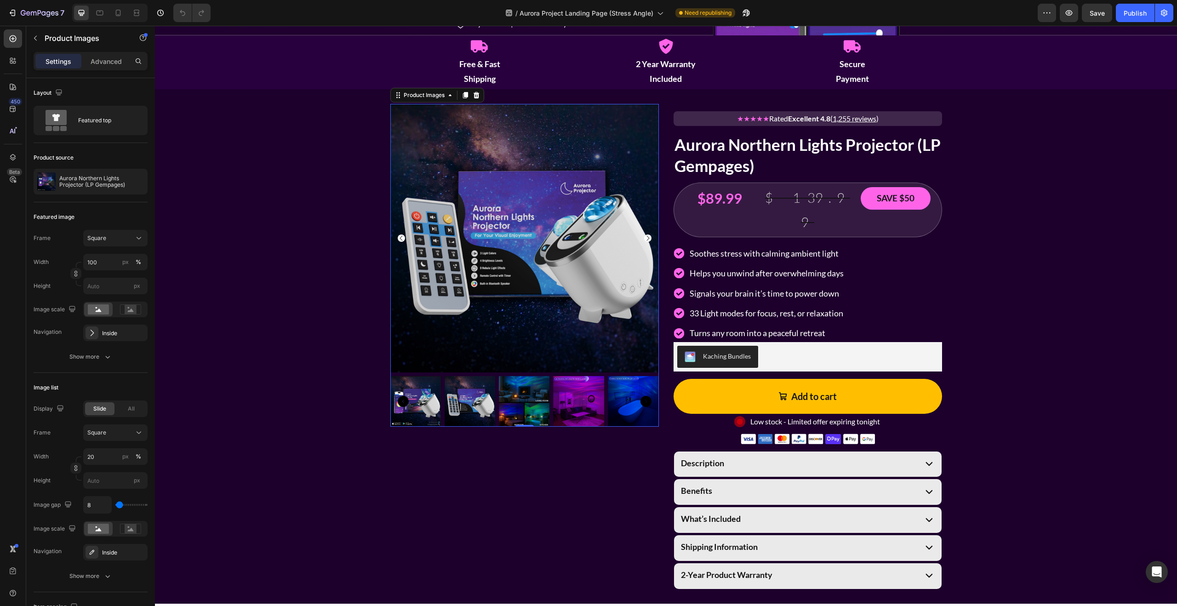
click at [649, 238] on icon "Carousel Next Arrow" at bounding box center [647, 237] width 7 height 7
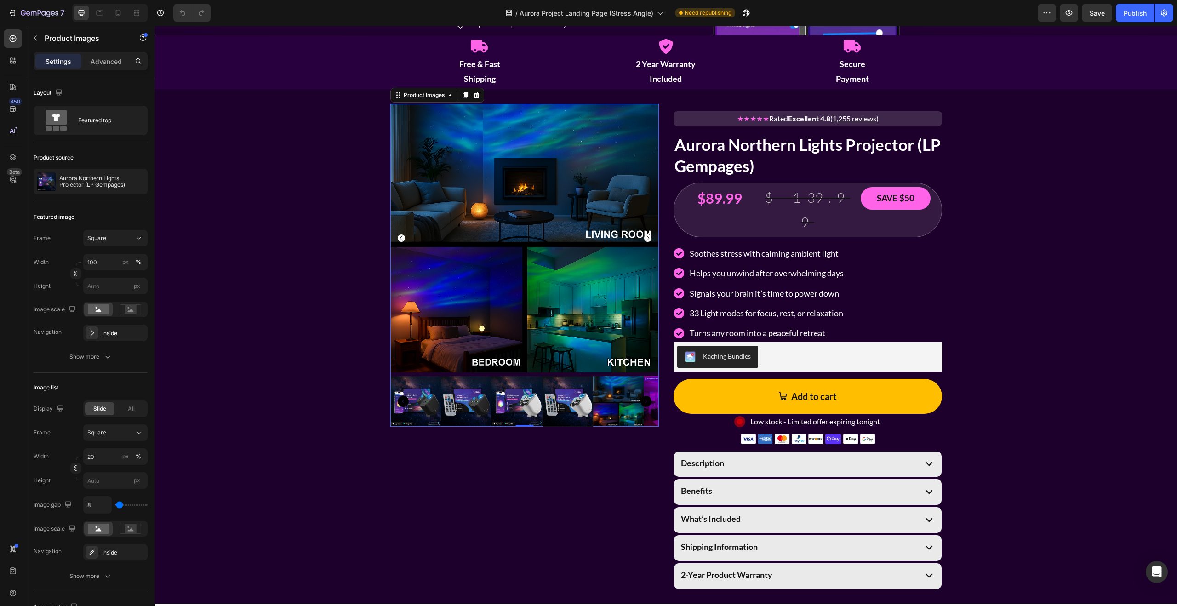
click at [648, 237] on icon "Carousel Next Arrow" at bounding box center [647, 237] width 7 height 7
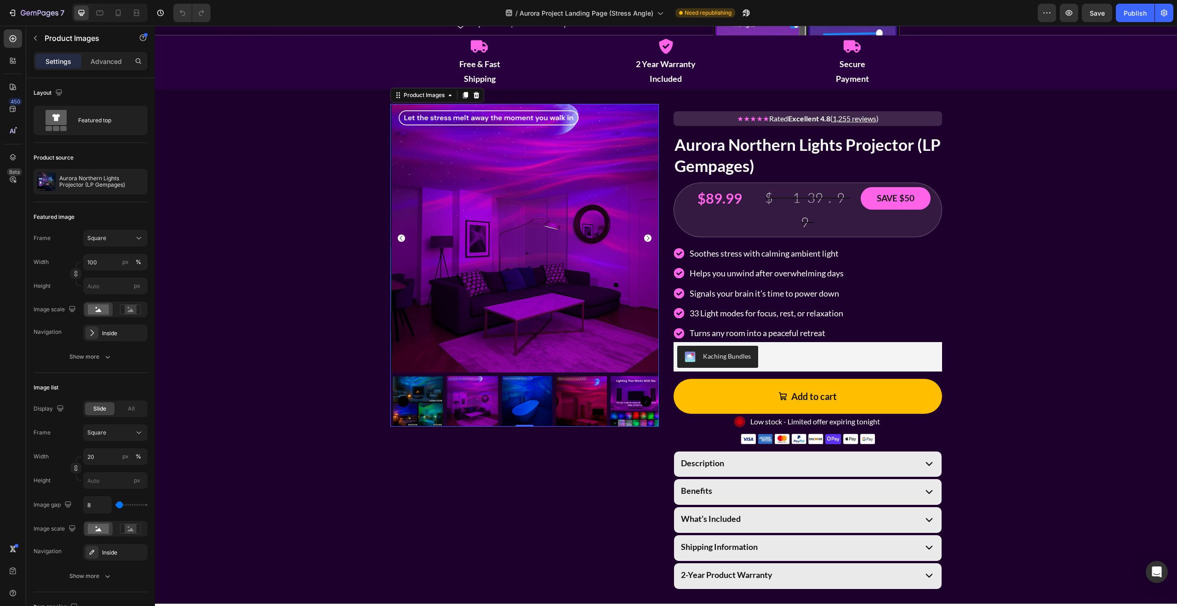
click at [648, 237] on icon "Carousel Next Arrow" at bounding box center [647, 237] width 7 height 7
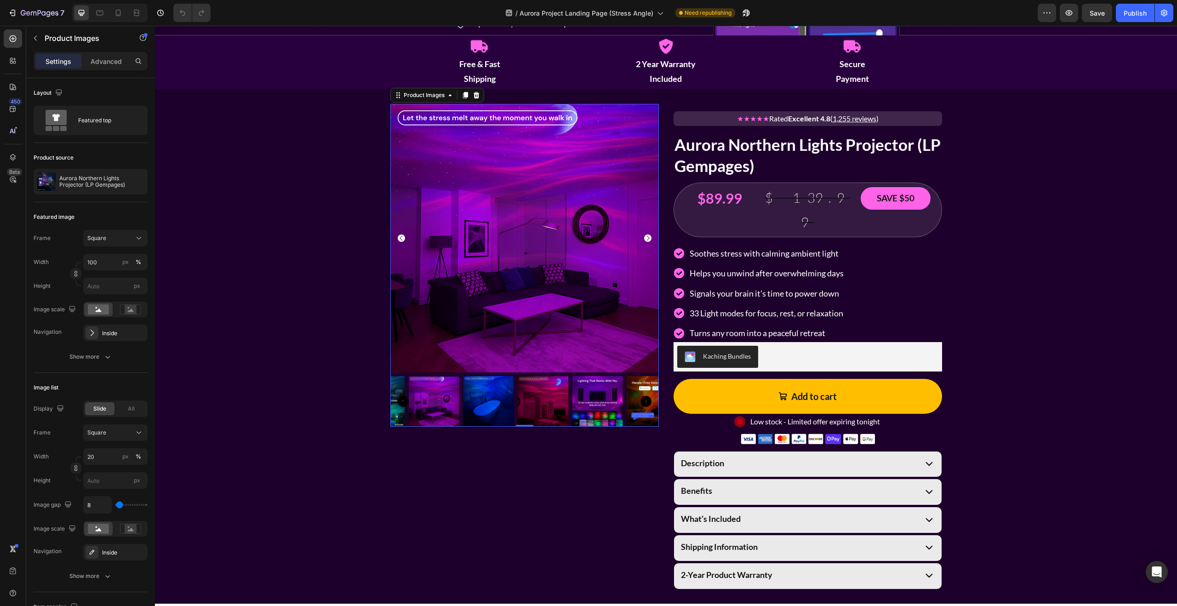
click at [648, 237] on icon "Carousel Next Arrow" at bounding box center [647, 237] width 7 height 7
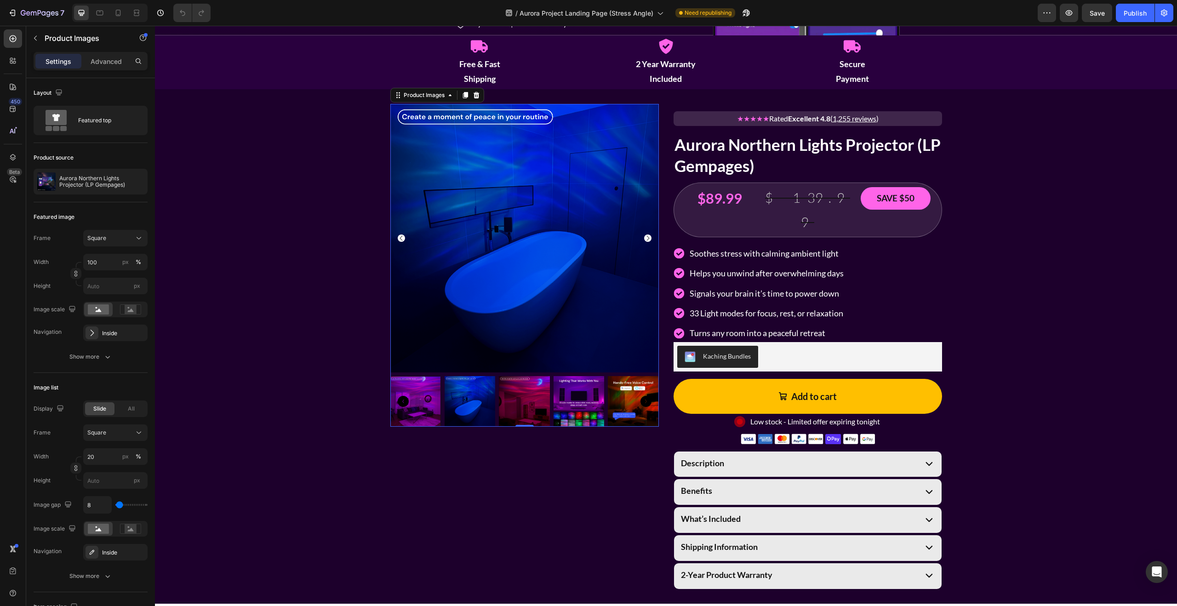
click at [648, 237] on icon "Carousel Next Arrow" at bounding box center [647, 237] width 7 height 7
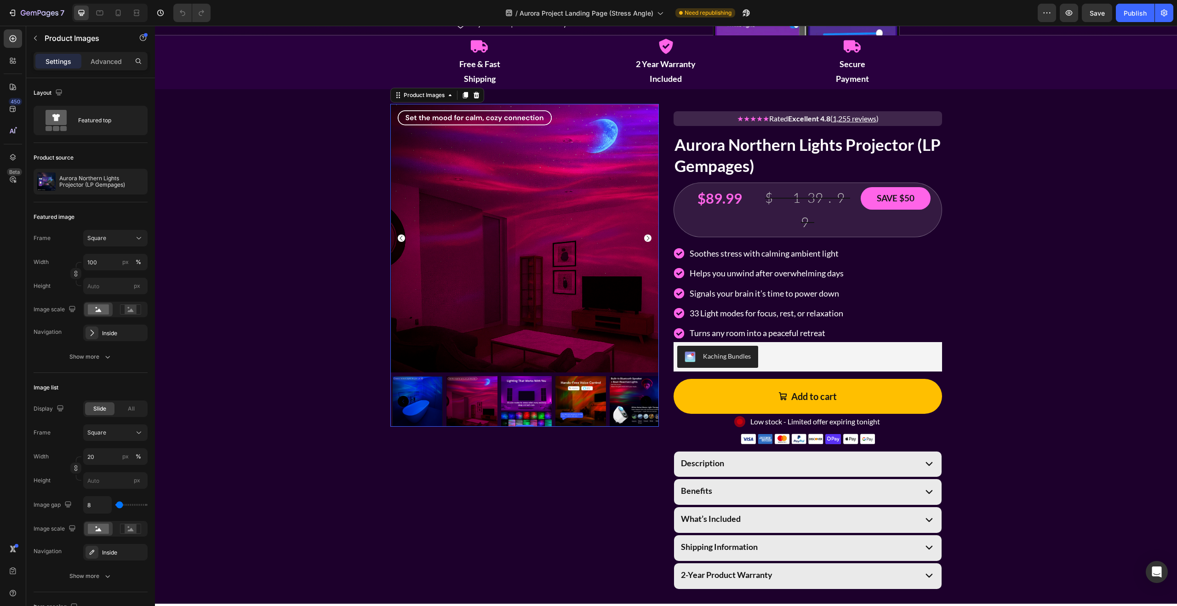
click at [648, 237] on icon "Carousel Next Arrow" at bounding box center [647, 237] width 7 height 7
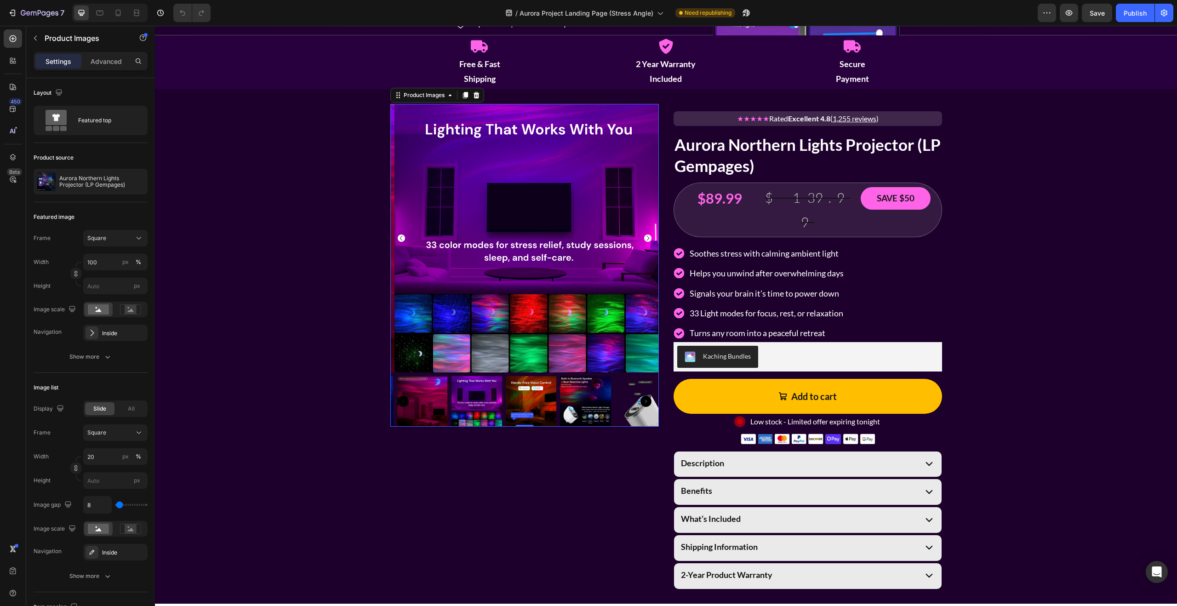
click at [648, 237] on icon "Carousel Next Arrow" at bounding box center [647, 237] width 7 height 7
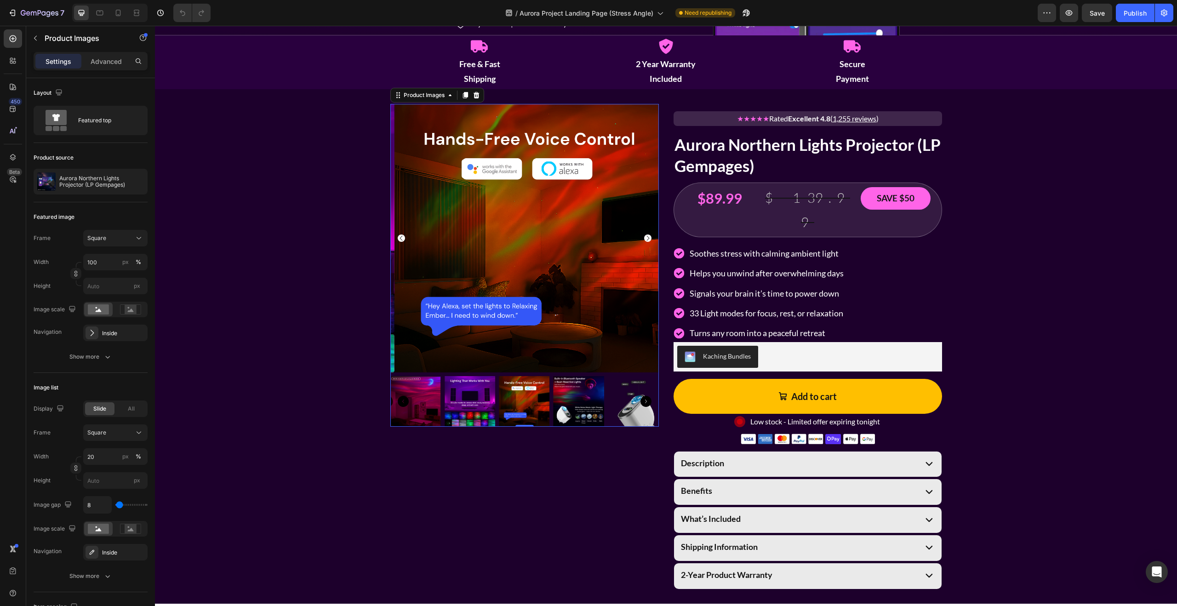
click at [648, 237] on icon "Carousel Next Arrow" at bounding box center [647, 237] width 7 height 7
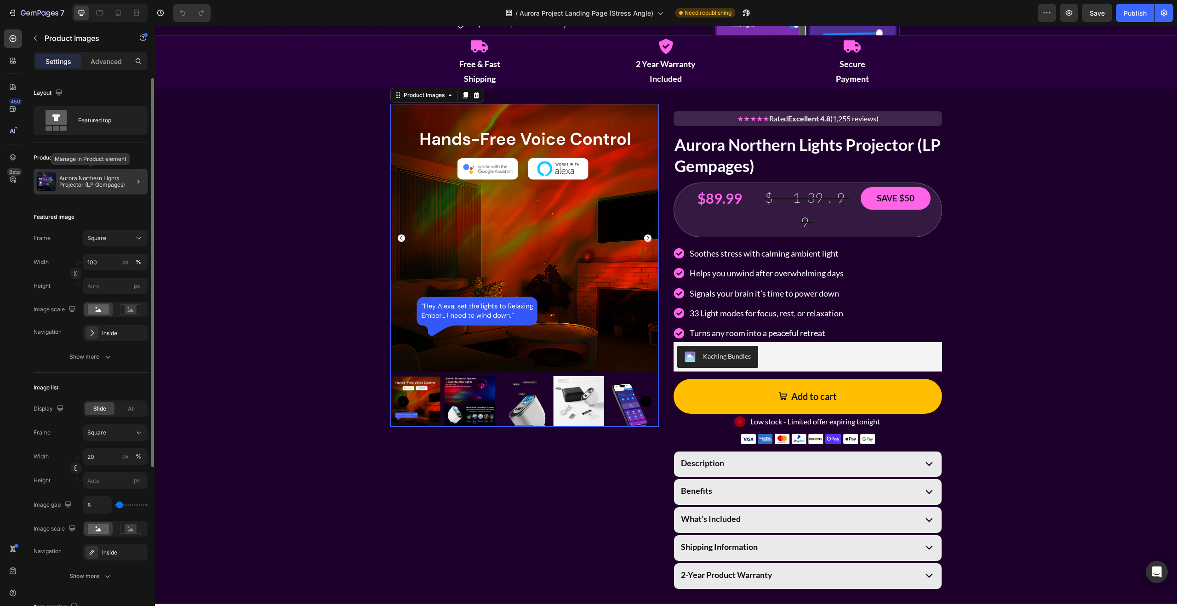
click at [104, 182] on p "Aurora Northern Lights Projector (LP Gempages)" at bounding box center [101, 181] width 85 height 13
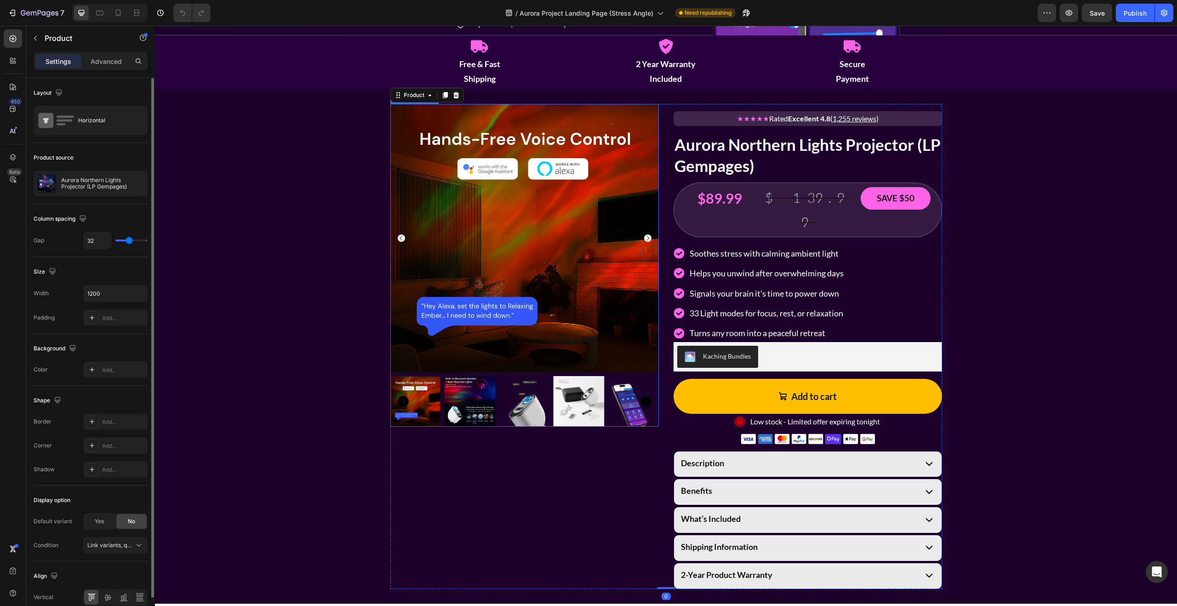
click at [488, 205] on img at bounding box center [524, 238] width 268 height 268
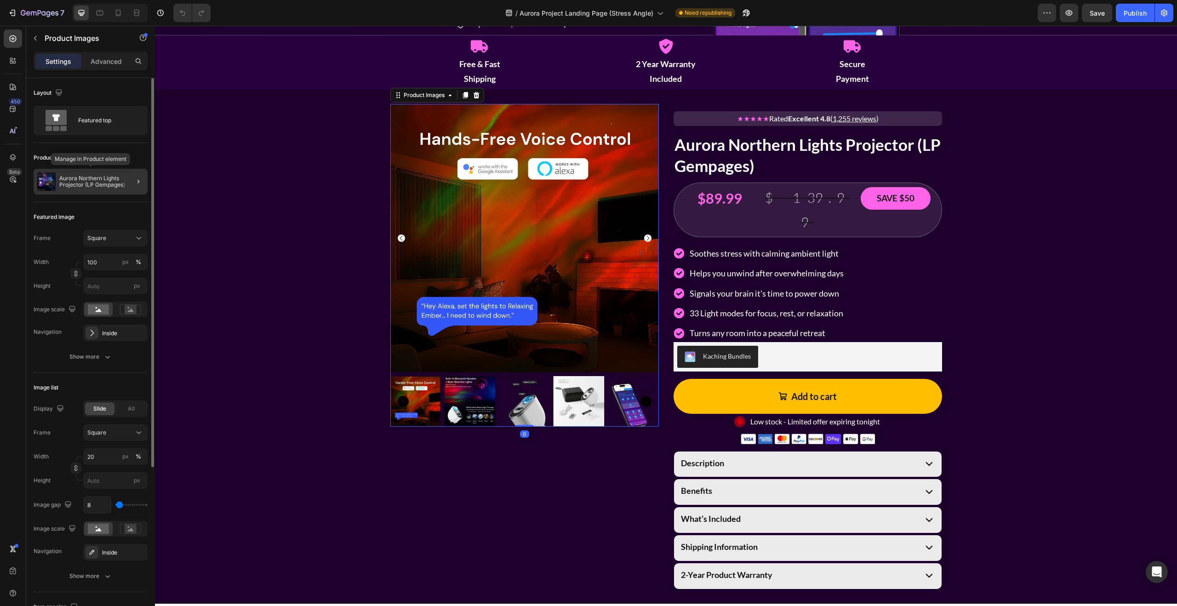
click at [48, 179] on img at bounding box center [46, 181] width 18 height 18
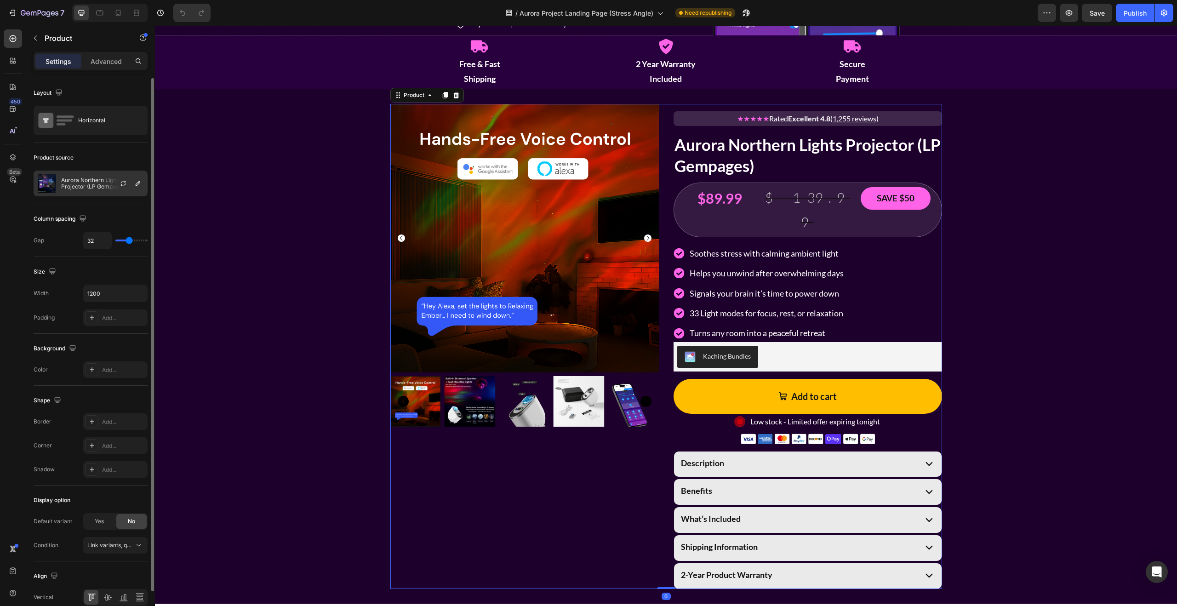
click at [48, 180] on img at bounding box center [47, 183] width 18 height 18
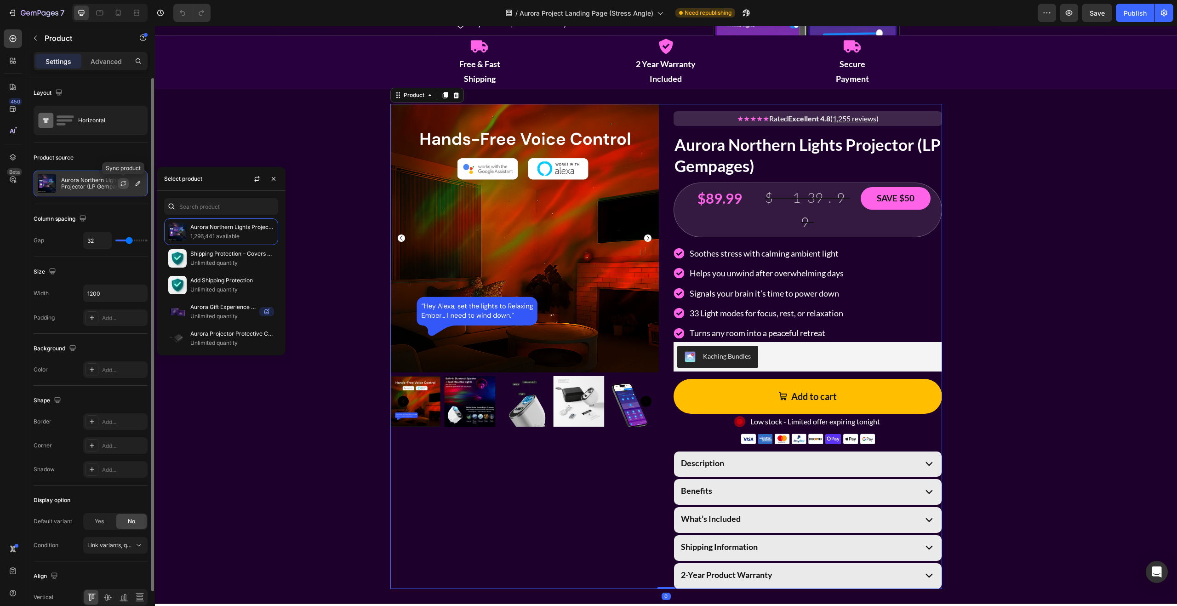
click at [120, 181] on icon "button" at bounding box center [123, 183] width 7 height 7
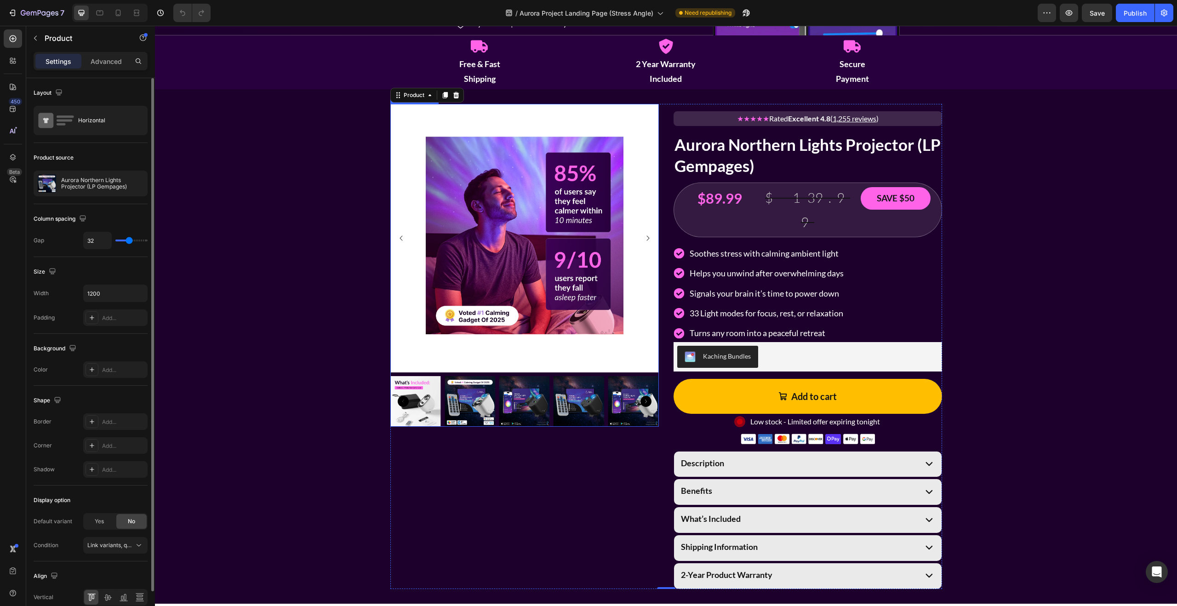
click at [400, 234] on icon "Carousel Back Arrow" at bounding box center [401, 237] width 7 height 7
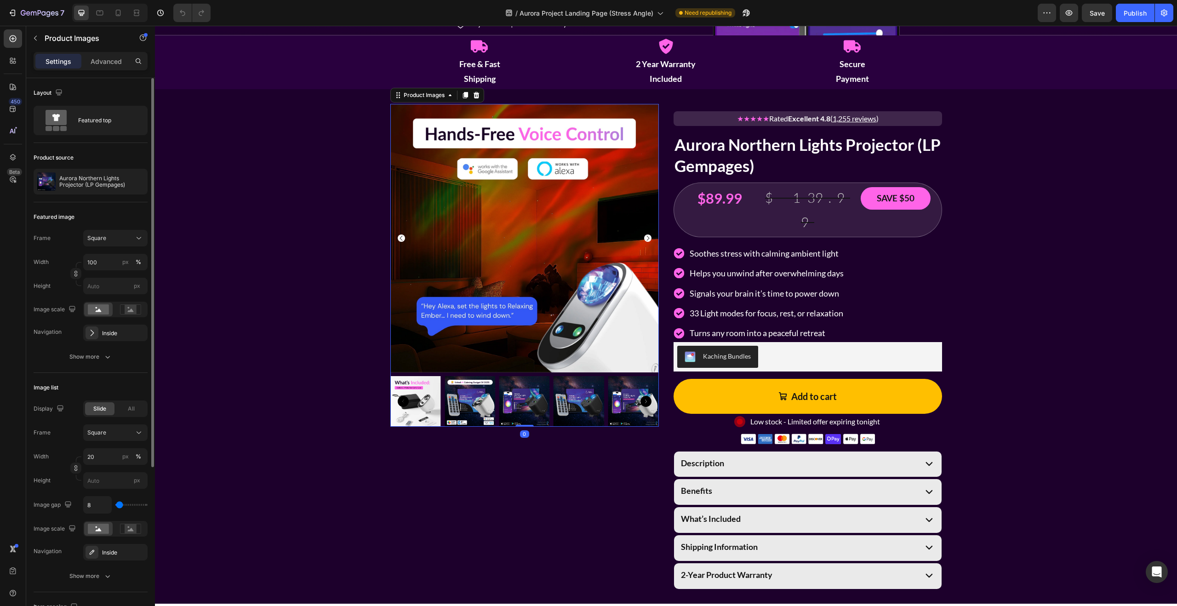
click at [400, 234] on icon "Carousel Back Arrow" at bounding box center [401, 237] width 7 height 7
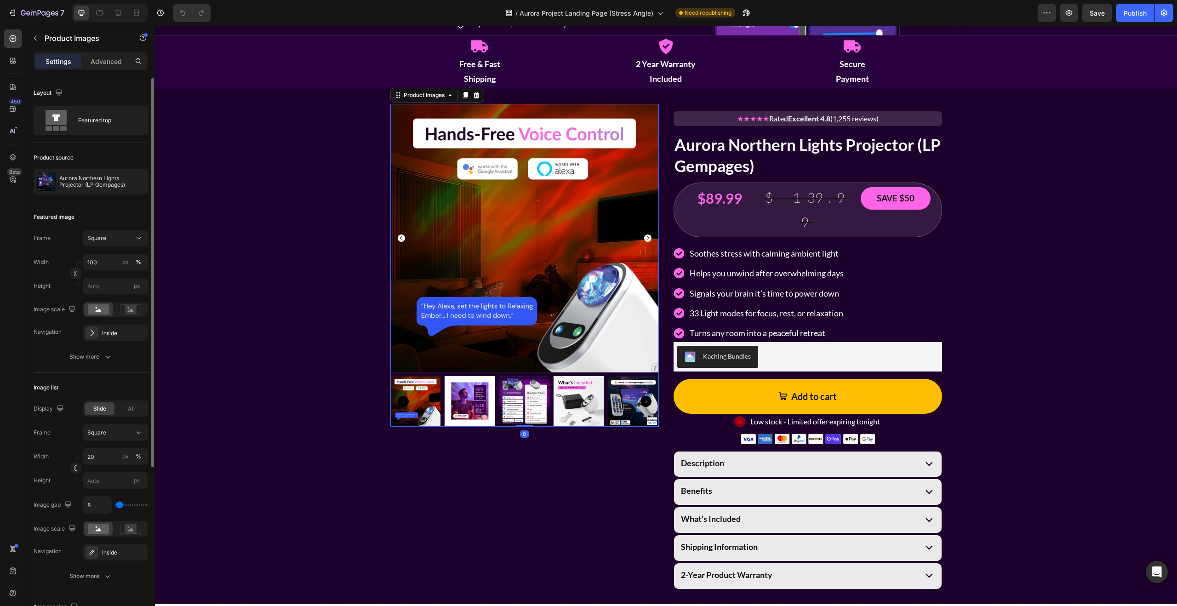
click at [400, 234] on icon "Carousel Back Arrow" at bounding box center [401, 237] width 7 height 7
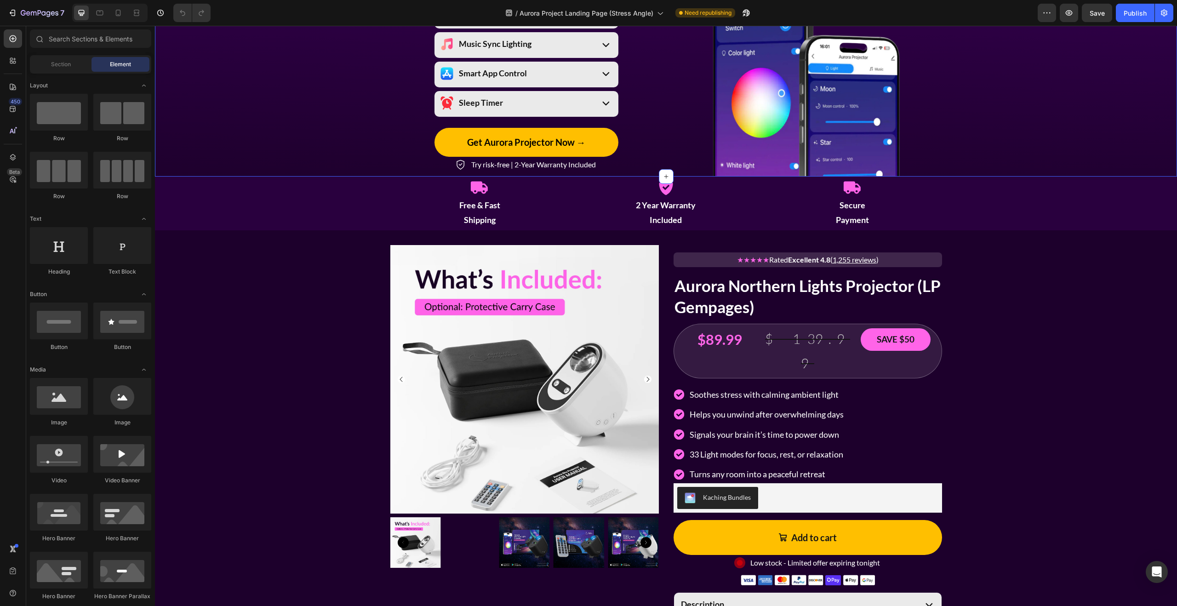
scroll to position [1169, 0]
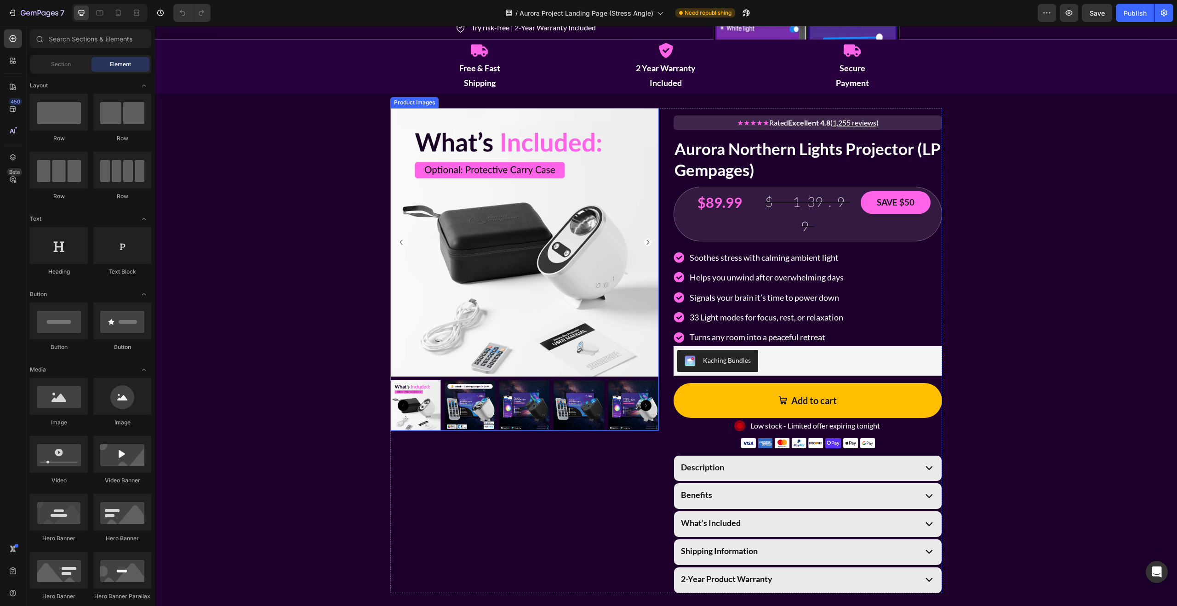
click at [399, 239] on icon "Carousel Back Arrow" at bounding box center [401, 242] width 7 height 7
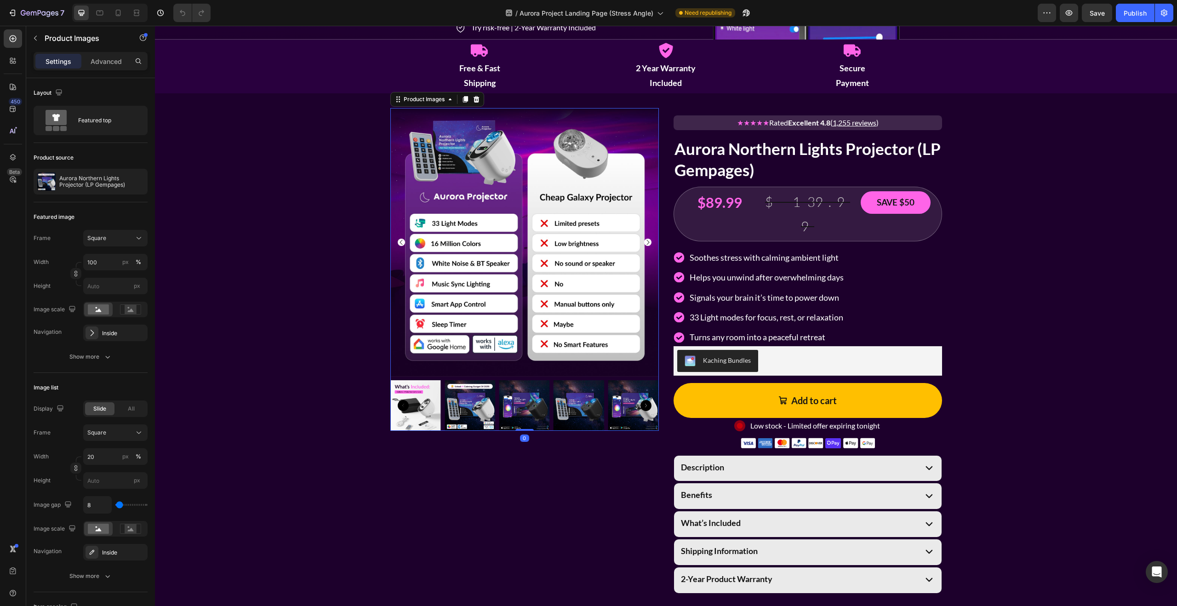
click at [400, 239] on icon "Carousel Back Arrow" at bounding box center [401, 242] width 7 height 7
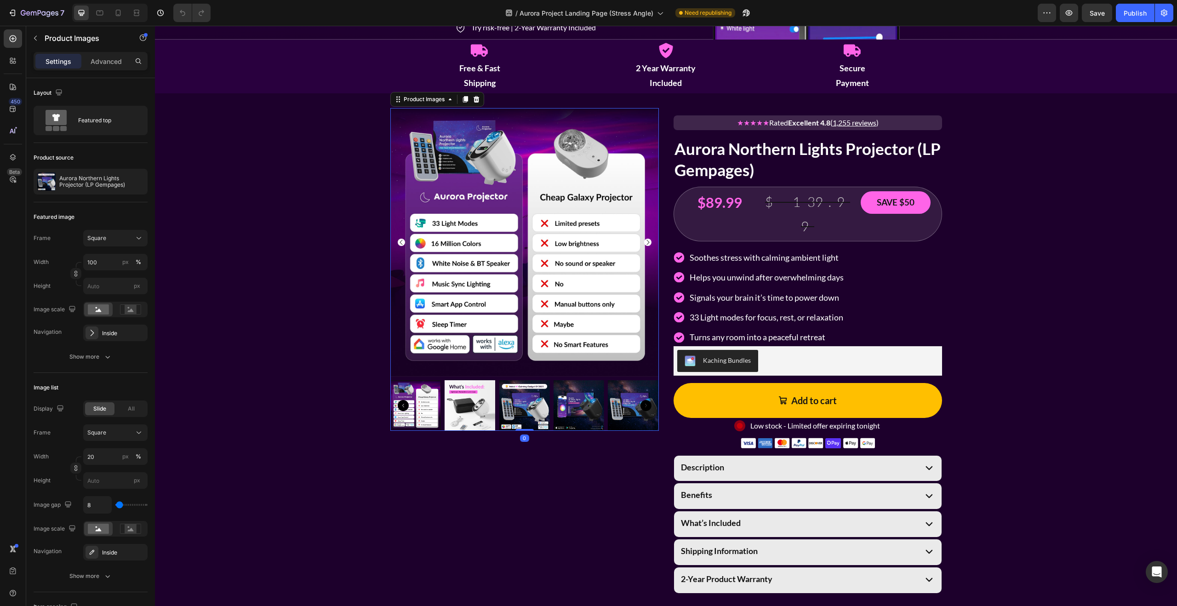
click at [401, 239] on icon "Carousel Back Arrow" at bounding box center [401, 242] width 7 height 7
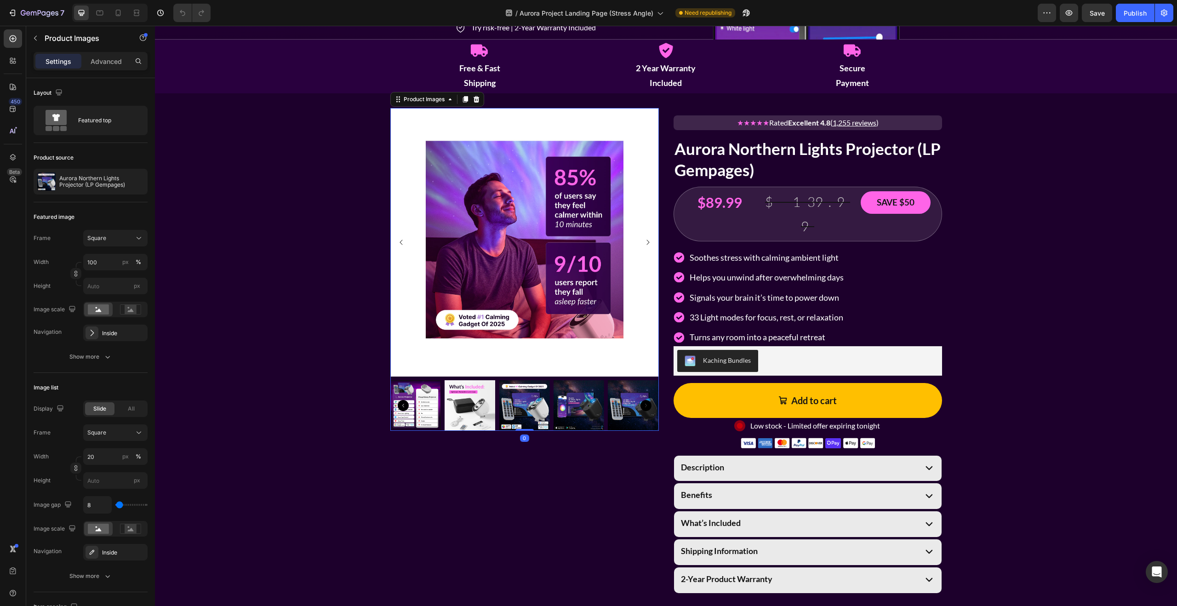
click at [401, 239] on icon "Carousel Back Arrow" at bounding box center [401, 242] width 7 height 7
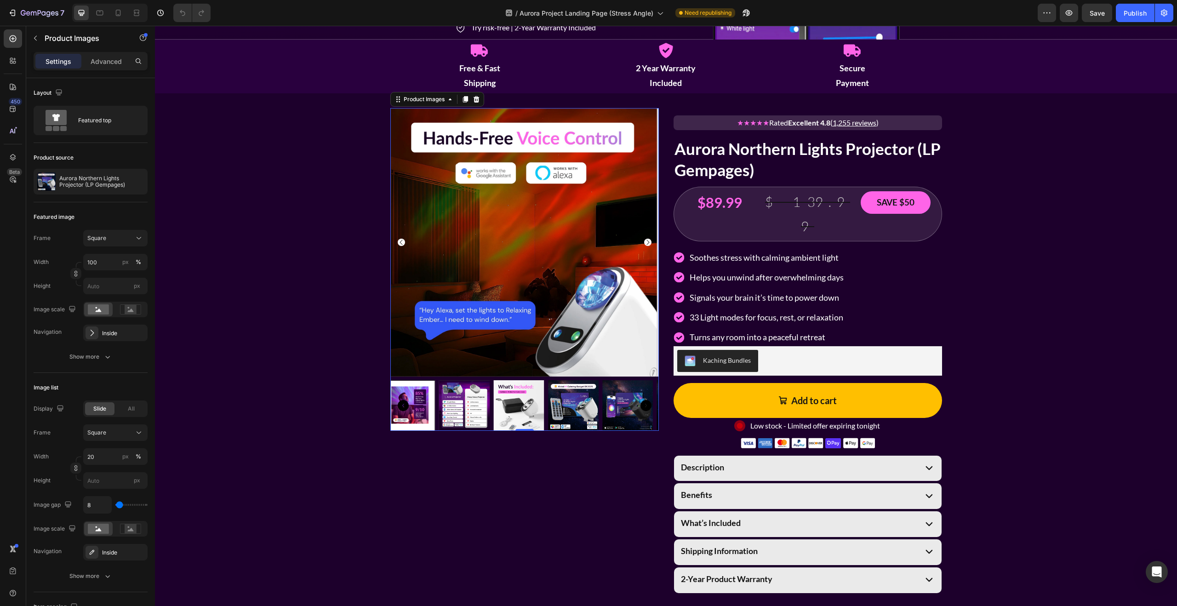
click at [401, 239] on icon "Carousel Back Arrow" at bounding box center [401, 242] width 7 height 7
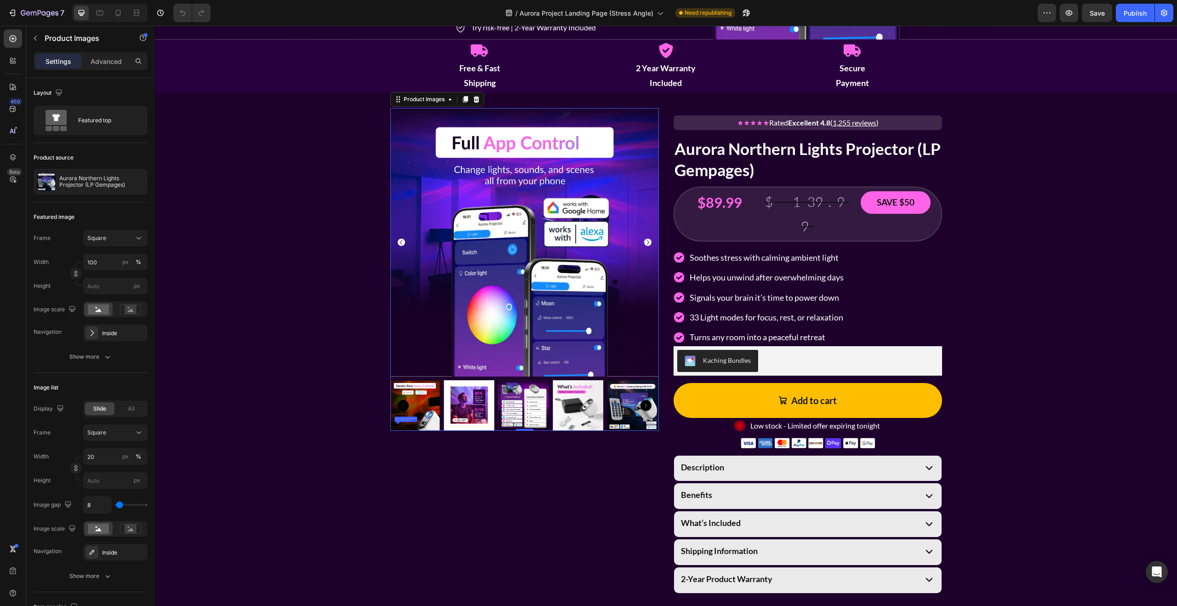
click at [401, 239] on icon "Carousel Back Arrow" at bounding box center [401, 242] width 7 height 7
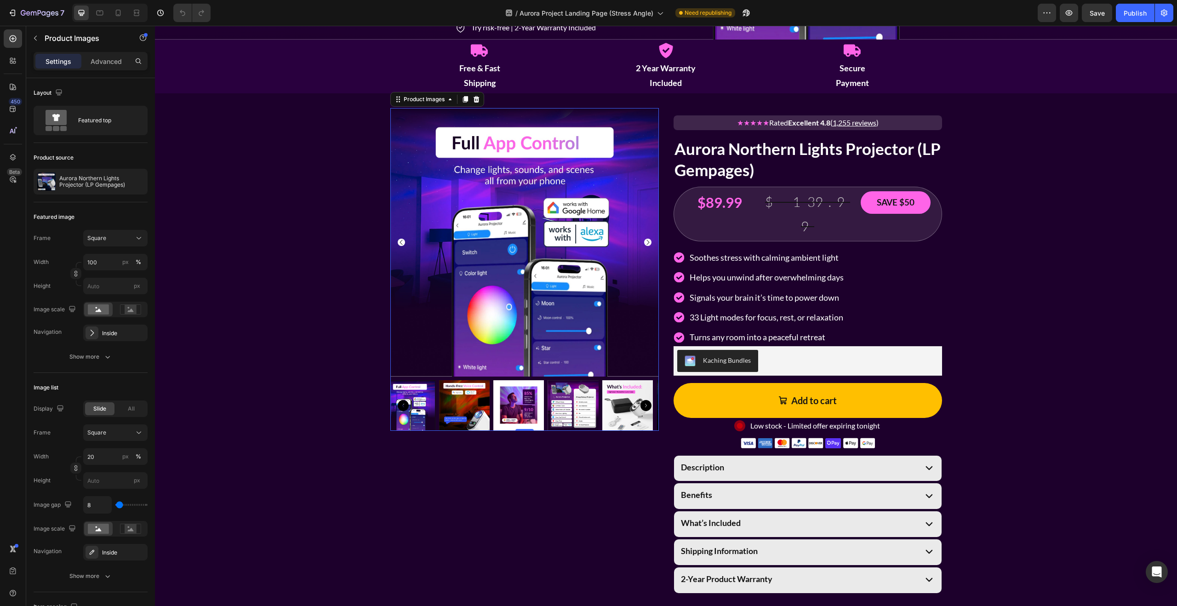
click at [401, 239] on icon "Carousel Back Arrow" at bounding box center [401, 242] width 7 height 7
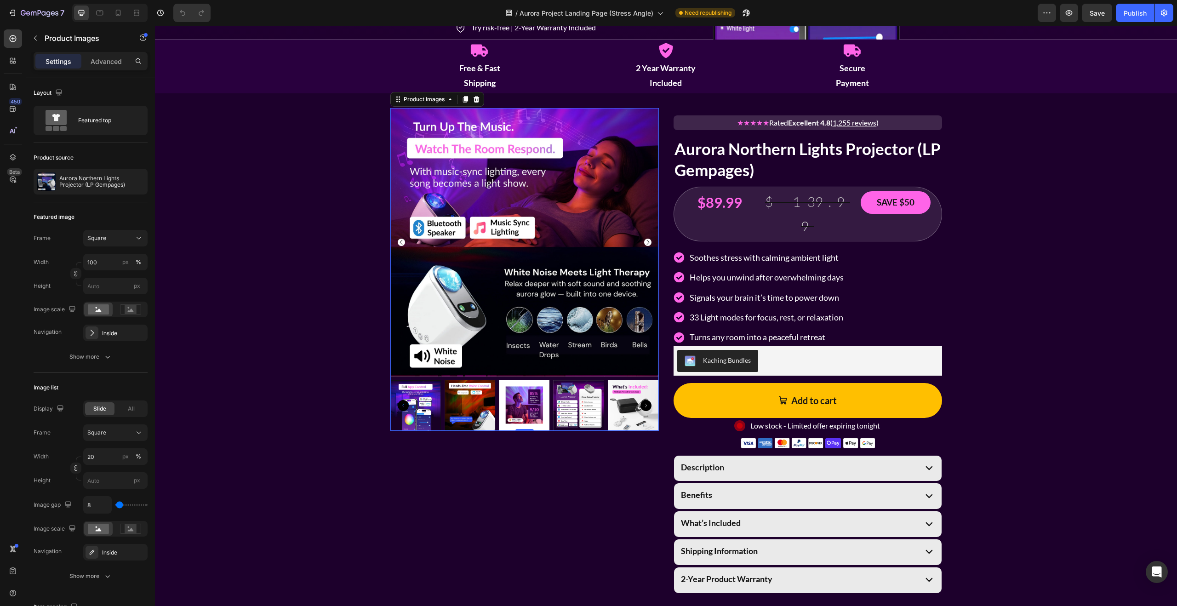
click at [401, 239] on icon "Carousel Back Arrow" at bounding box center [401, 242] width 7 height 7
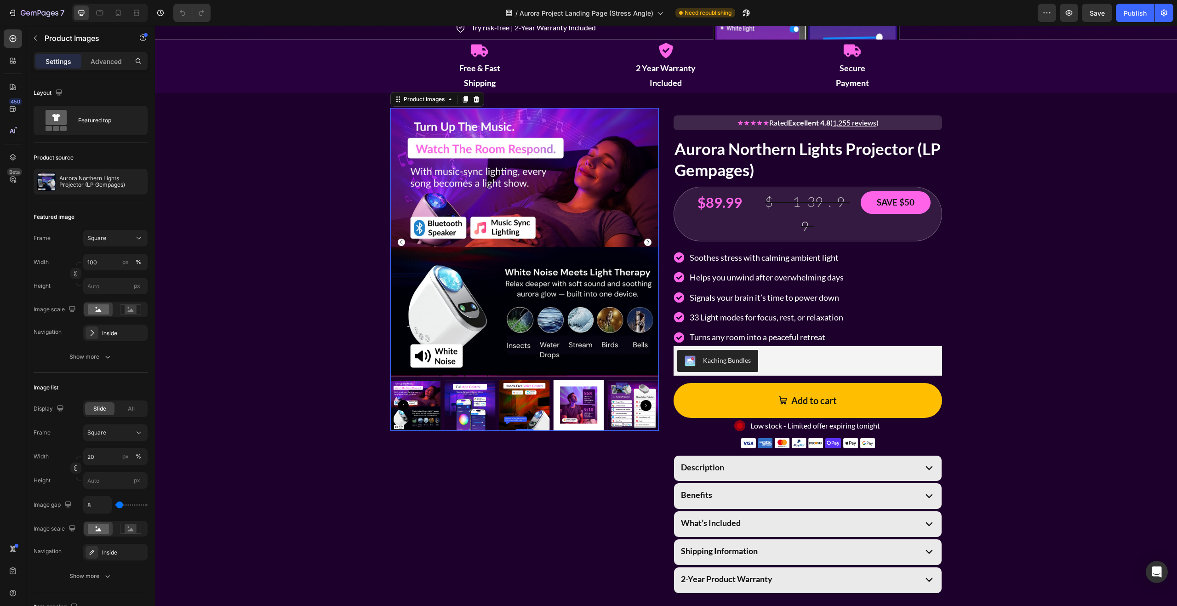
click at [401, 239] on icon "Carousel Back Arrow" at bounding box center [401, 242] width 7 height 7
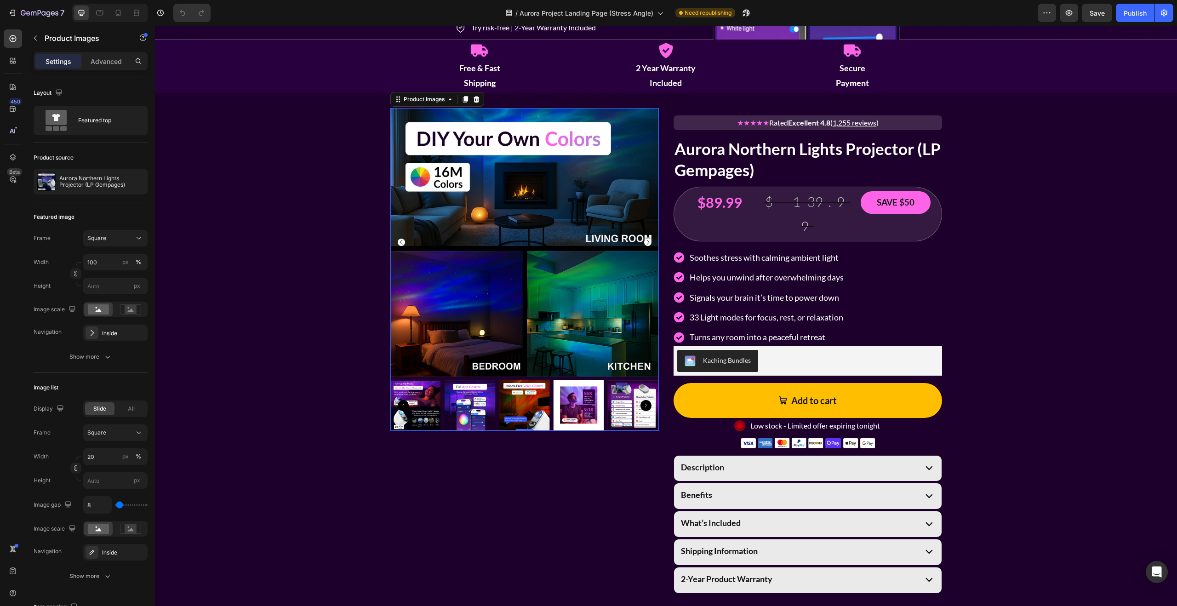
click at [401, 239] on icon "Carousel Back Arrow" at bounding box center [401, 242] width 7 height 7
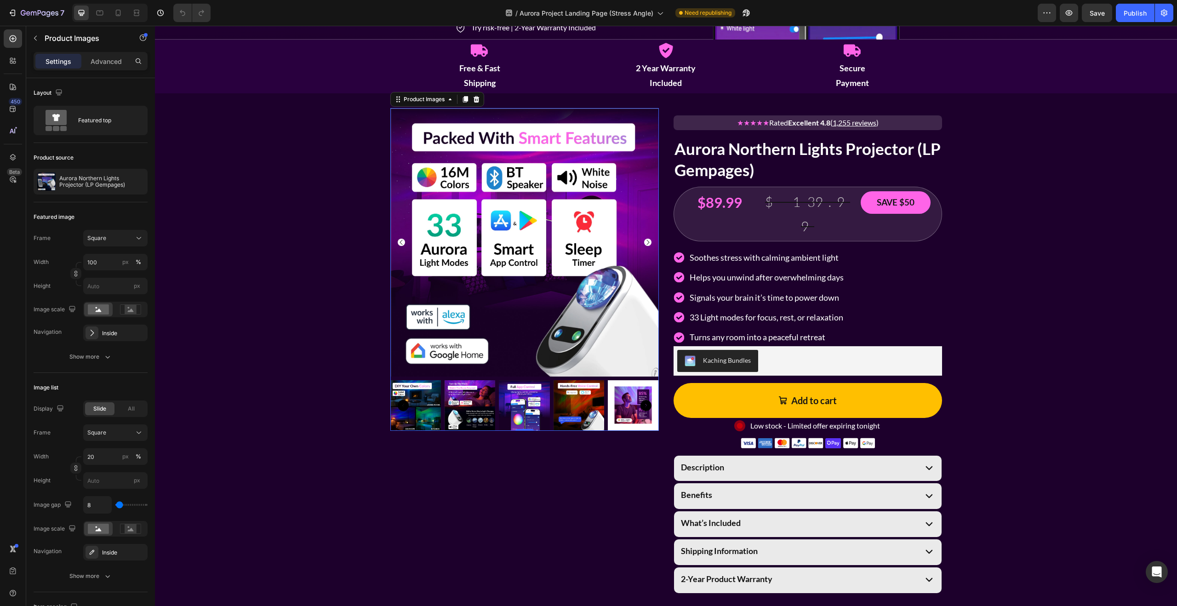
click at [401, 239] on icon "Carousel Back Arrow" at bounding box center [401, 242] width 7 height 7
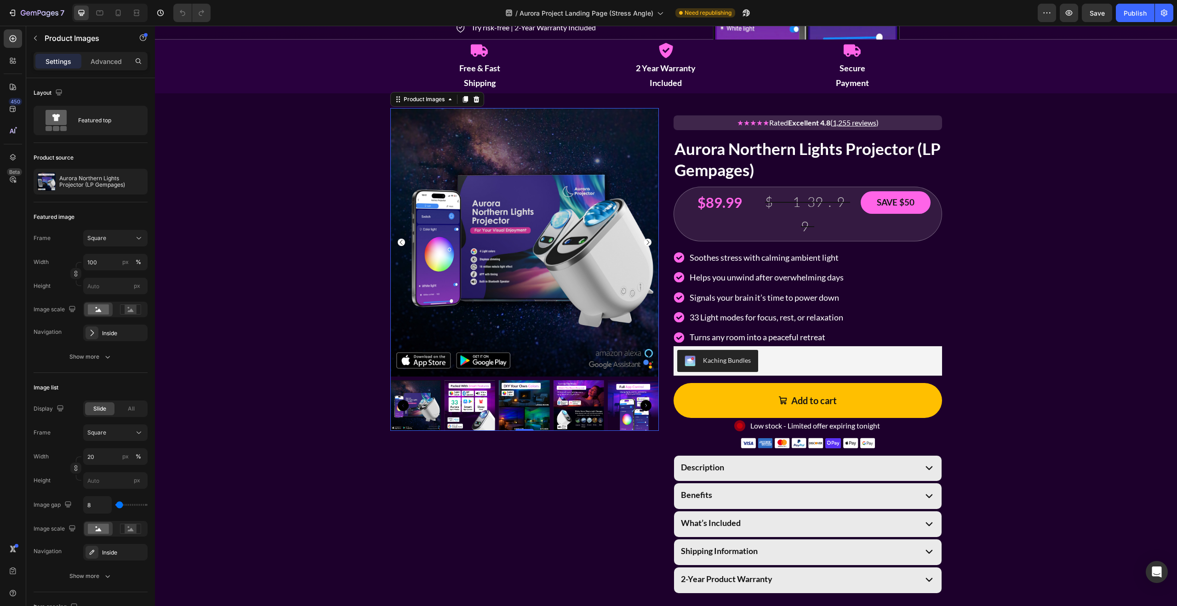
click at [402, 241] on icon "Carousel Back Arrow" at bounding box center [401, 242] width 7 height 7
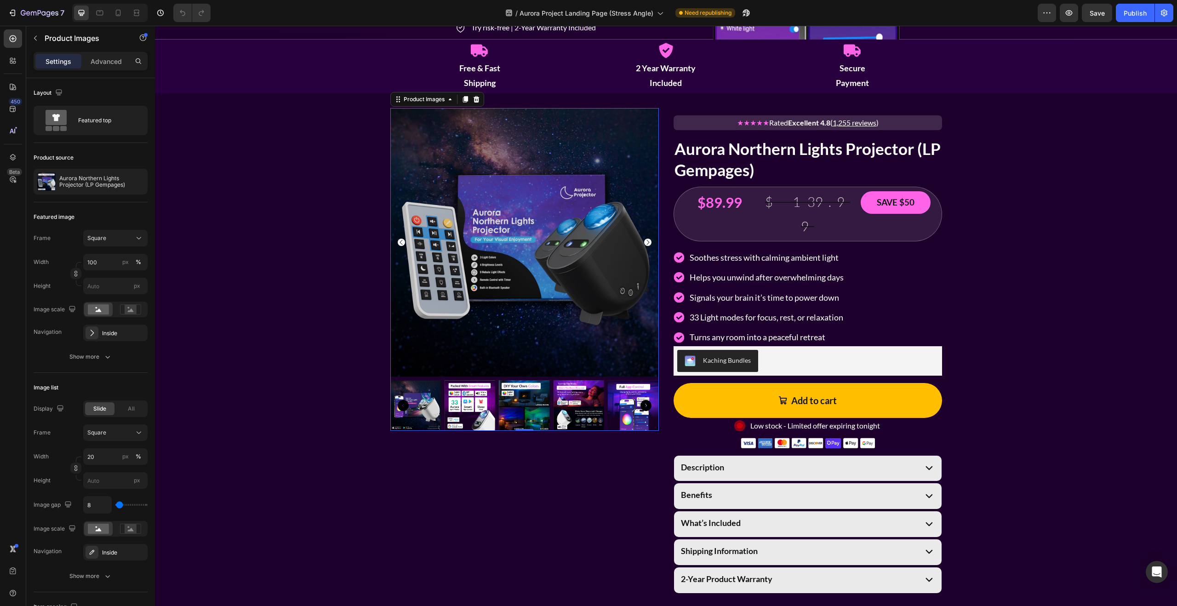
click at [402, 241] on icon "Carousel Back Arrow" at bounding box center [401, 242] width 7 height 7
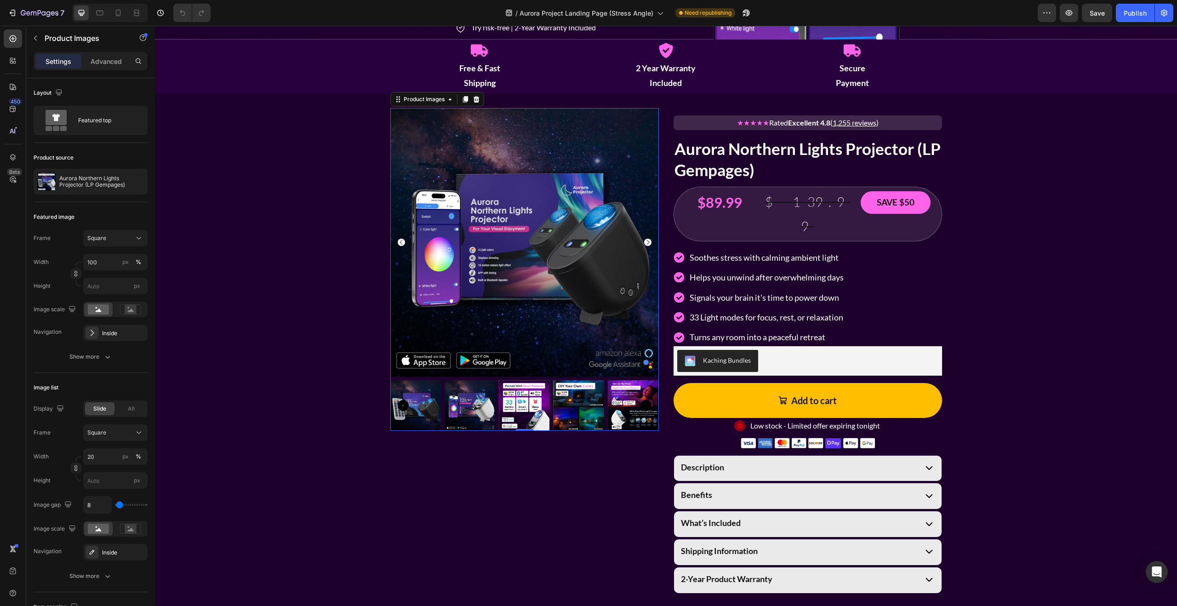
click at [402, 241] on icon "Carousel Back Arrow" at bounding box center [401, 242] width 7 height 7
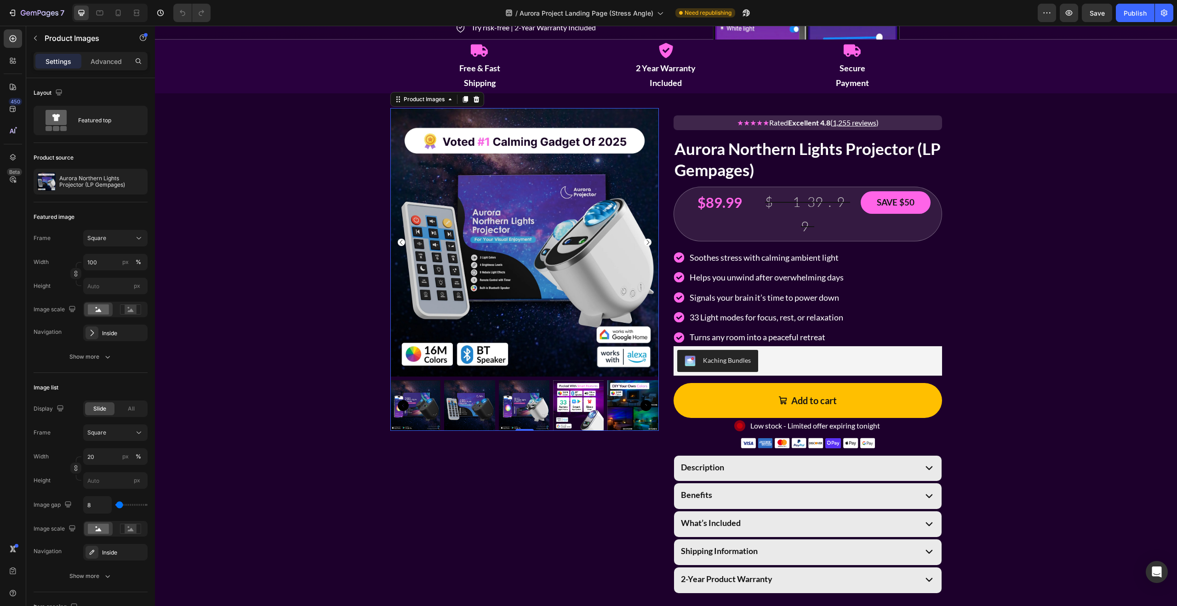
click at [402, 241] on icon "Carousel Back Arrow" at bounding box center [401, 242] width 7 height 7
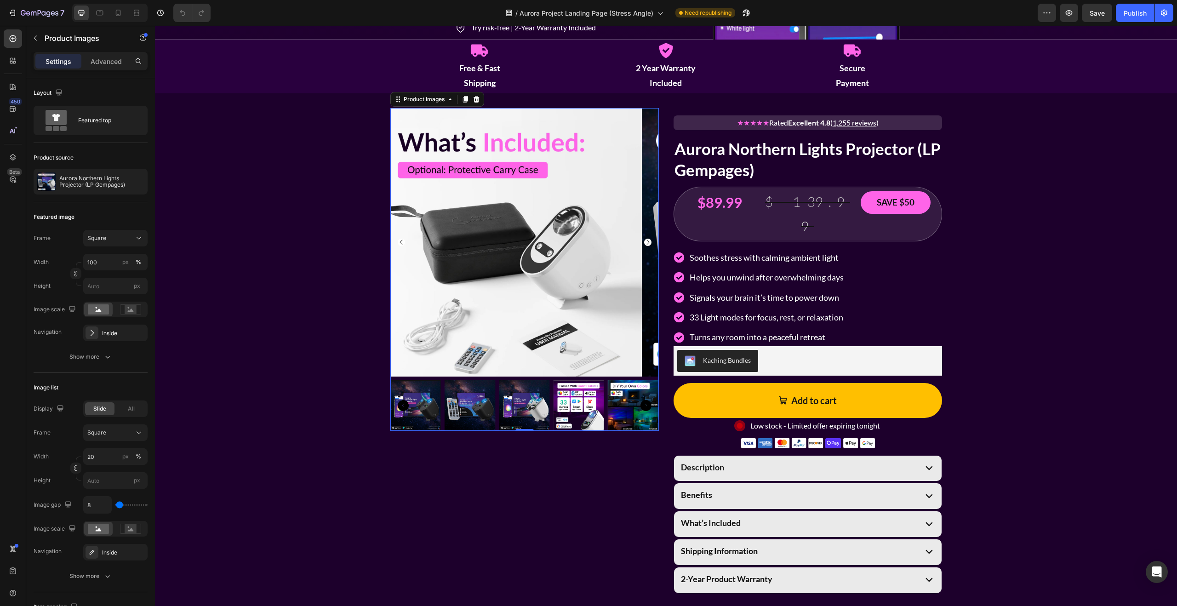
click at [402, 241] on icon "Carousel Back Arrow" at bounding box center [401, 242] width 7 height 7
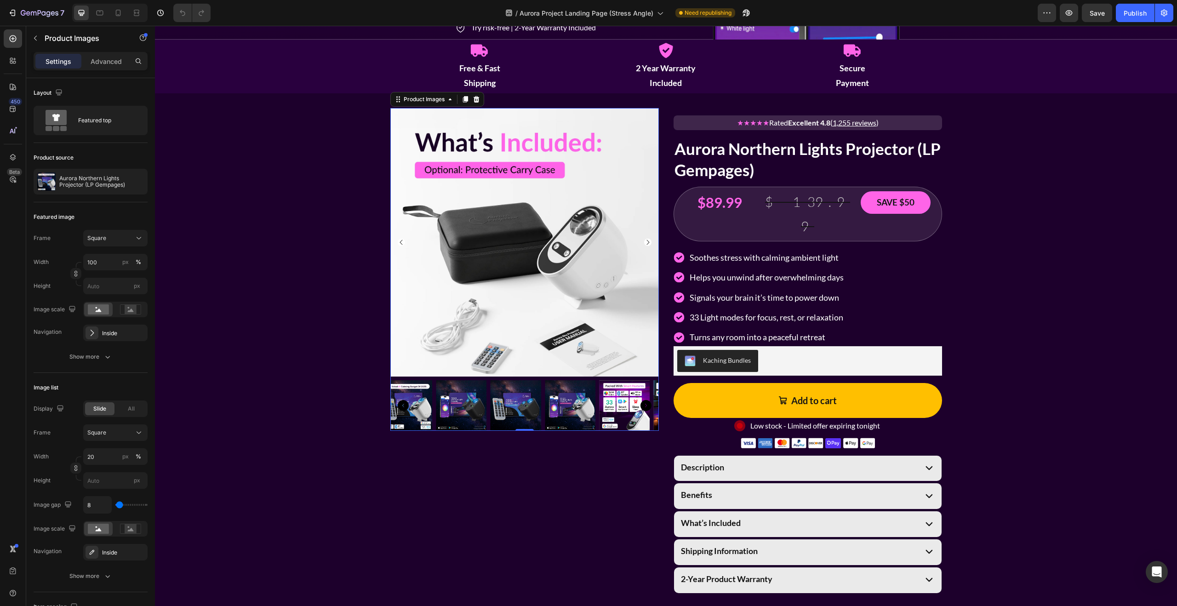
click at [402, 241] on icon "Carousel Back Arrow" at bounding box center [401, 242] width 7 height 7
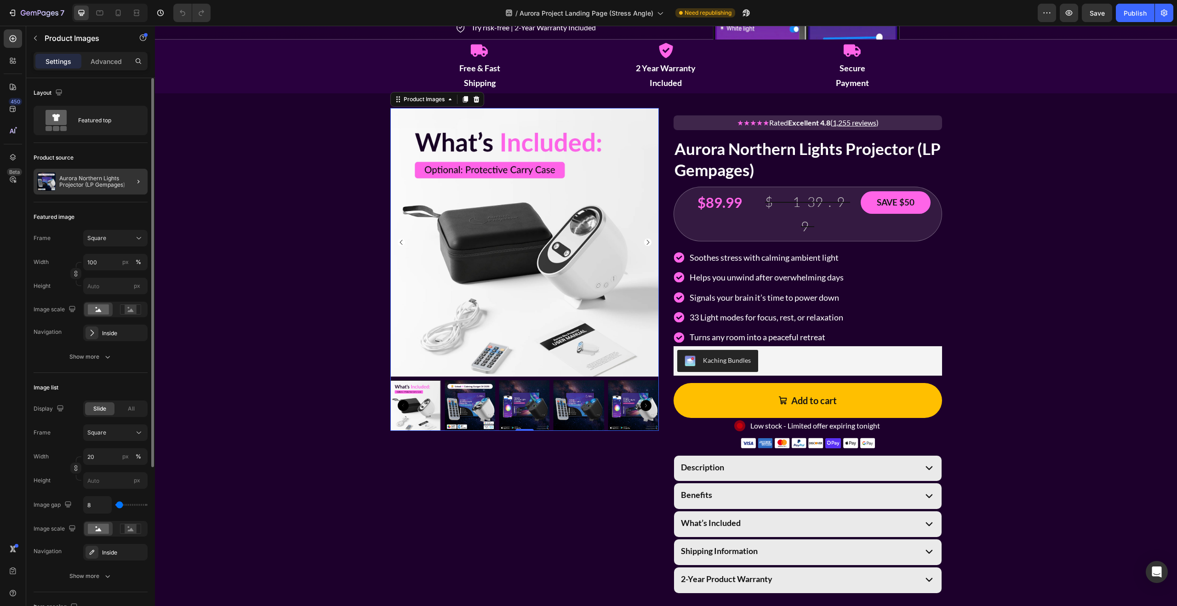
click at [122, 179] on div at bounding box center [135, 182] width 26 height 26
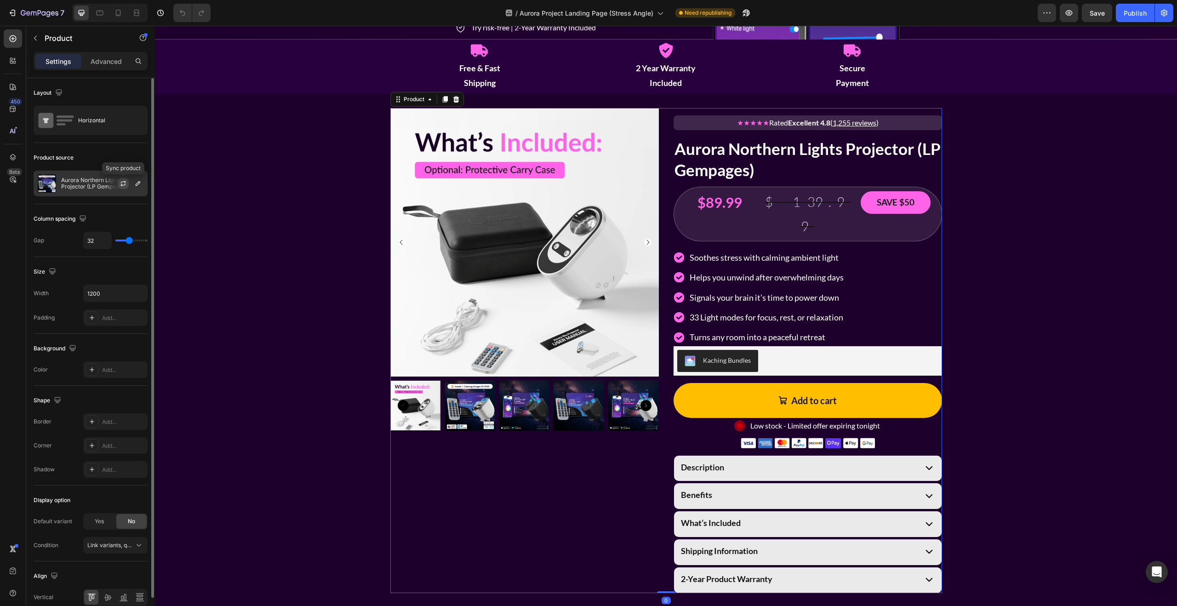
click at [126, 182] on icon "button" at bounding box center [123, 183] width 7 height 7
click at [399, 241] on icon "Carousel Back Arrow" at bounding box center [401, 242] width 7 height 7
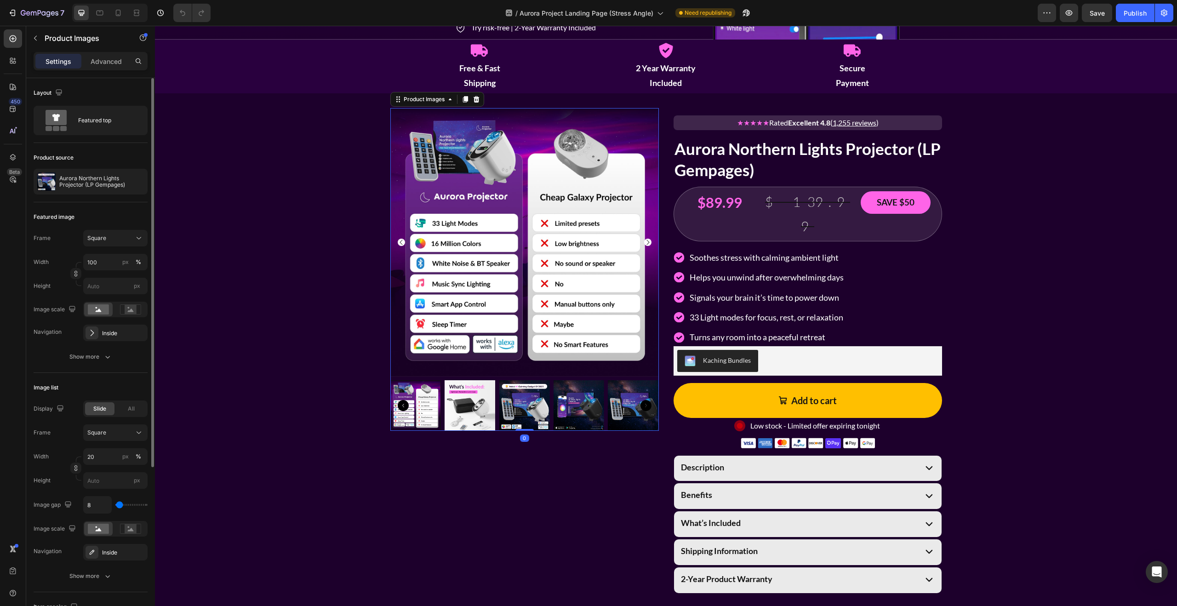
click at [399, 241] on icon "Carousel Back Arrow" at bounding box center [401, 242] width 7 height 7
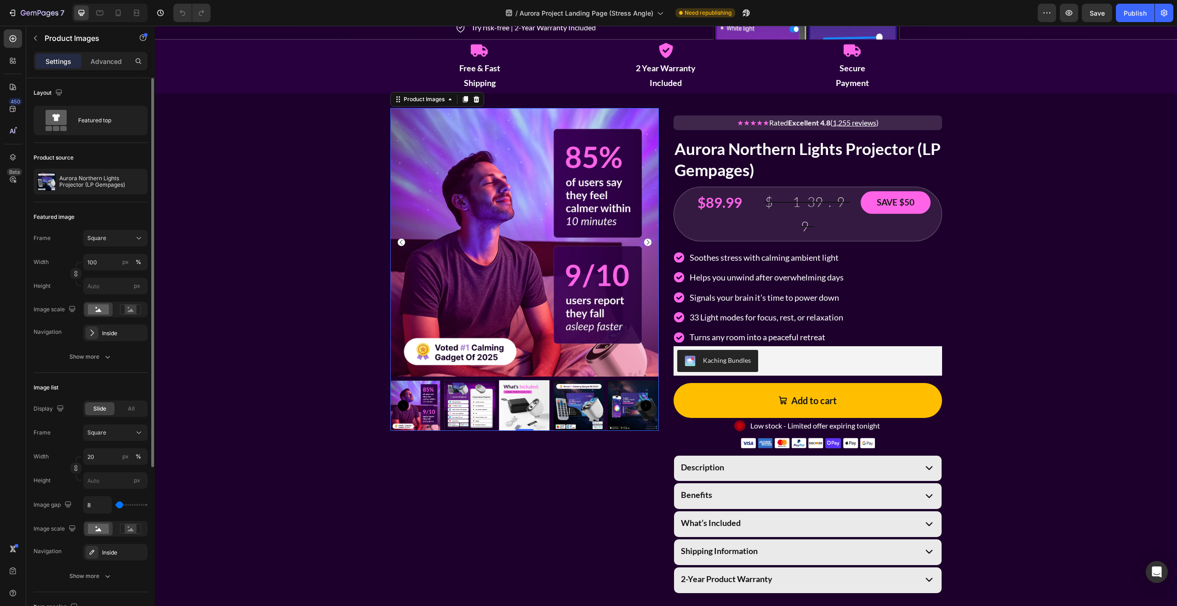
click at [647, 239] on icon "Carousel Next Arrow" at bounding box center [647, 242] width 7 height 7
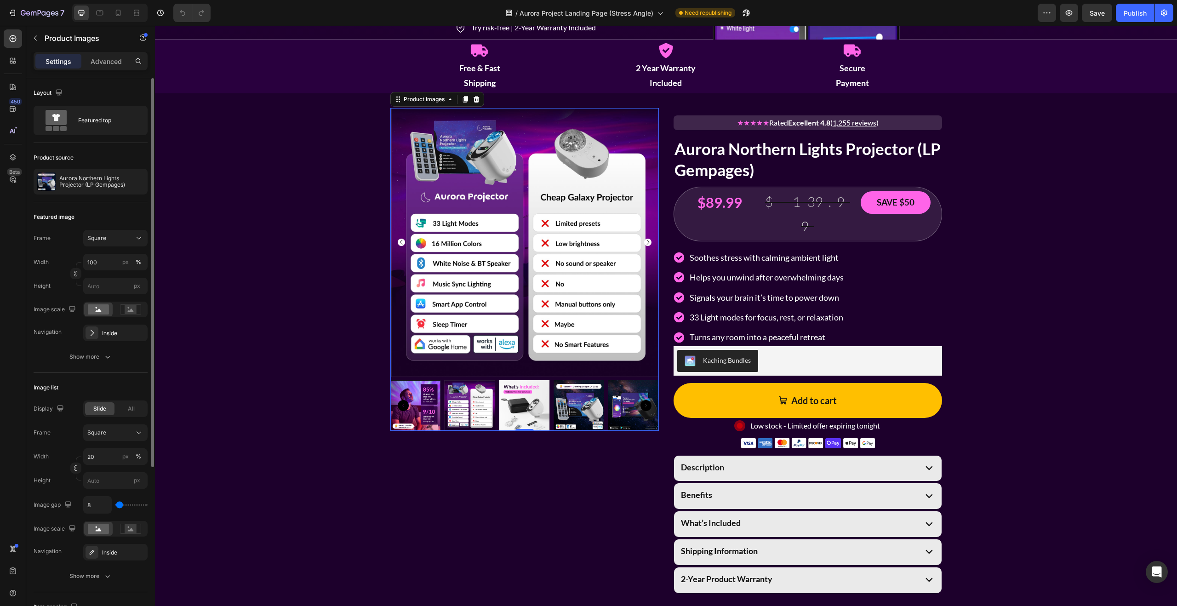
click at [647, 239] on icon "Carousel Next Arrow" at bounding box center [647, 242] width 7 height 7
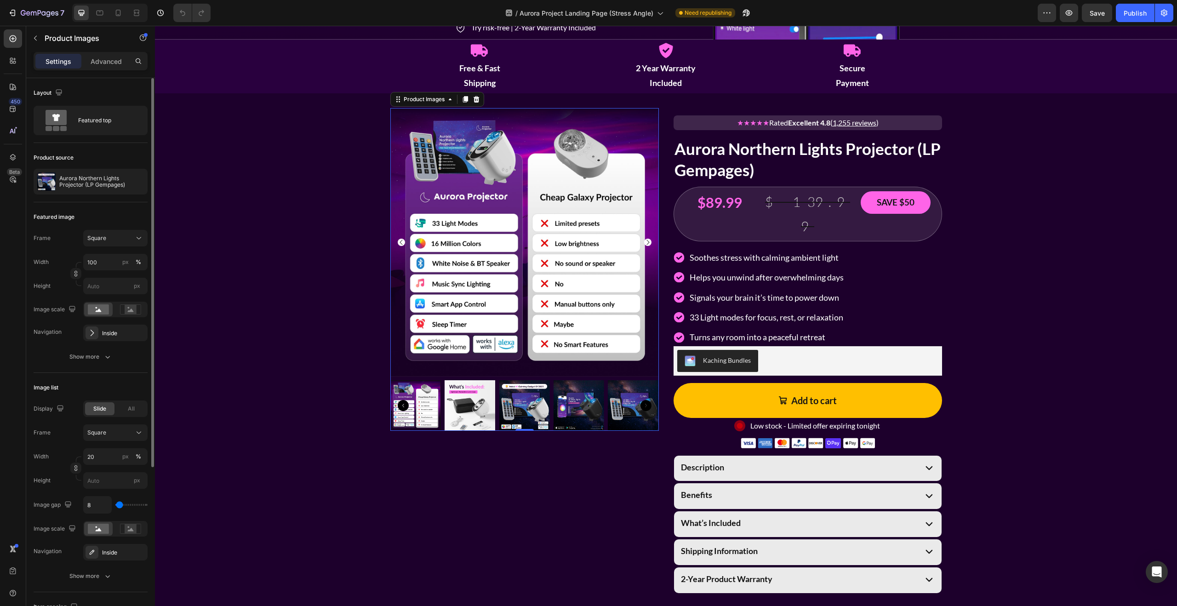
click at [647, 239] on icon "Carousel Next Arrow" at bounding box center [647, 242] width 7 height 7
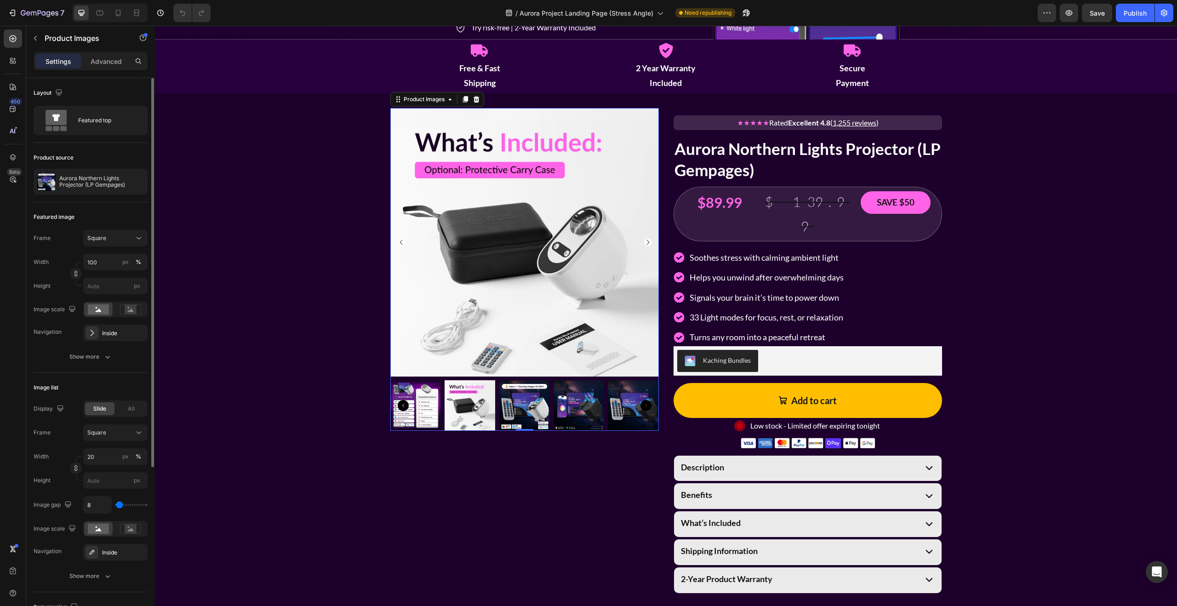
click at [647, 239] on icon "Carousel Next Arrow" at bounding box center [647, 242] width 7 height 7
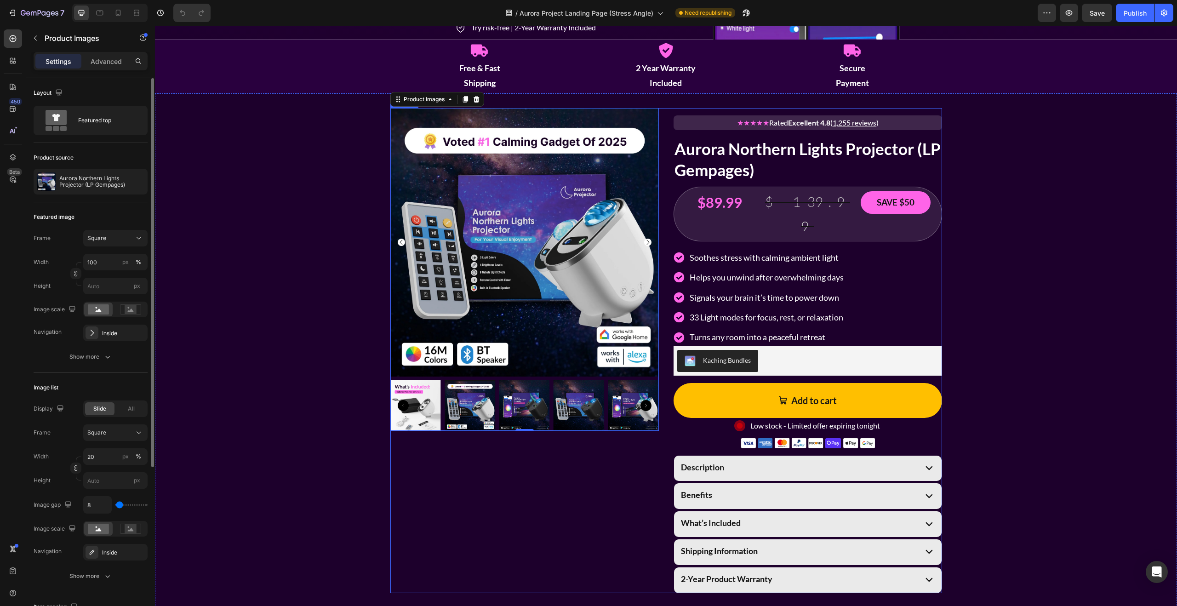
click at [505, 487] on div "Product Images 0" at bounding box center [524, 350] width 268 height 485
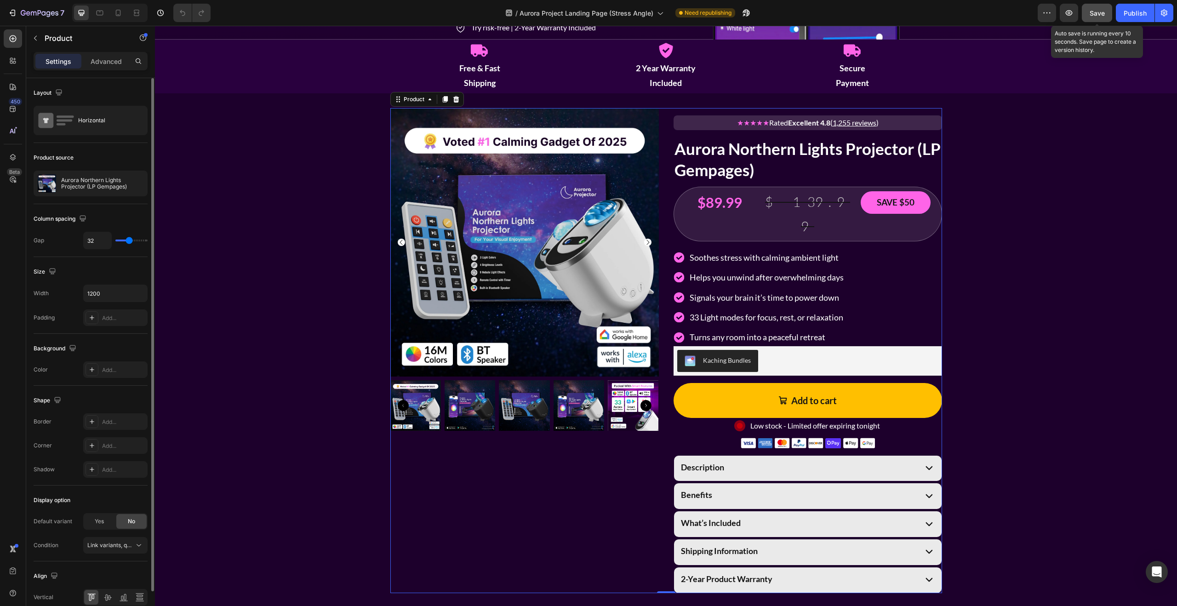
click at [1096, 16] on span "Save" at bounding box center [1096, 13] width 15 height 8
click at [1129, 21] on button "Publish" at bounding box center [1135, 13] width 39 height 18
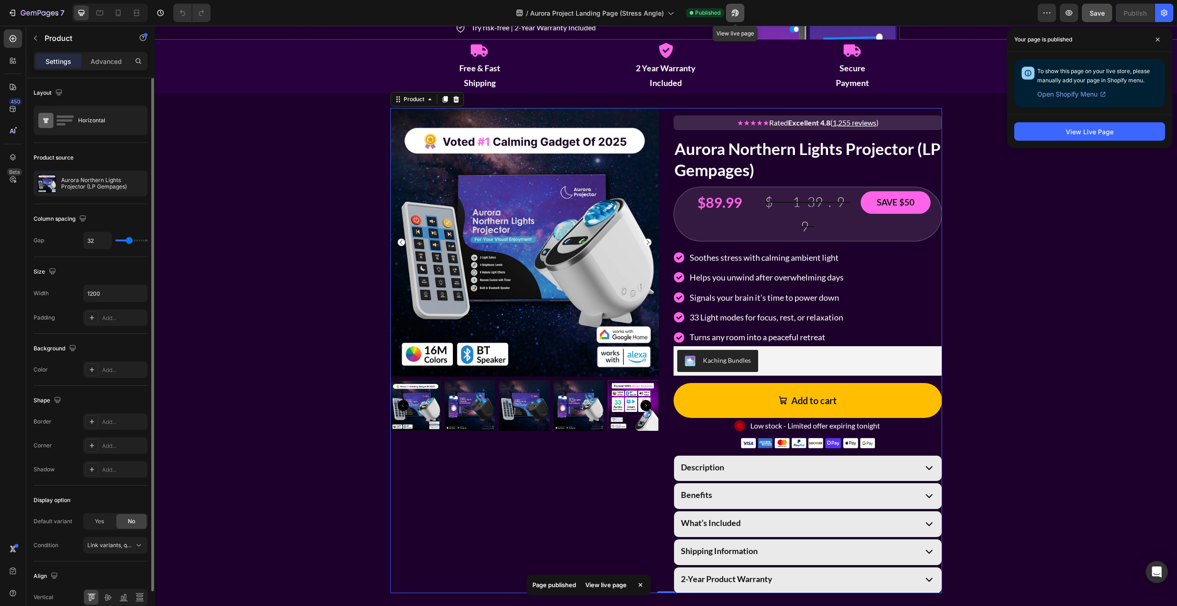
click at [731, 11] on icon "button" at bounding box center [734, 12] width 9 height 9
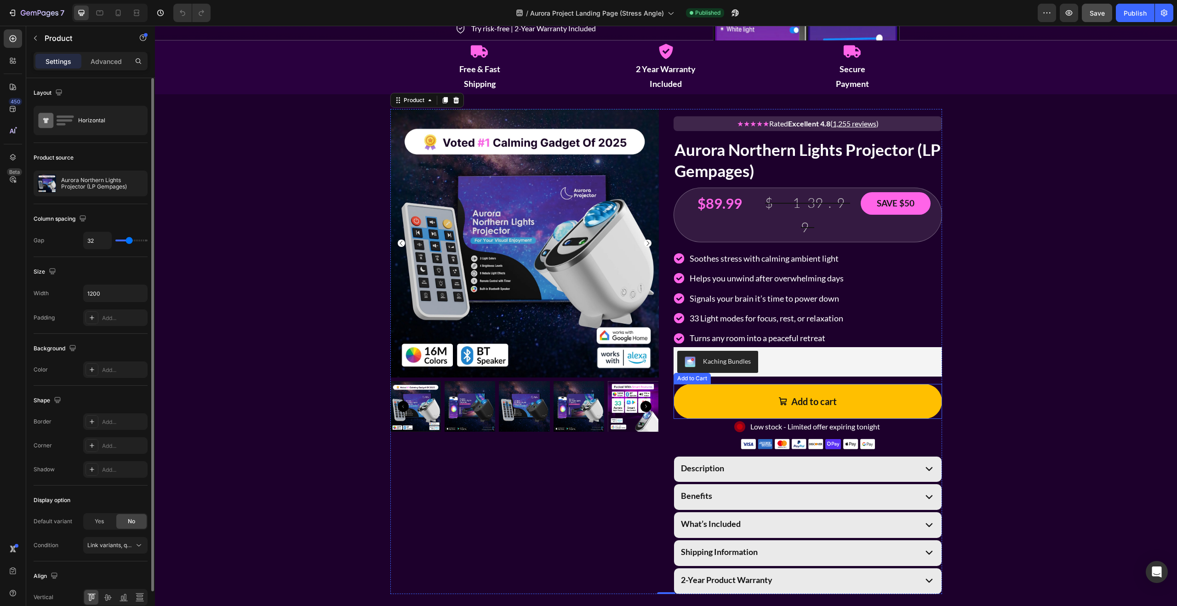
scroll to position [0, 0]
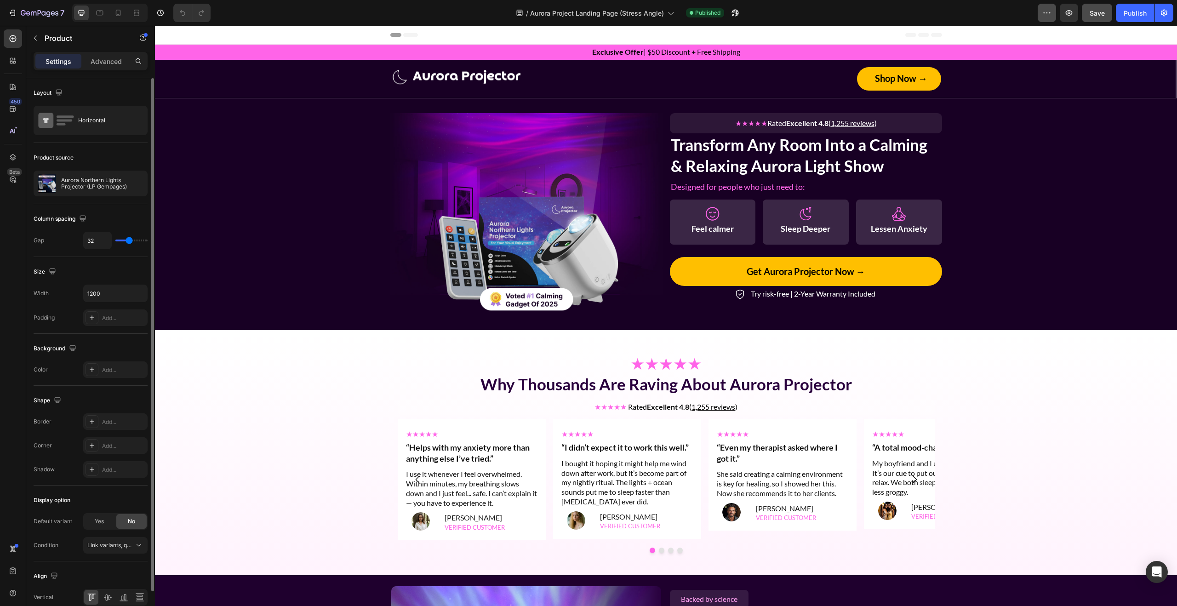
click at [1048, 14] on icon "button" at bounding box center [1046, 12] width 9 height 9
click at [922, 17] on div "/ Aurora Project Landing Page (Stress Angle) Published" at bounding box center [628, 13] width 820 height 18
click at [1161, 14] on icon "button" at bounding box center [1164, 13] width 6 height 7
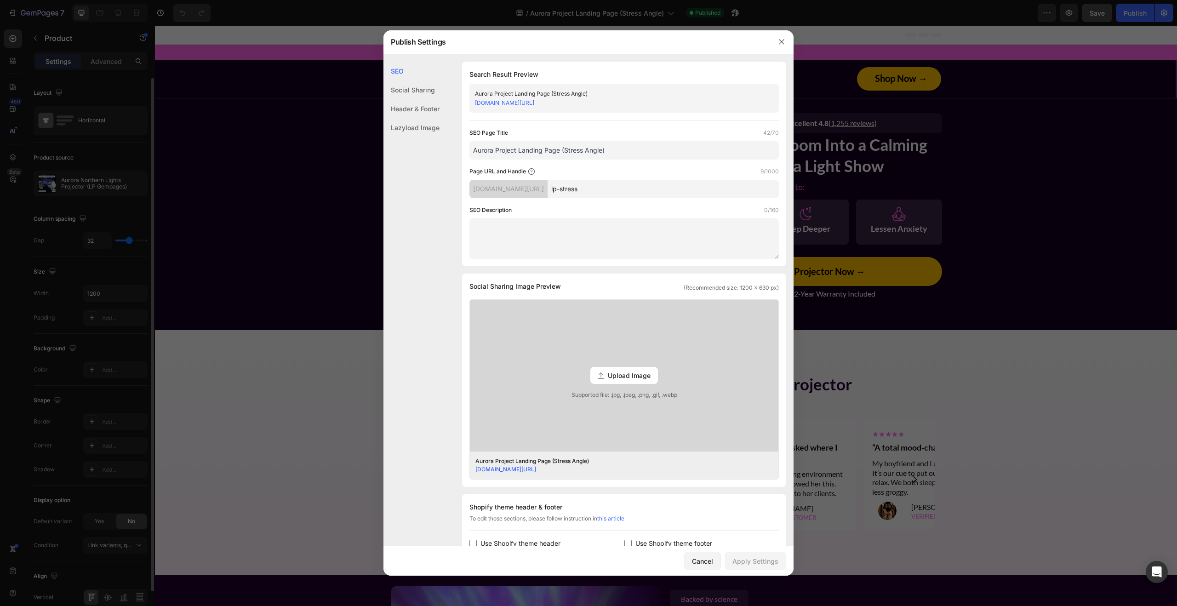
scroll to position [179, 0]
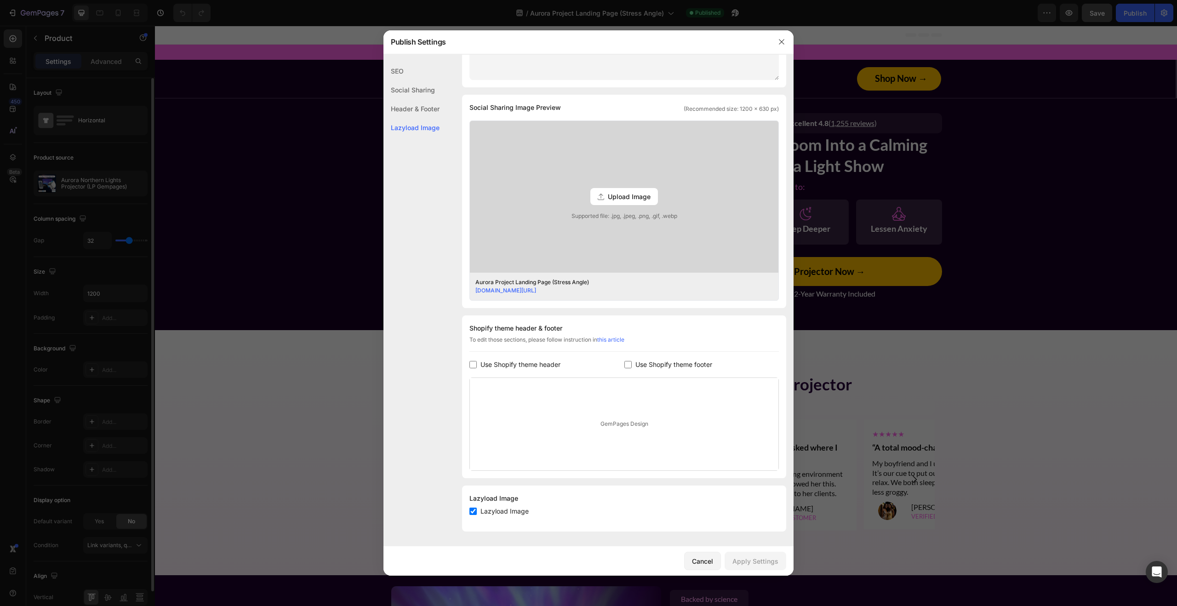
click at [402, 80] on div "SEO" at bounding box center [411, 89] width 56 height 19
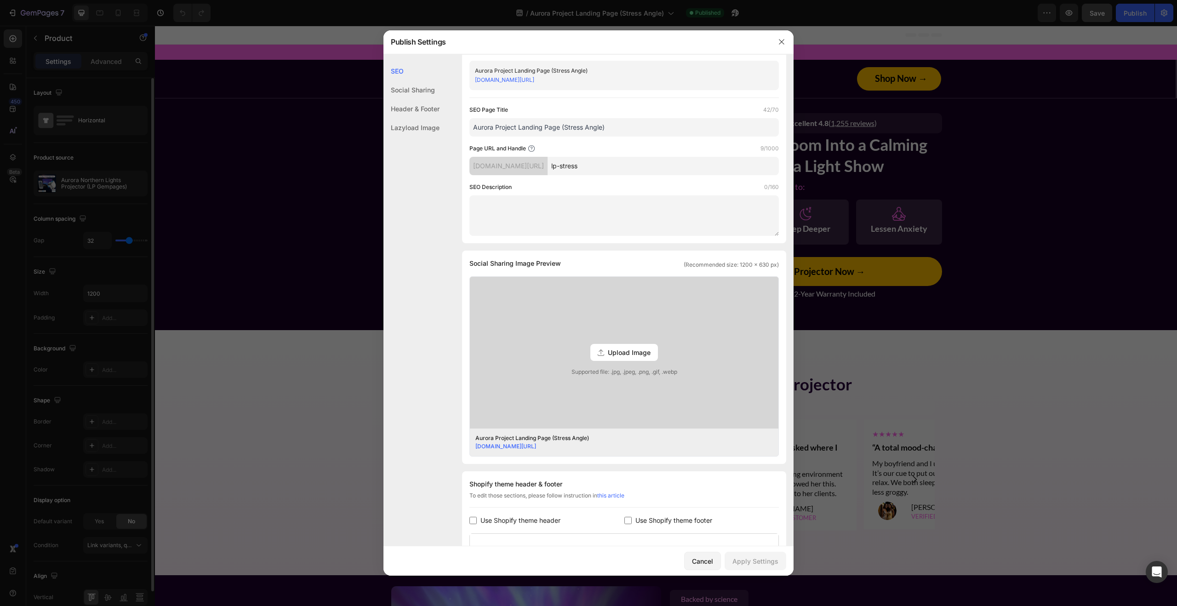
scroll to position [0, 0]
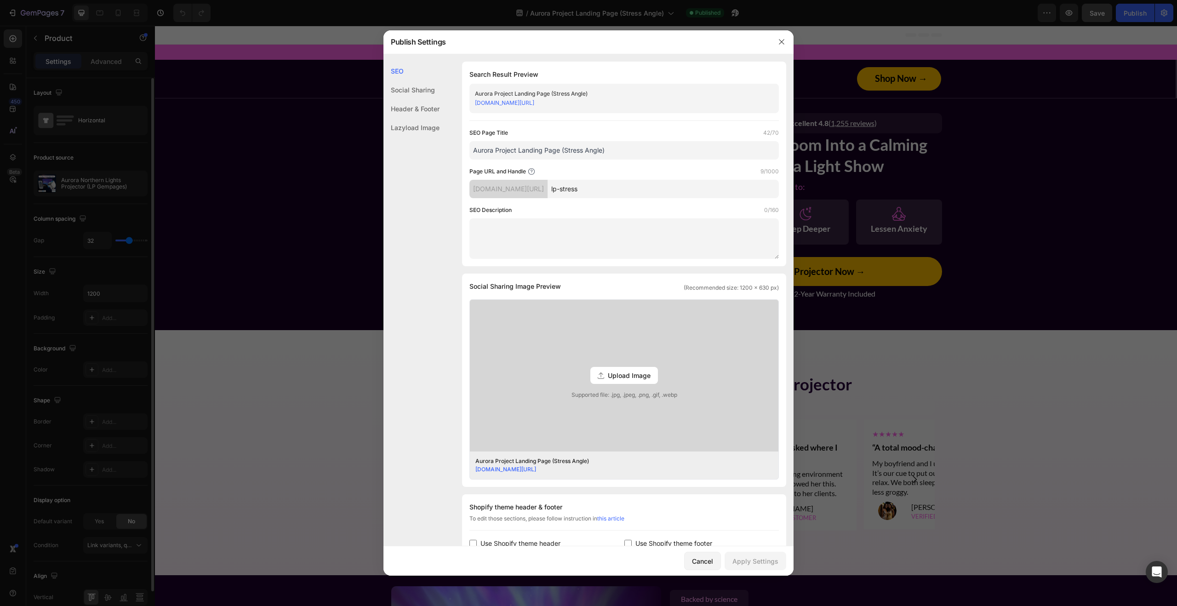
click at [409, 99] on div "Social Sharing" at bounding box center [411, 108] width 56 height 19
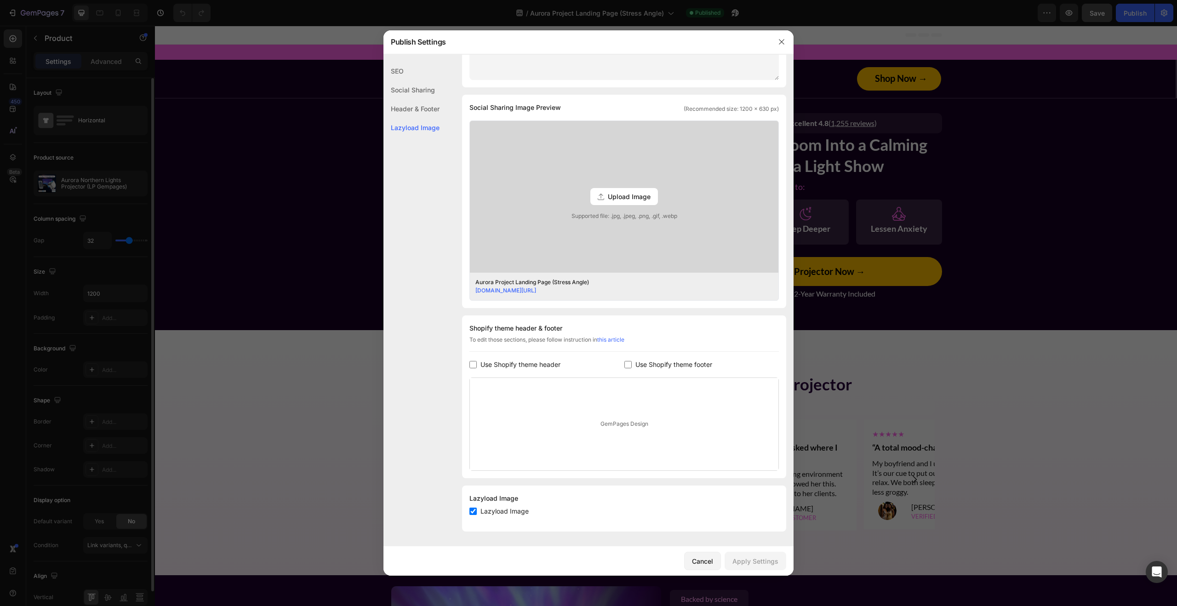
click at [401, 80] on div "SEO" at bounding box center [411, 89] width 56 height 19
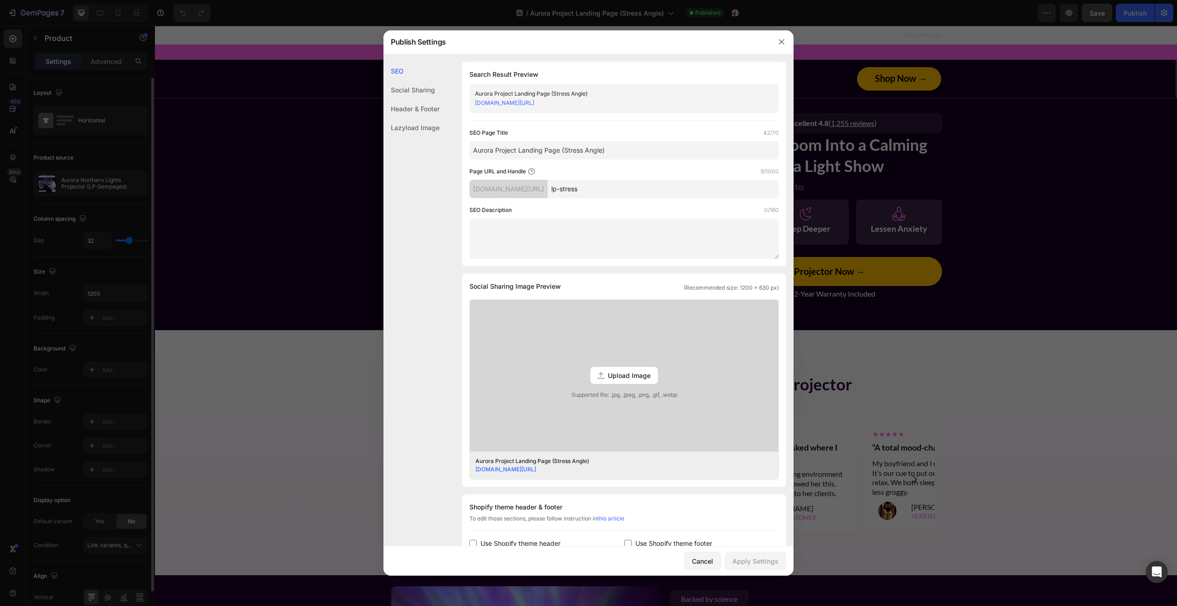
click at [432, 99] on div "Social Sharing" at bounding box center [411, 108] width 56 height 19
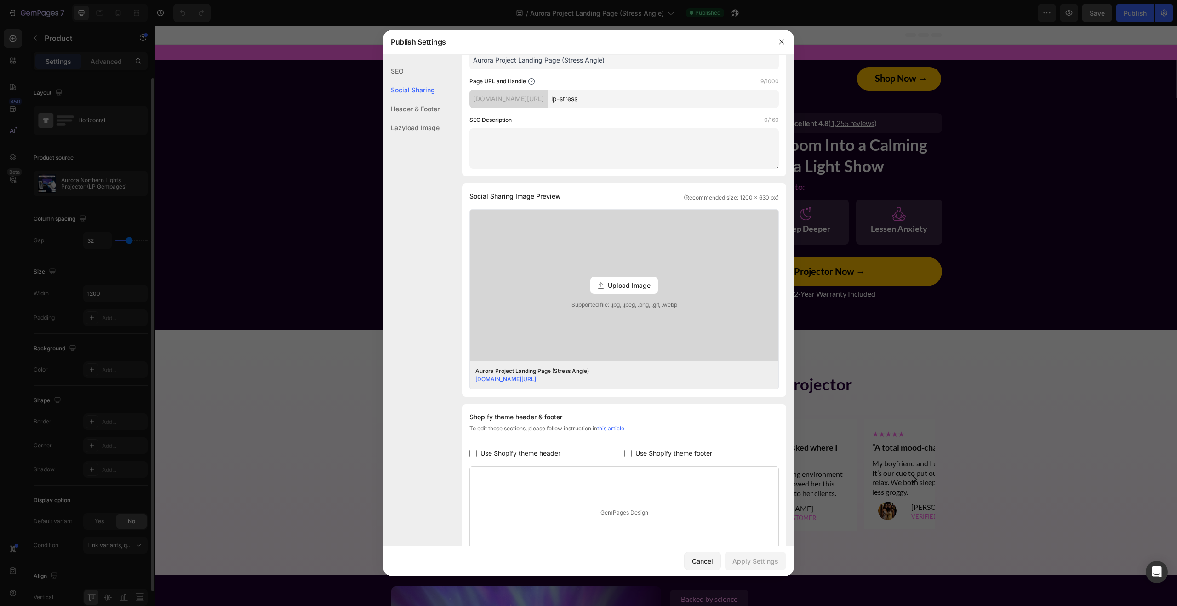
scroll to position [179, 0]
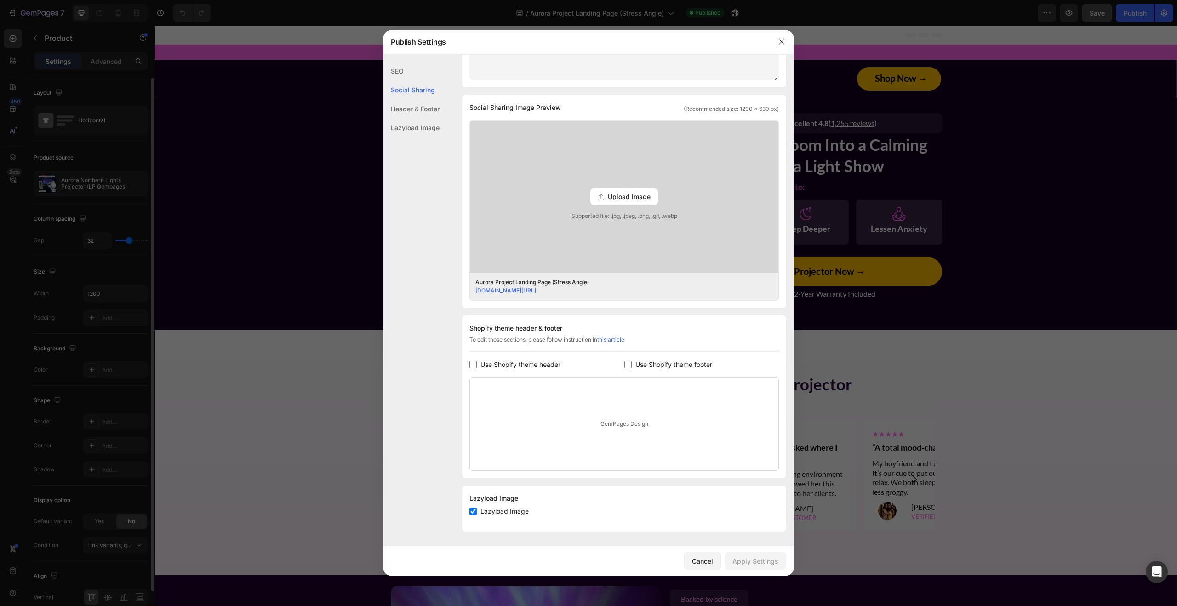
click at [431, 118] on div "Header & Footer" at bounding box center [411, 127] width 56 height 19
click at [779, 46] on button "button" at bounding box center [781, 41] width 15 height 15
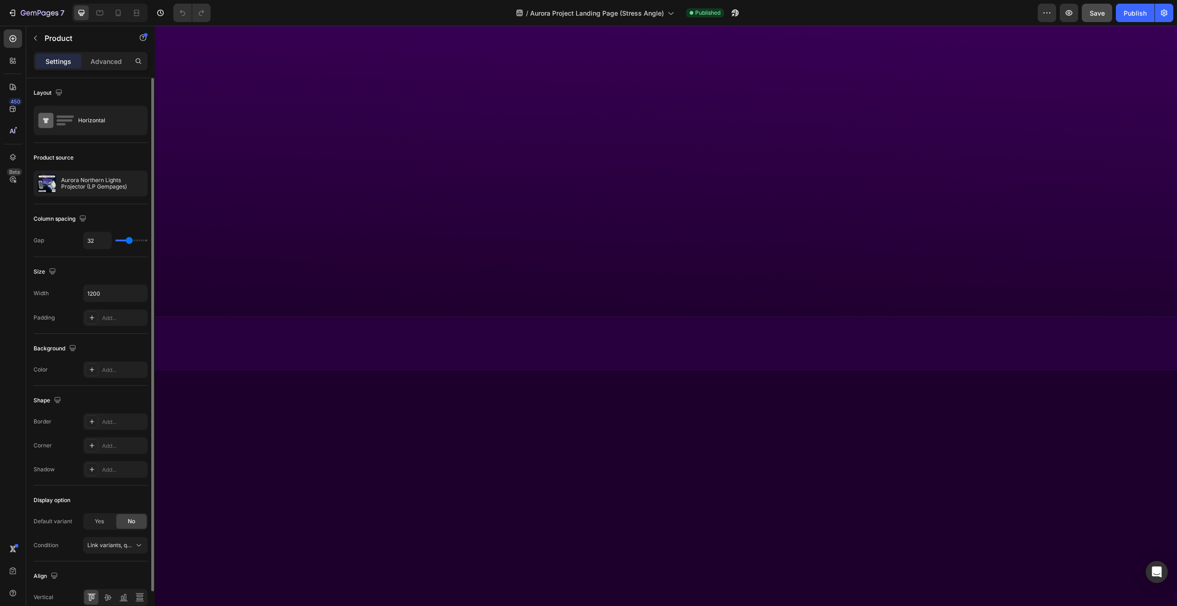
scroll to position [0, 0]
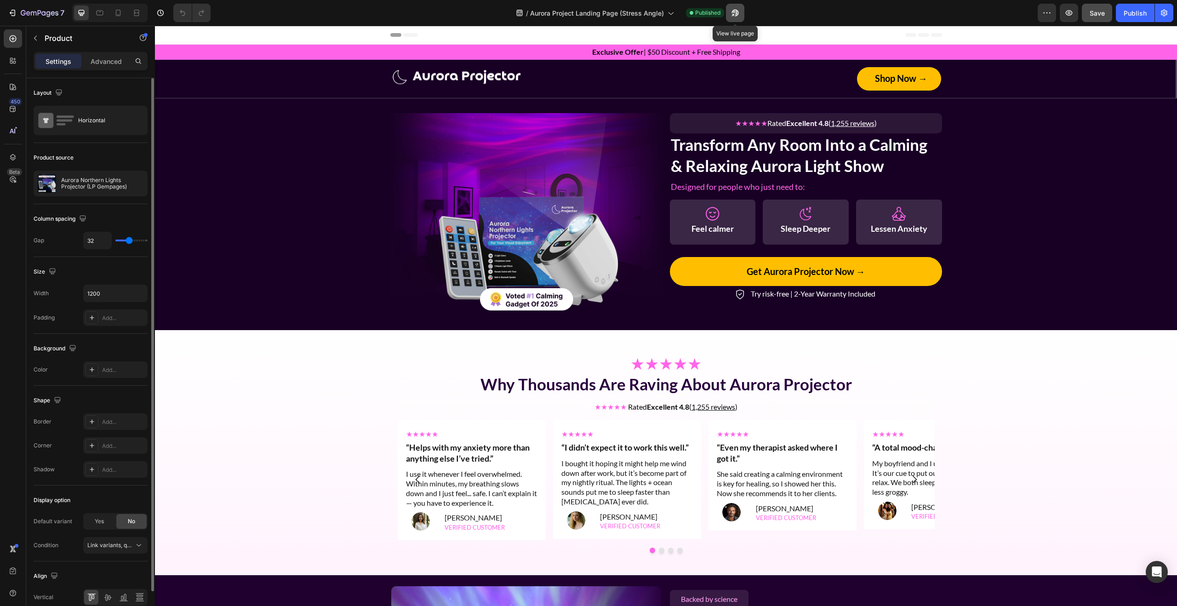
click at [740, 12] on button "button" at bounding box center [735, 13] width 18 height 18
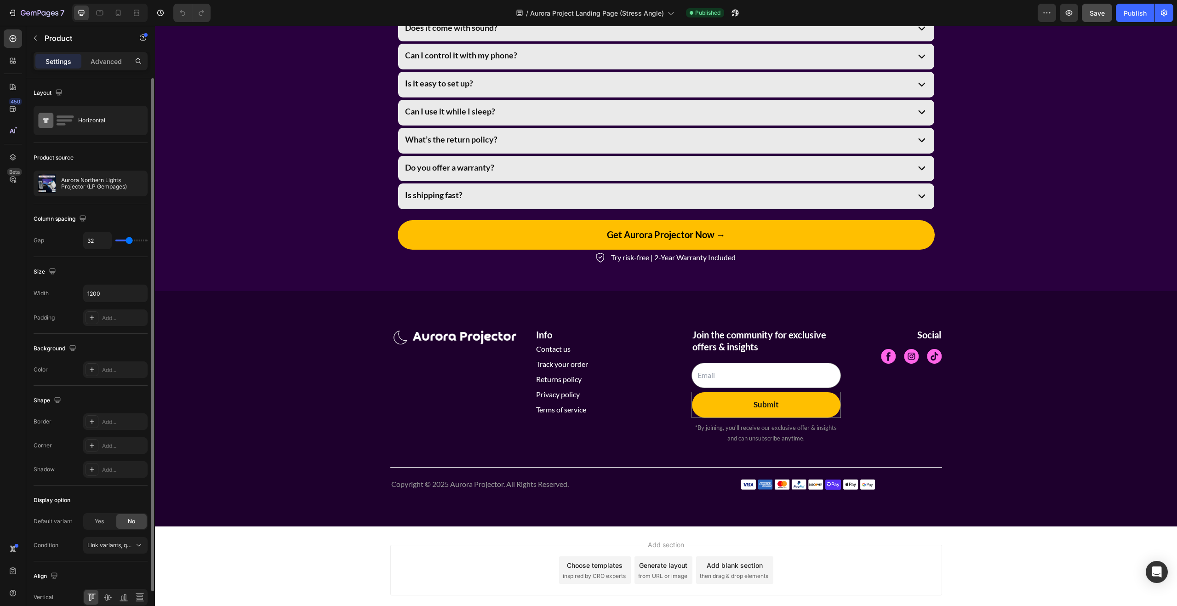
scroll to position [2838, 0]
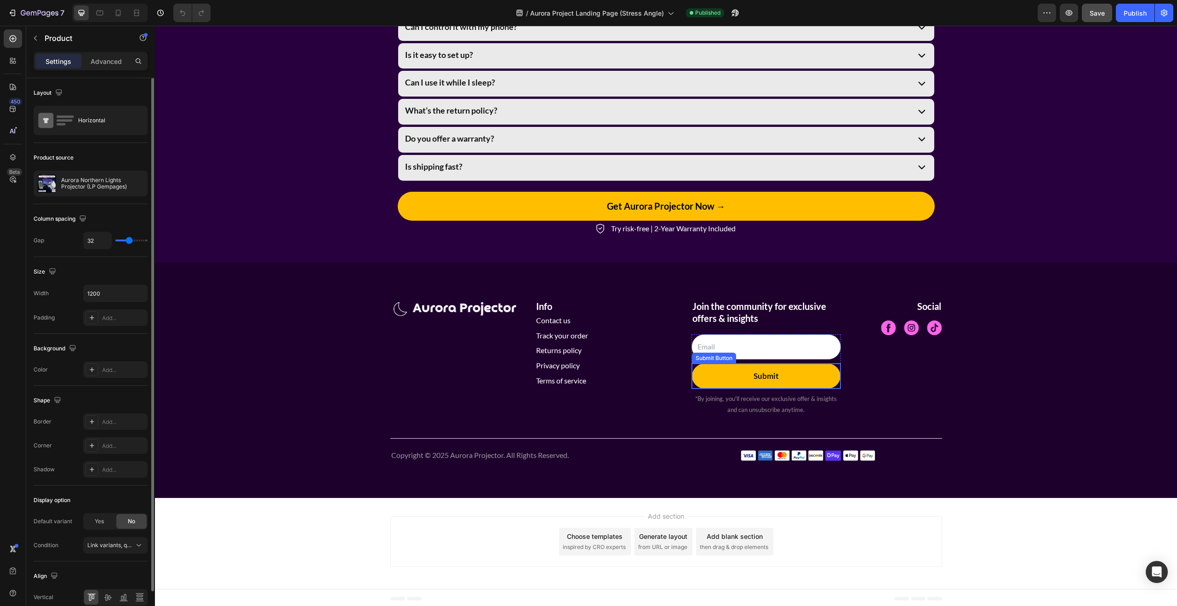
click at [838, 364] on div "Submit Submit Button" at bounding box center [765, 376] width 149 height 26
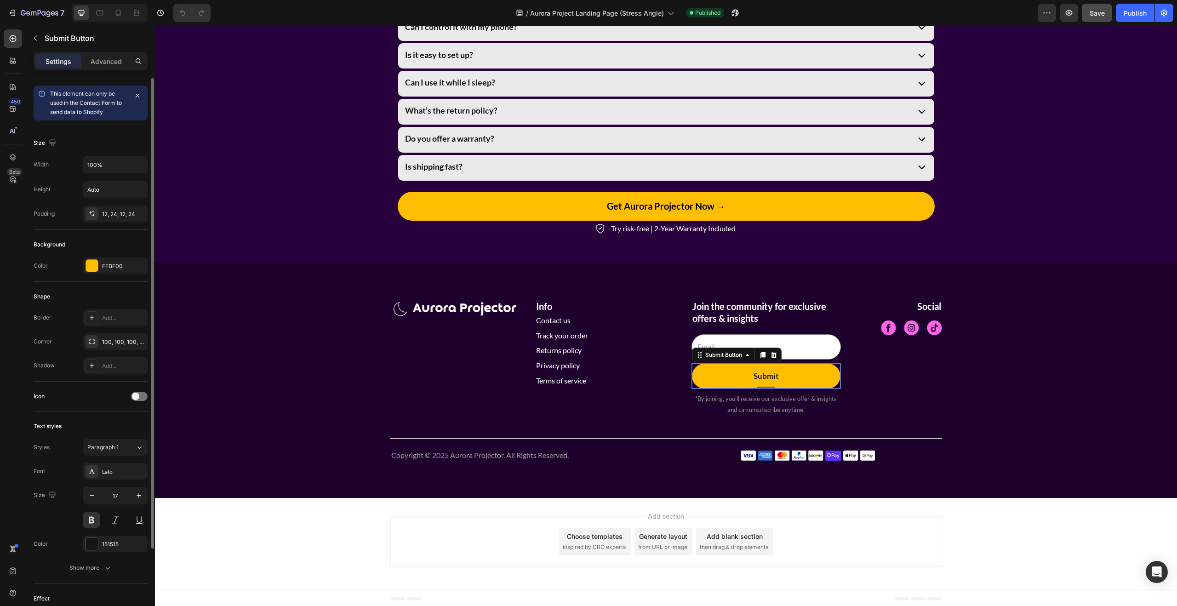
scroll to position [98, 0]
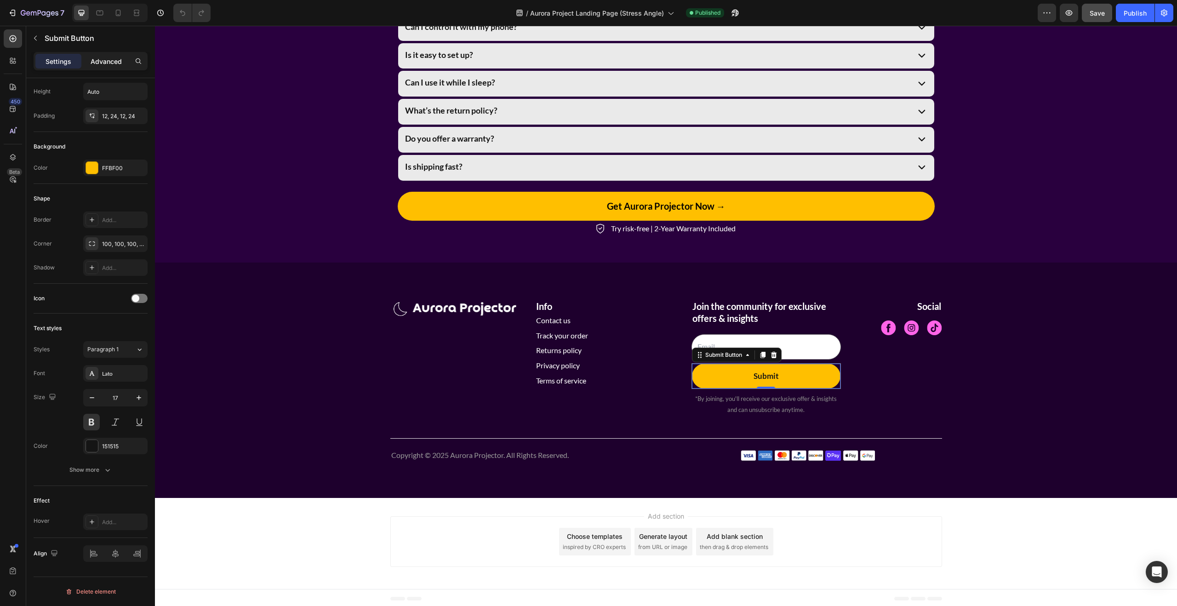
click at [114, 63] on p "Advanced" at bounding box center [106, 62] width 31 height 10
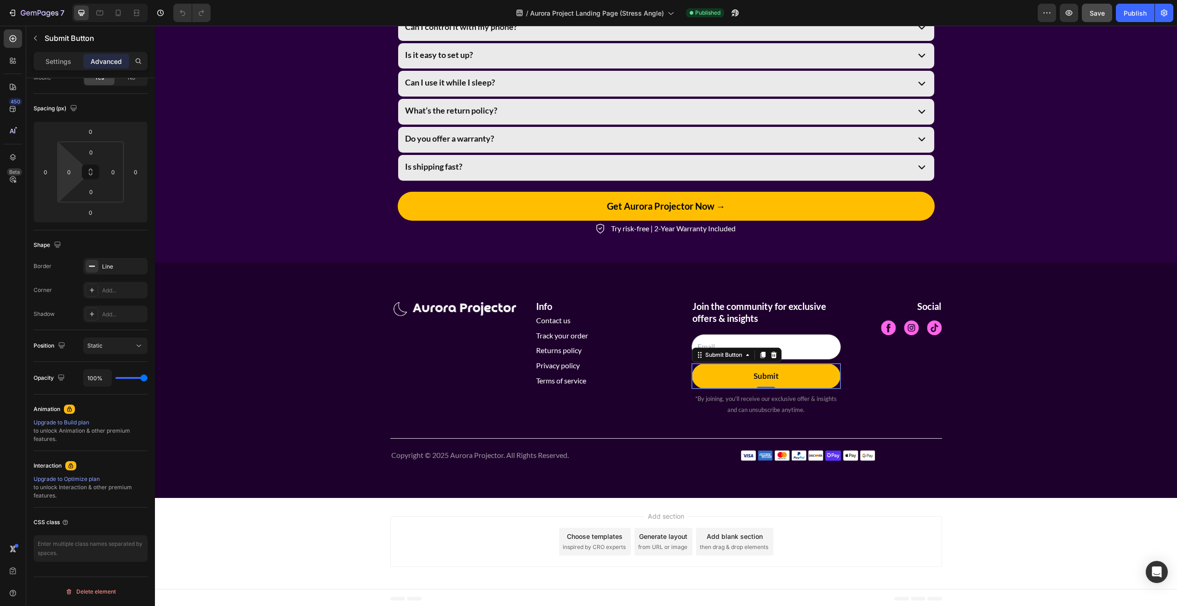
scroll to position [0, 0]
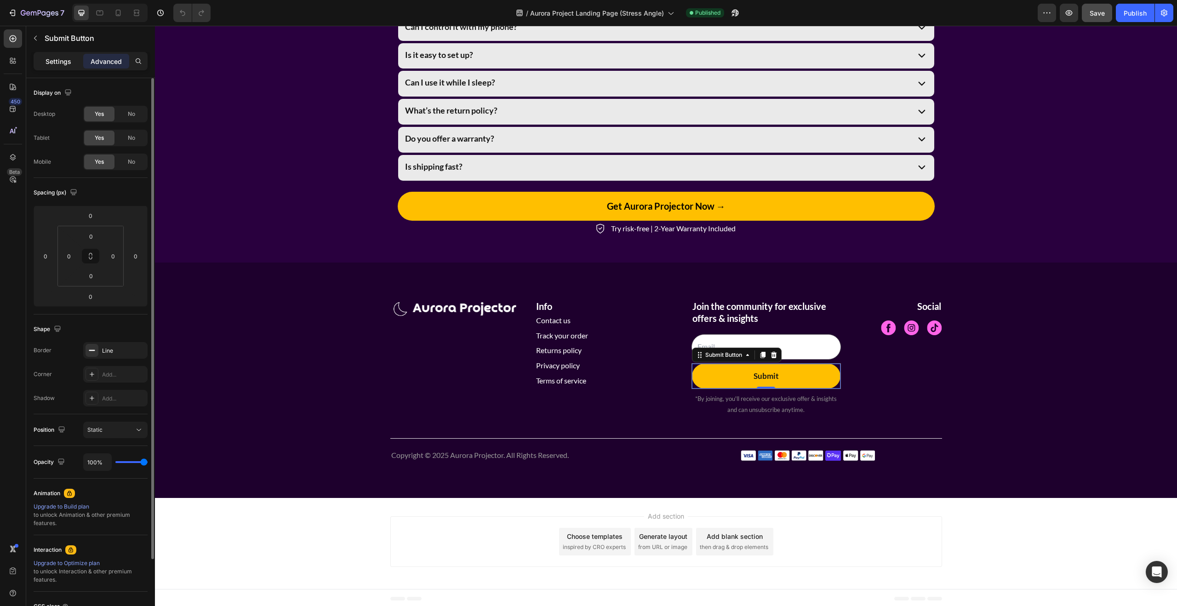
click at [56, 67] on div "Settings" at bounding box center [58, 61] width 46 height 15
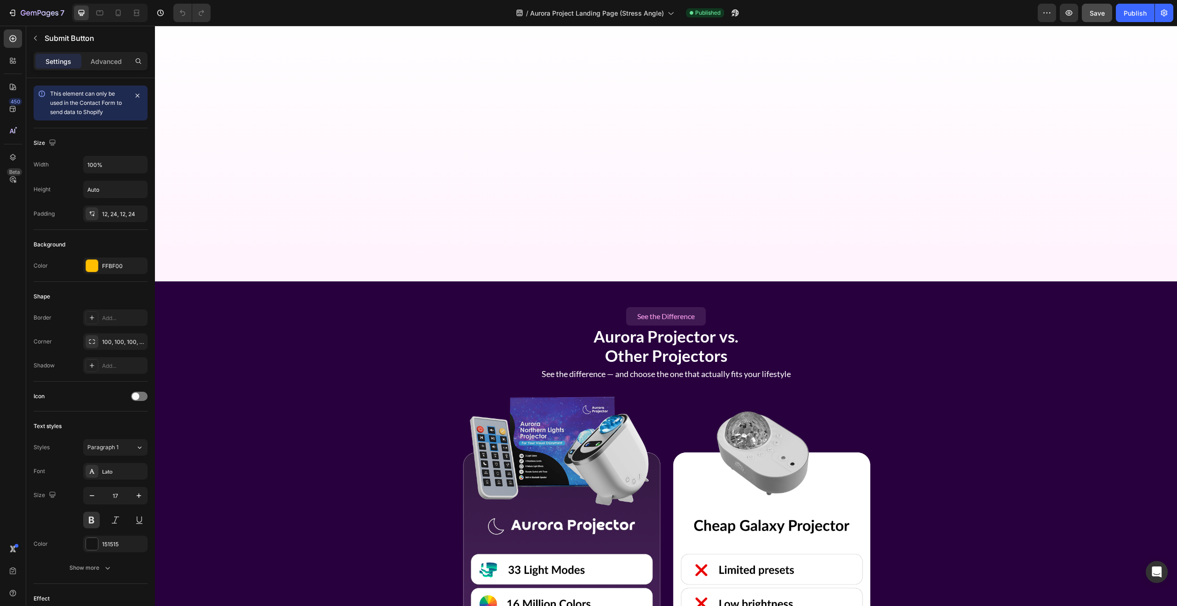
scroll to position [2348, 0]
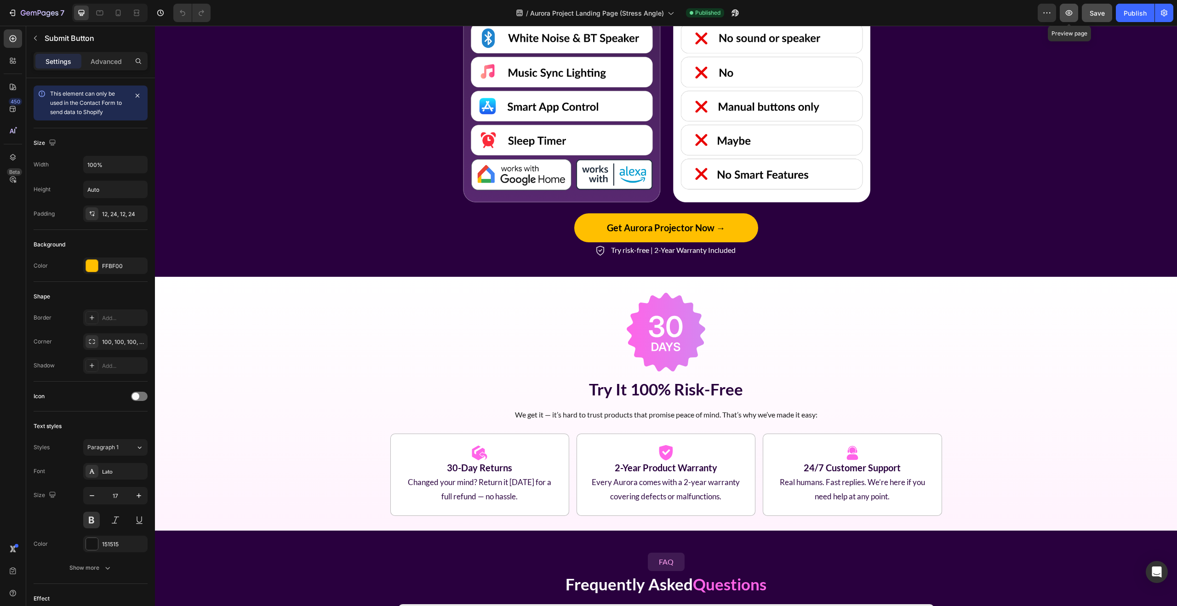
click at [1064, 13] on icon "button" at bounding box center [1068, 12] width 9 height 9
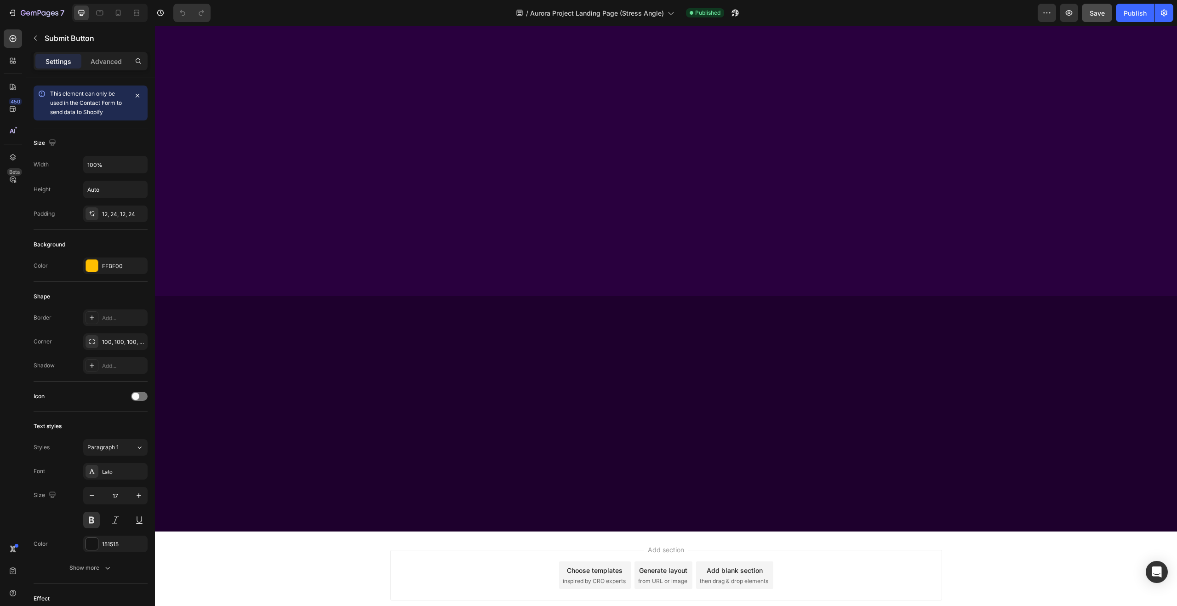
scroll to position [0, 0]
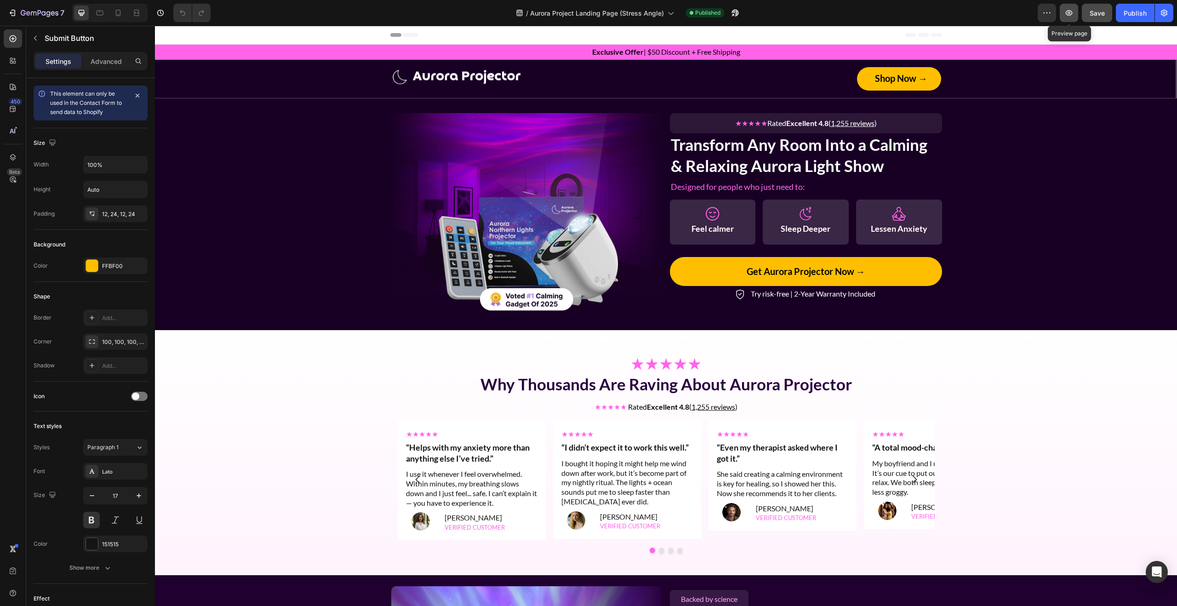
click at [1075, 16] on button "button" at bounding box center [1068, 13] width 18 height 18
click at [740, 12] on button "button" at bounding box center [735, 13] width 18 height 18
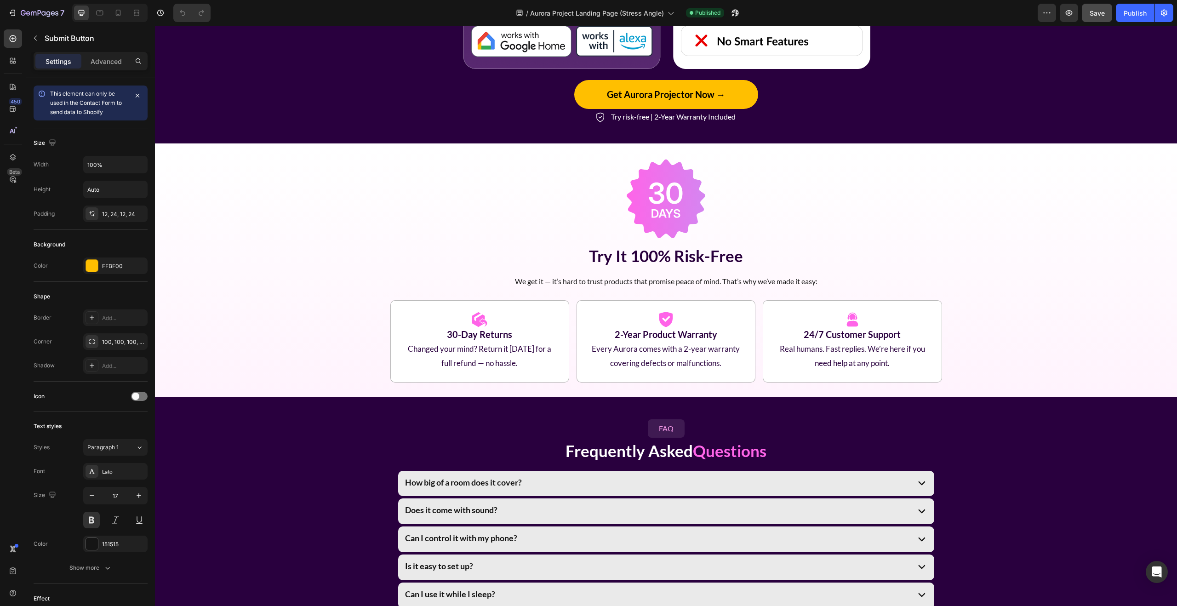
scroll to position [2483, 0]
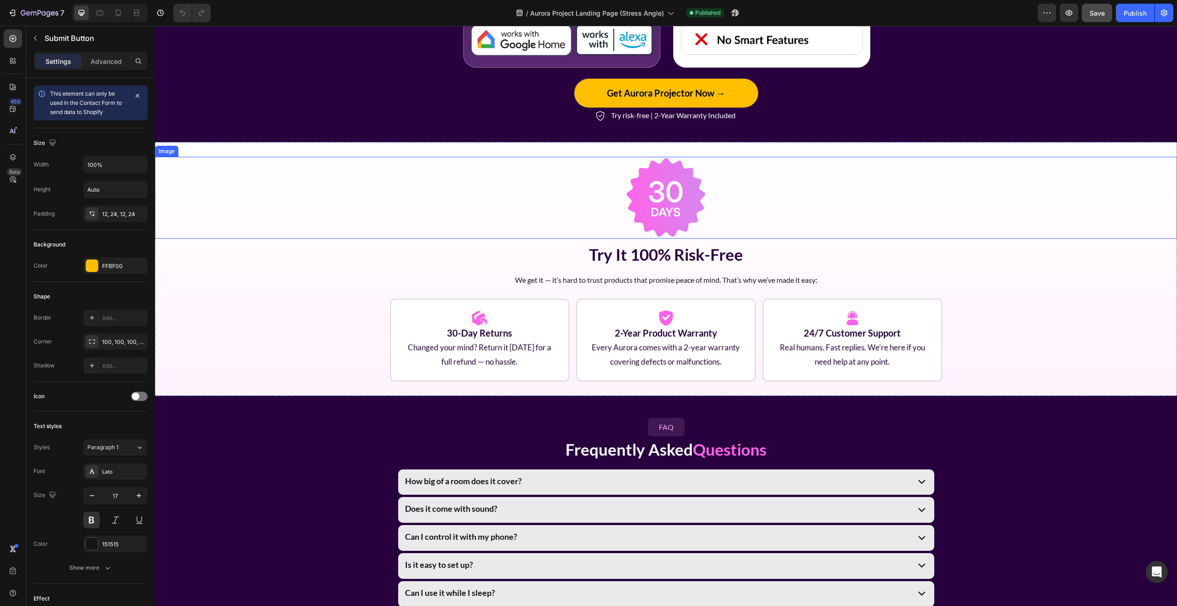
click at [674, 209] on img at bounding box center [666, 198] width 82 height 82
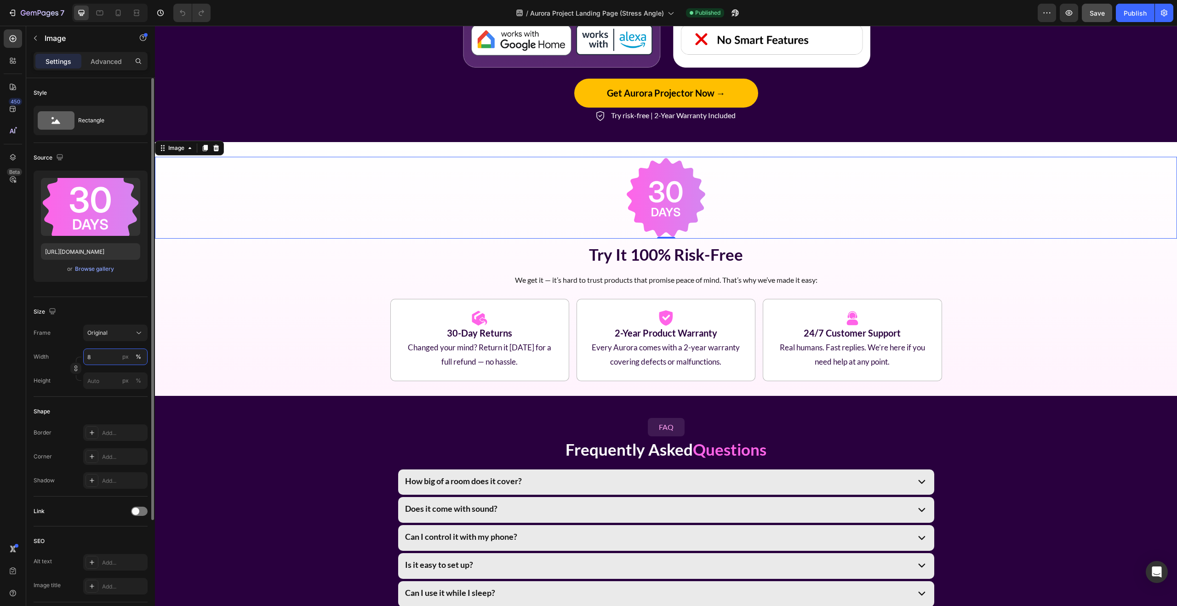
click at [105, 359] on input "8" at bounding box center [115, 356] width 64 height 17
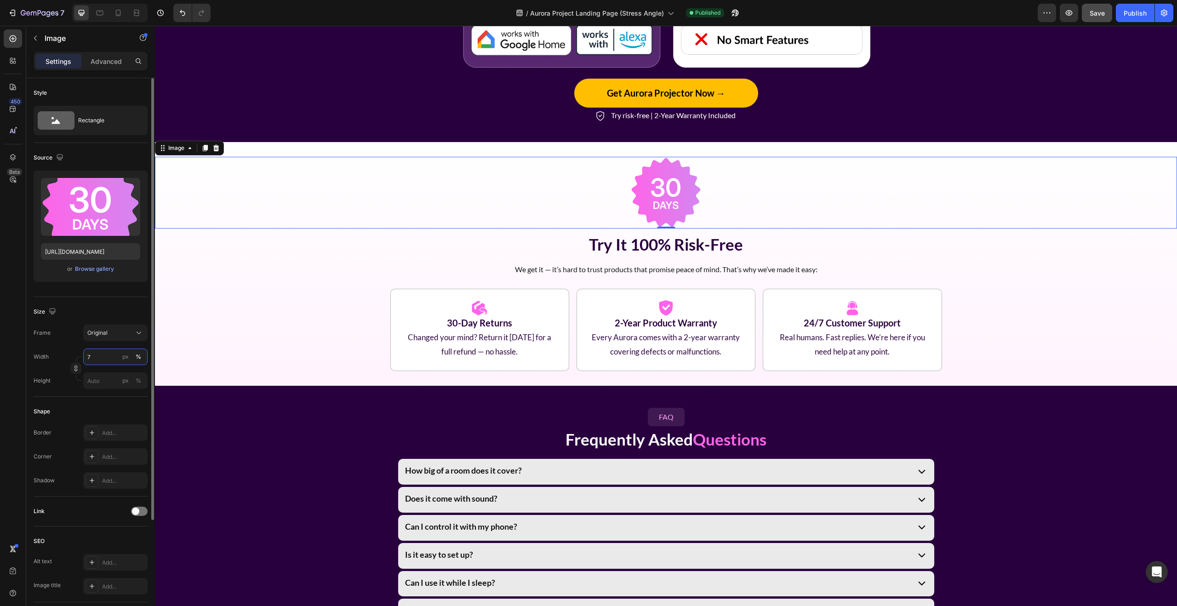
type input "6"
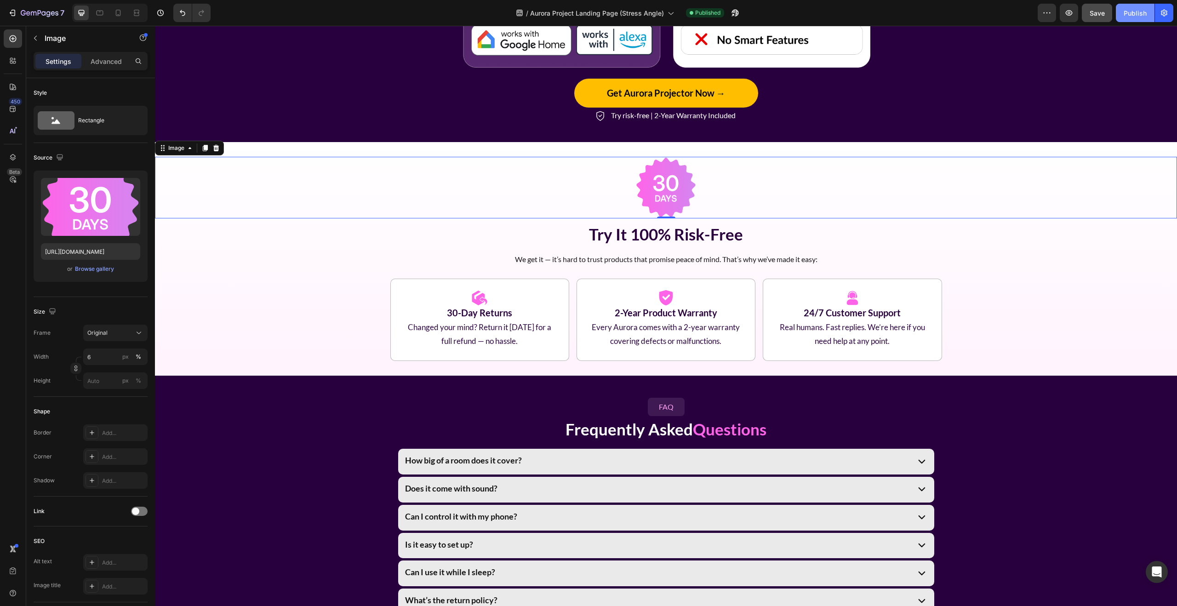
click at [1124, 17] on button "Publish" at bounding box center [1135, 13] width 39 height 18
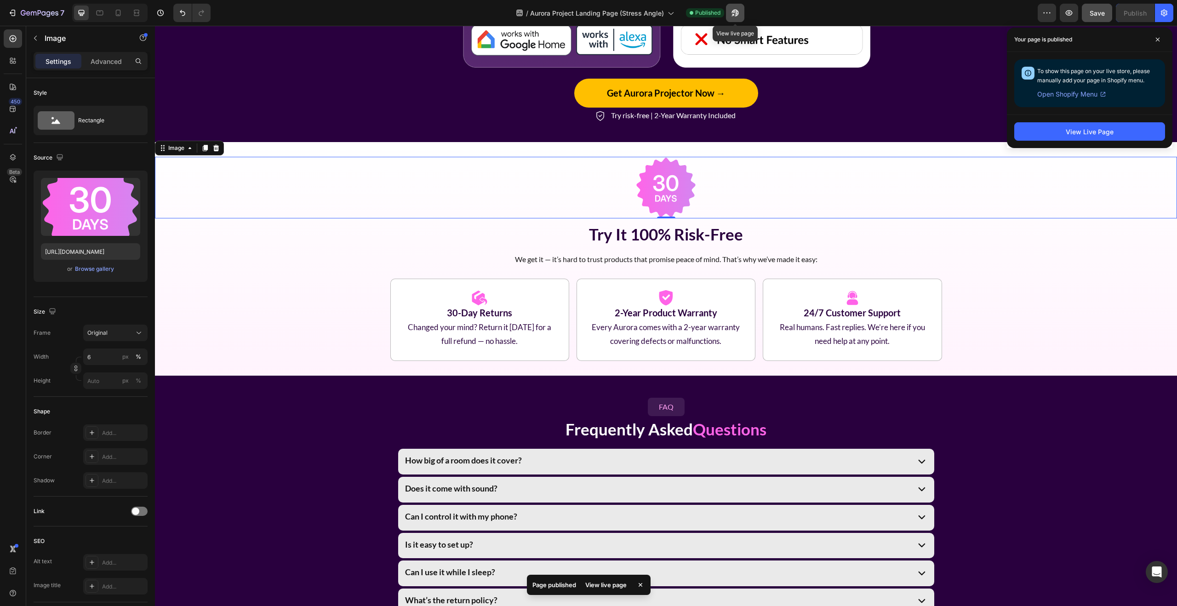
click at [734, 14] on icon "button" at bounding box center [733, 15] width 2 height 2
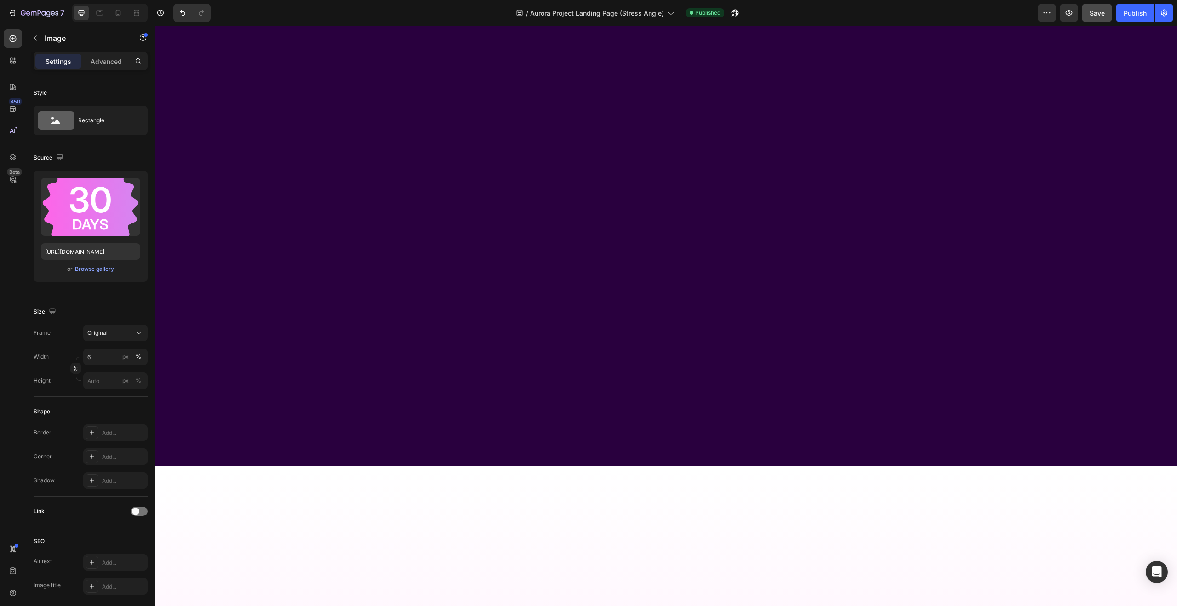
scroll to position [0, 0]
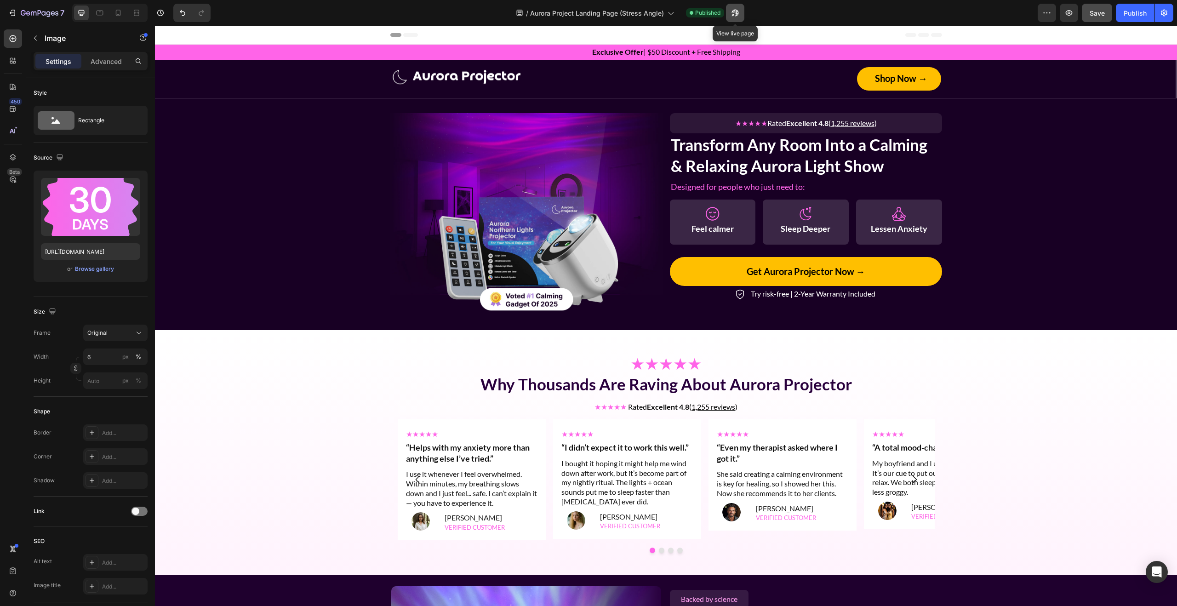
click at [733, 10] on icon "button" at bounding box center [734, 12] width 9 height 9
click at [1165, 14] on icon "button" at bounding box center [1164, 13] width 6 height 7
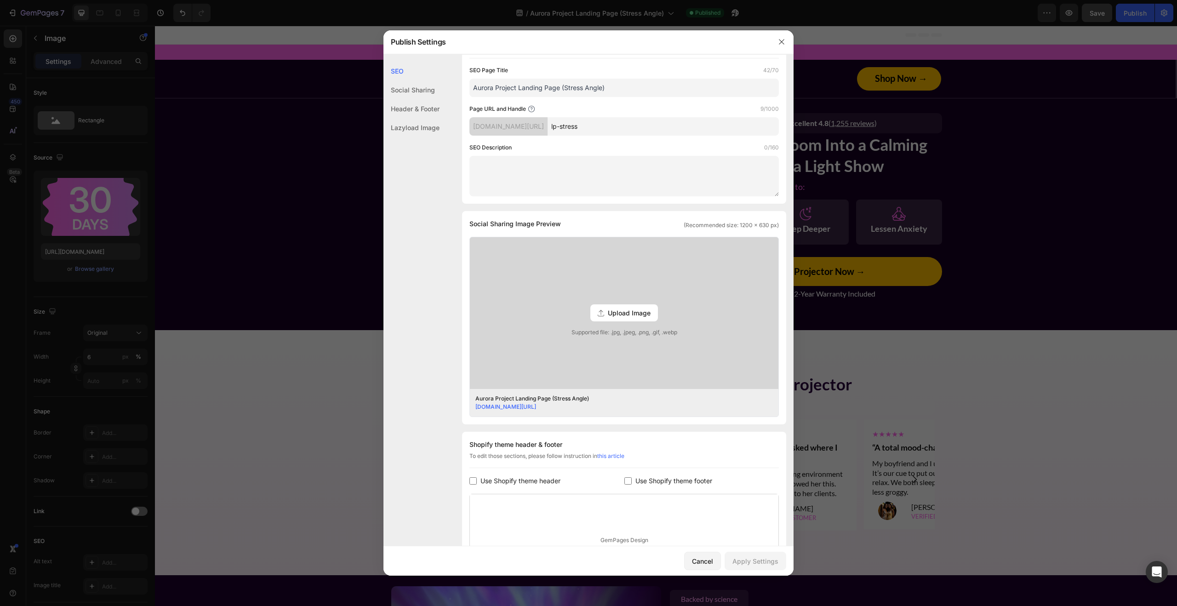
scroll to position [179, 0]
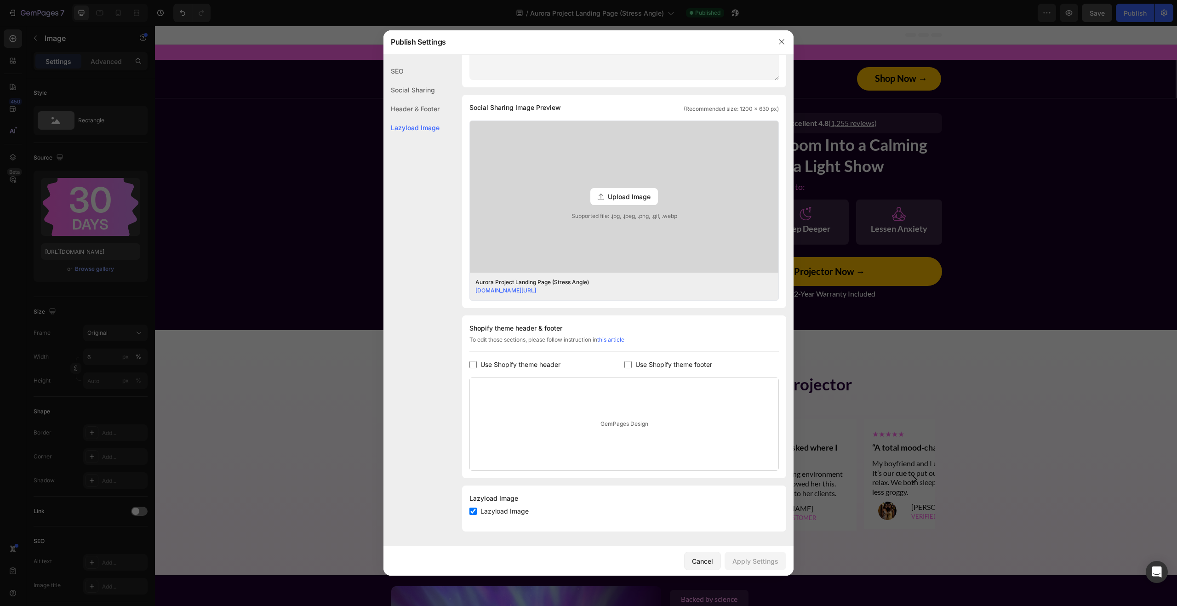
click at [518, 366] on span "Use Shopify theme header" at bounding box center [520, 364] width 80 height 11
checkbox input "true"
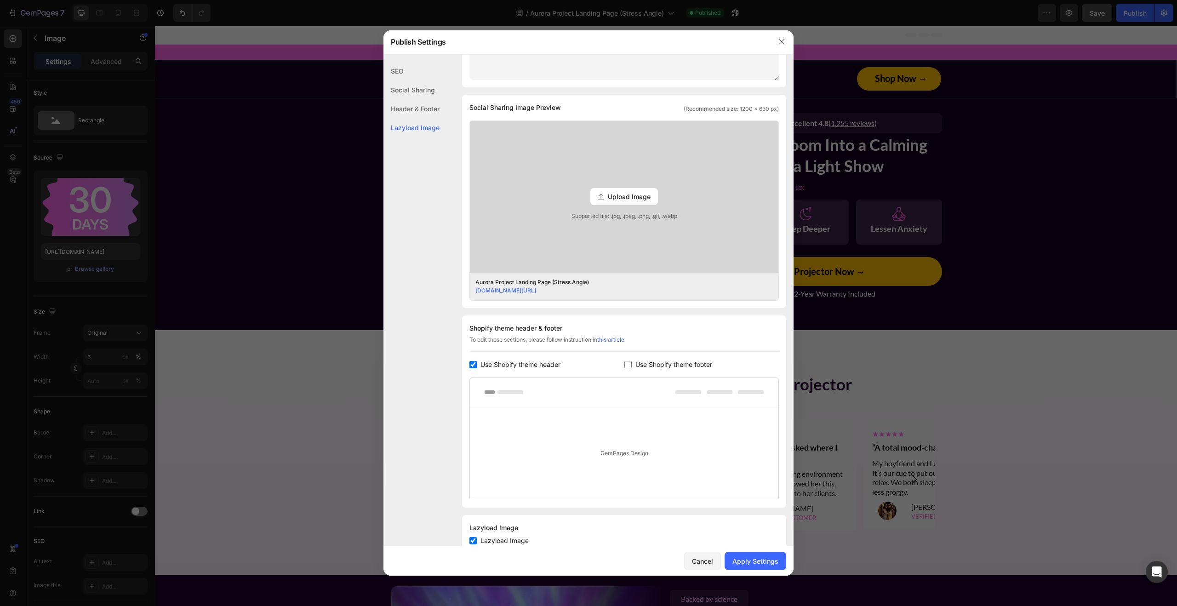
click at [670, 363] on span "Use Shopify theme footer" at bounding box center [673, 364] width 77 height 11
checkbox input "true"
click at [744, 565] on button "Apply Settings" at bounding box center [755, 561] width 62 height 18
click at [784, 42] on icon "button" at bounding box center [781, 41] width 7 height 7
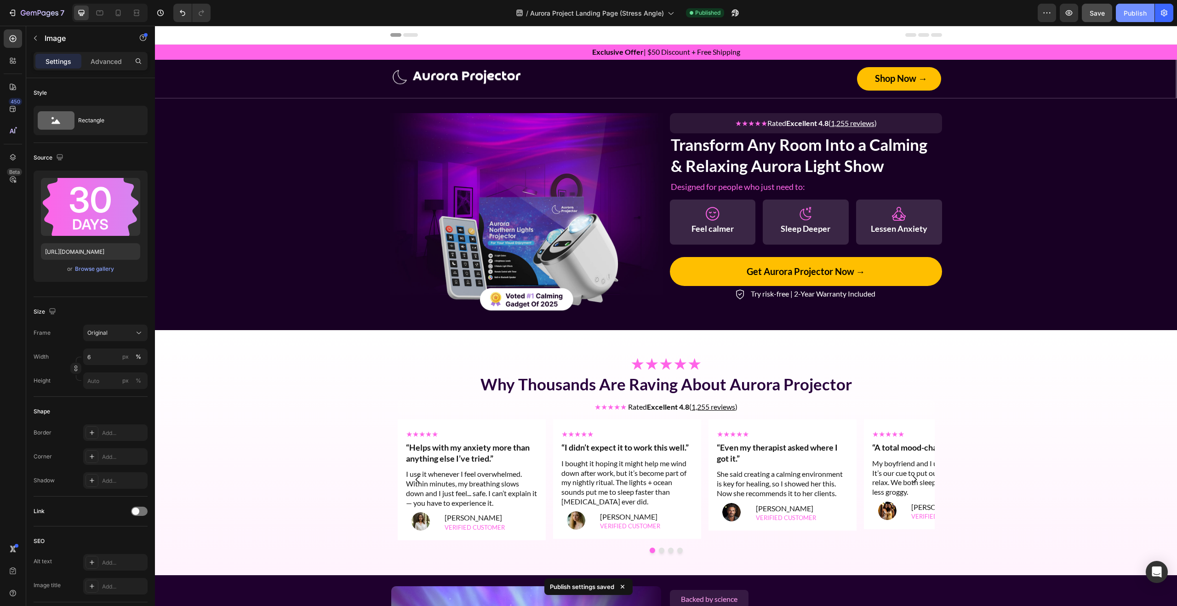
click at [1138, 10] on div "Publish" at bounding box center [1134, 13] width 23 height 10
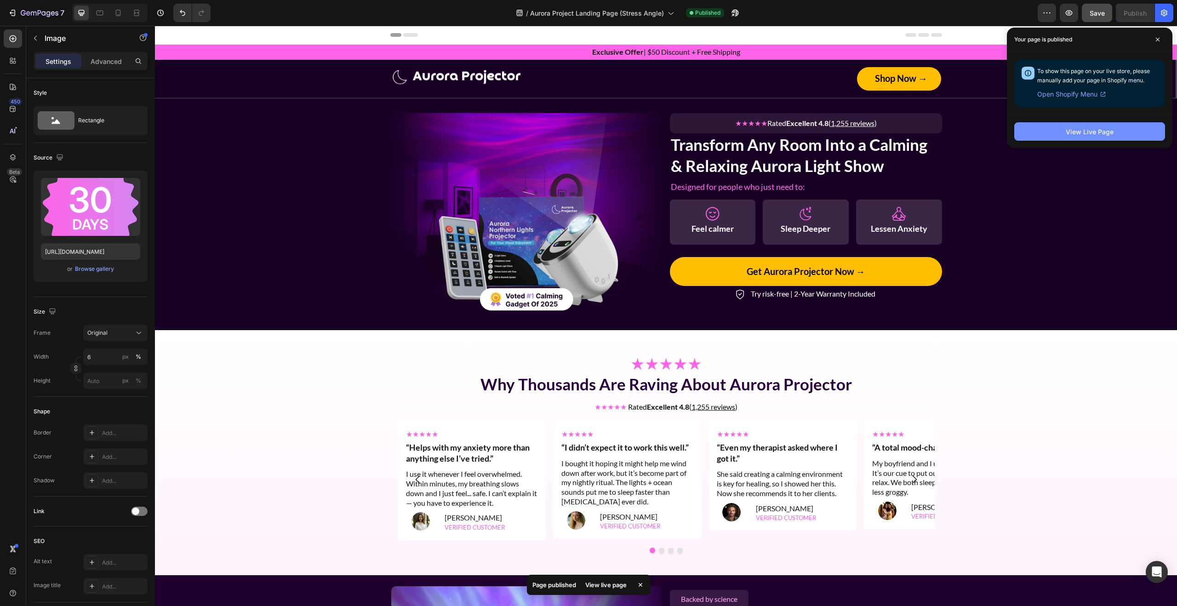
click at [1109, 126] on button "View Live Page" at bounding box center [1089, 131] width 151 height 18
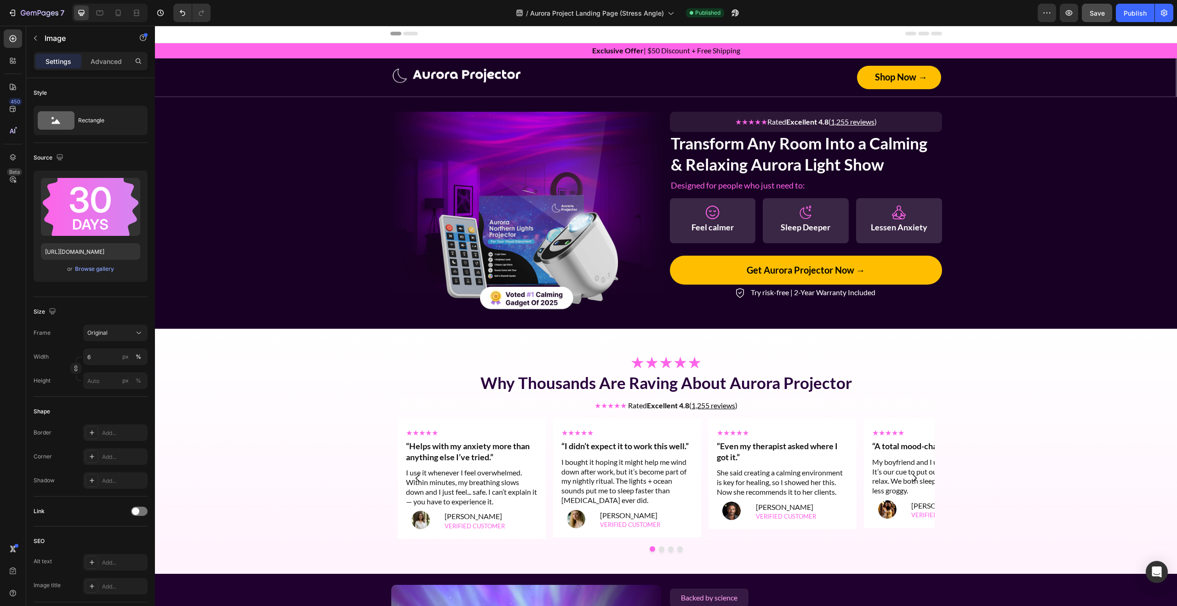
scroll to position [0, 0]
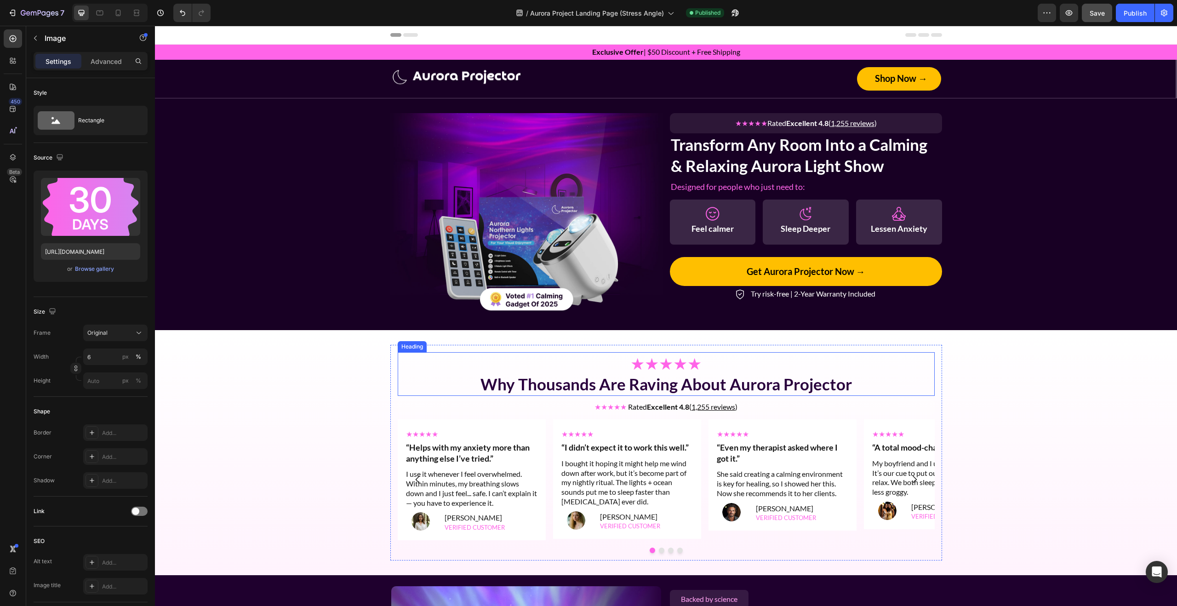
click at [685, 365] on span "★★★★★" at bounding box center [665, 362] width 71 height 19
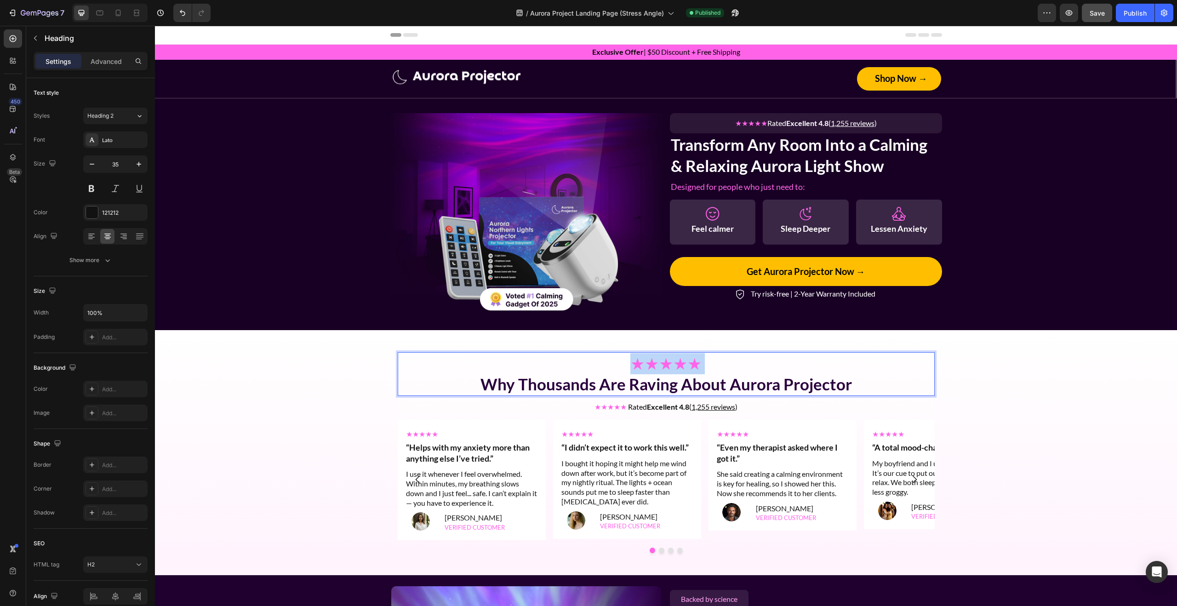
click at [685, 365] on span "★★★★★" at bounding box center [665, 362] width 71 height 19
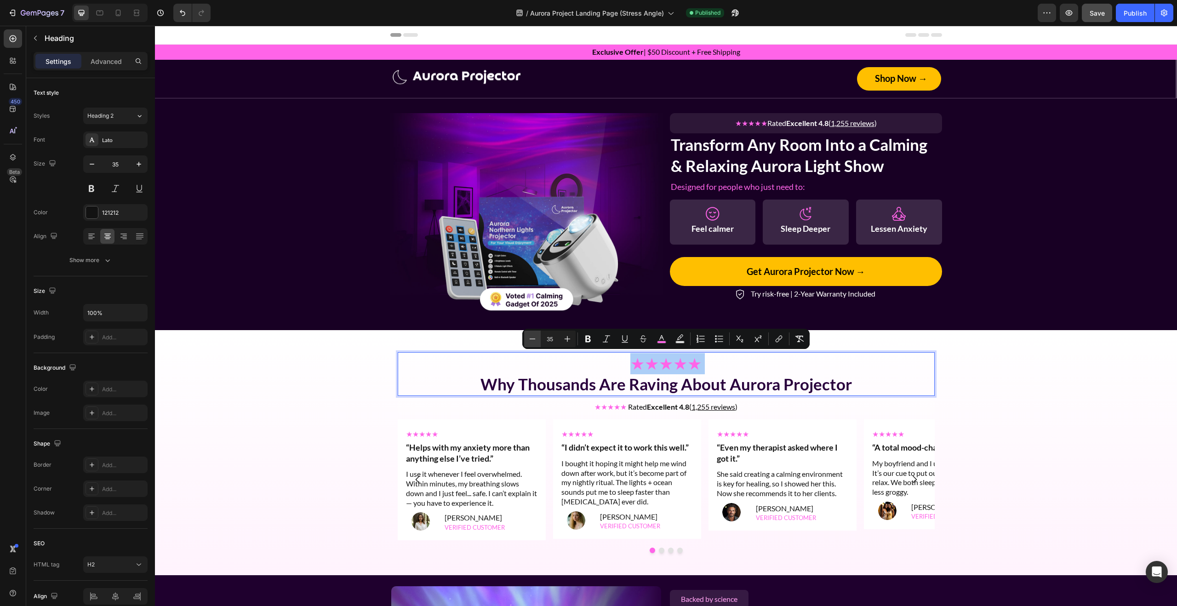
click at [532, 337] on icon "Editor contextual toolbar" at bounding box center [532, 338] width 9 height 9
type input "31"
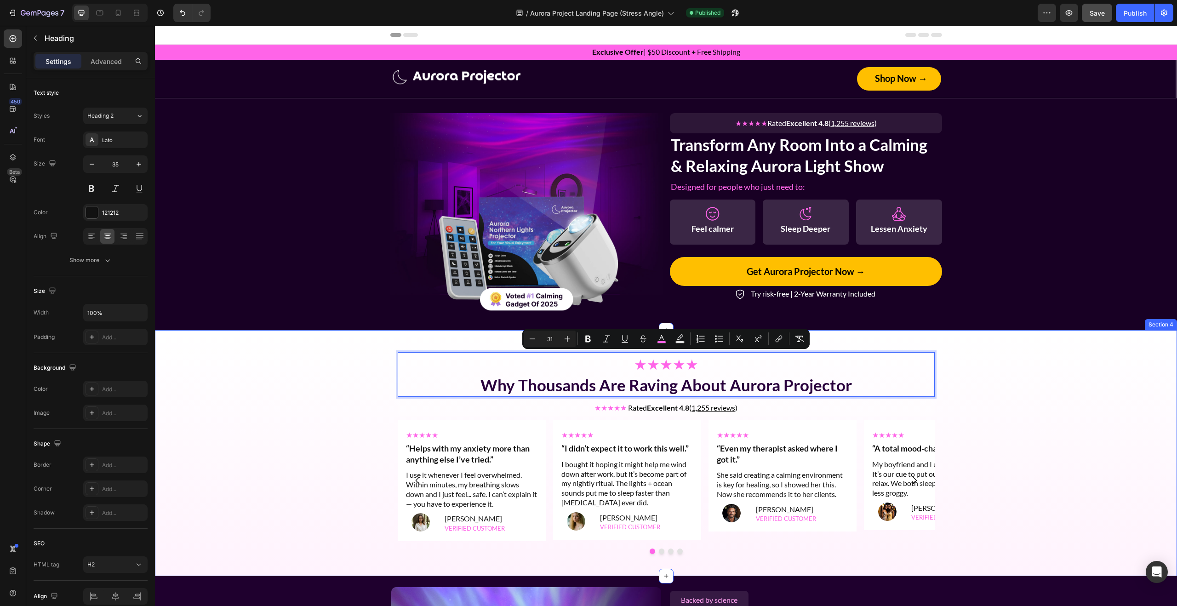
click at [1076, 392] on div "★★★★★ Why Thousands Are Raving About Aurora Projector Heading 0 ★★★★★ Rated Exc…" at bounding box center [666, 453] width 1022 height 216
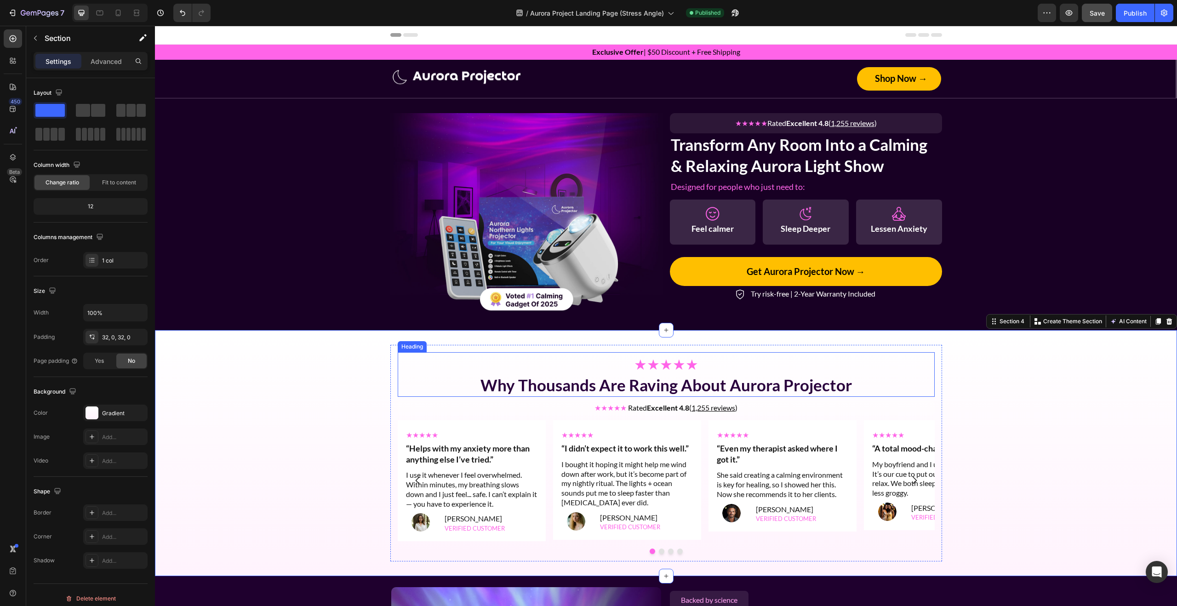
click at [671, 370] on span "★★★★★" at bounding box center [666, 363] width 64 height 17
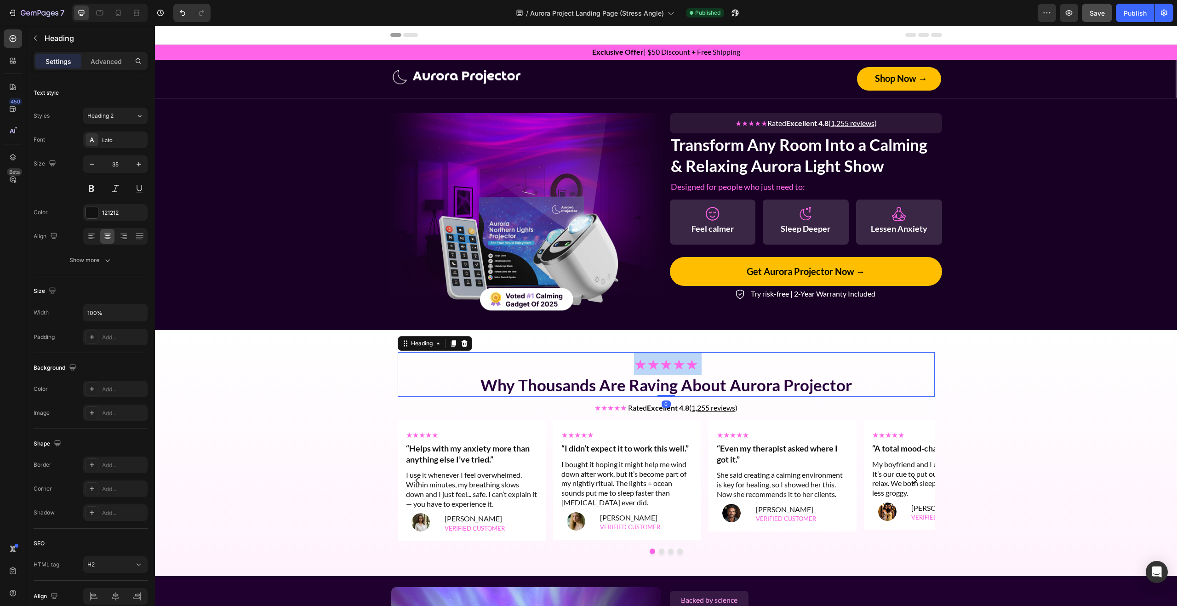
click at [671, 370] on span "★★★★★" at bounding box center [666, 363] width 64 height 17
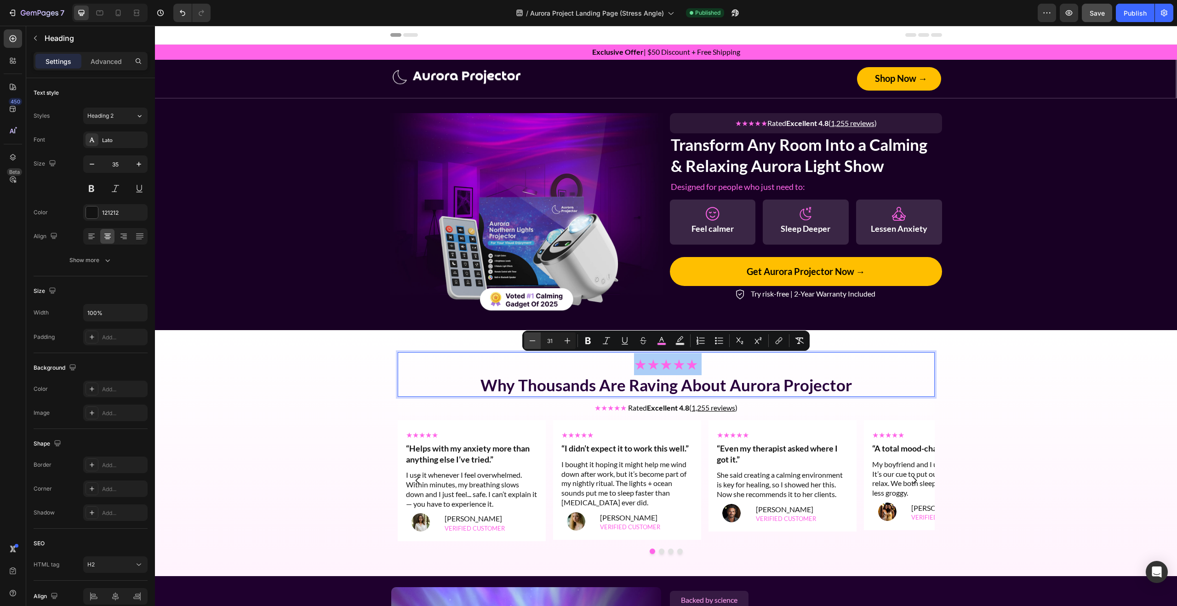
click at [535, 340] on icon "Editor contextual toolbar" at bounding box center [532, 340] width 9 height 9
type input "30"
click at [1052, 372] on div "★★★★★ Why Thousands Are Raving About Aurora Projector Heading 0 ★★★★★ Rated Exc…" at bounding box center [666, 453] width 1022 height 216
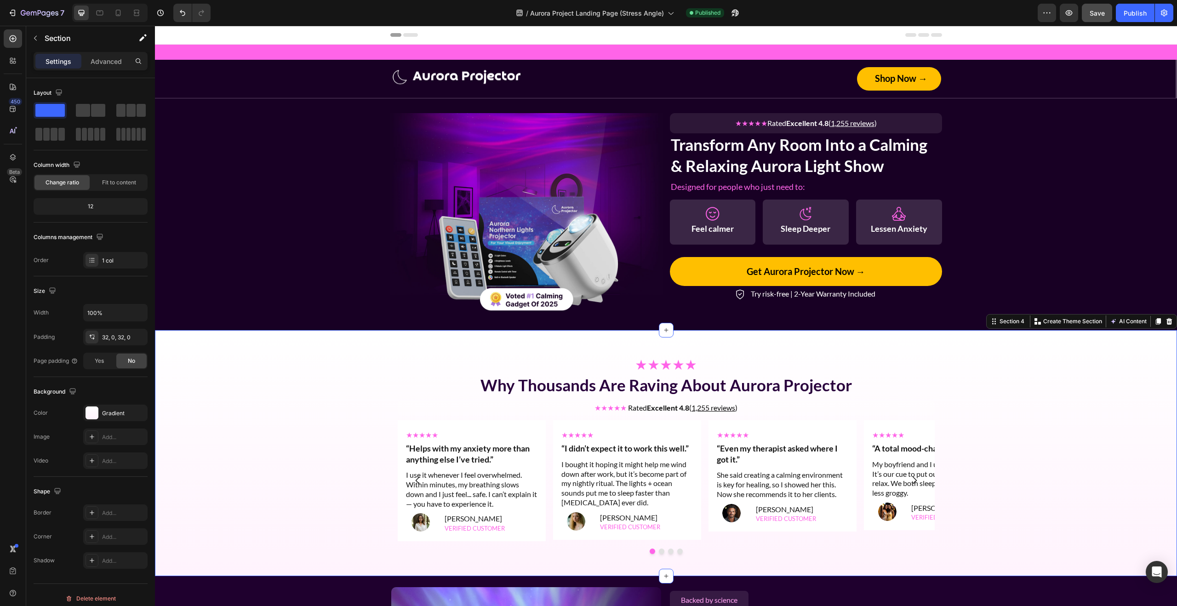
scroll to position [193, 0]
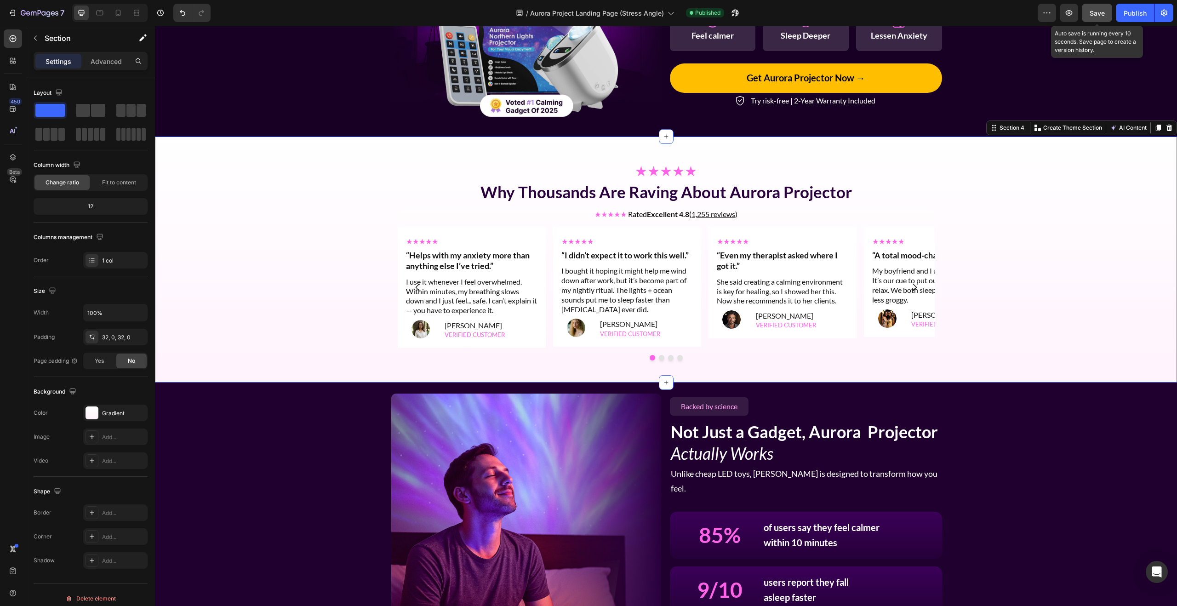
click at [1093, 15] on span "Save" at bounding box center [1096, 13] width 15 height 8
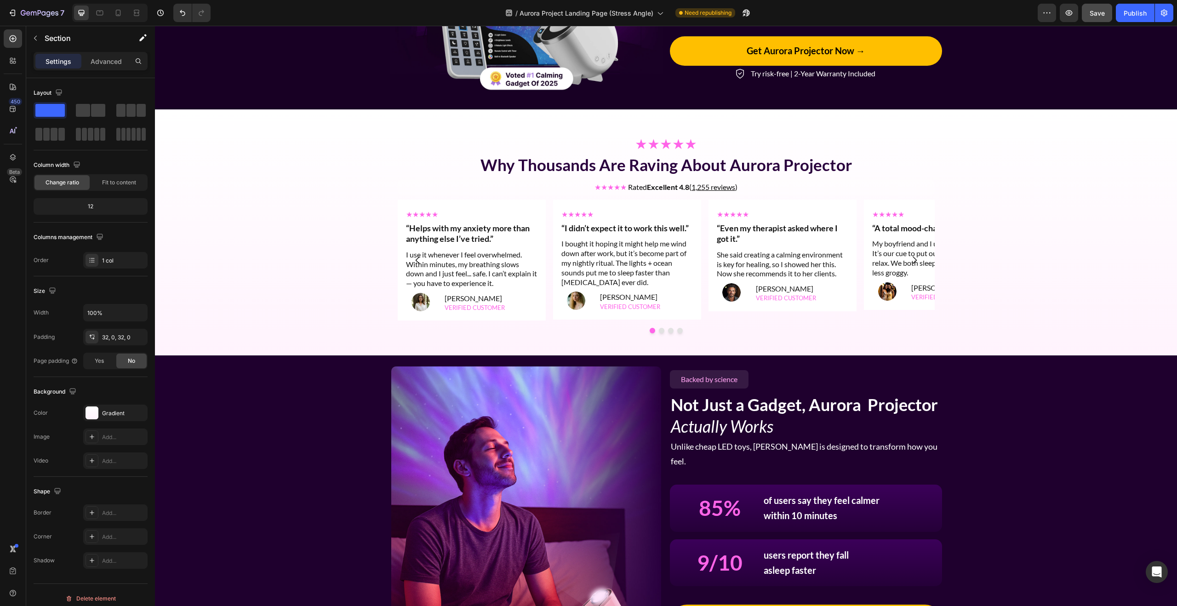
scroll to position [0, 0]
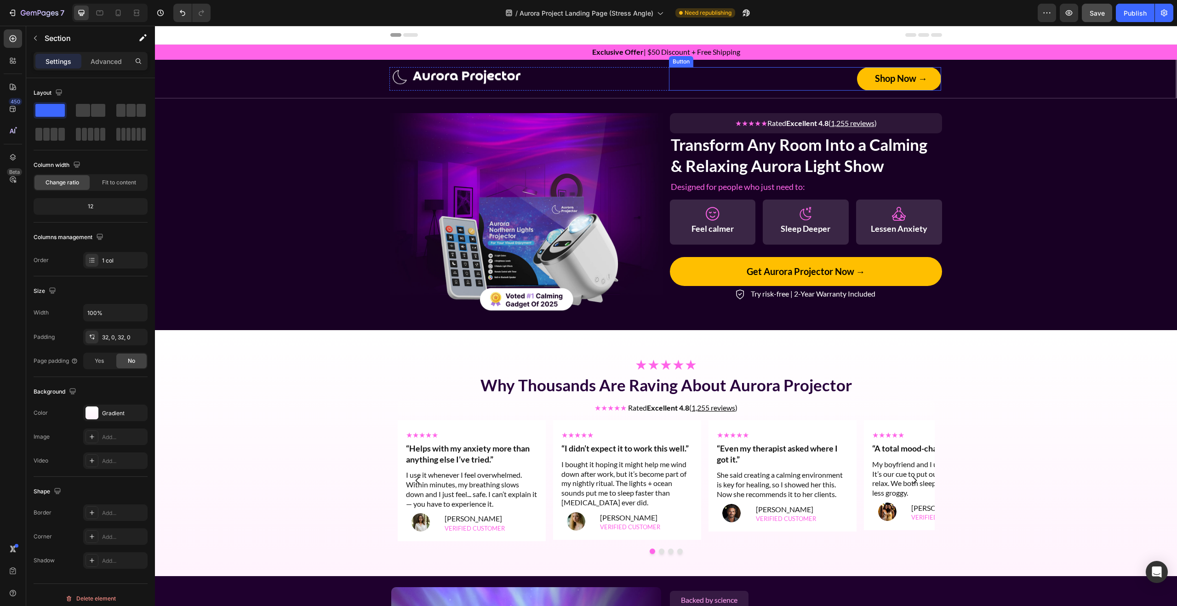
click at [934, 78] on button "Shop Now →" at bounding box center [899, 78] width 84 height 23
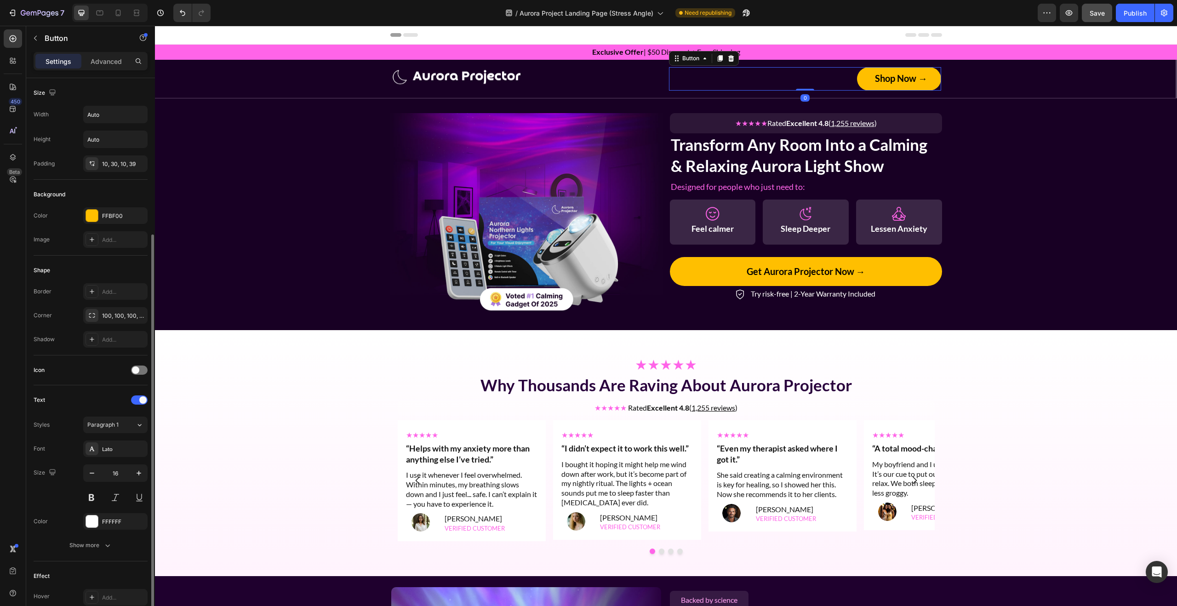
scroll to position [105, 0]
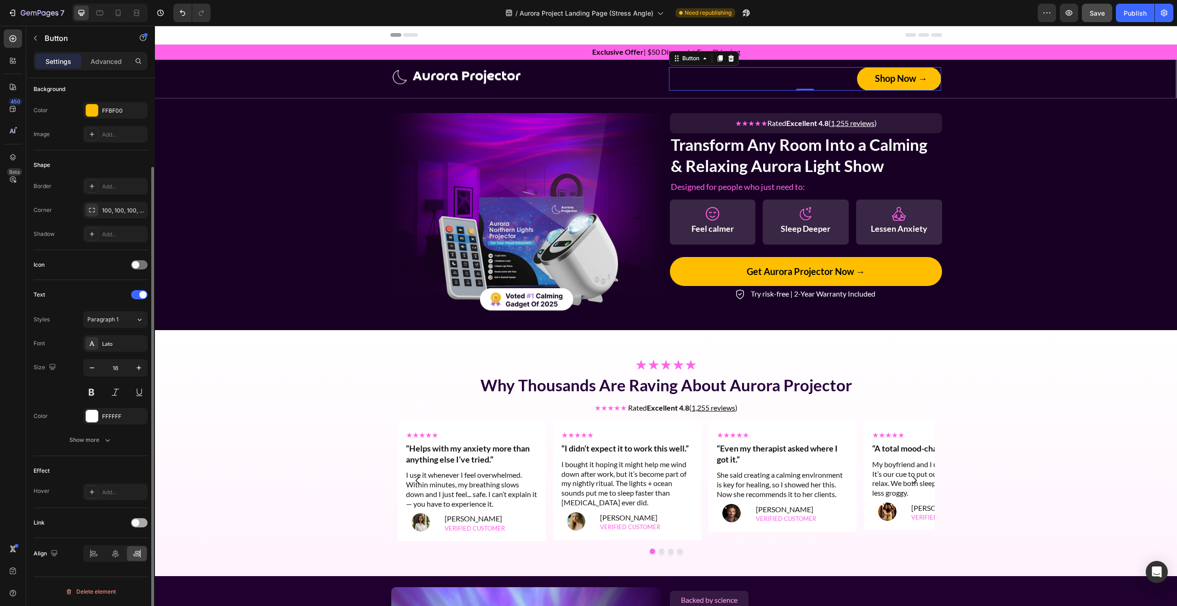
click at [137, 525] on span at bounding box center [135, 522] width 7 height 7
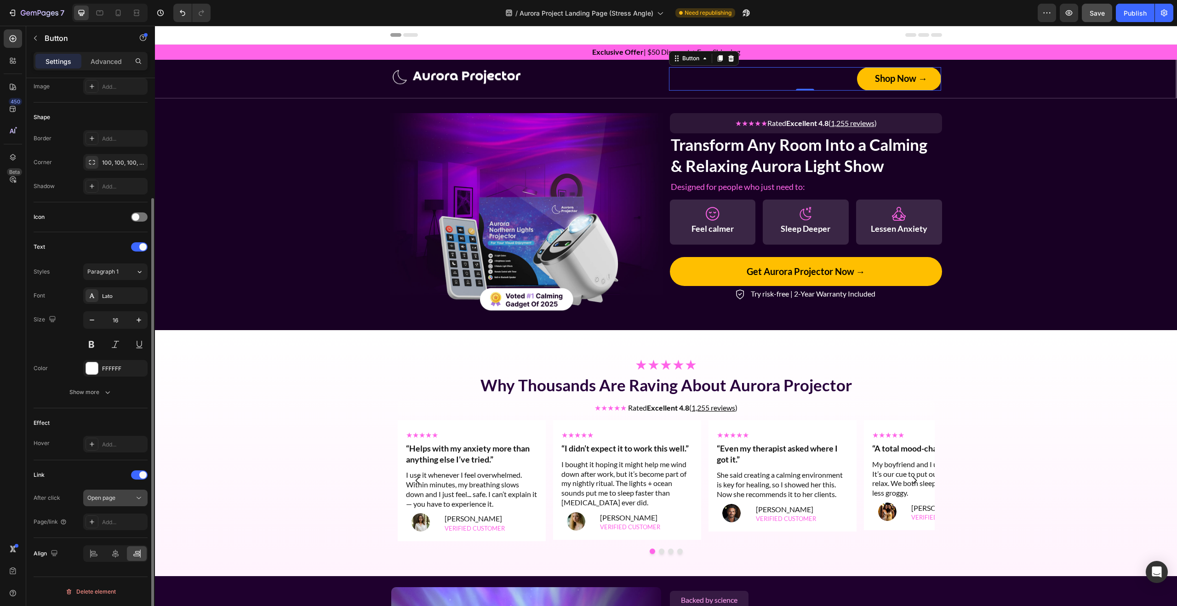
click at [120, 503] on button "Open page" at bounding box center [115, 498] width 64 height 17
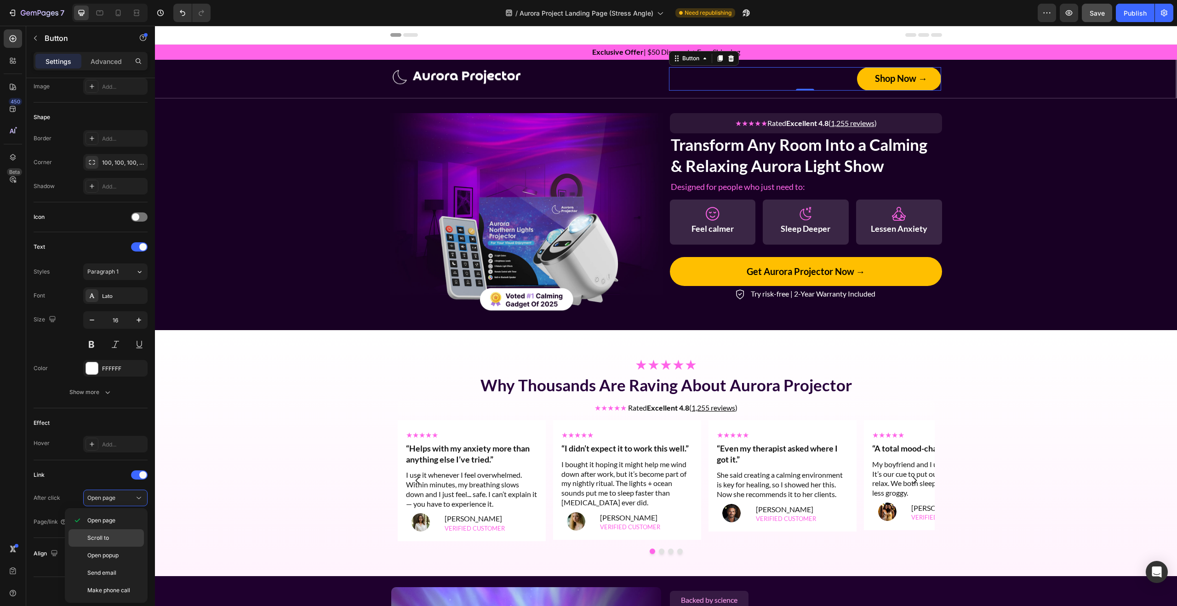
click at [117, 537] on p "Scroll to" at bounding box center [113, 538] width 52 height 8
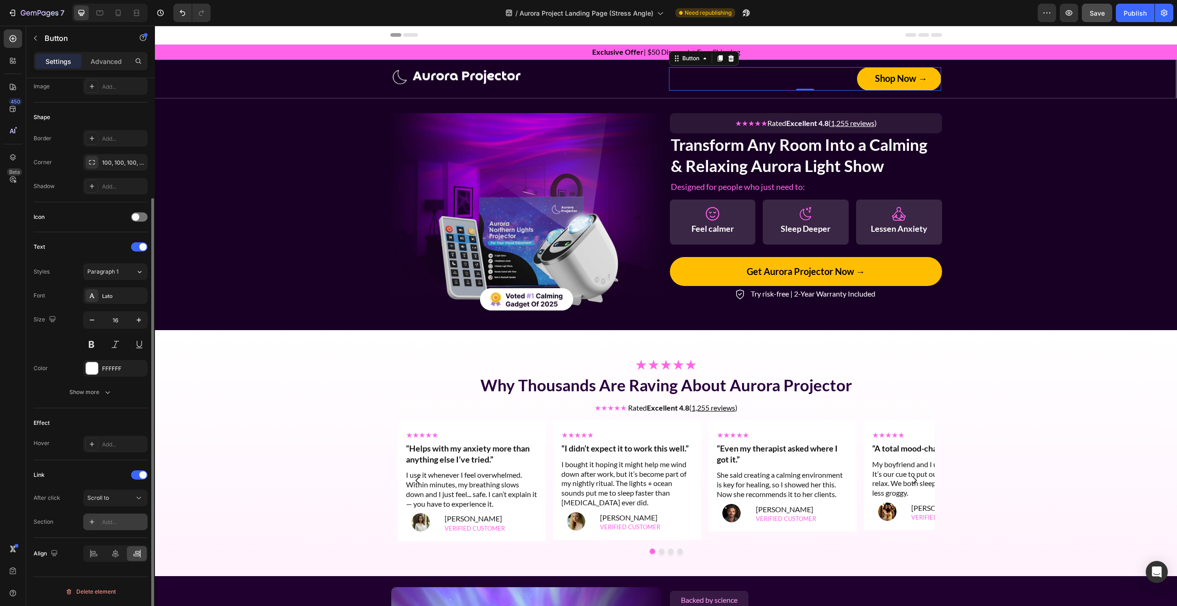
click at [99, 522] on div "Add..." at bounding box center [115, 521] width 64 height 17
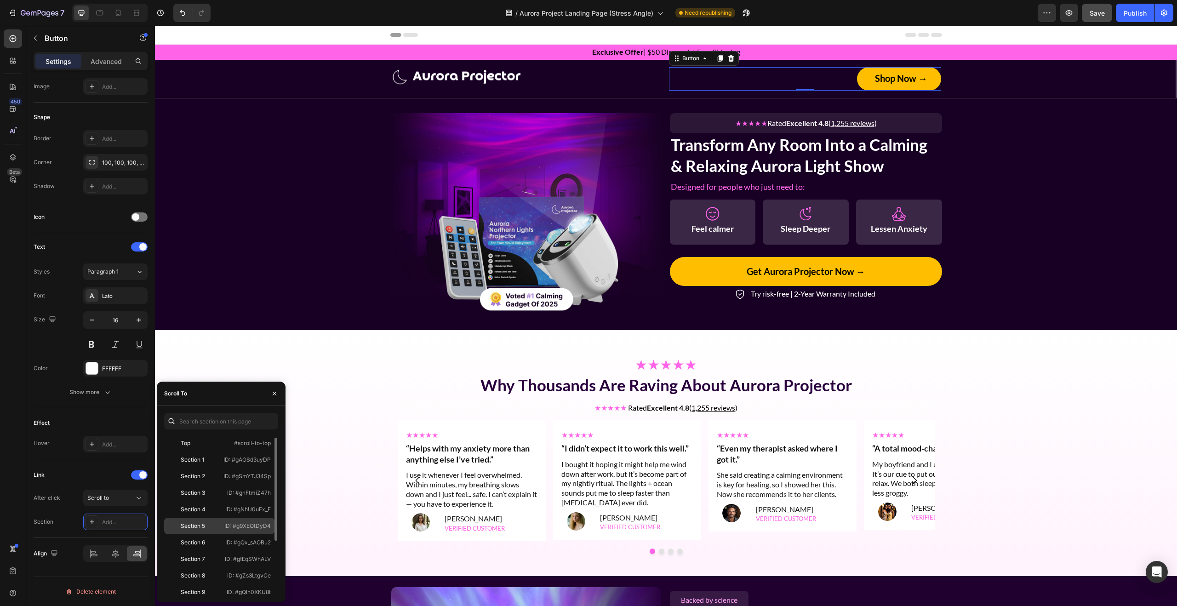
scroll to position [85, 0]
click at [399, 444] on div "★★★★★ Text Block “Helps with my anxiety more than anything else I’ve tried.” He…" at bounding box center [472, 480] width 148 height 121
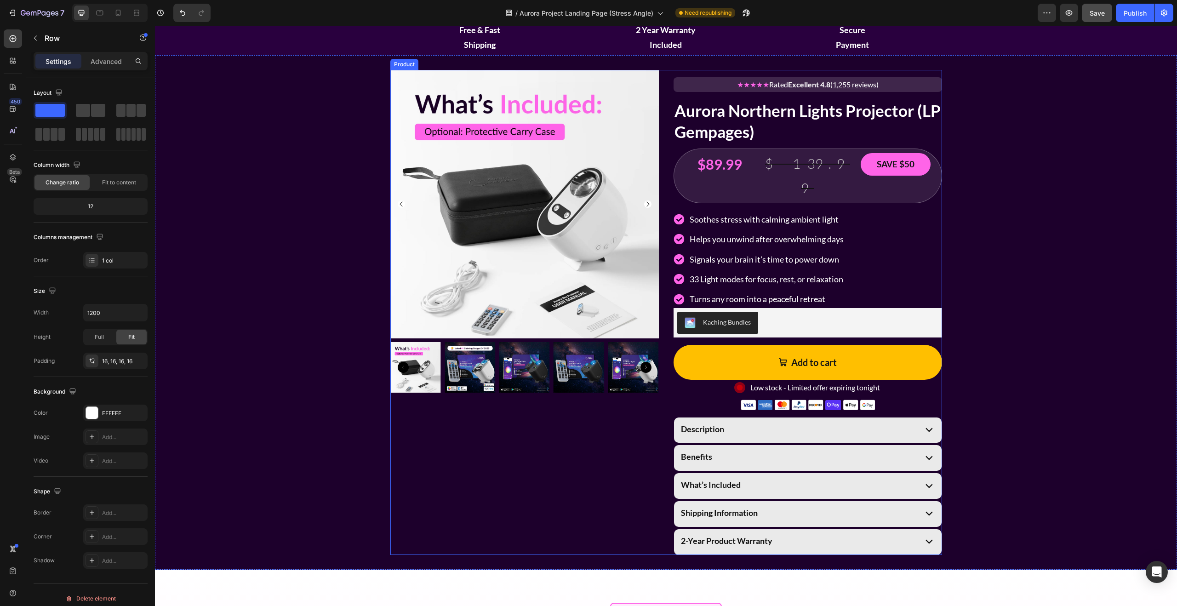
scroll to position [1175, 0]
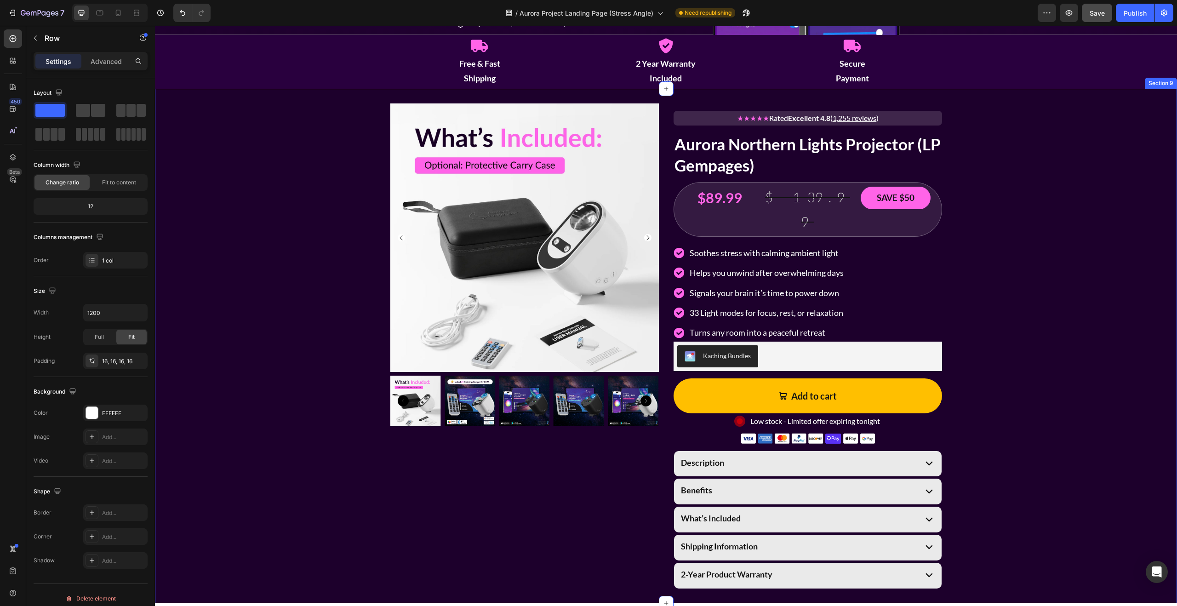
click at [1005, 207] on div "Product Images ★★★★★ Rated Excellent 4.8 ( 1,255 reviews ) Text Block Aurora No…" at bounding box center [666, 345] width 1022 height 485
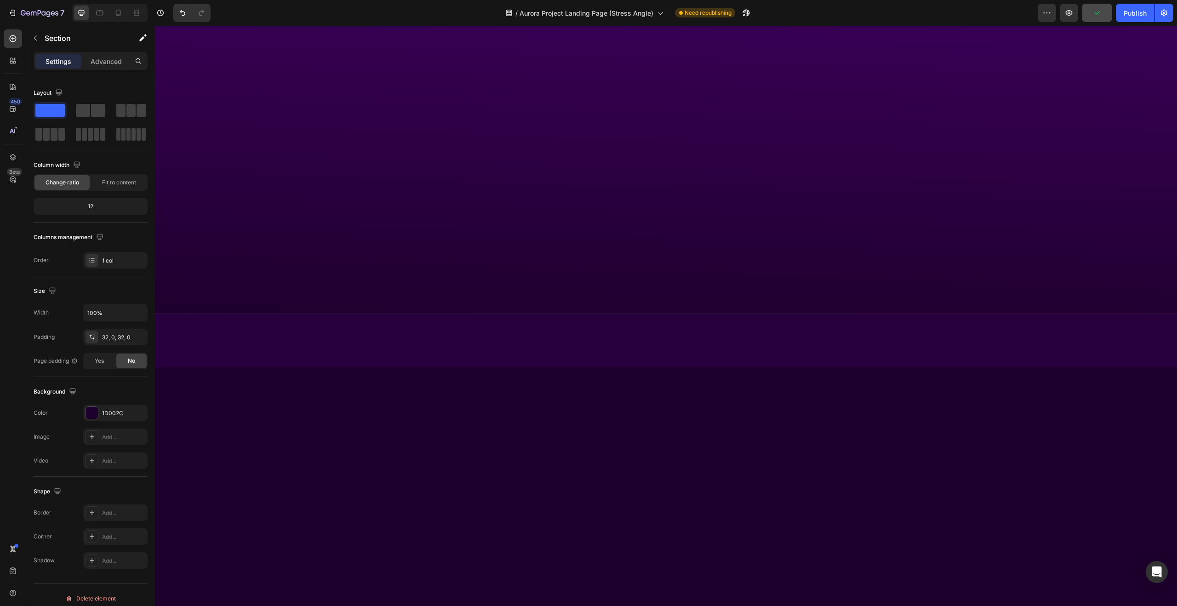
scroll to position [0, 0]
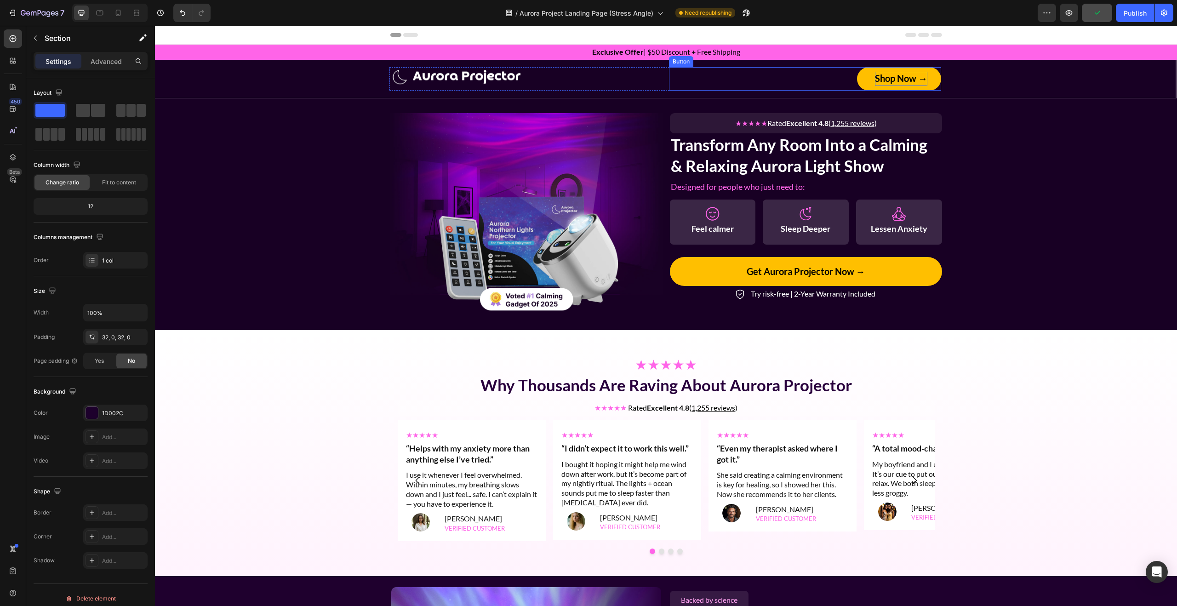
click at [903, 82] on strong "Shop Now →" at bounding box center [901, 78] width 52 height 11
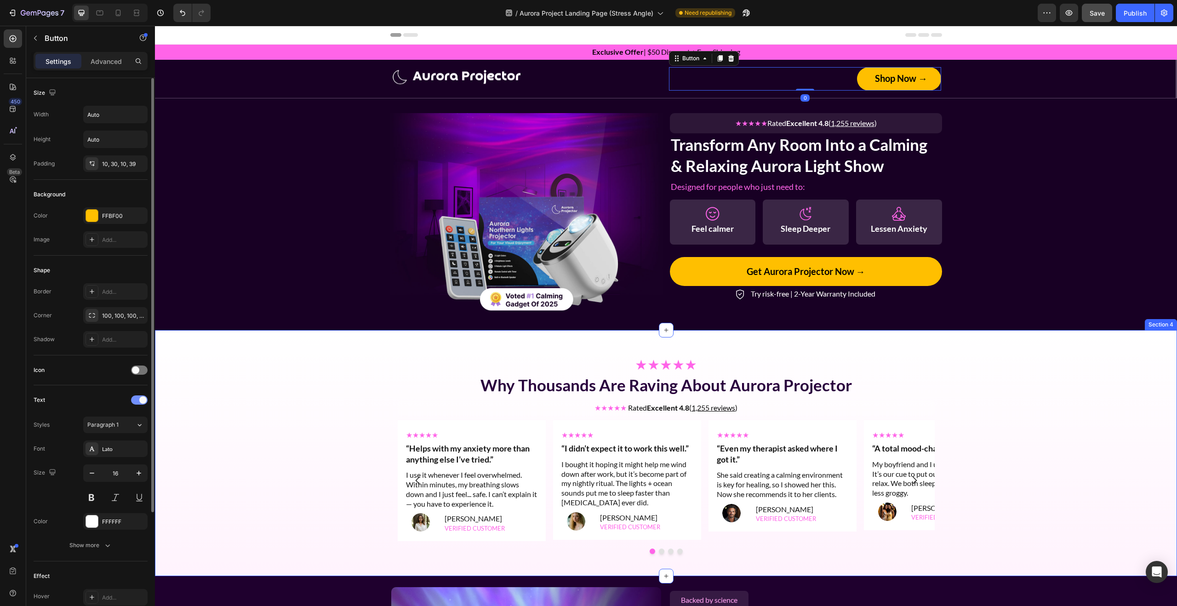
scroll to position [153, 0]
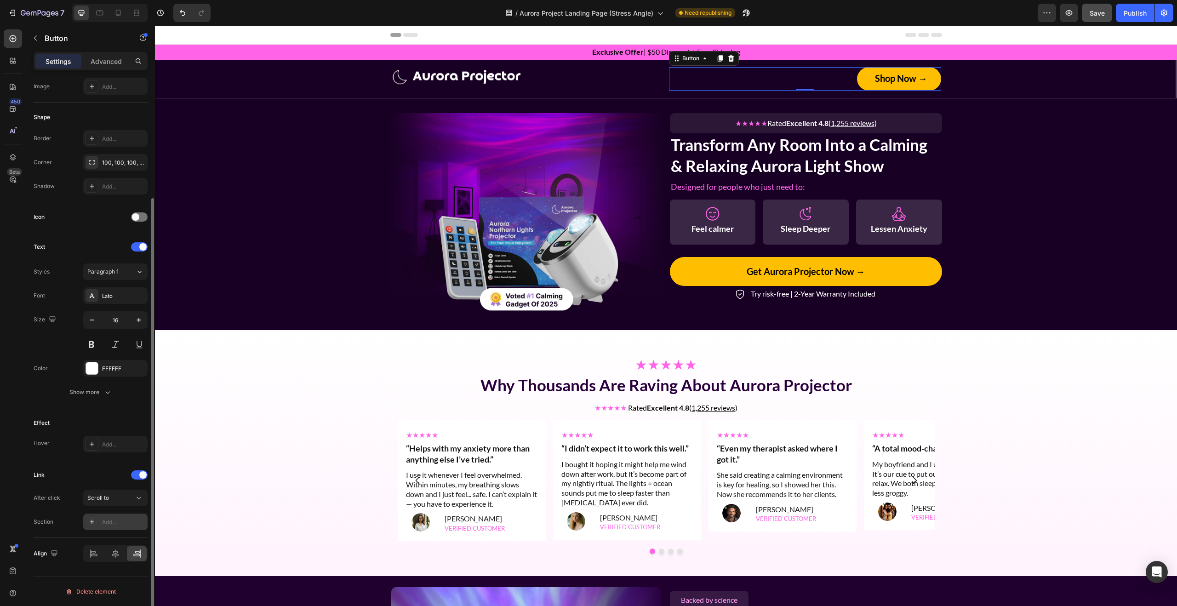
click at [113, 522] on div "Add..." at bounding box center [123, 522] width 43 height 8
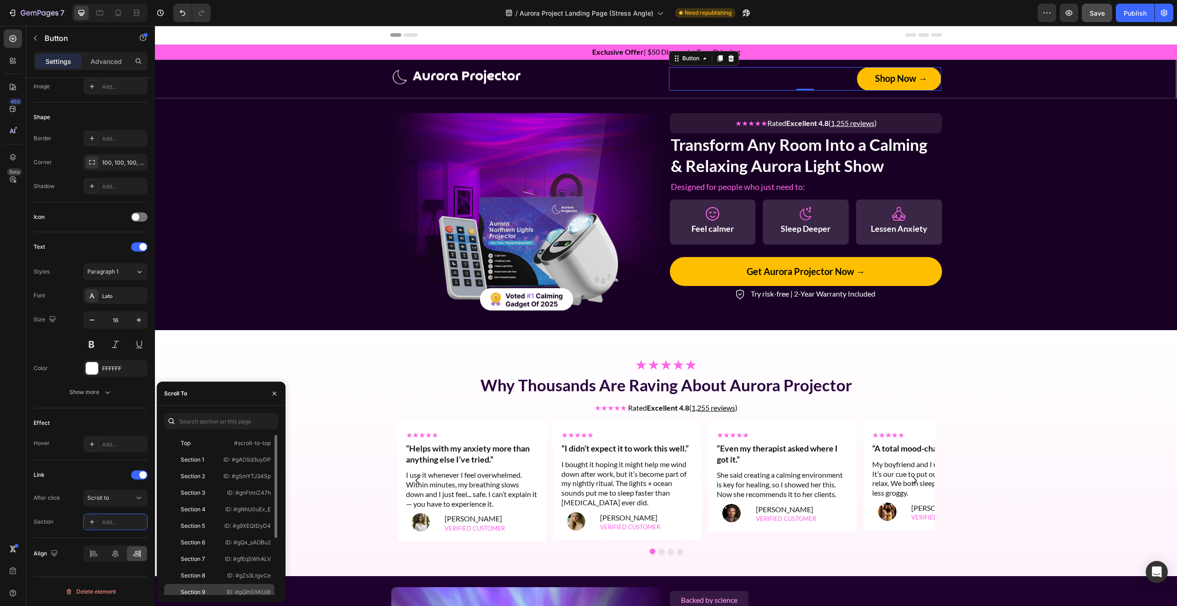
click at [202, 588] on div "Section 9" at bounding box center [193, 592] width 24 height 8
click at [913, 345] on div "★★★★★ Why Thousands Are Raving About Aurora Projector Heading ★★★★★ Rated Excel…" at bounding box center [666, 453] width 552 height 216
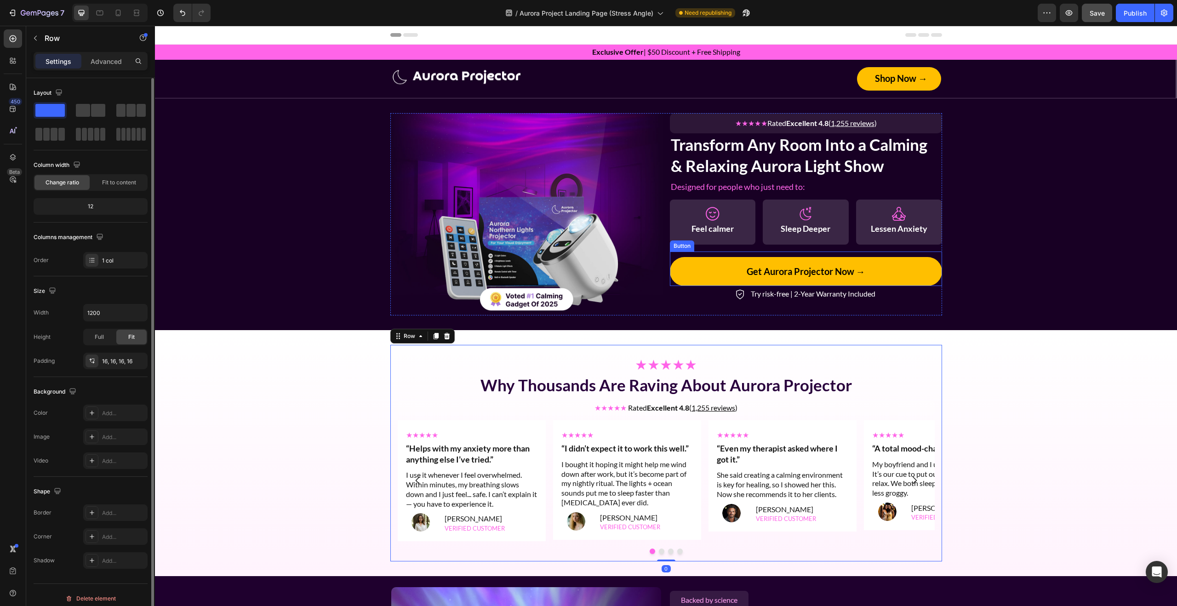
click at [904, 274] on button "Get Aurora Projector Now →" at bounding box center [806, 271] width 272 height 29
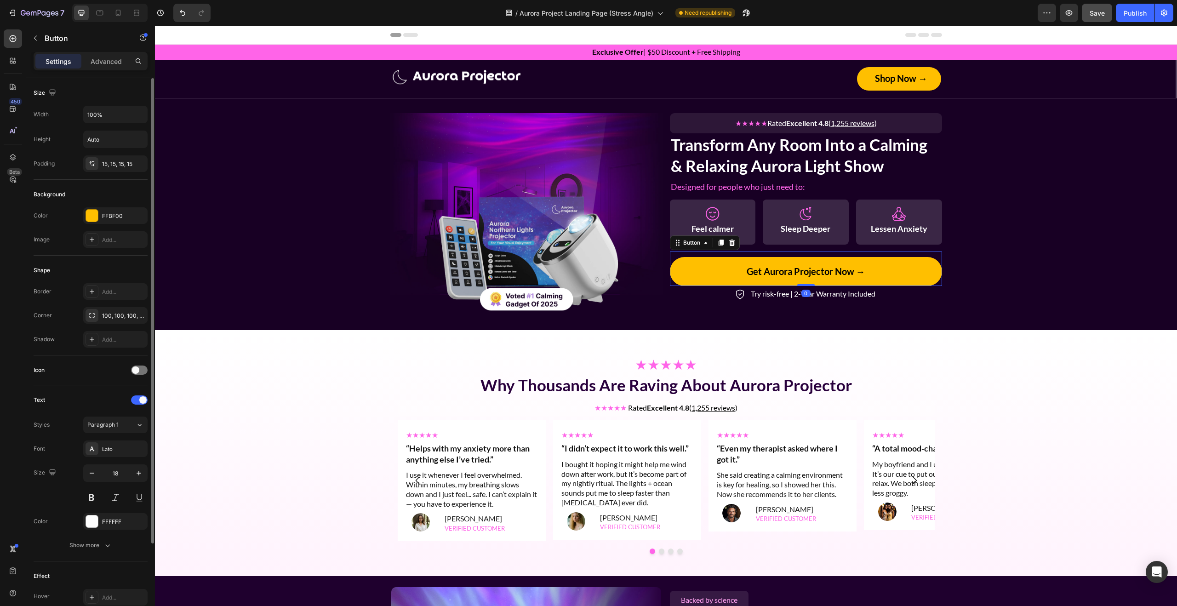
scroll to position [105, 0]
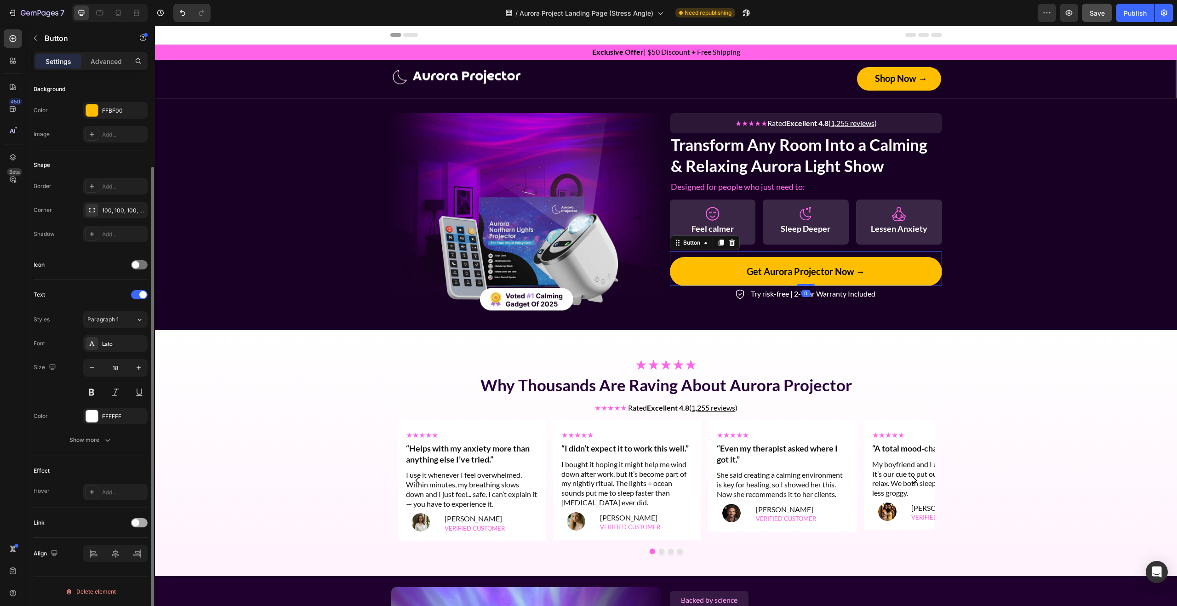
click at [144, 526] on div at bounding box center [139, 522] width 17 height 9
click at [118, 546] on div "Open page" at bounding box center [110, 545] width 47 height 8
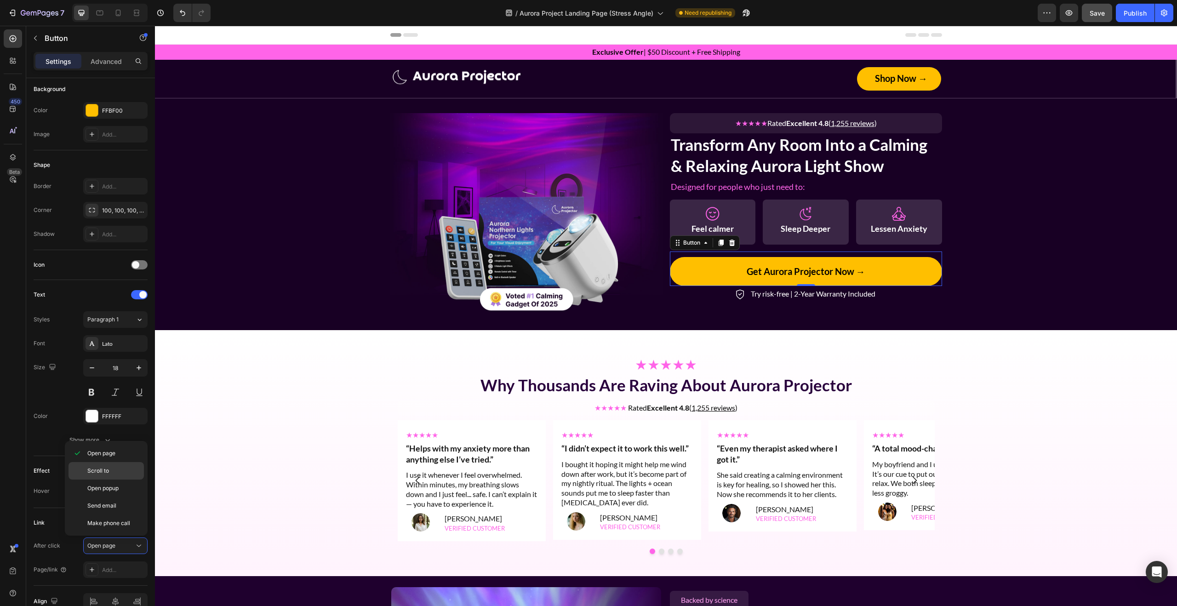
click at [103, 470] on span "Scroll to" at bounding box center [98, 471] width 22 height 8
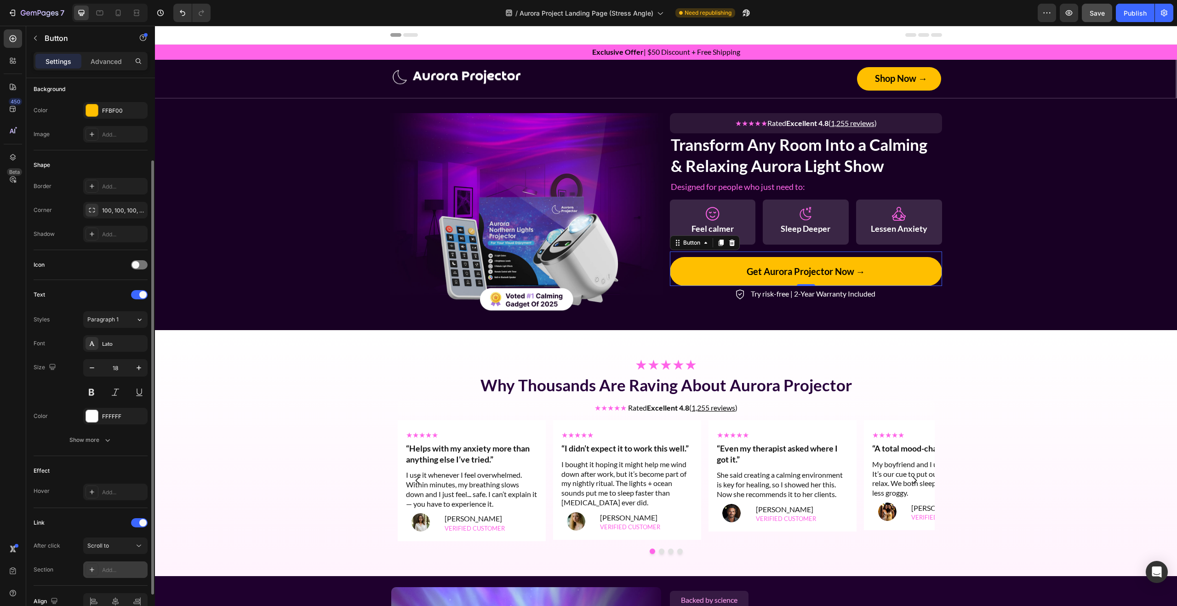
click at [115, 568] on div "Add..." at bounding box center [123, 570] width 43 height 8
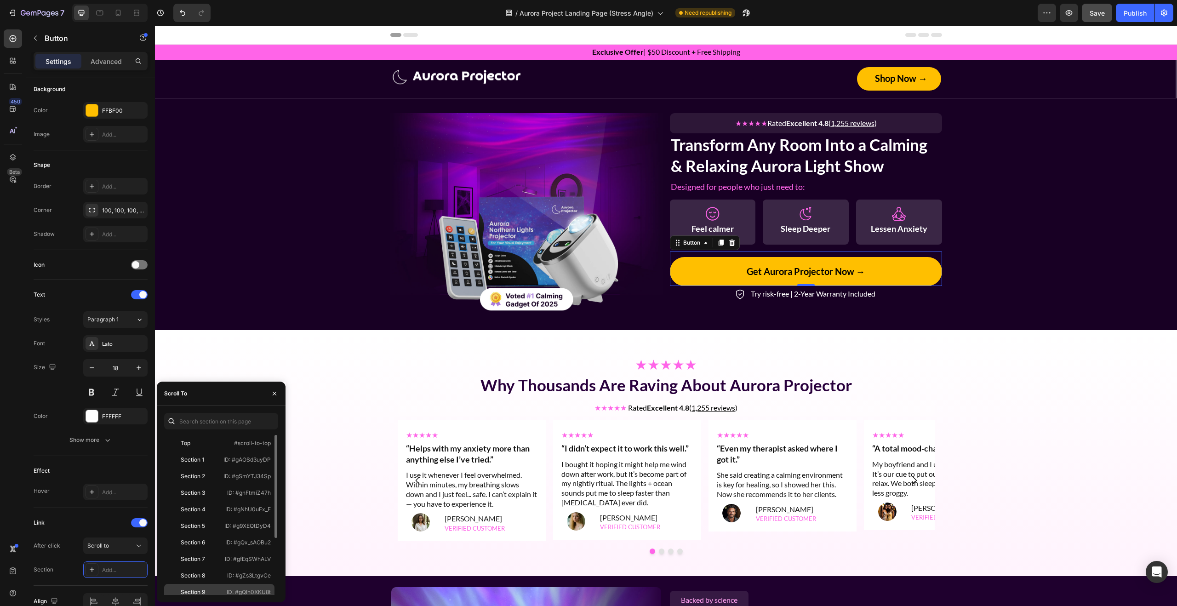
click at [207, 589] on div "Section 9" at bounding box center [194, 592] width 53 height 8
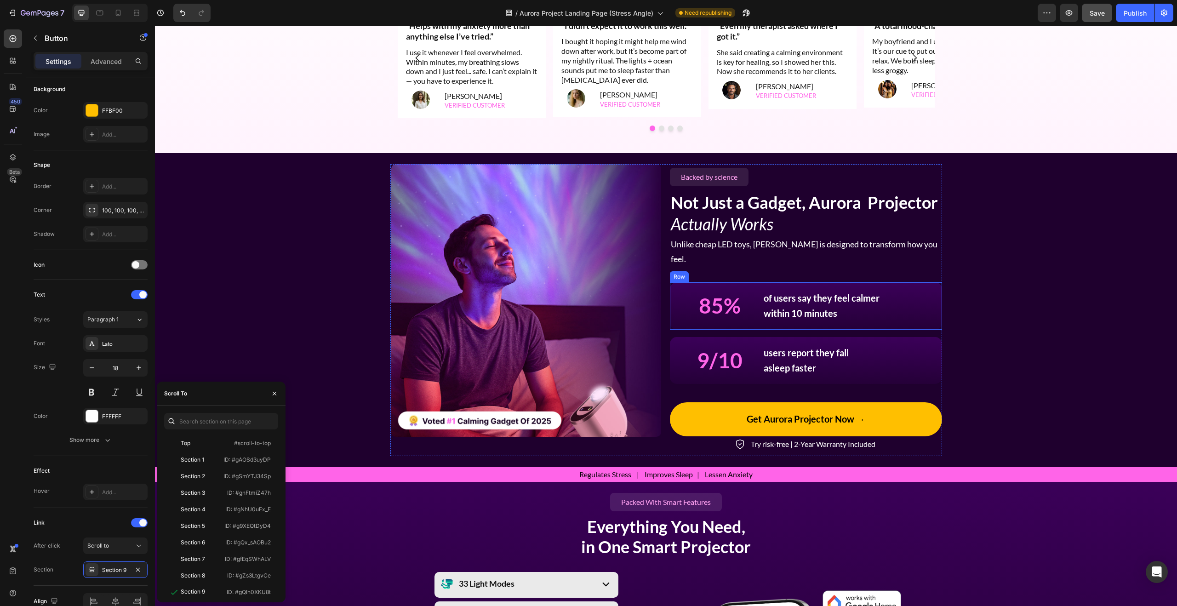
scroll to position [430, 0]
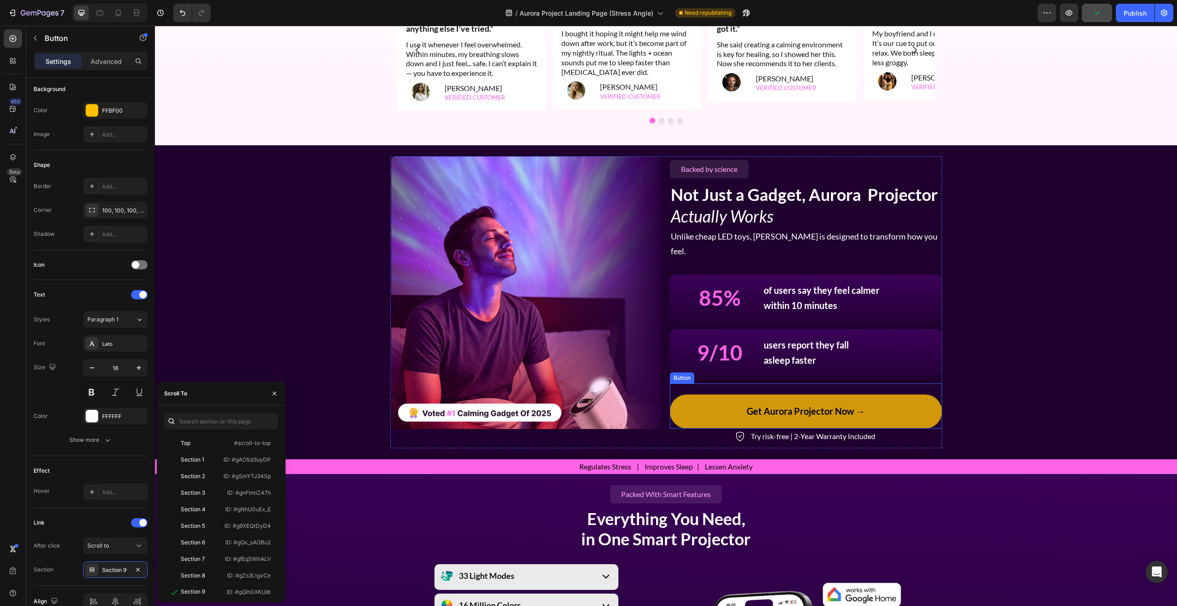
click at [881, 394] on button "Get Aurora Projector Now →" at bounding box center [806, 411] width 272 height 34
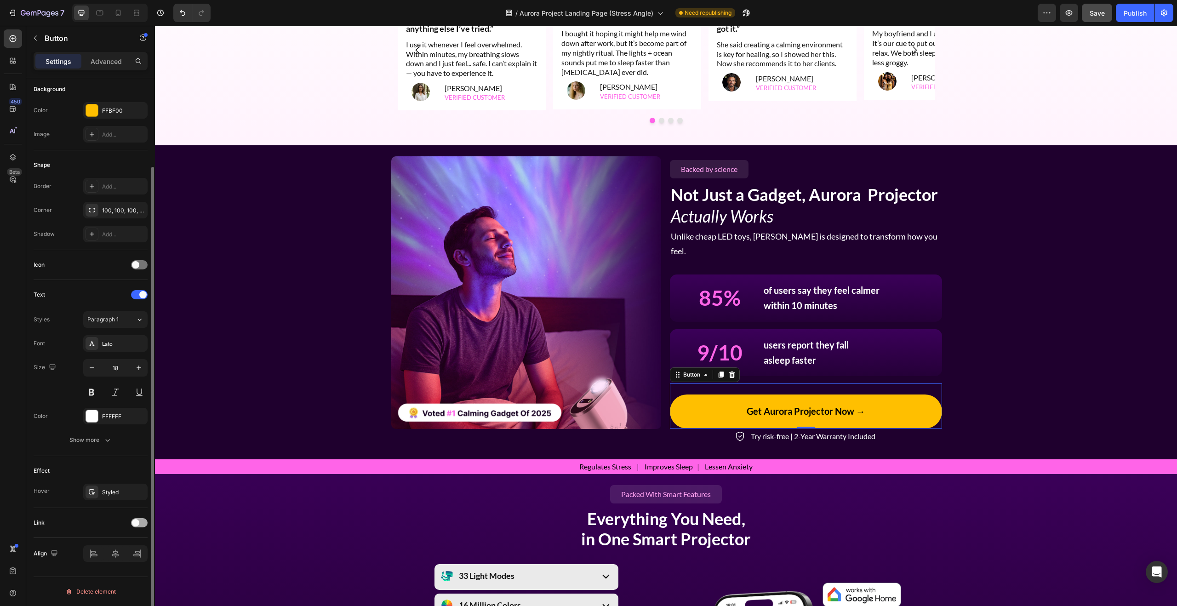
click at [134, 519] on span at bounding box center [135, 522] width 7 height 7
click at [108, 550] on div "Open page" at bounding box center [115, 545] width 56 height 9
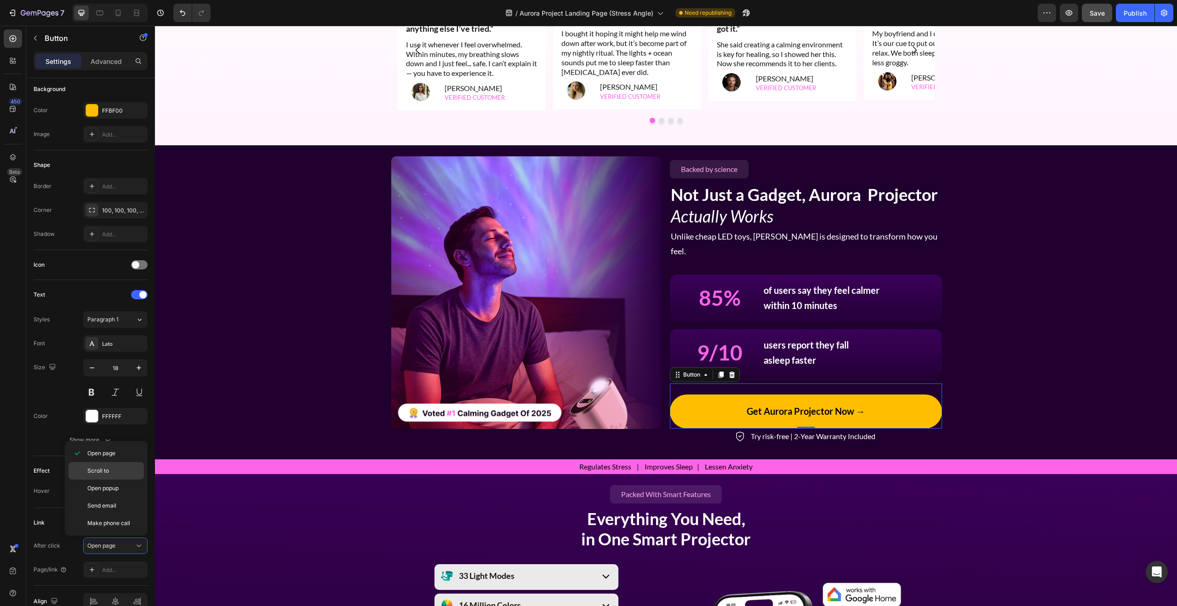
click at [110, 479] on div "Scroll to" at bounding box center [105, 487] width 75 height 17
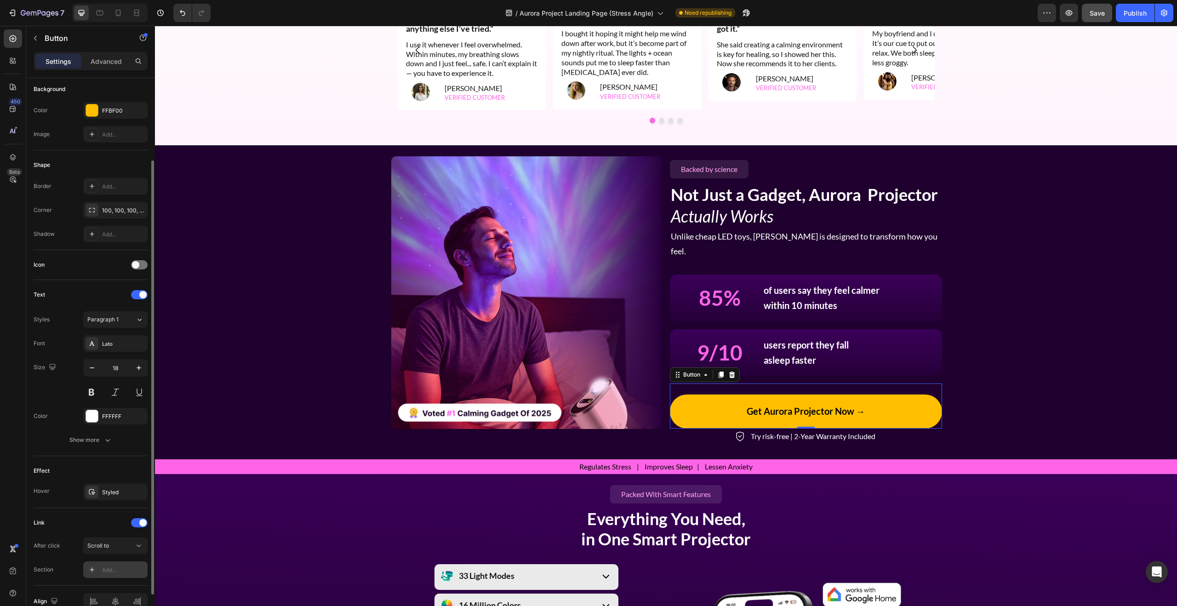
click at [113, 572] on div "Add..." at bounding box center [123, 570] width 43 height 8
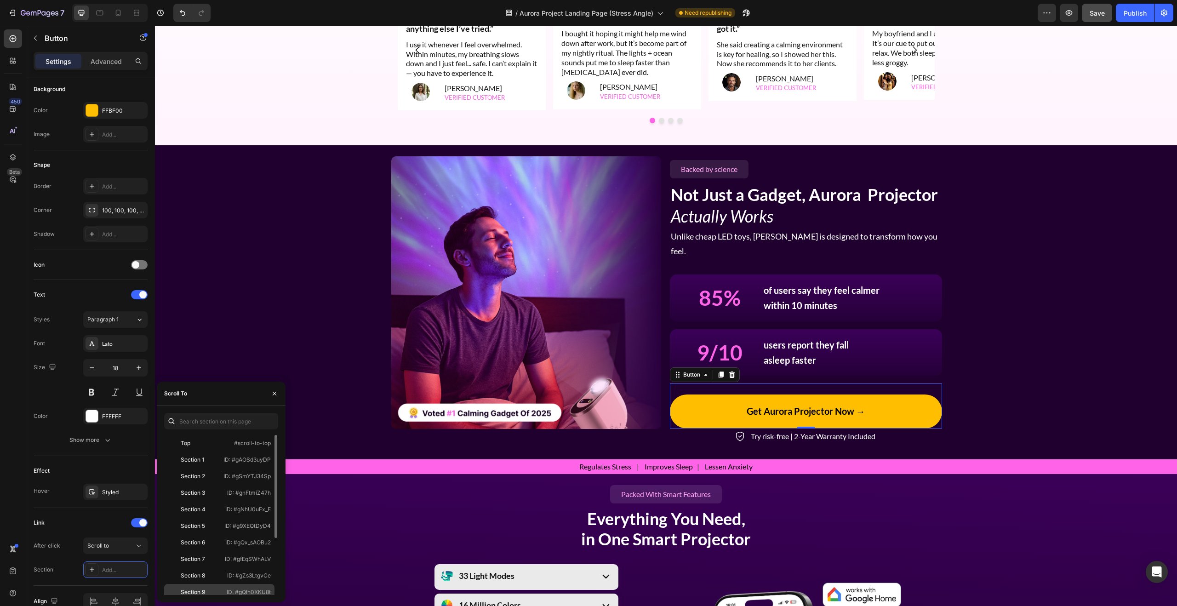
click at [198, 589] on div "Section 9" at bounding box center [193, 592] width 24 height 8
click at [964, 359] on div "Image Backed by science Button Not Just a Gadget, Aurora Projector Actually Wor…" at bounding box center [666, 301] width 1000 height 291
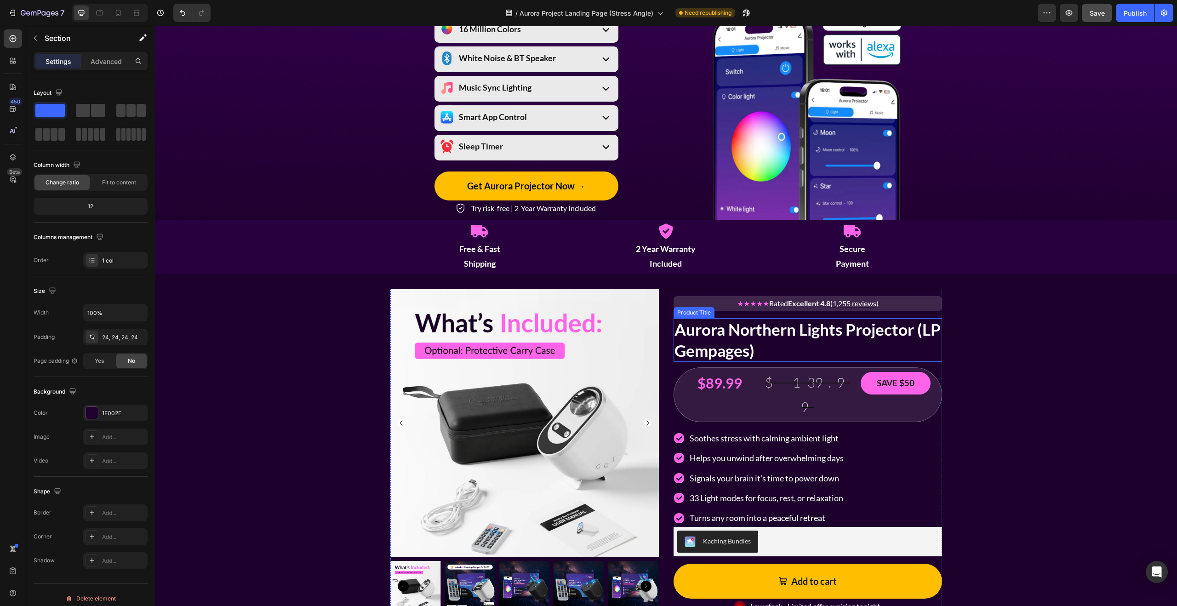
scroll to position [936, 0]
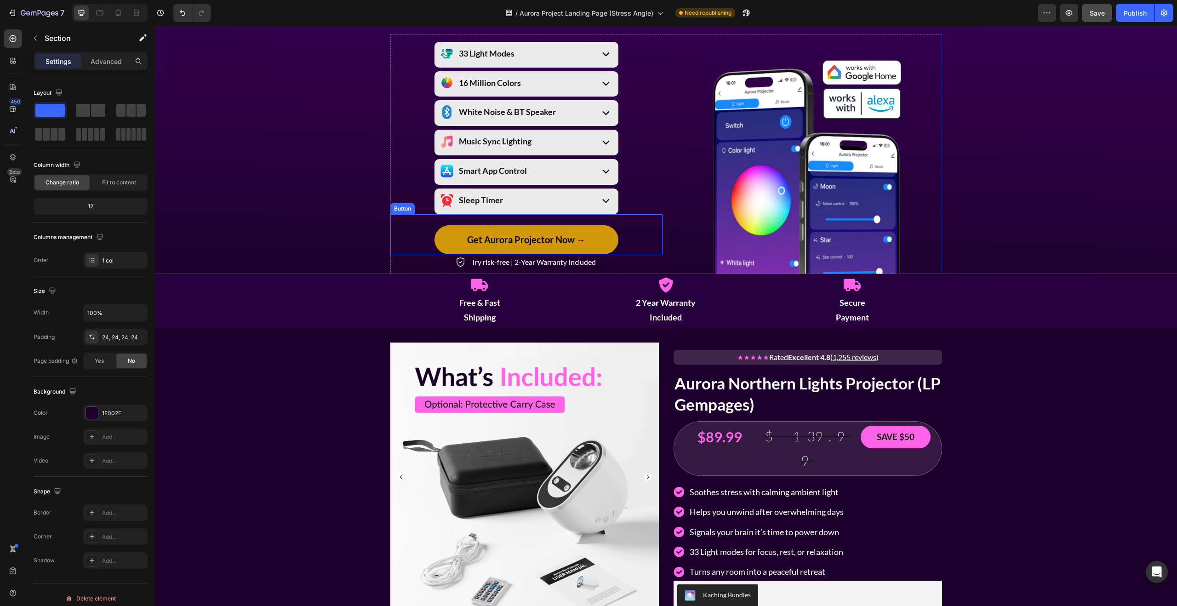
click at [592, 232] on button "Get Aurora Projector Now →" at bounding box center [526, 239] width 184 height 29
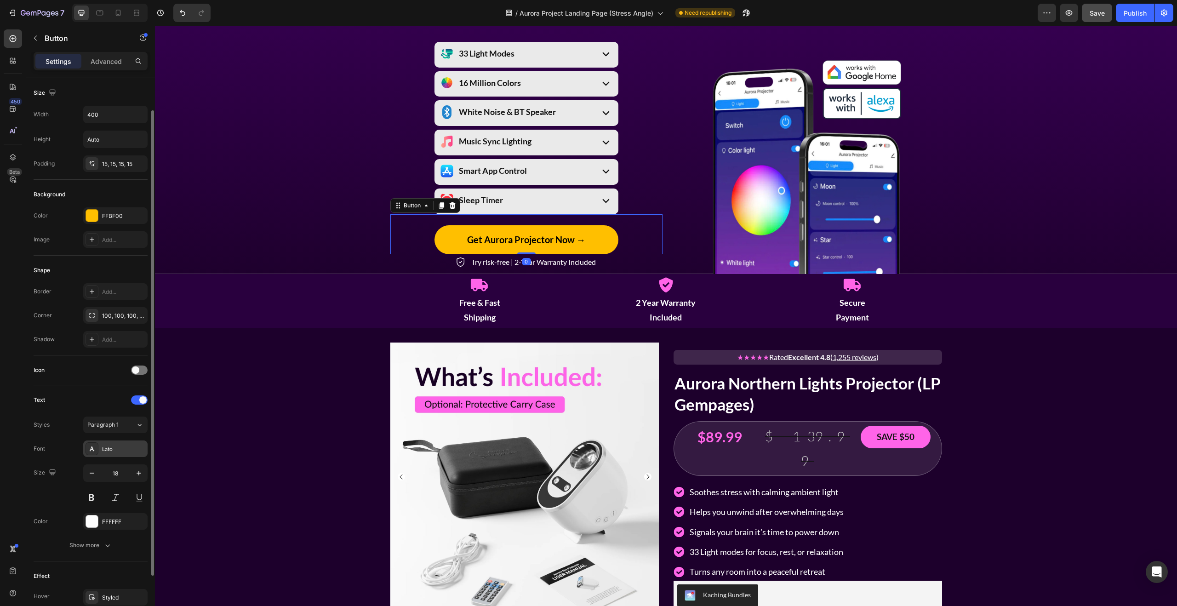
scroll to position [105, 0]
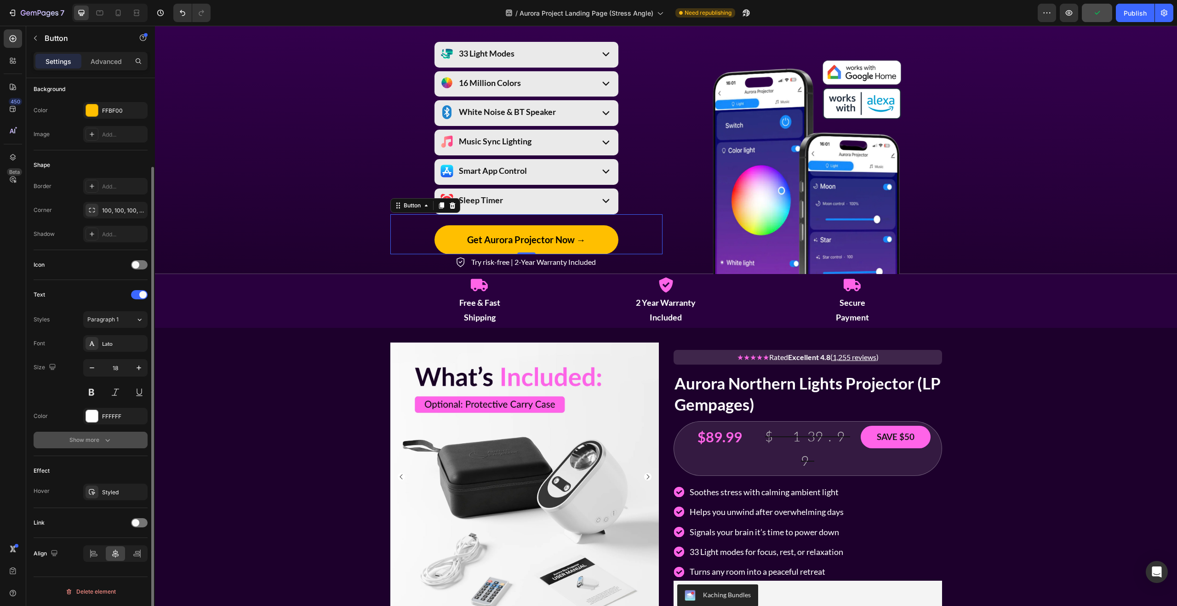
click at [109, 446] on button "Show more" at bounding box center [91, 440] width 114 height 17
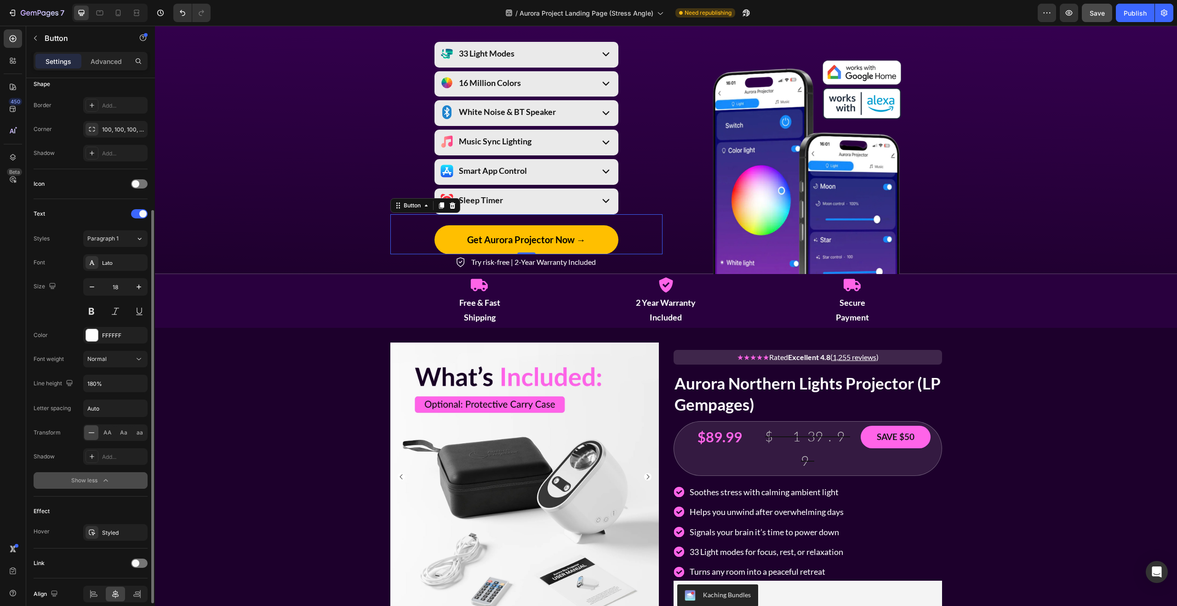
click at [95, 483] on div "Show less" at bounding box center [90, 480] width 39 height 9
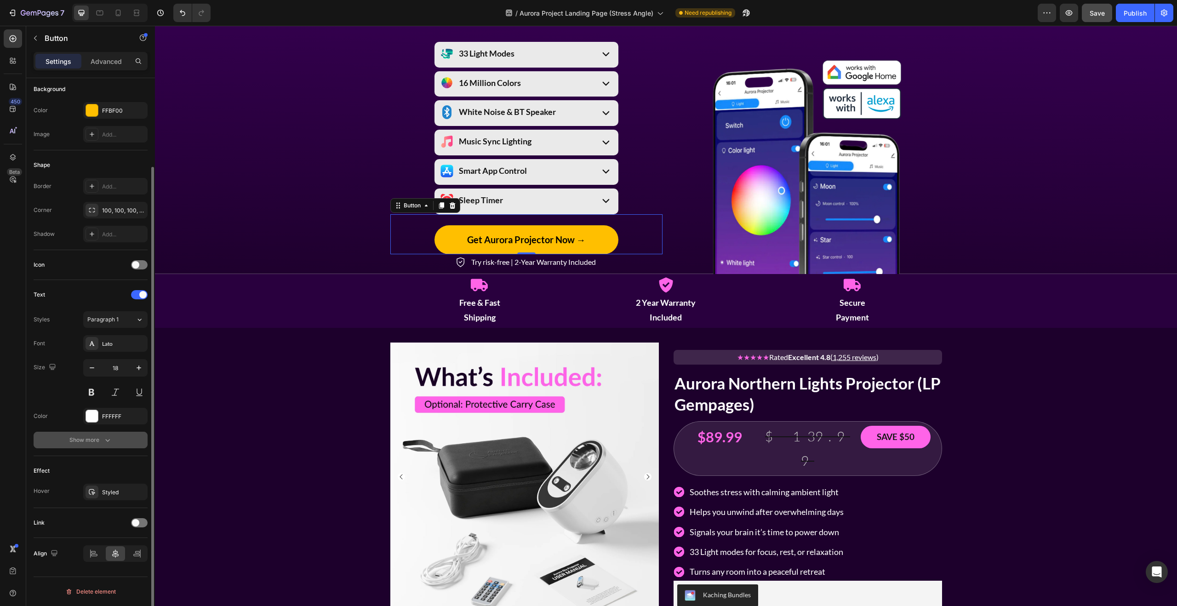
scroll to position [105, 0]
click at [139, 525] on div at bounding box center [139, 522] width 17 height 9
click at [104, 553] on button "Open page" at bounding box center [115, 545] width 64 height 17
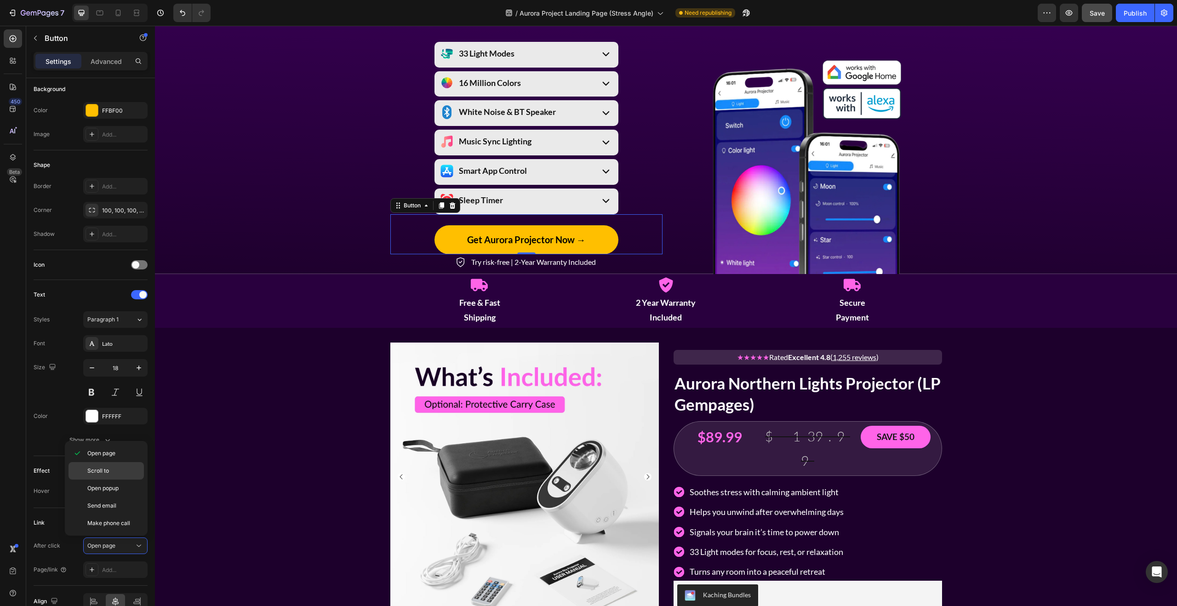
click at [103, 473] on span "Scroll to" at bounding box center [98, 471] width 22 height 8
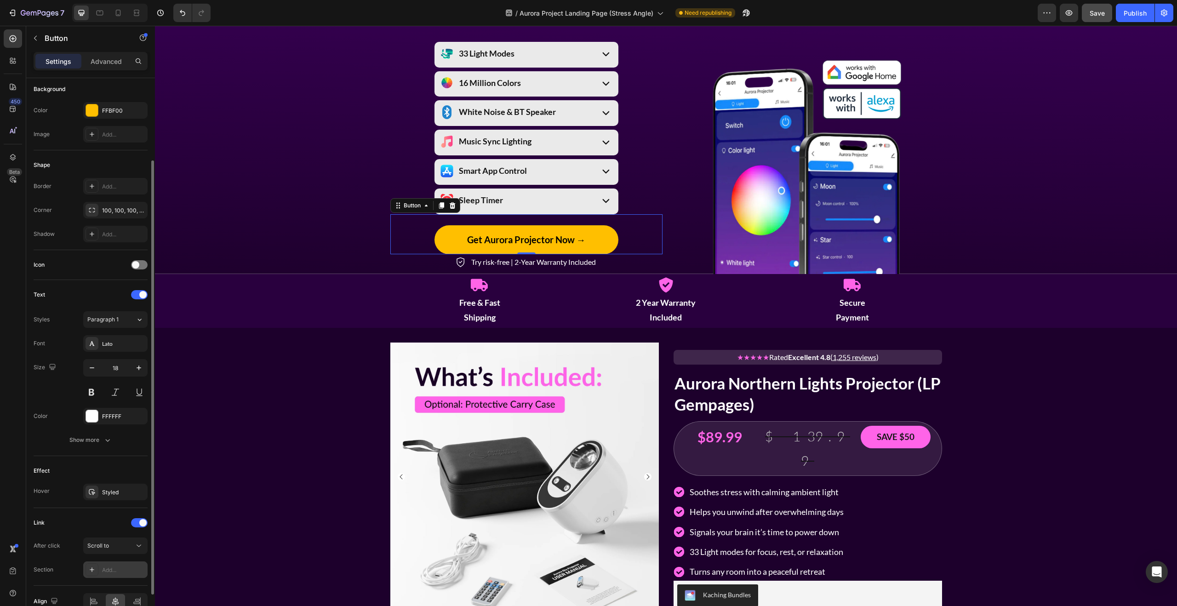
click at [116, 566] on div "Add..." at bounding box center [123, 570] width 43 height 8
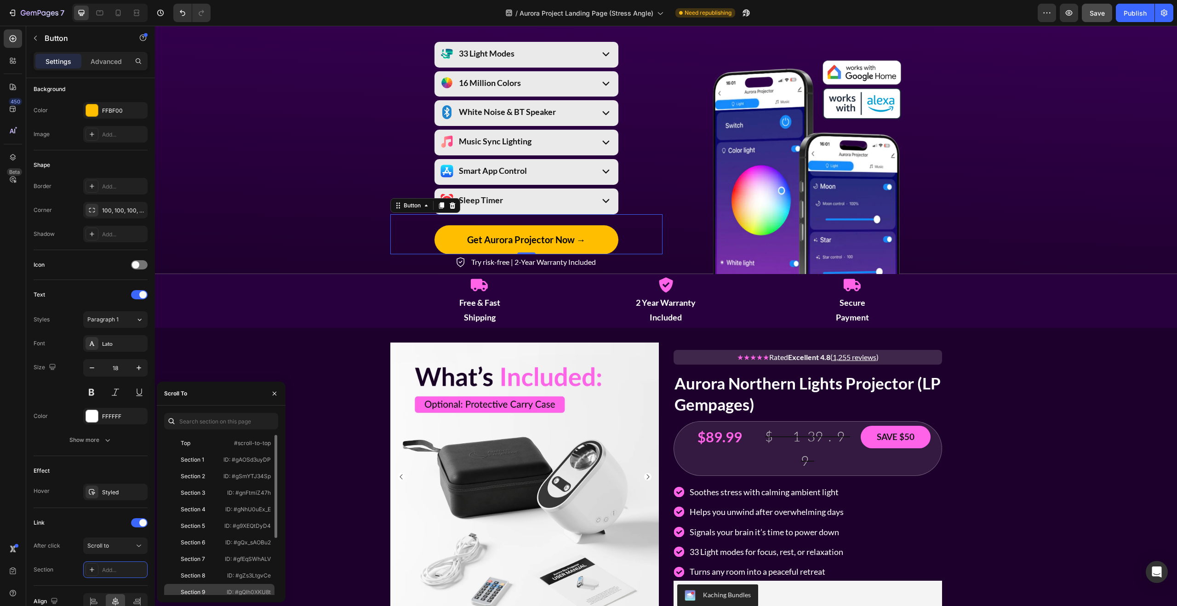
click at [201, 588] on div "Section 9" at bounding box center [193, 592] width 24 height 8
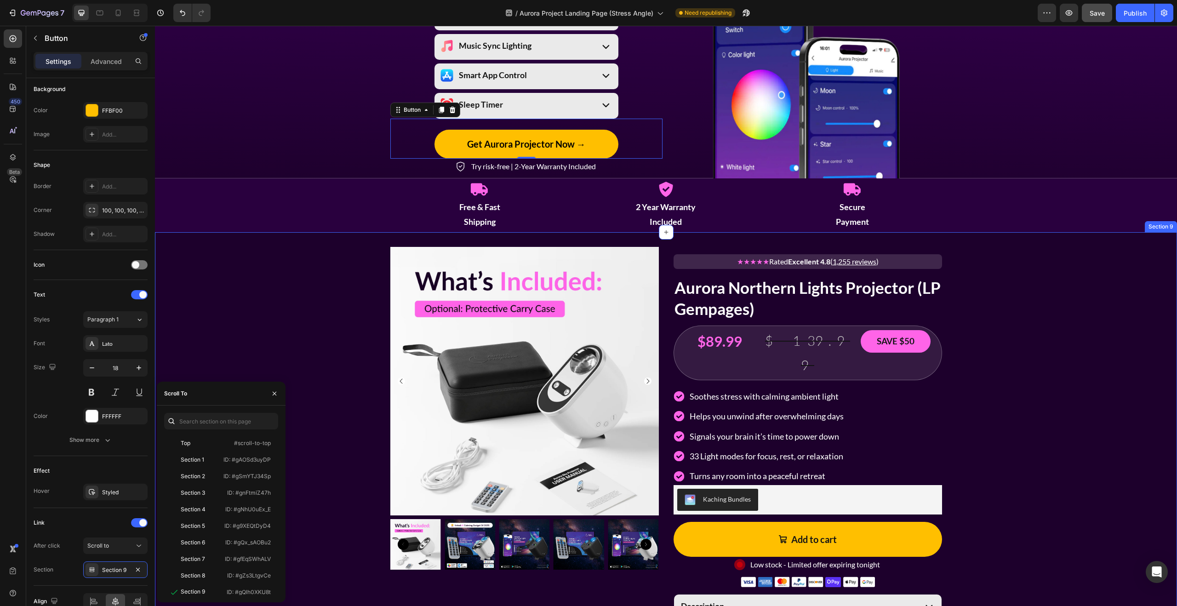
scroll to position [1087, 0]
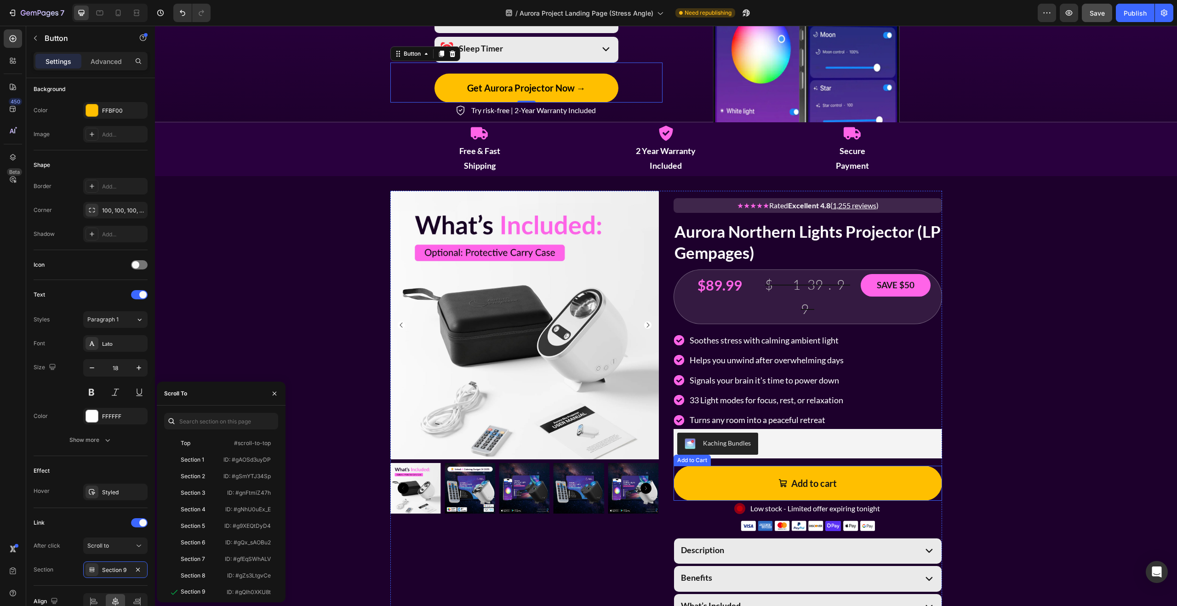
click at [896, 466] on button "Add to cart" at bounding box center [807, 483] width 268 height 35
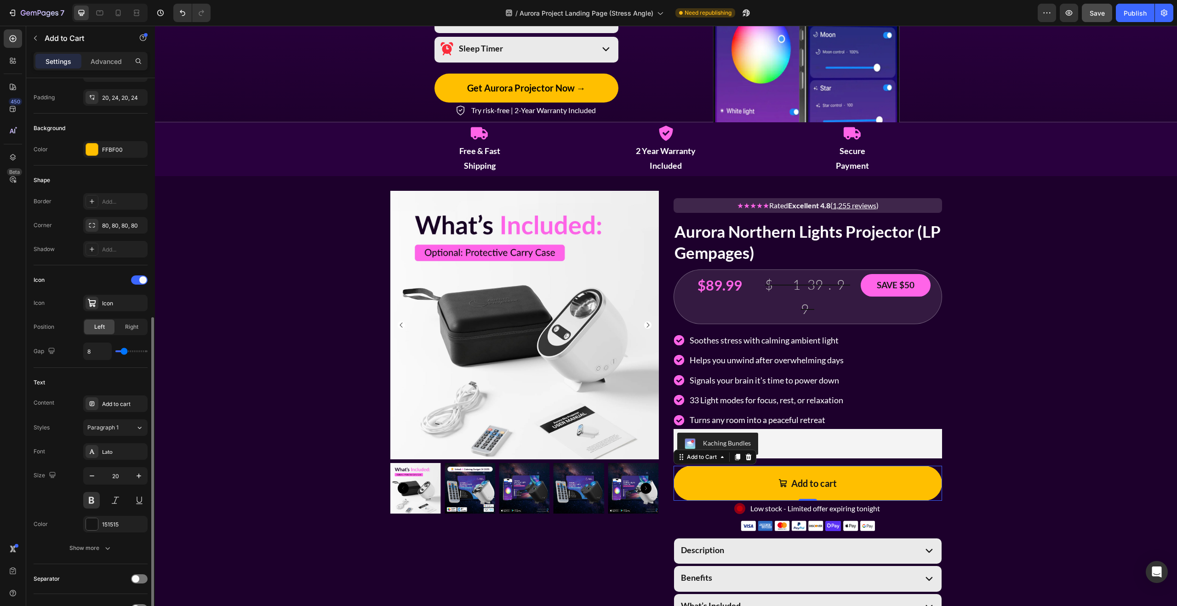
scroll to position [282, 0]
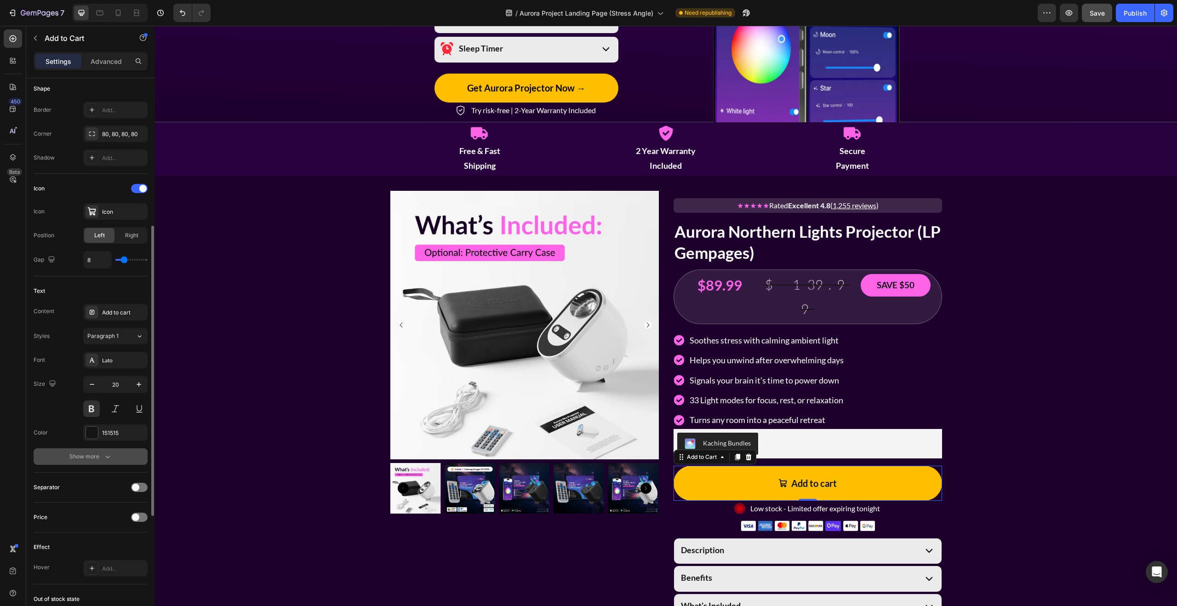
click at [105, 456] on icon "button" at bounding box center [107, 456] width 9 height 9
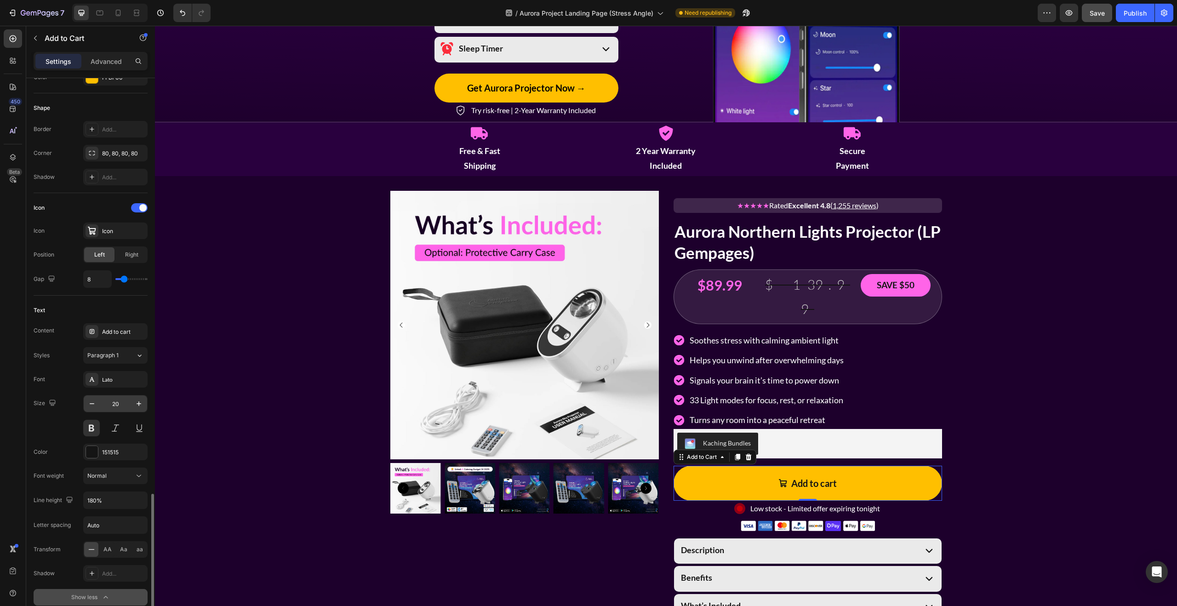
scroll to position [625, 0]
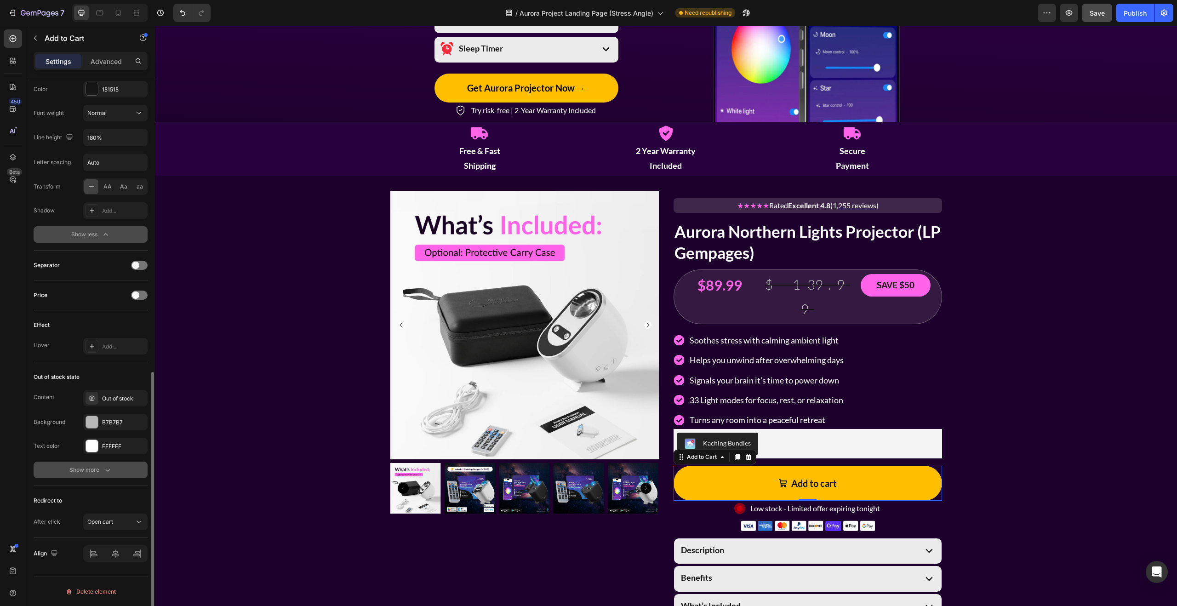
click at [103, 468] on icon "button" at bounding box center [107, 469] width 9 height 9
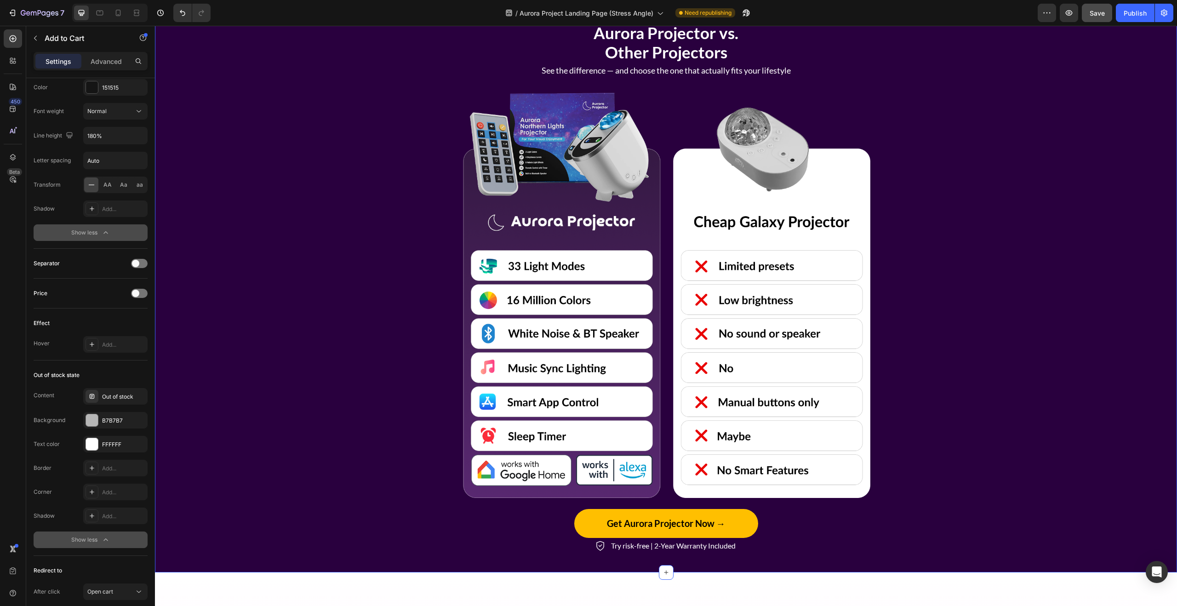
scroll to position [2181, 0]
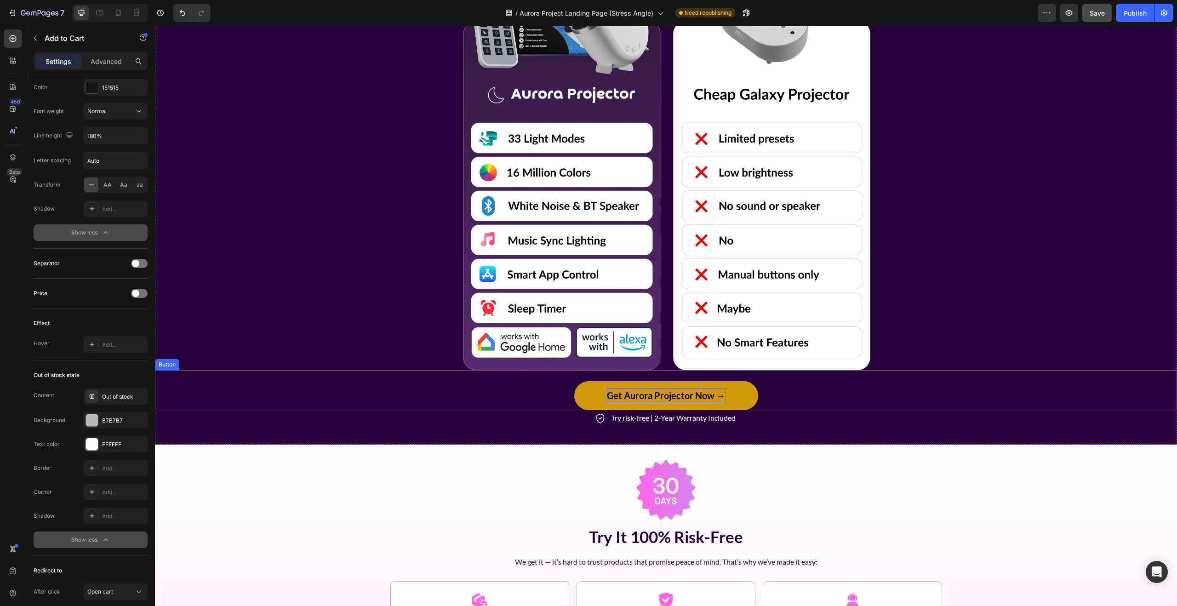
click at [701, 392] on strong "Get Aurora Projector Now →" at bounding box center [666, 395] width 119 height 11
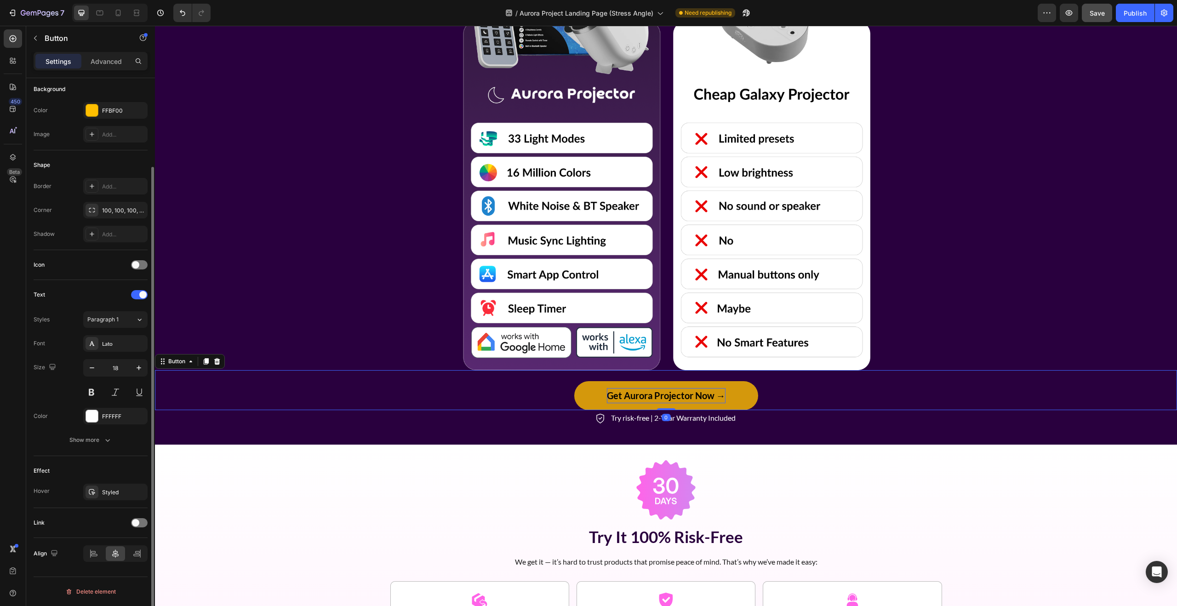
scroll to position [0, 0]
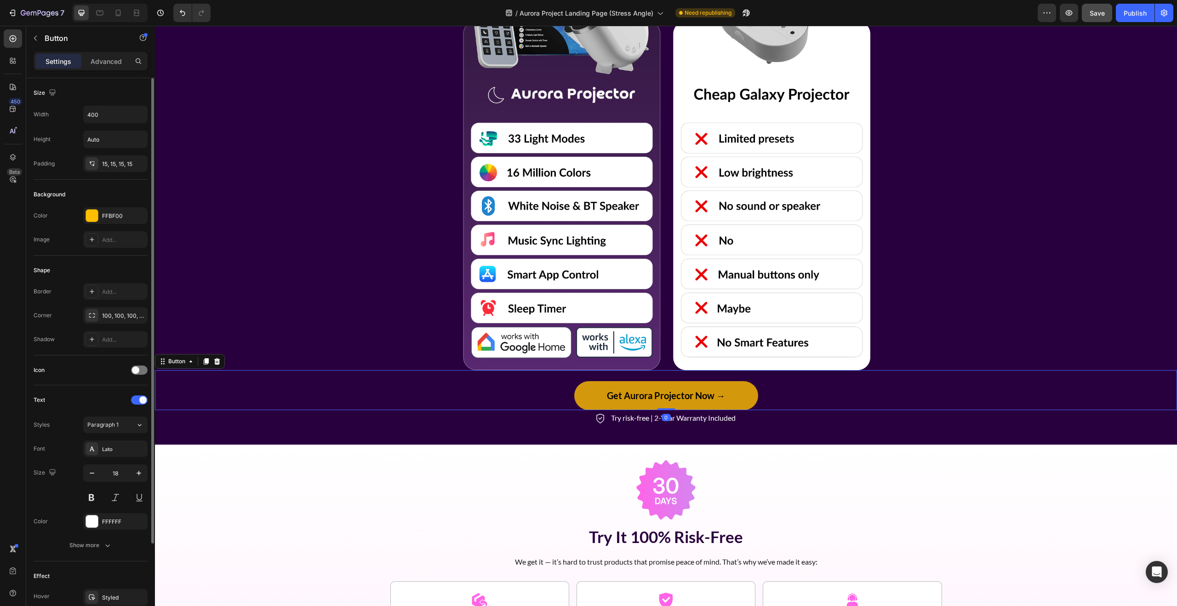
click at [735, 390] on button "Get Aurora Projector Now →" at bounding box center [666, 395] width 184 height 29
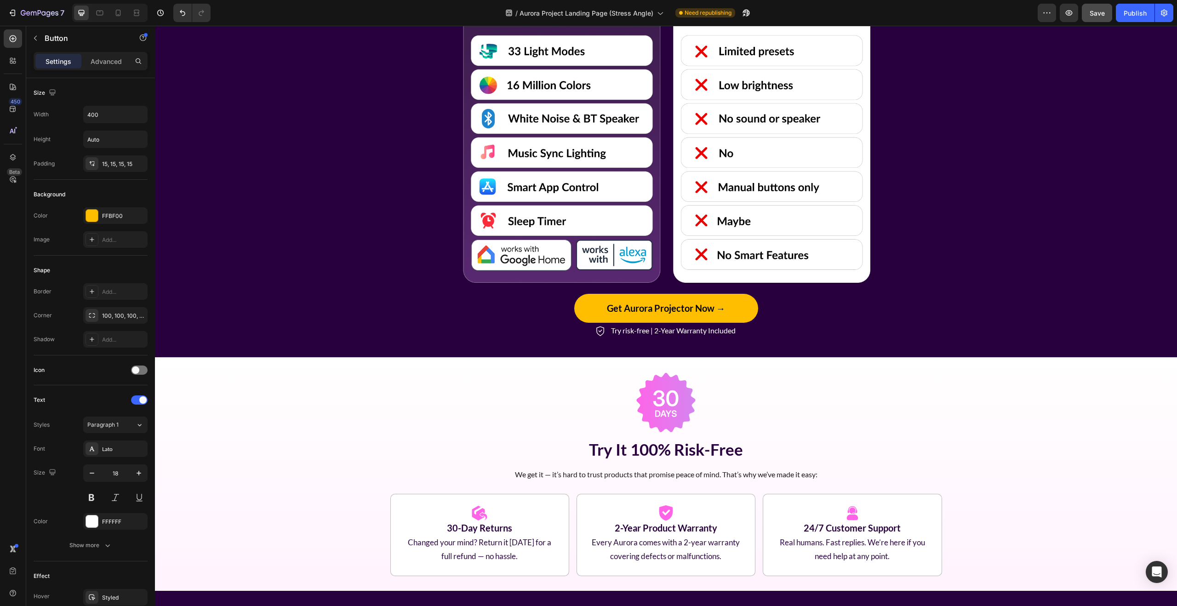
scroll to position [2232, 0]
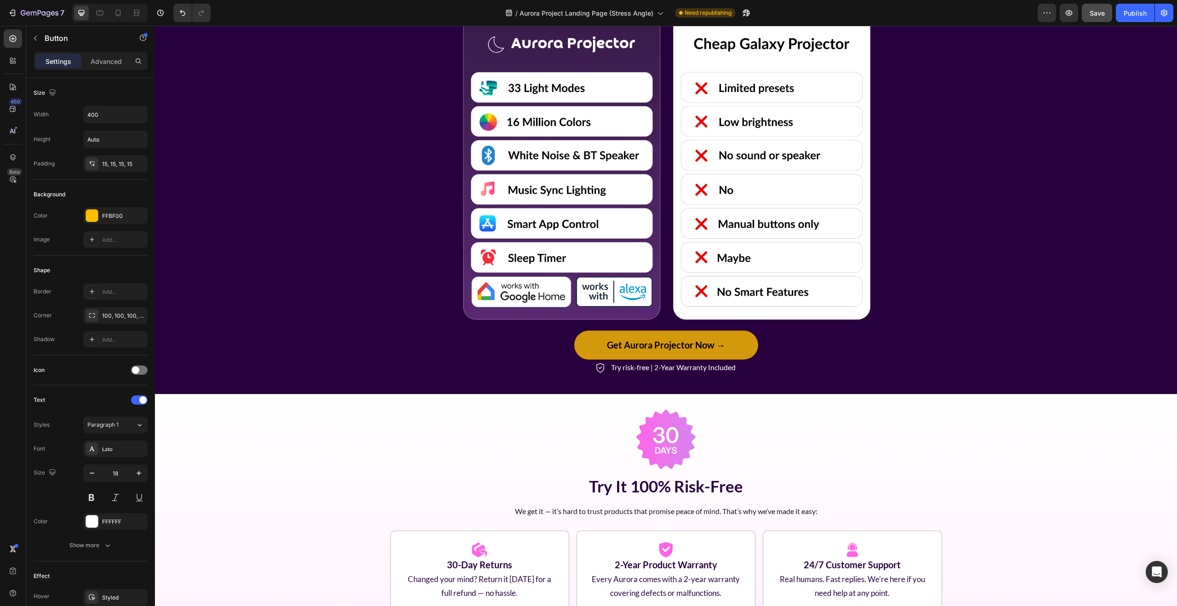
click at [741, 342] on button "Get Aurora Projector Now →" at bounding box center [666, 344] width 184 height 29
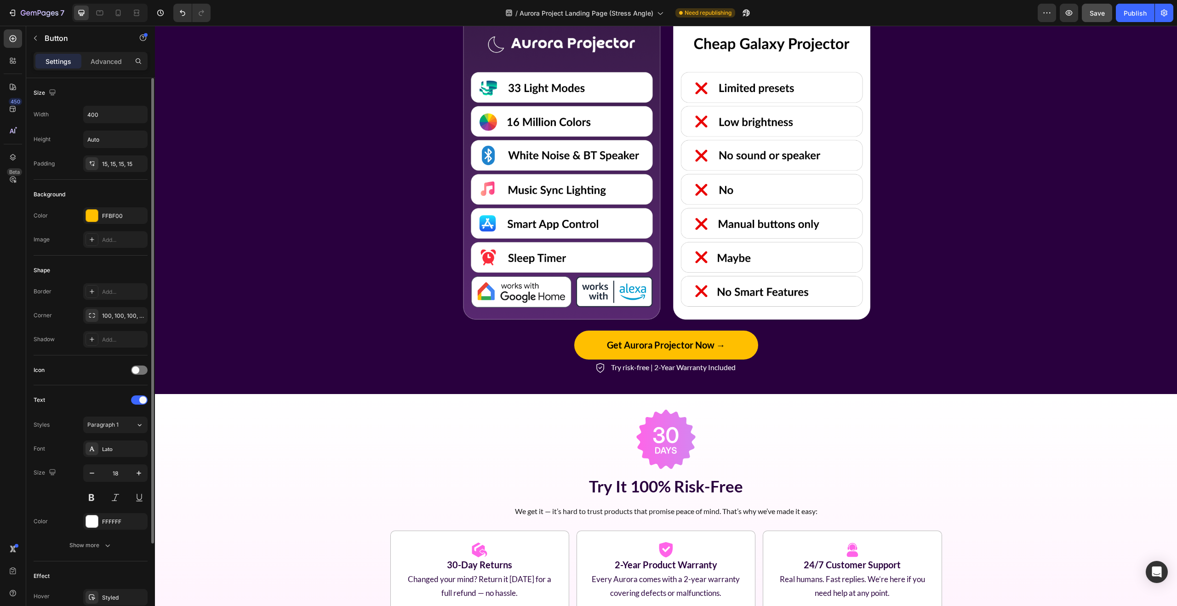
scroll to position [105, 0]
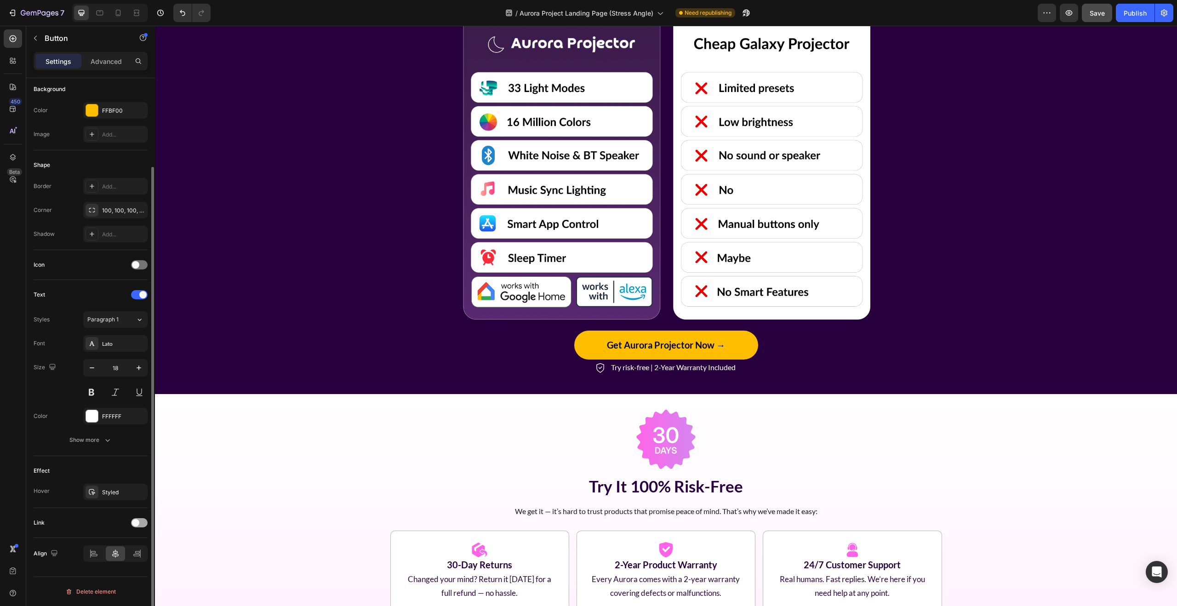
click at [139, 522] on span at bounding box center [135, 522] width 7 height 7
click at [109, 548] on span "Open page" at bounding box center [101, 545] width 28 height 7
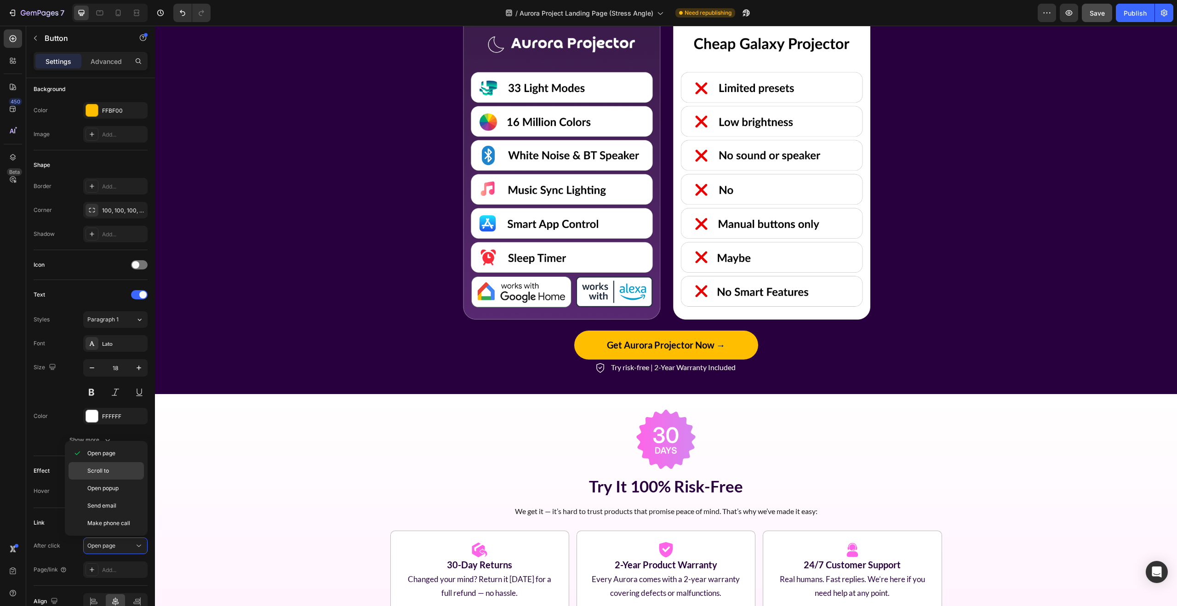
click at [104, 472] on span "Scroll to" at bounding box center [98, 471] width 22 height 8
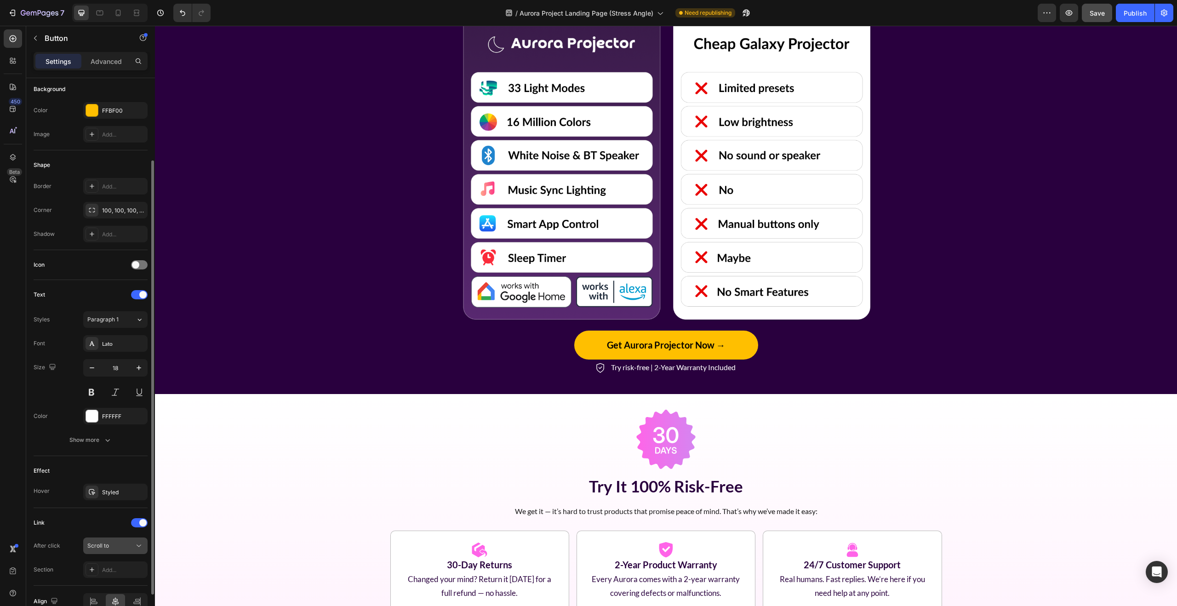
scroll to position [153, 0]
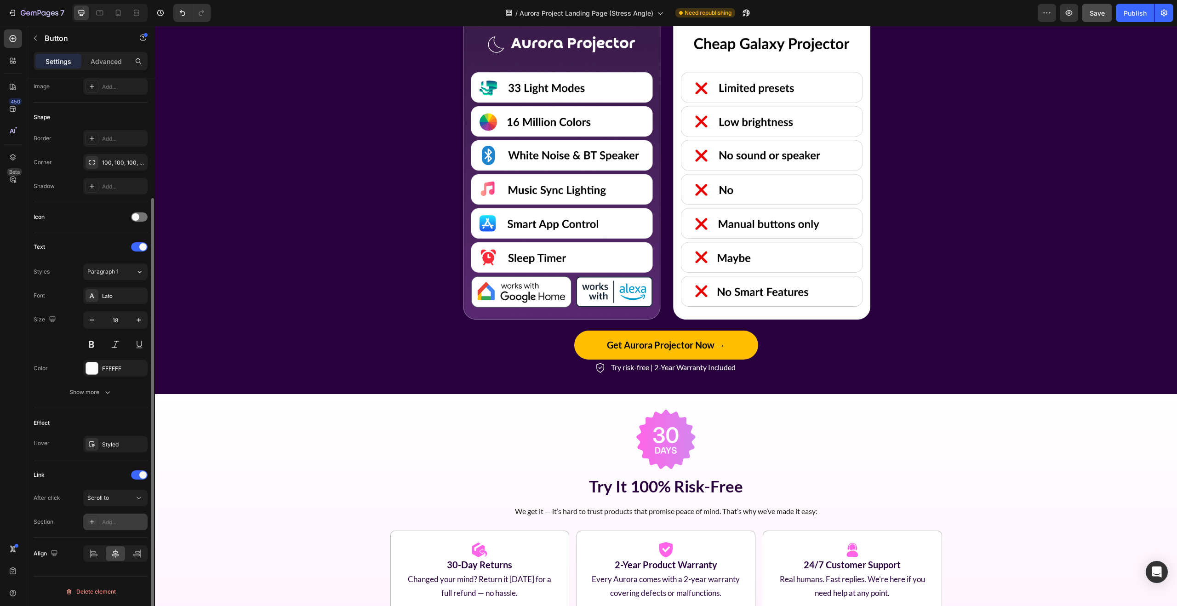
click at [101, 523] on div "Add..." at bounding box center [115, 521] width 64 height 17
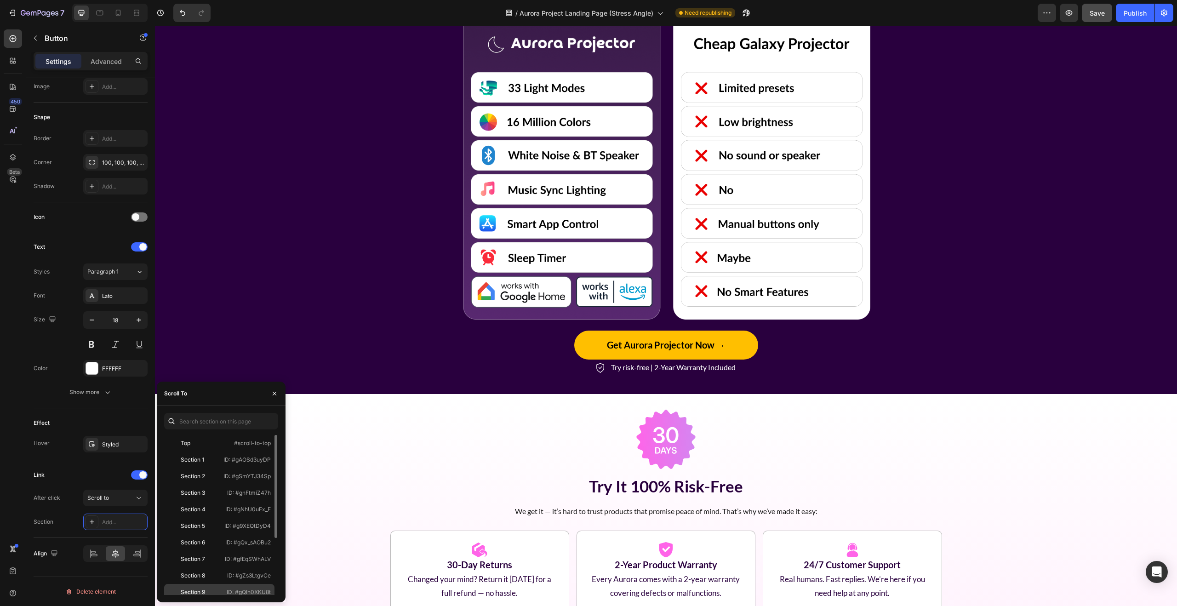
click at [201, 600] on div "Section 9 ID: #gQlh0XKU8t" at bounding box center [219, 608] width 110 height 17
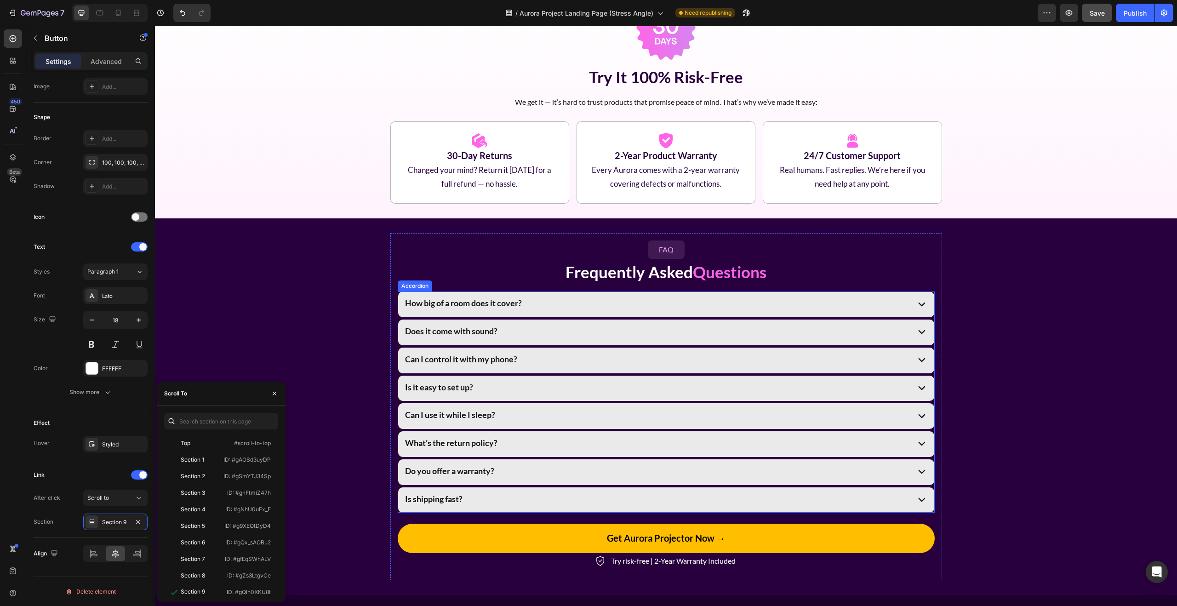
scroll to position [2822, 0]
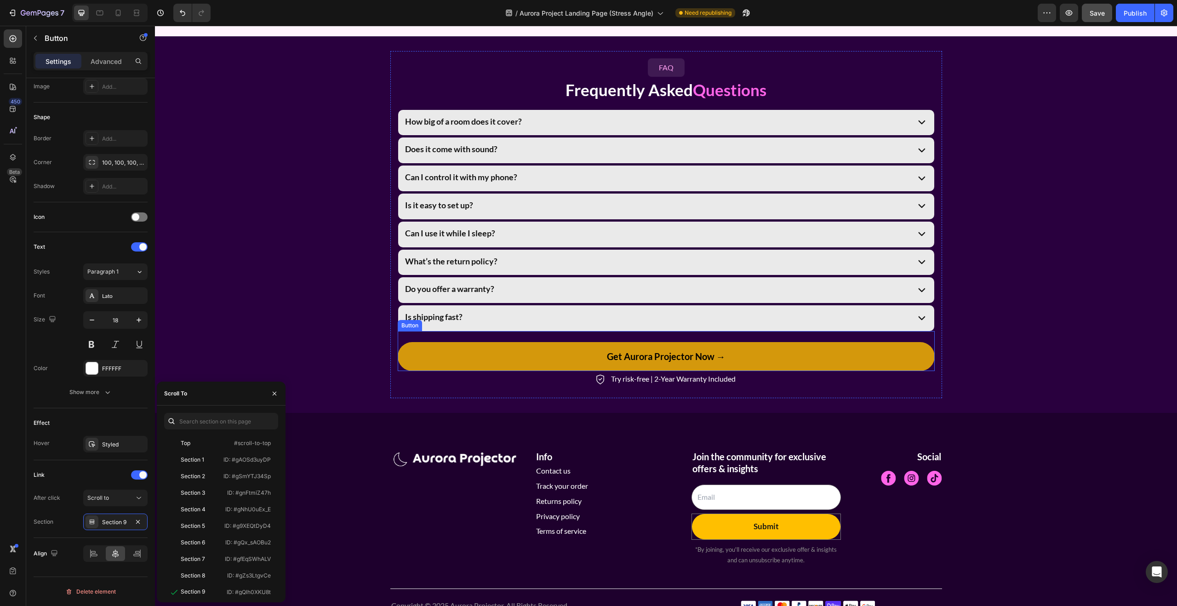
click at [763, 356] on button "Get Aurora Projector Now →" at bounding box center [666, 356] width 537 height 29
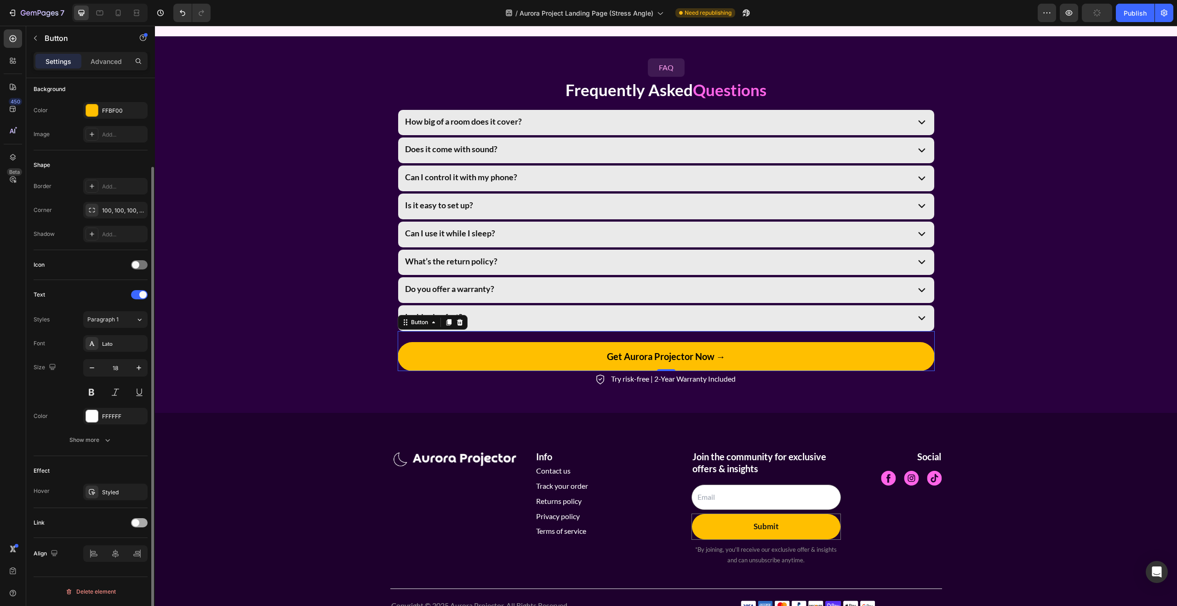
click at [137, 524] on span at bounding box center [135, 522] width 7 height 7
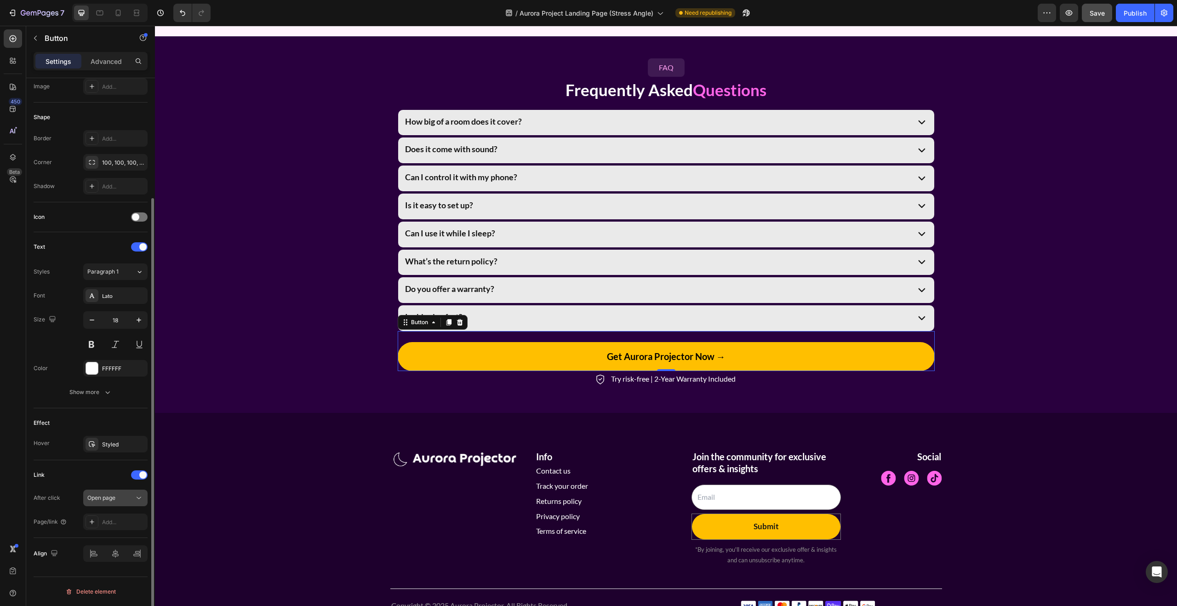
click at [122, 497] on div "Open page" at bounding box center [110, 498] width 47 height 8
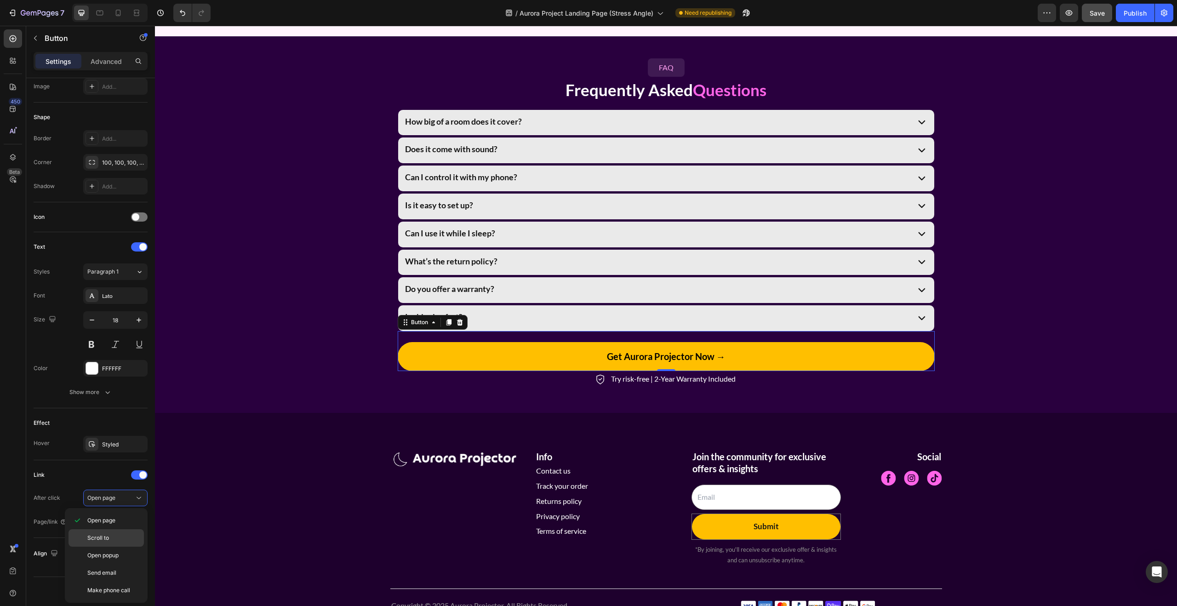
click at [117, 540] on p "Scroll to" at bounding box center [113, 538] width 52 height 8
click at [114, 523] on div "Add..." at bounding box center [123, 522] width 43 height 8
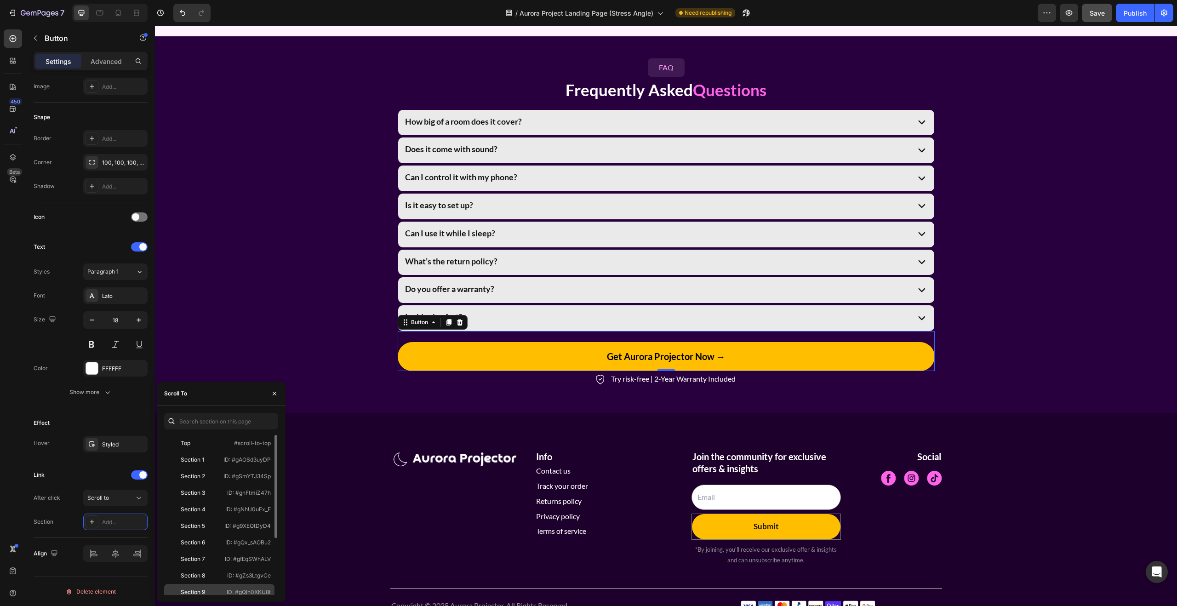
click at [202, 589] on div "Section 9" at bounding box center [193, 592] width 24 height 8
click at [1093, 292] on div "FAQ Button Frequently Asked Questions Heading How big of a room does it cover? …" at bounding box center [666, 224] width 1022 height 347
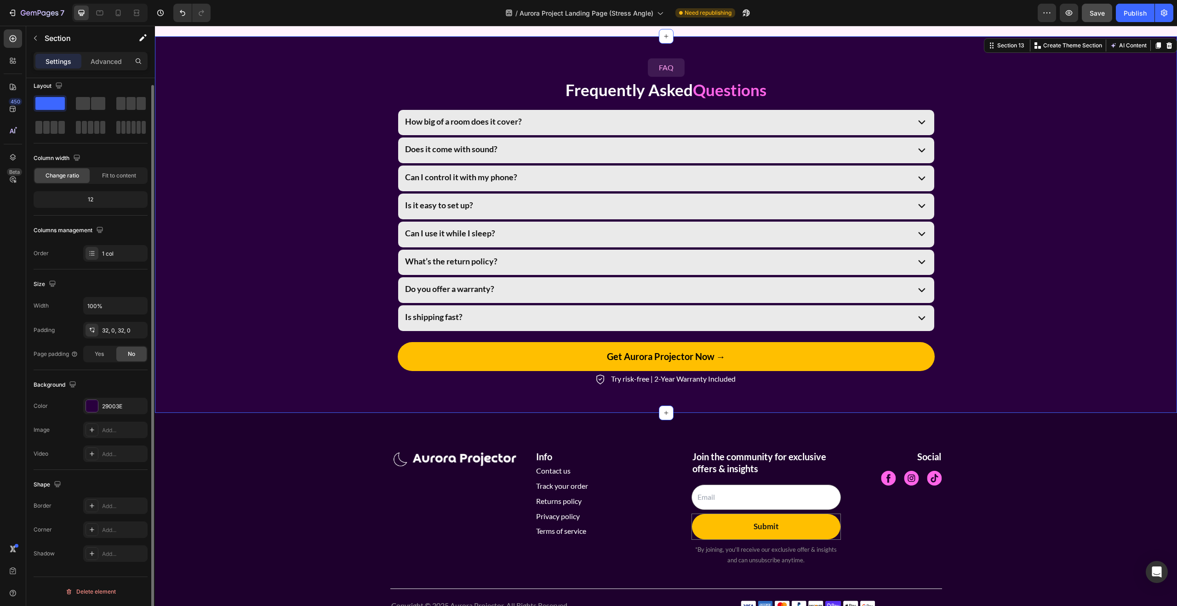
scroll to position [0, 0]
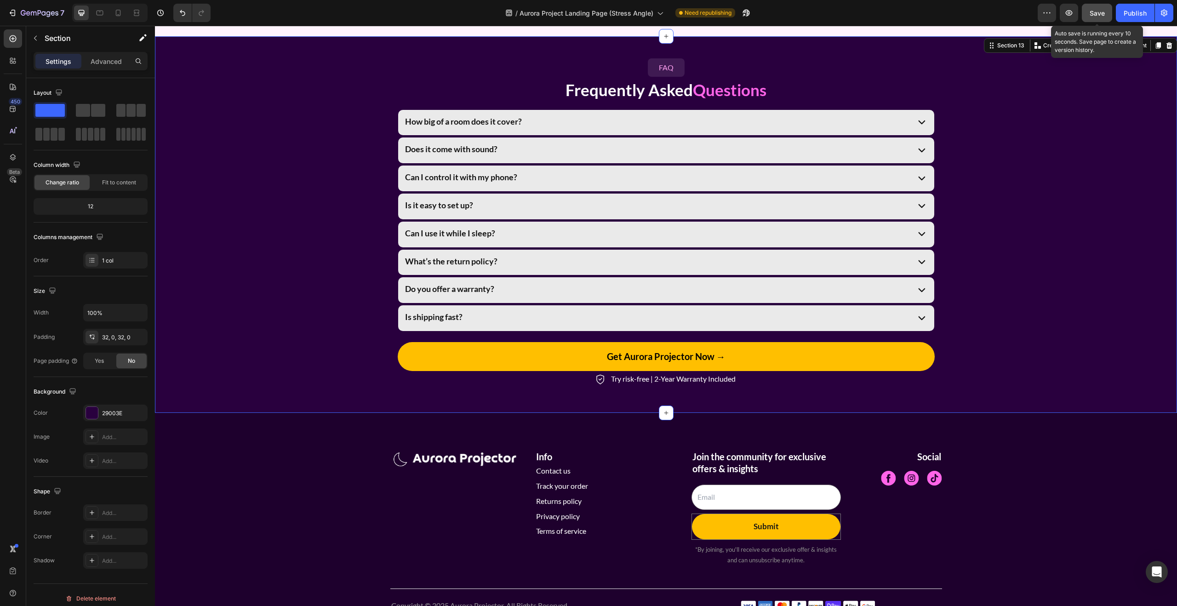
click at [1104, 19] on button "Save" at bounding box center [1097, 13] width 30 height 18
click at [1130, 15] on div "Publish" at bounding box center [1134, 13] width 23 height 10
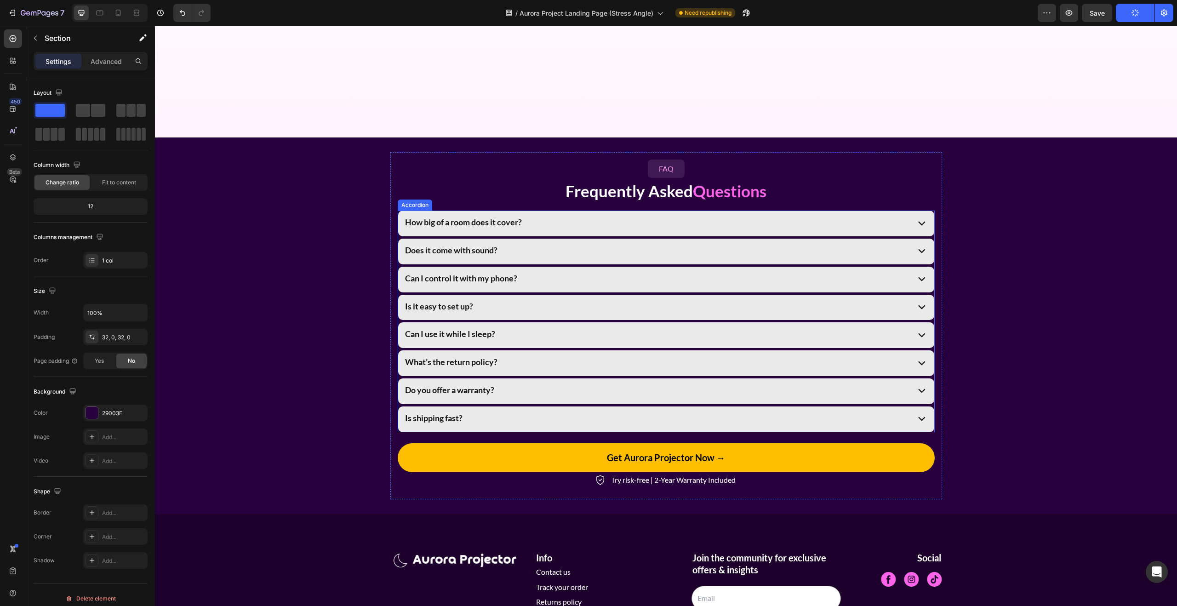
scroll to position [2995, 0]
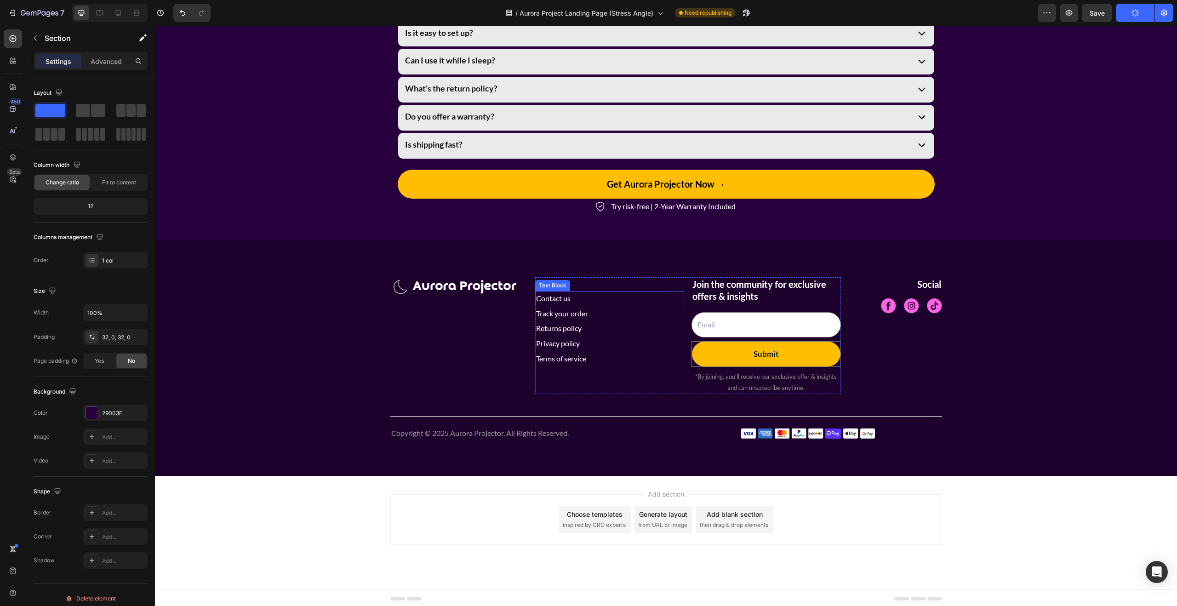
click at [572, 300] on p "Contact us" at bounding box center [610, 298] width 148 height 13
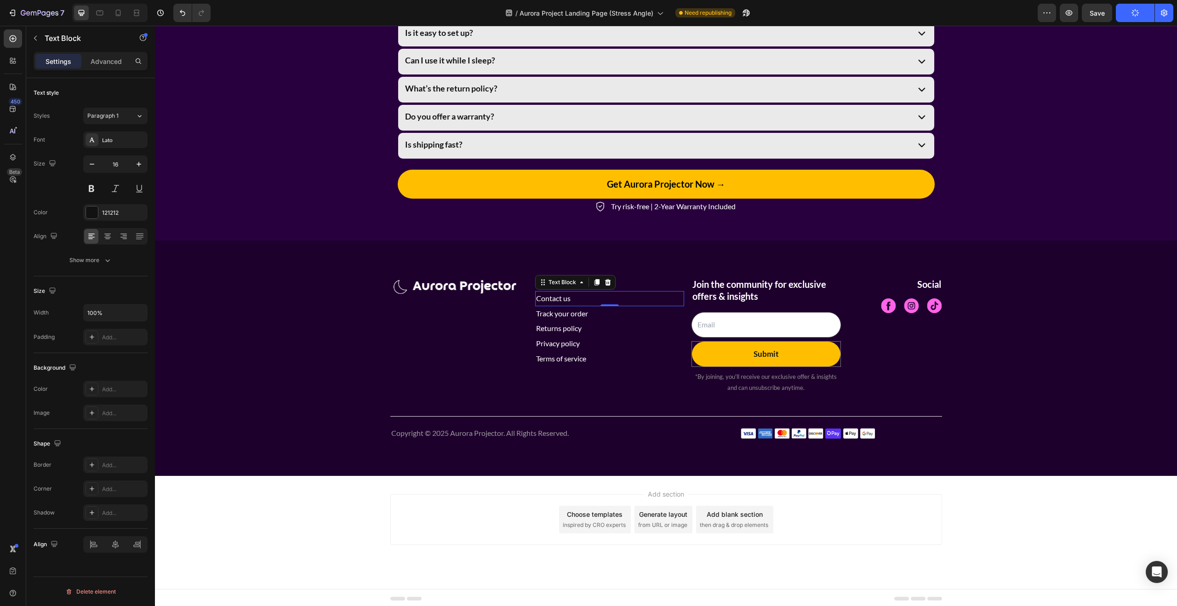
click at [560, 294] on span "Contact us" at bounding box center [553, 298] width 34 height 9
click at [668, 276] on icon "Editor contextual toolbar" at bounding box center [667, 276] width 4 height 5
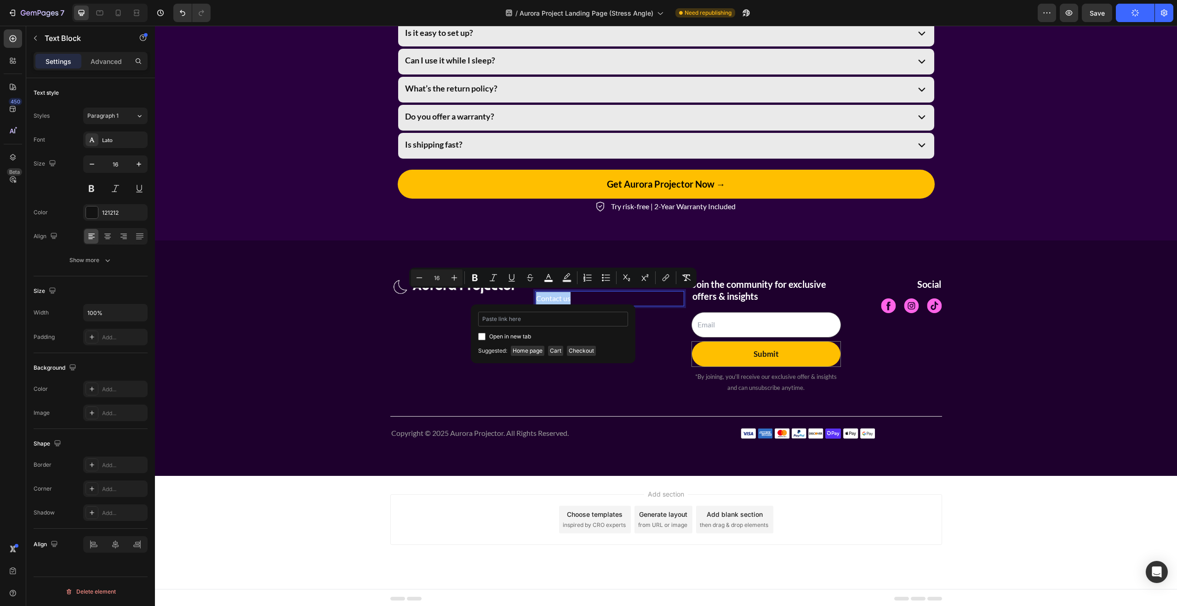
type input "https://aurora-projector.com/pages/contact"
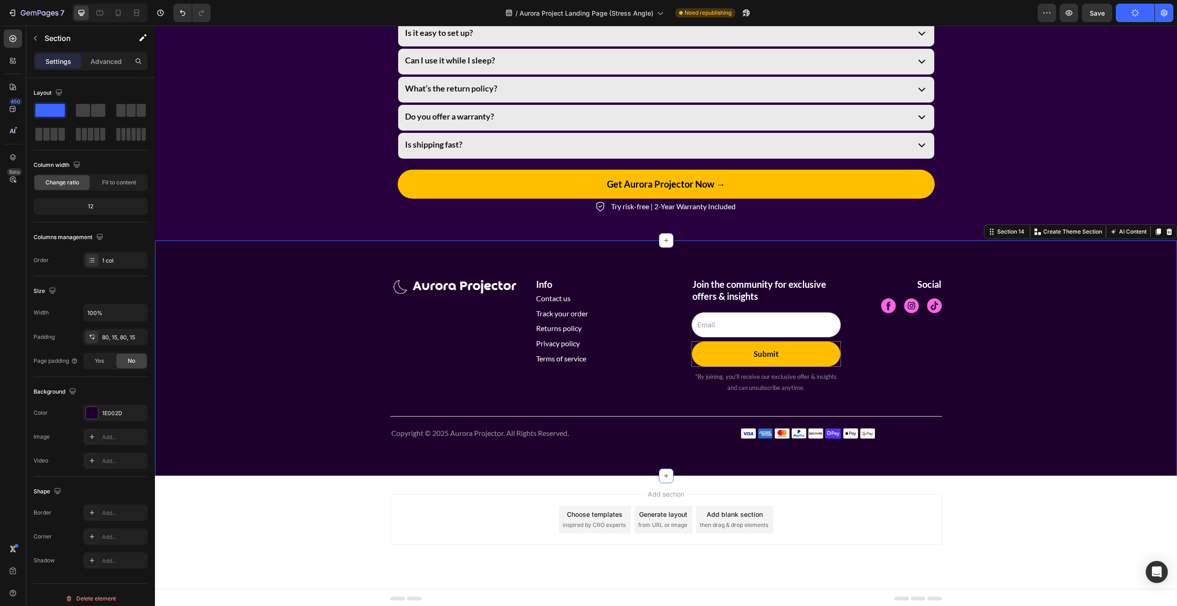
click at [565, 404] on div "Image Info Heading Contact us Text Block Track your order Text Block Returns po…" at bounding box center [666, 358] width 1008 height 162
click at [581, 329] on span "Returns policy" at bounding box center [559, 328] width 46 height 9
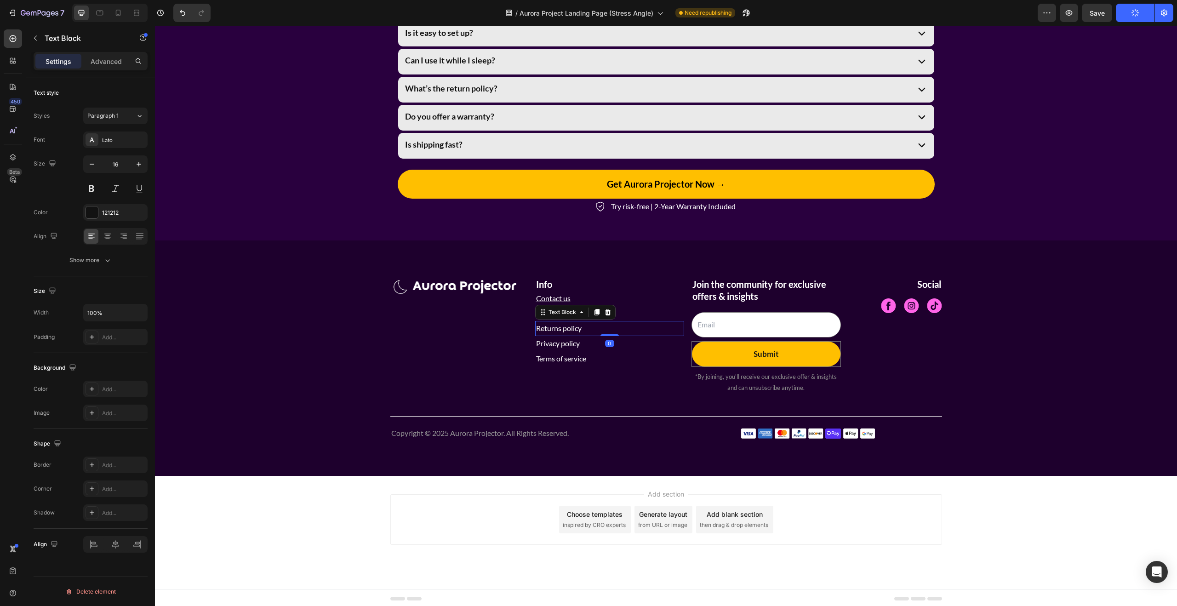
click at [576, 328] on span "Returns policy" at bounding box center [559, 328] width 46 height 9
click at [677, 306] on button "link" at bounding box center [671, 307] width 17 height 17
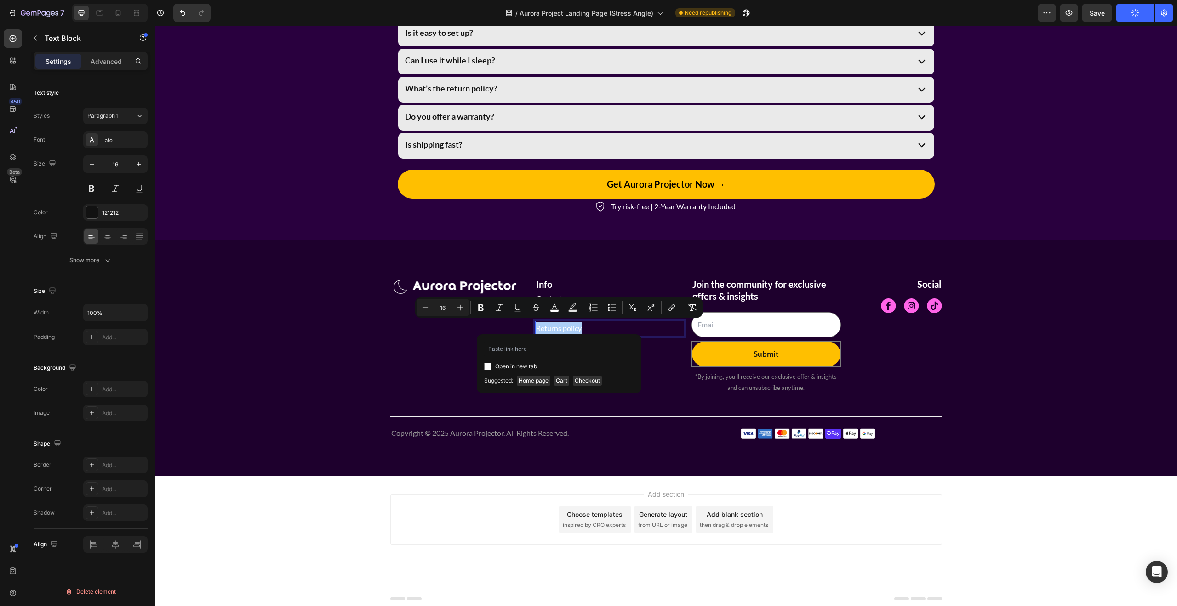
type input "https://aurora-projector.com/pages/refund-policy"
click at [630, 390] on div "Info Heading Contact us Text Block Track your order Text Block Returns policy T…" at bounding box center [609, 335] width 149 height 117
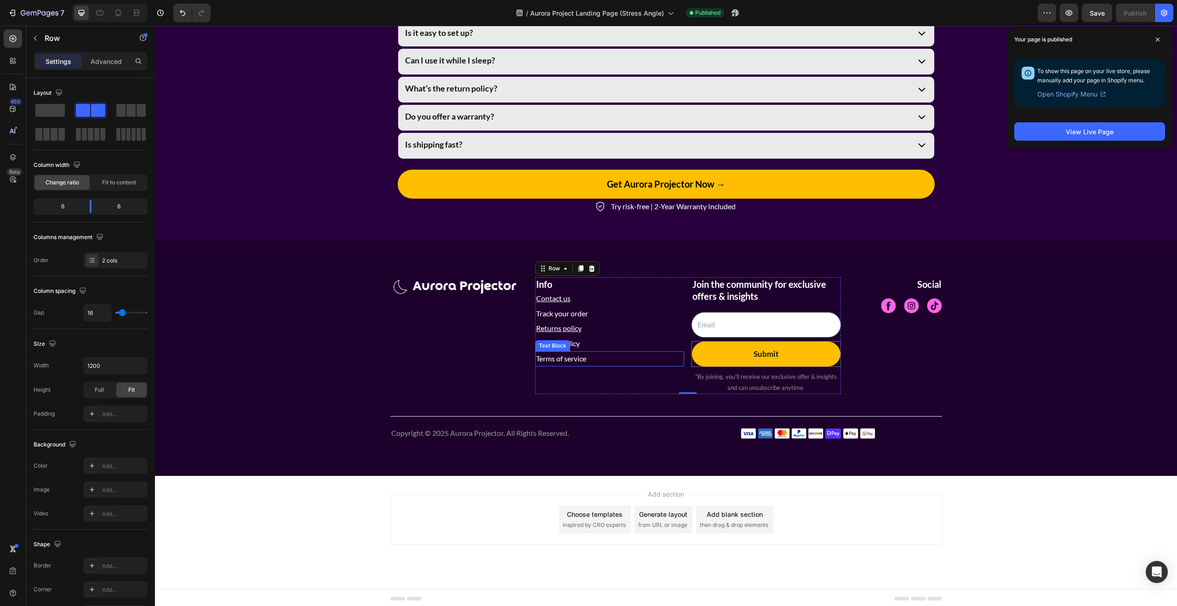
click at [561, 342] on div "Text Block" at bounding box center [552, 346] width 31 height 8
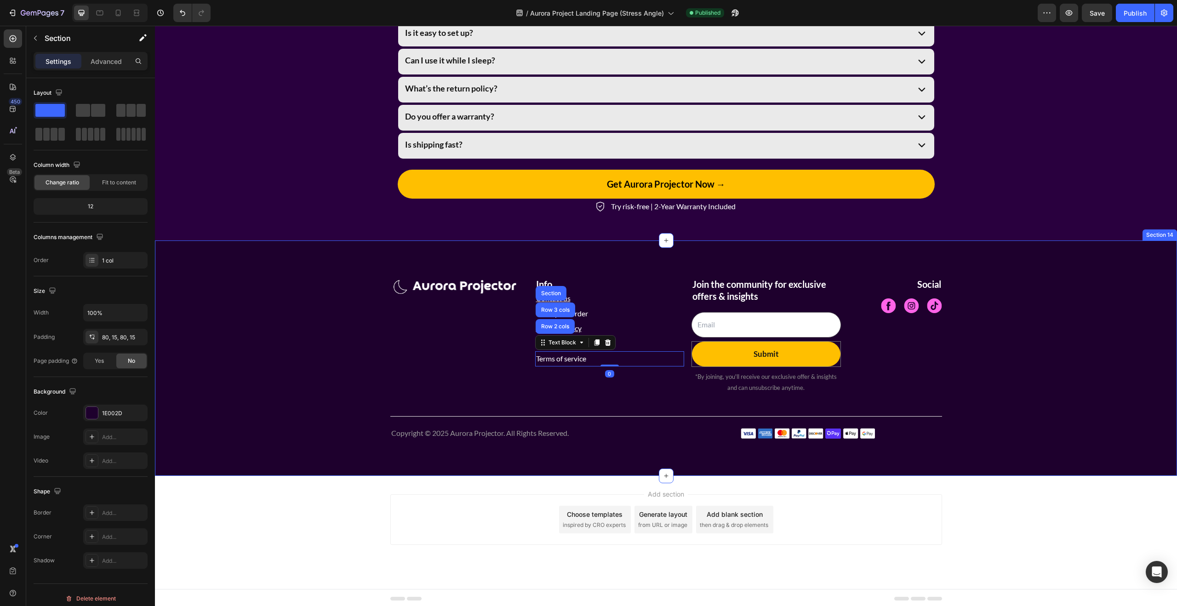
click at [573, 399] on div "Image Info Heading Contact us Text Block Track your order Text Block Returns po…" at bounding box center [666, 358] width 1008 height 162
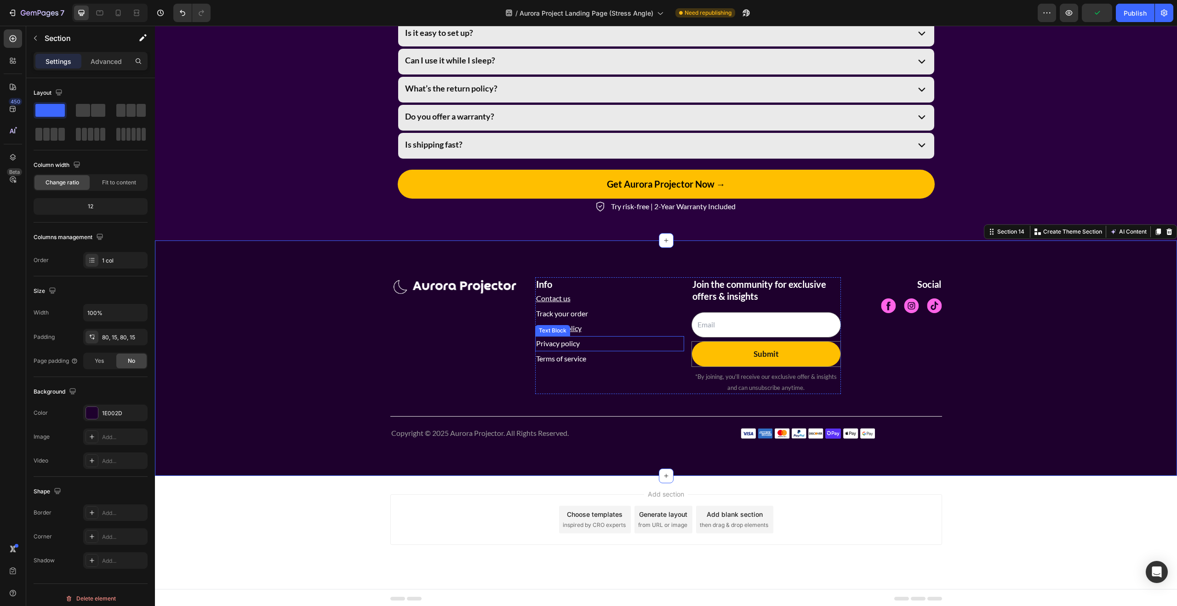
click at [582, 341] on p "Privacy policy" at bounding box center [610, 343] width 148 height 13
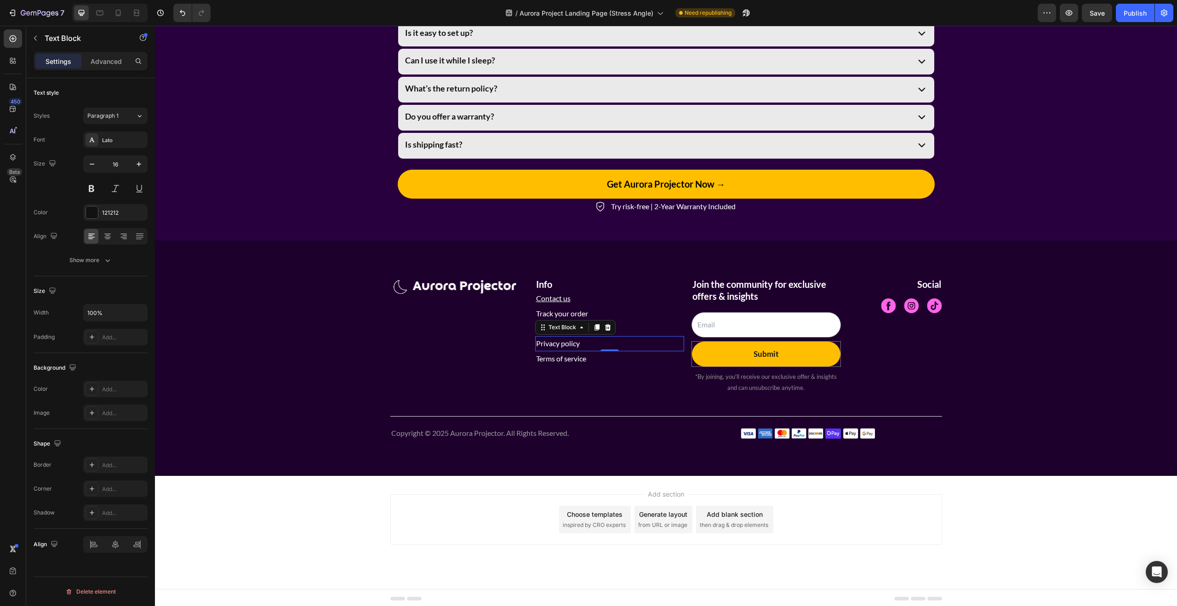
click at [577, 341] on span "Privacy policy" at bounding box center [558, 343] width 44 height 9
click at [671, 320] on icon "Editor contextual toolbar" at bounding box center [670, 322] width 9 height 9
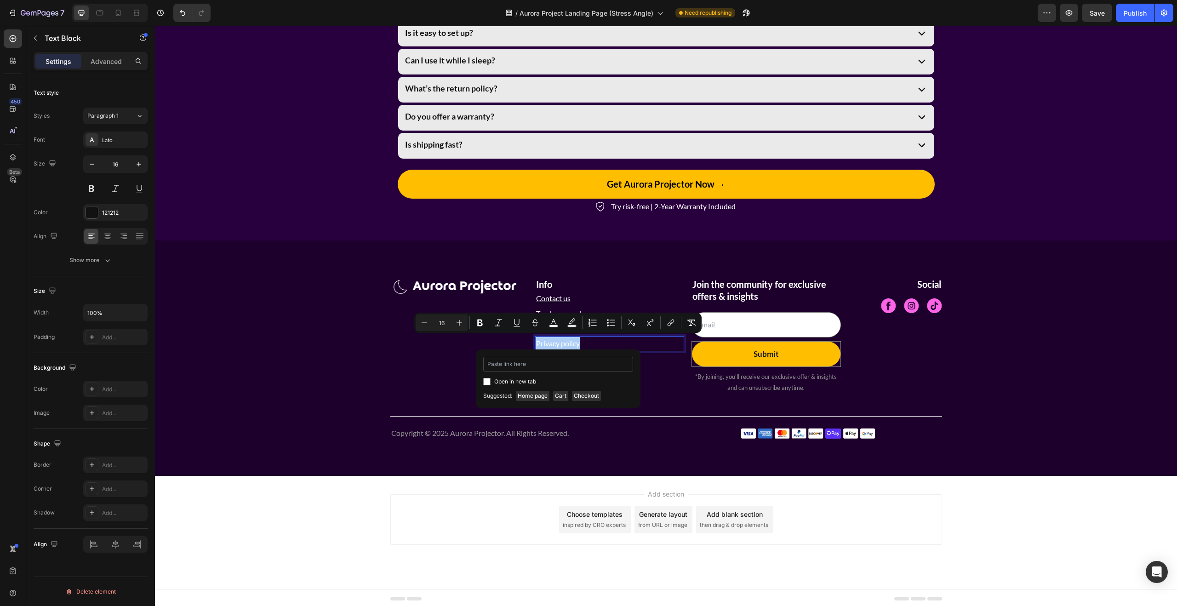
type input "https://aurora-projector.com/pages/privacy-policy"
click at [585, 403] on div "Image Info Heading Contact us Text Block Track your order Text Block Returns po…" at bounding box center [666, 358] width 1008 height 162
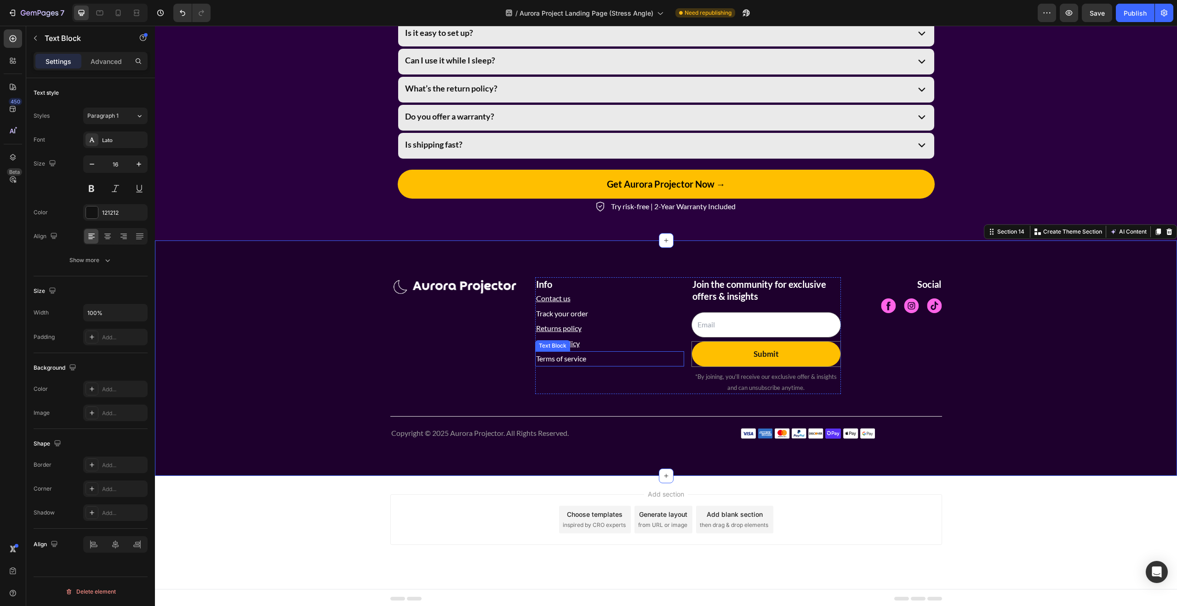
click at [575, 359] on span "Terms of service" at bounding box center [561, 358] width 50 height 9
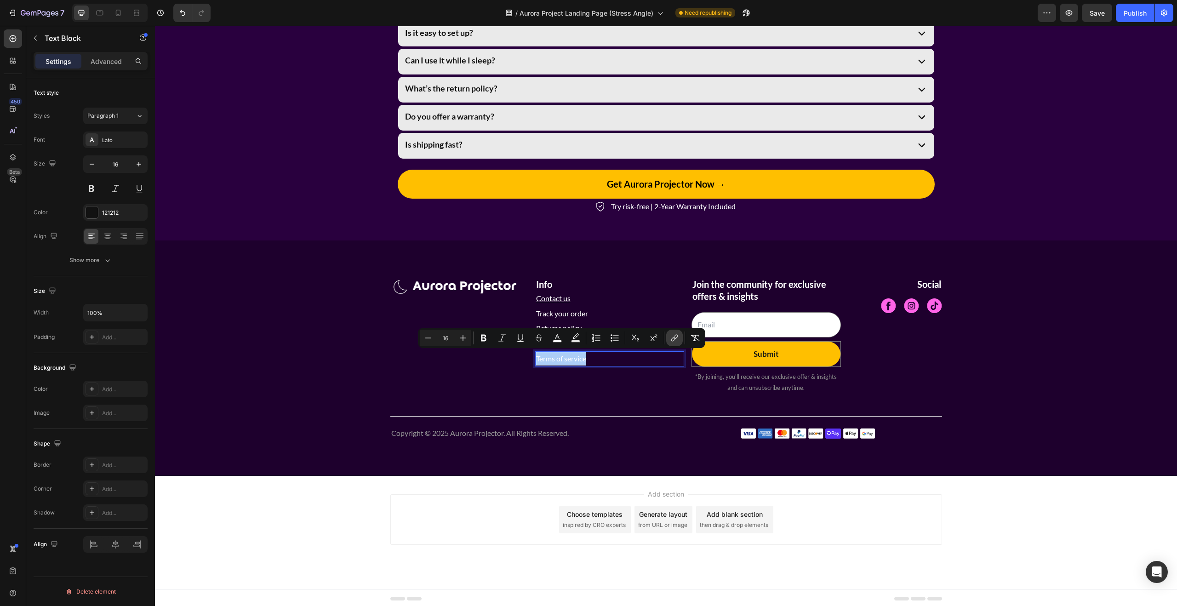
click at [676, 340] on icon "Editor contextual toolbar" at bounding box center [674, 337] width 9 height 9
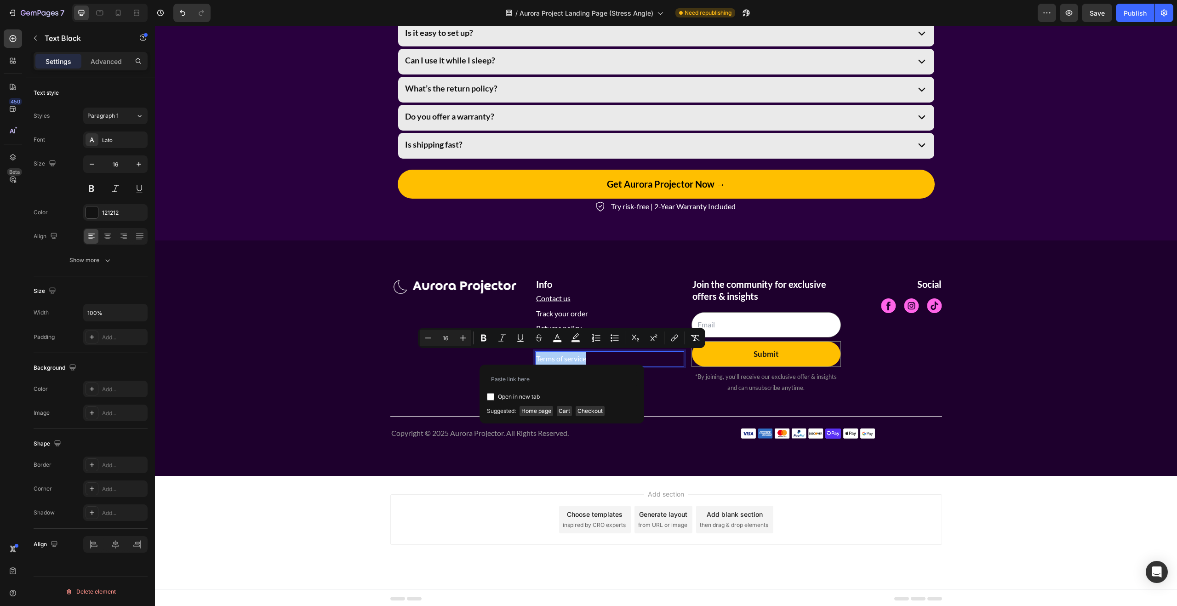
type input "https://aurora-projector.com/pages/terms-conditions"
click at [677, 412] on div "Image Info Heading Contact us Text Block Track your order Text Block Returns po…" at bounding box center [666, 358] width 1008 height 162
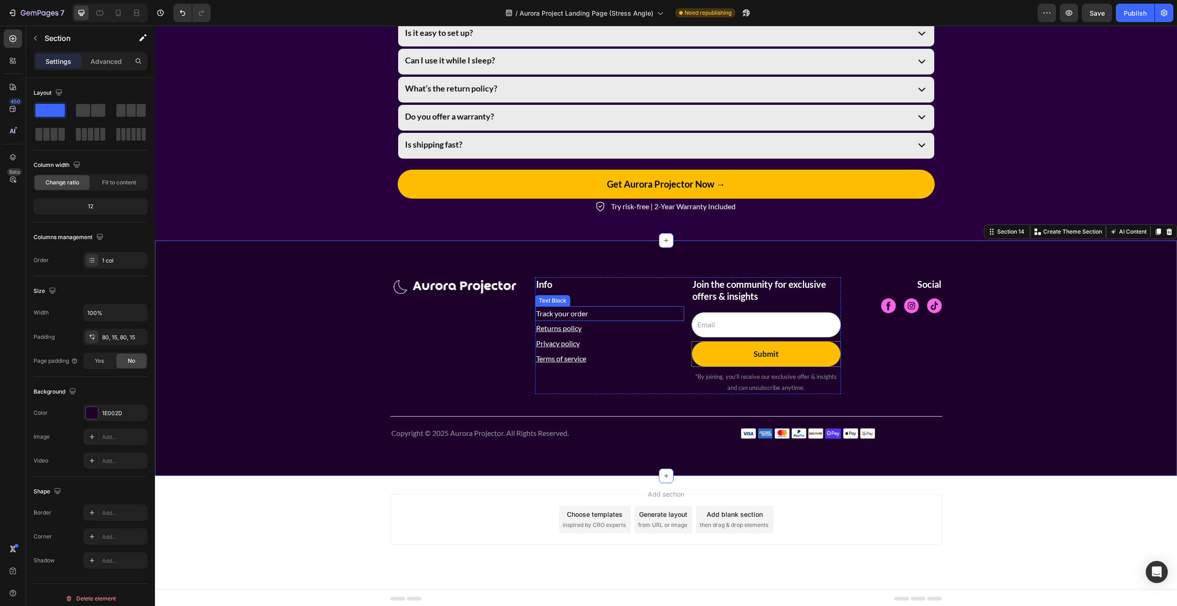
click at [557, 312] on span "Track your order" at bounding box center [562, 313] width 52 height 9
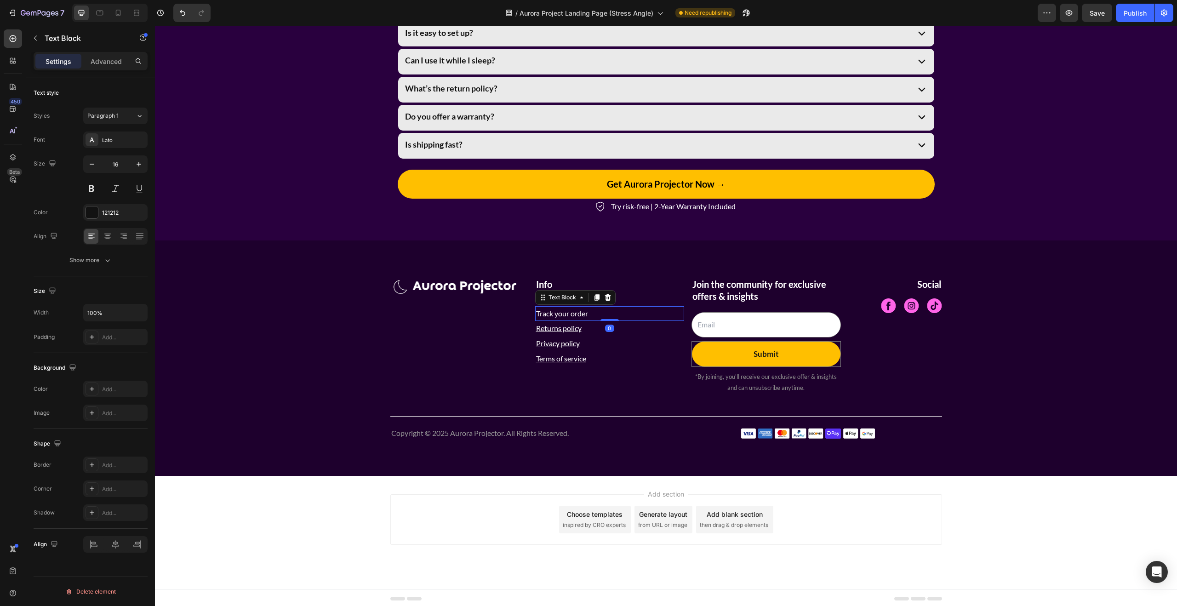
click at [588, 313] on span "Track your order" at bounding box center [562, 313] width 52 height 9
click at [678, 289] on icon "Editor contextual toolbar" at bounding box center [679, 292] width 9 height 9
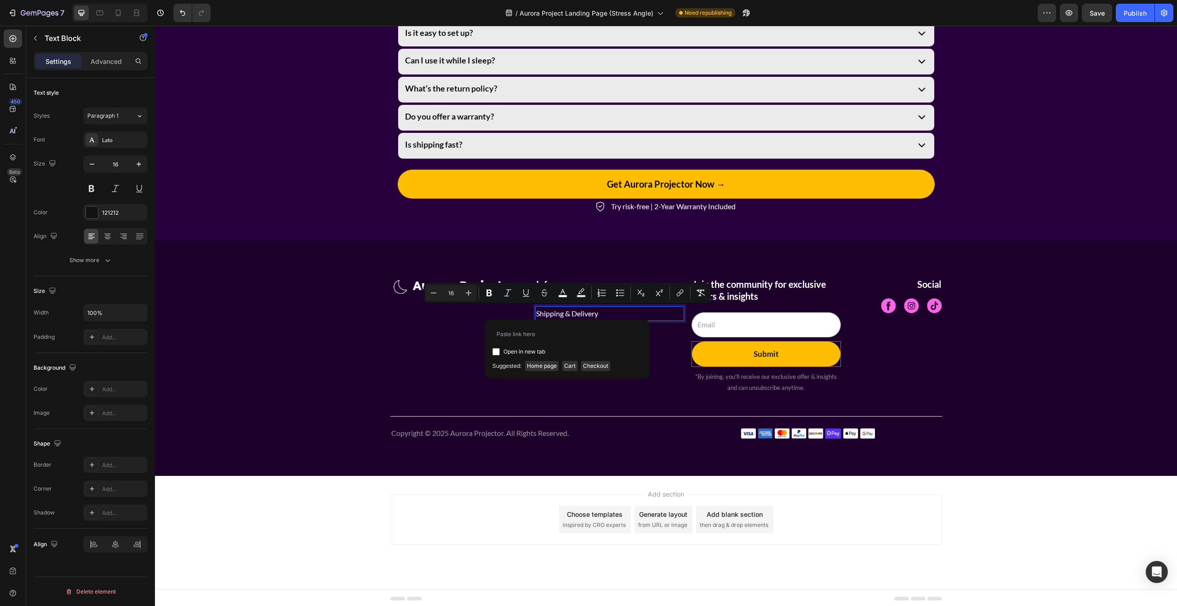
type input "https://aurora-projector.com/pages/shipping-delivery"
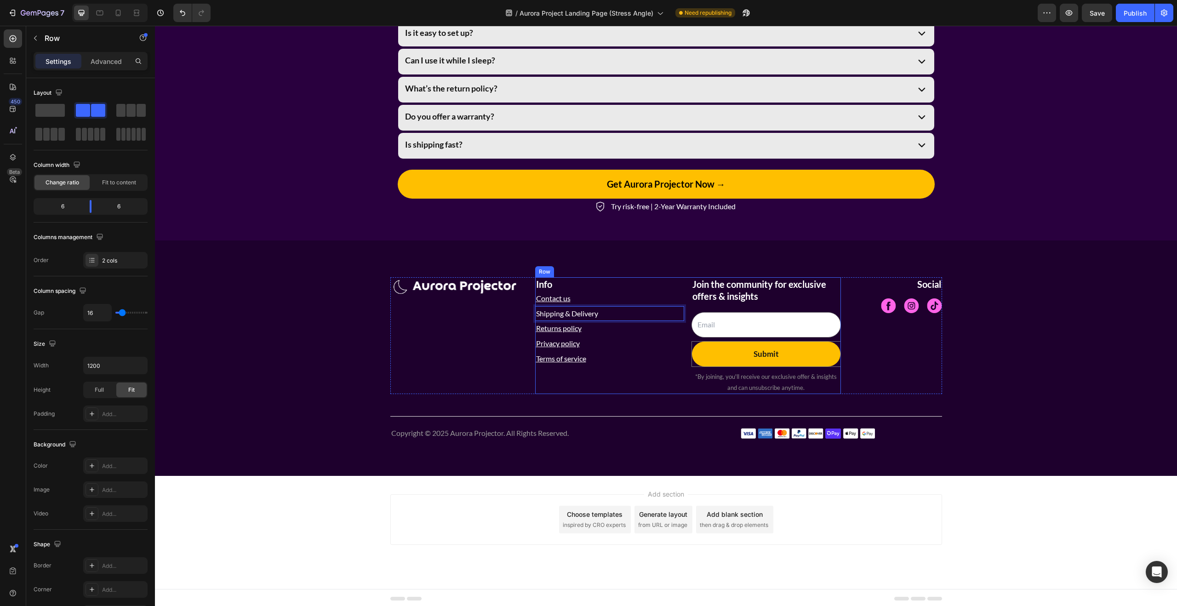
click at [624, 385] on div "Info Heading Contact us Text Block Shipping & Delivery Text Block 0 Returns pol…" at bounding box center [609, 335] width 149 height 117
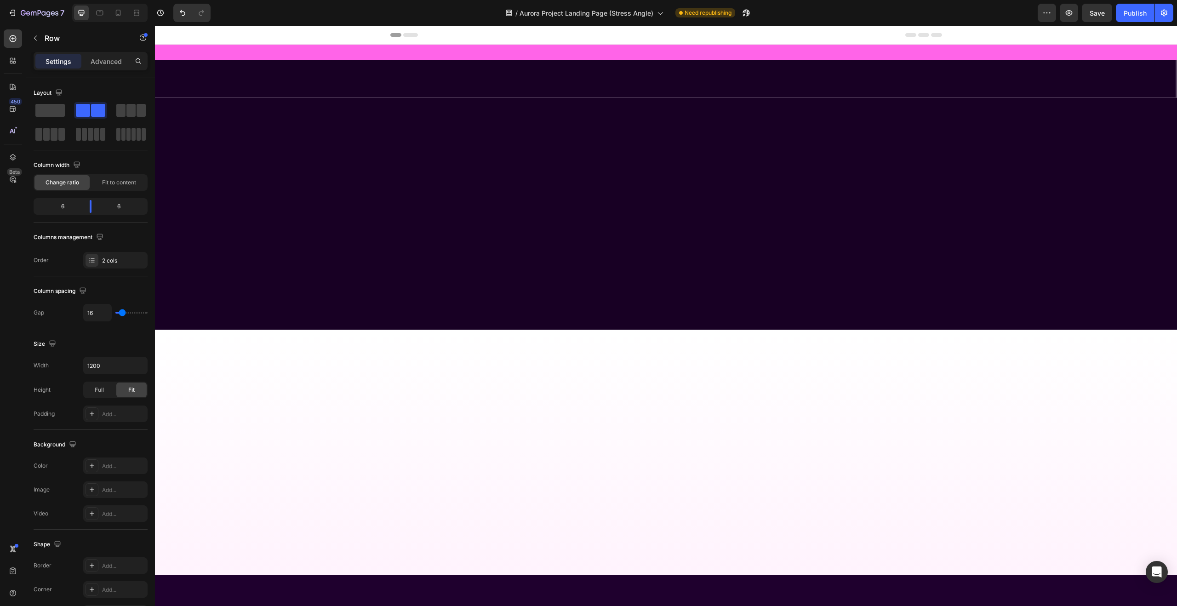
scroll to position [2995, 0]
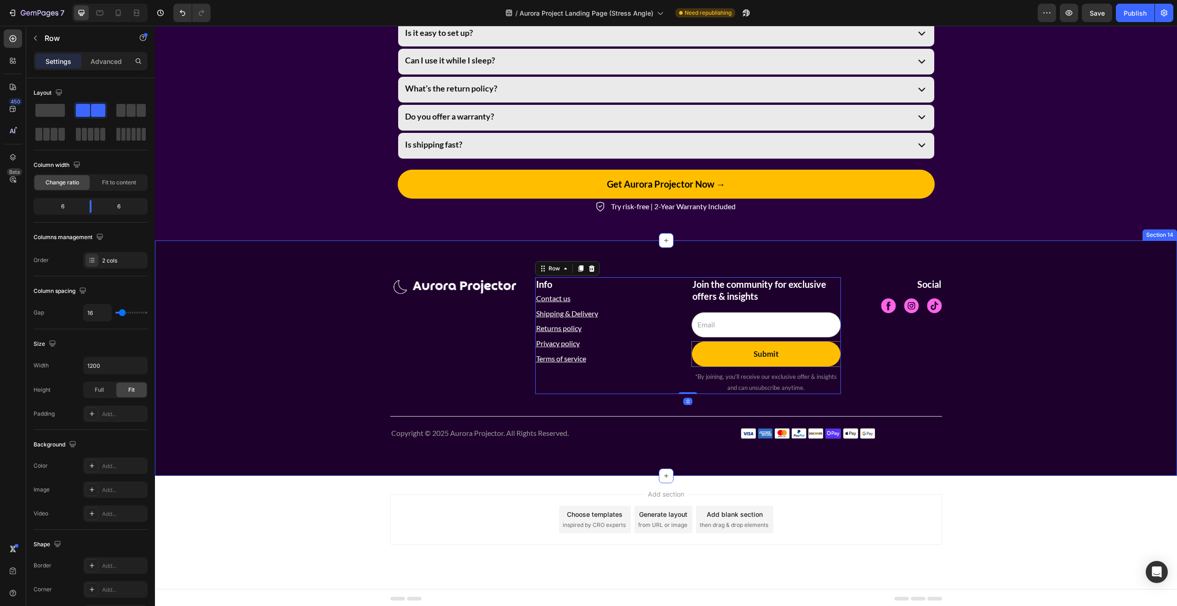
click at [1025, 342] on div "Image Info Heading Contact us Text Block Shipping & Delivery Text Block Returns…" at bounding box center [666, 358] width 1008 height 162
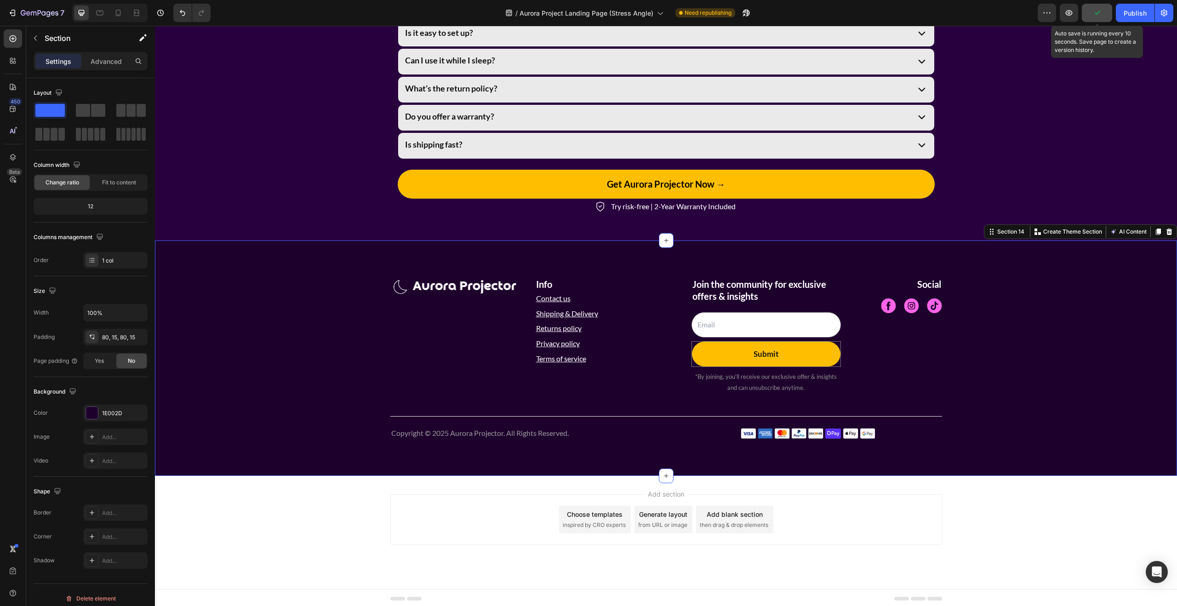
click at [1094, 17] on button "button" at bounding box center [1097, 13] width 30 height 18
click at [1131, 17] on div "Publish" at bounding box center [1134, 13] width 23 height 10
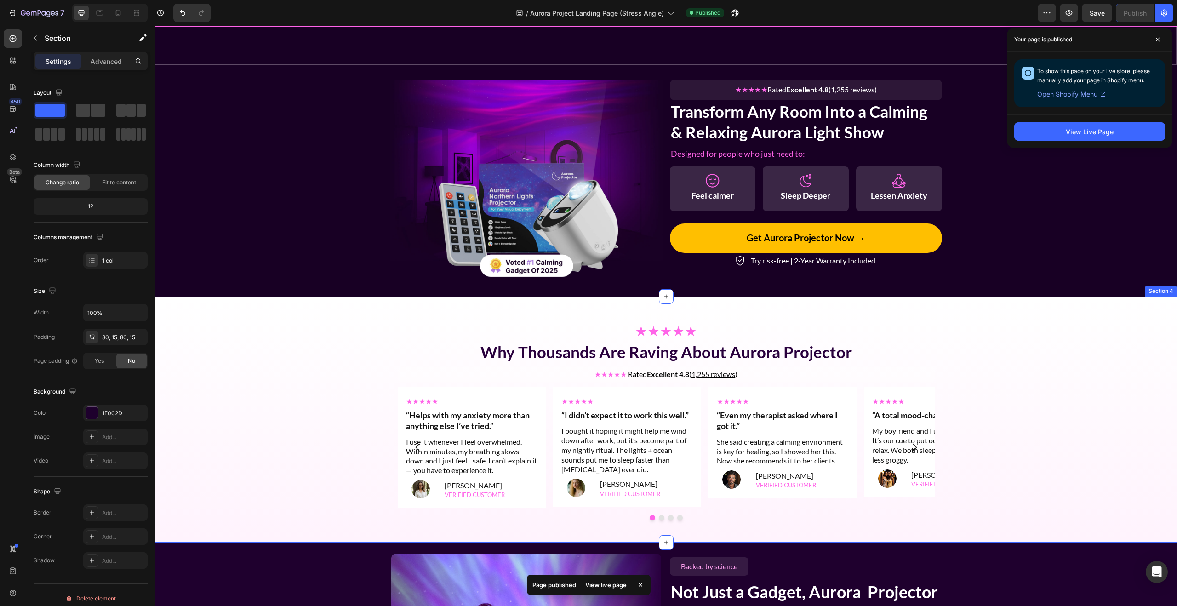
scroll to position [0, 0]
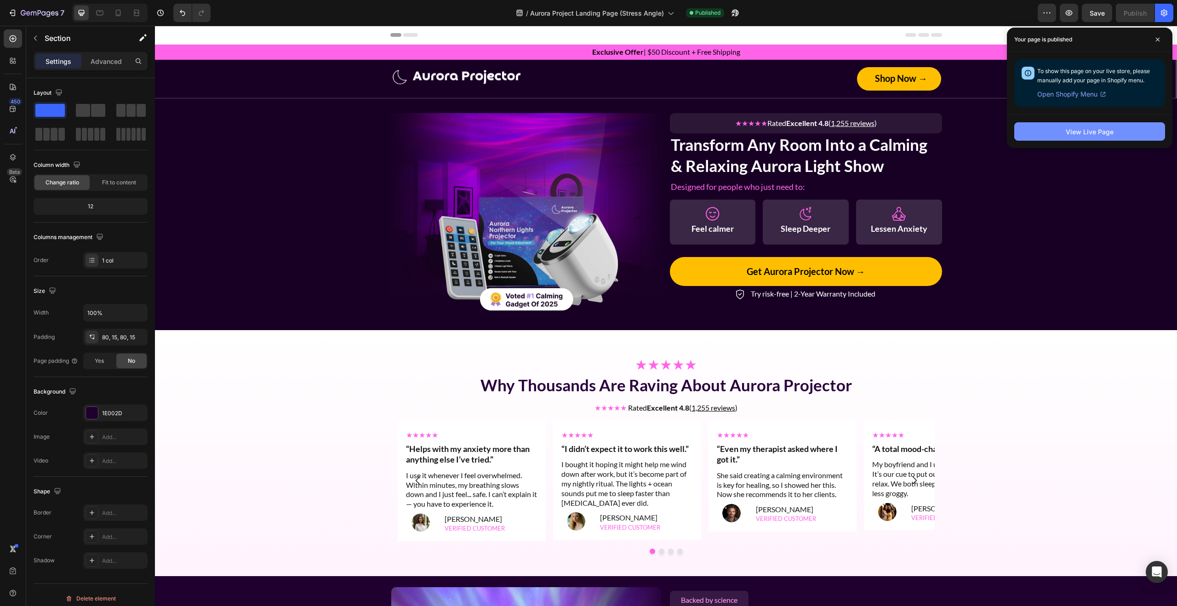
click at [1107, 137] on button "View Live Page" at bounding box center [1089, 131] width 151 height 18
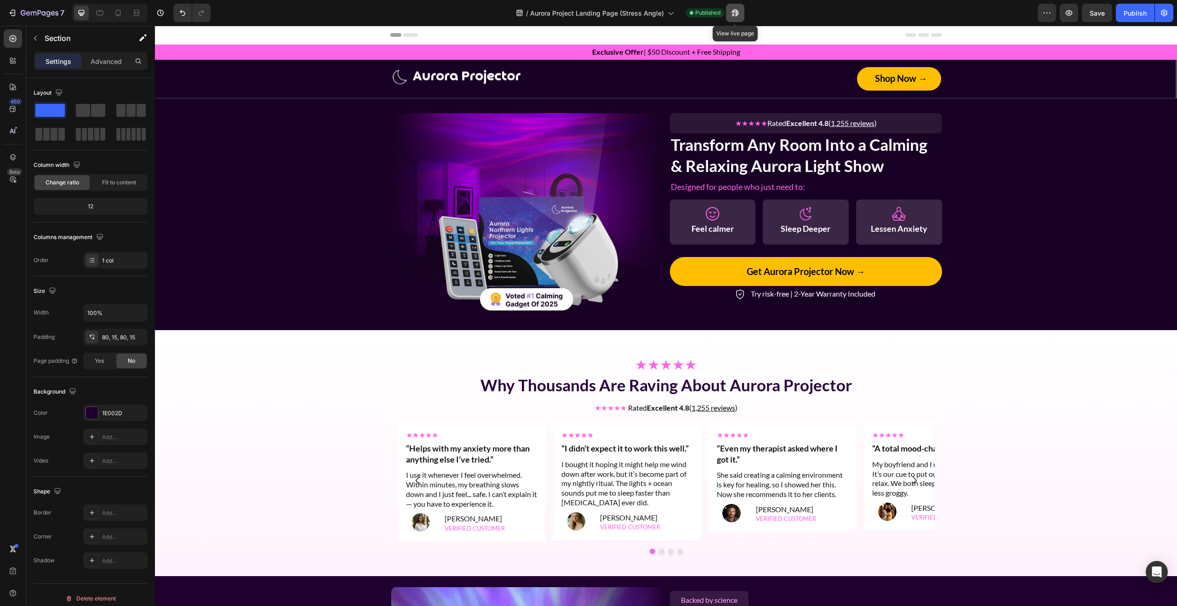
click at [734, 14] on icon "button" at bounding box center [733, 15] width 2 height 2
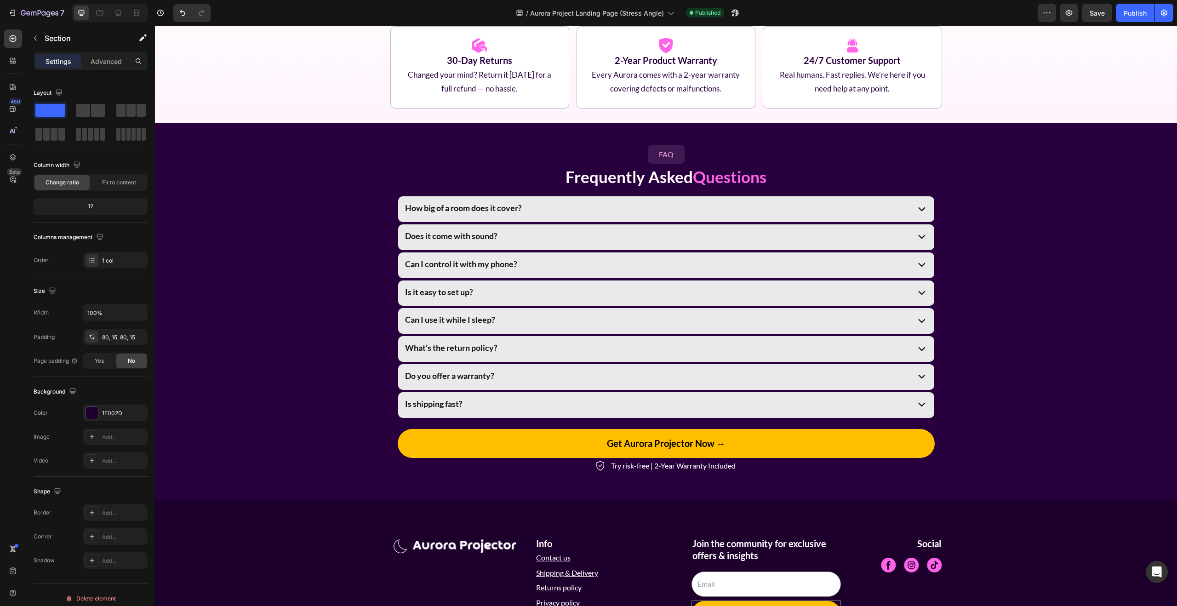
scroll to position [2794, 0]
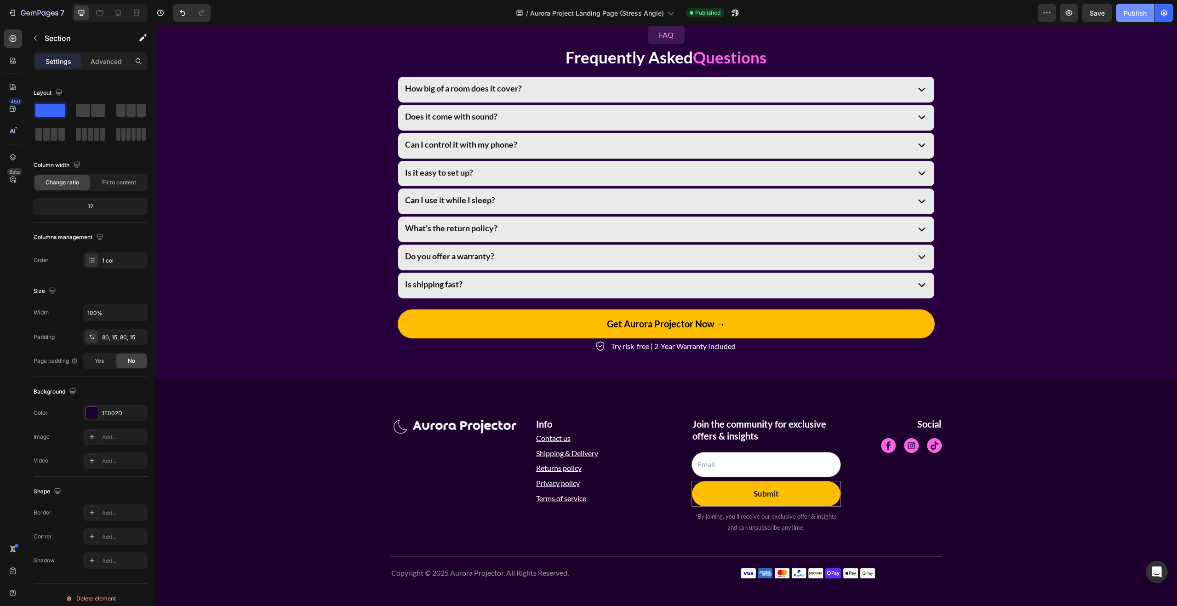
click at [1123, 18] on button "Publish" at bounding box center [1135, 13] width 39 height 18
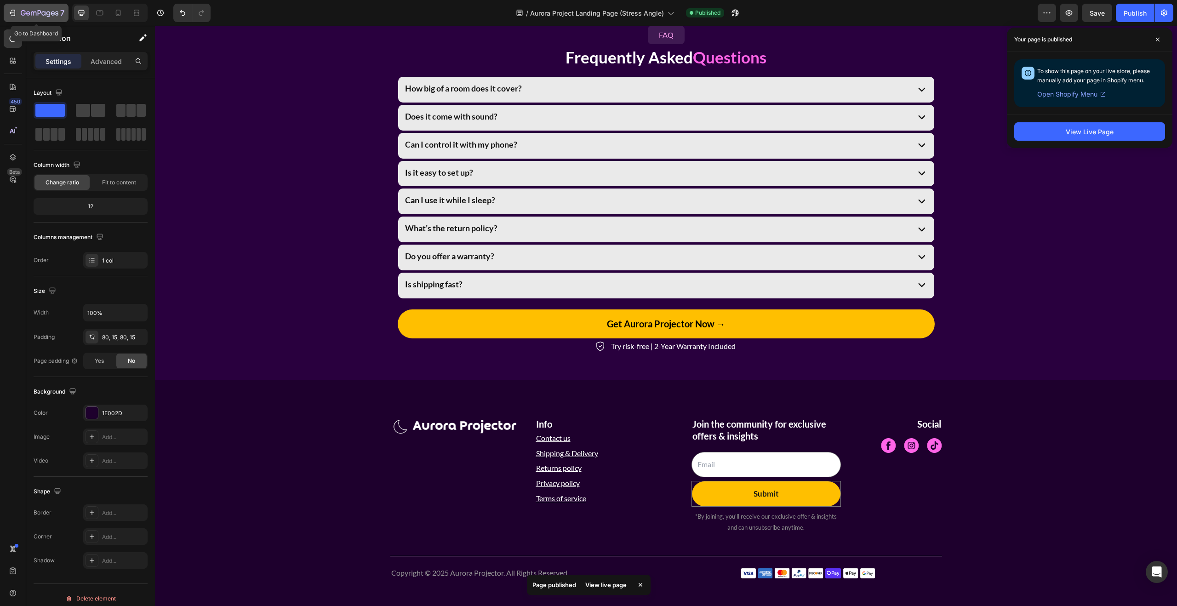
click at [43, 16] on icon "button" at bounding box center [40, 14] width 38 height 8
